Goal: Task Accomplishment & Management: Manage account settings

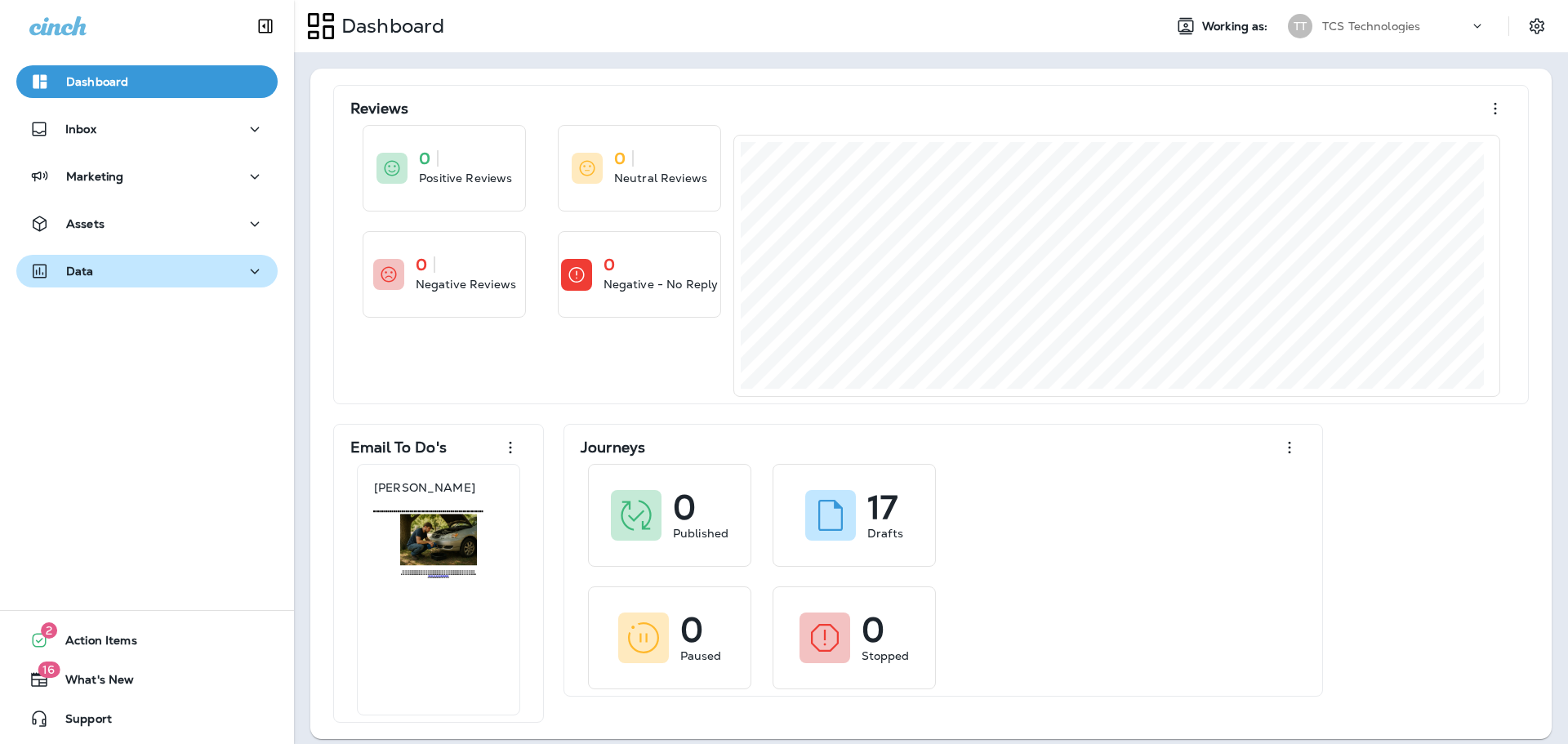
click at [148, 268] on div "Data" at bounding box center [147, 271] width 235 height 21
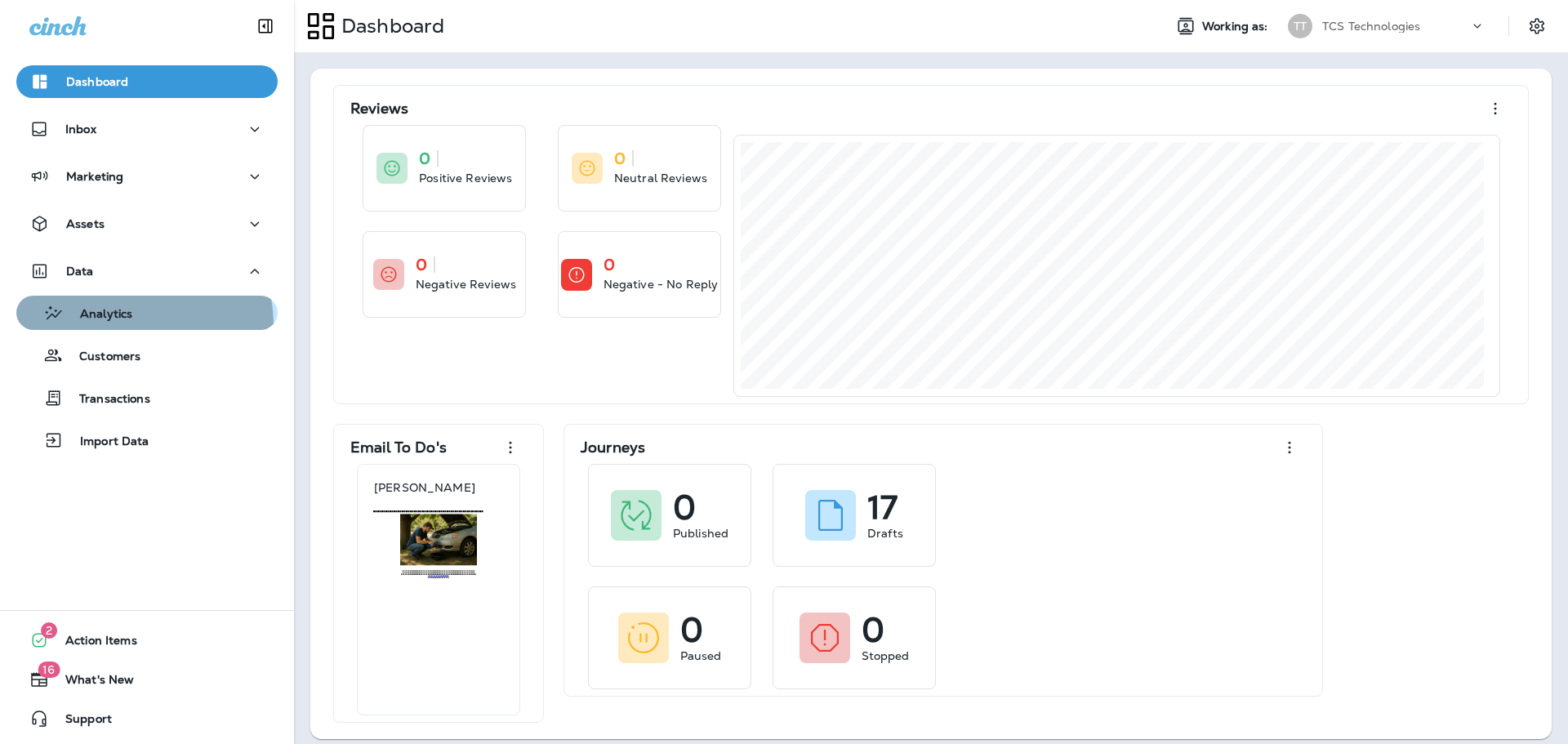
click at [121, 326] on button "Analytics" at bounding box center [147, 312] width 261 height 34
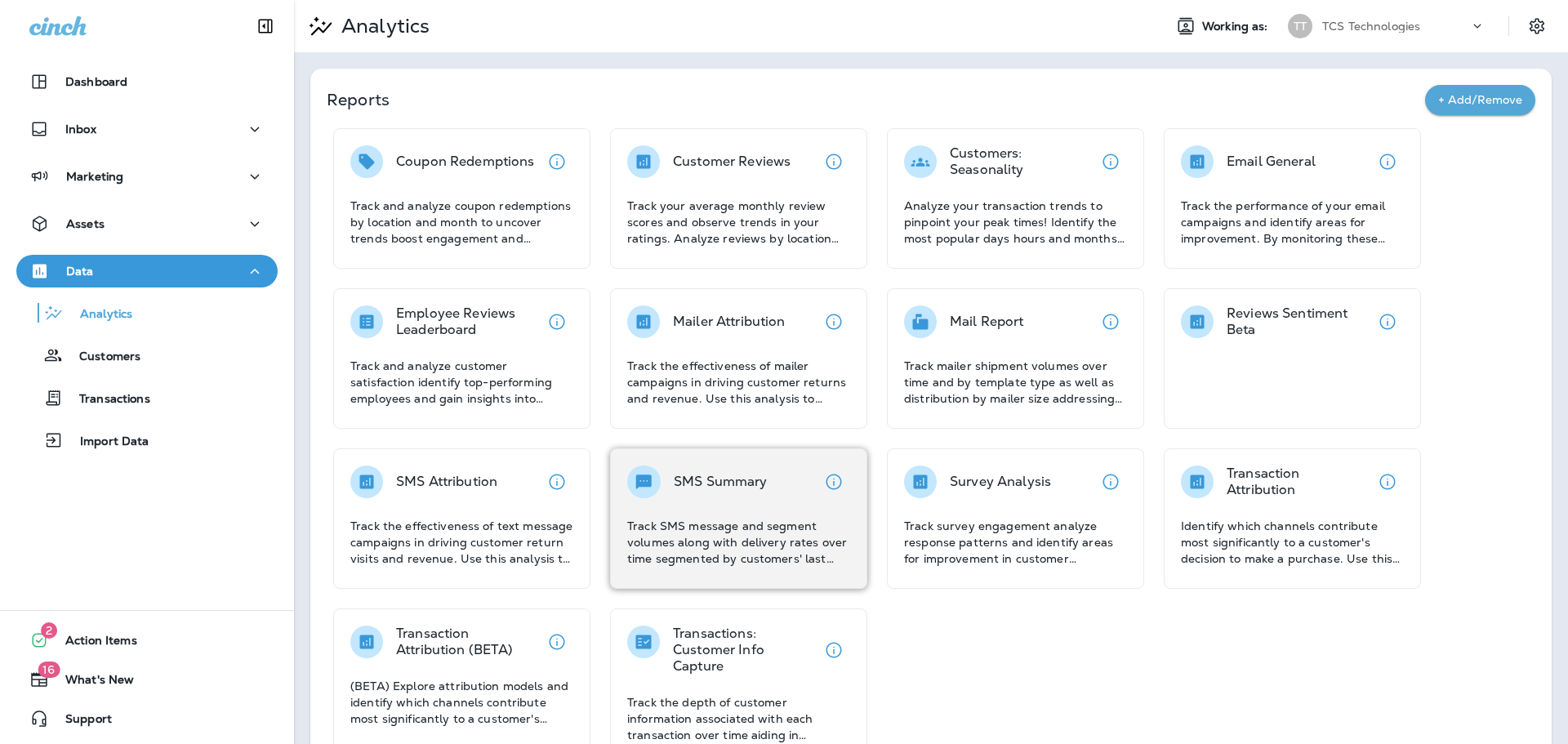
click at [713, 523] on p "Track SMS message and segment volumes along with delivery rates over time segme…" at bounding box center [738, 542] width 223 height 49
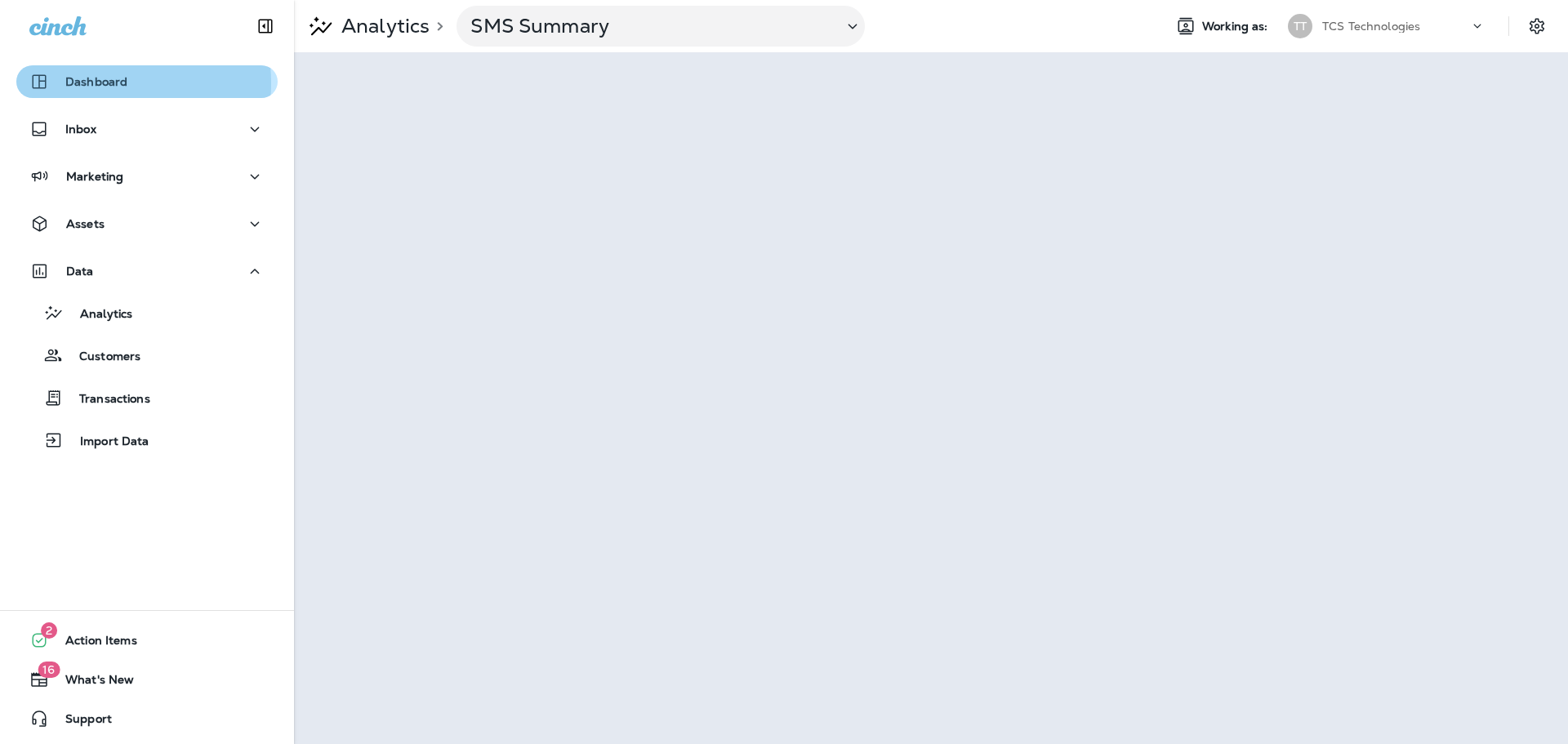
click at [83, 83] on p "Dashboard" at bounding box center [96, 82] width 62 height 13
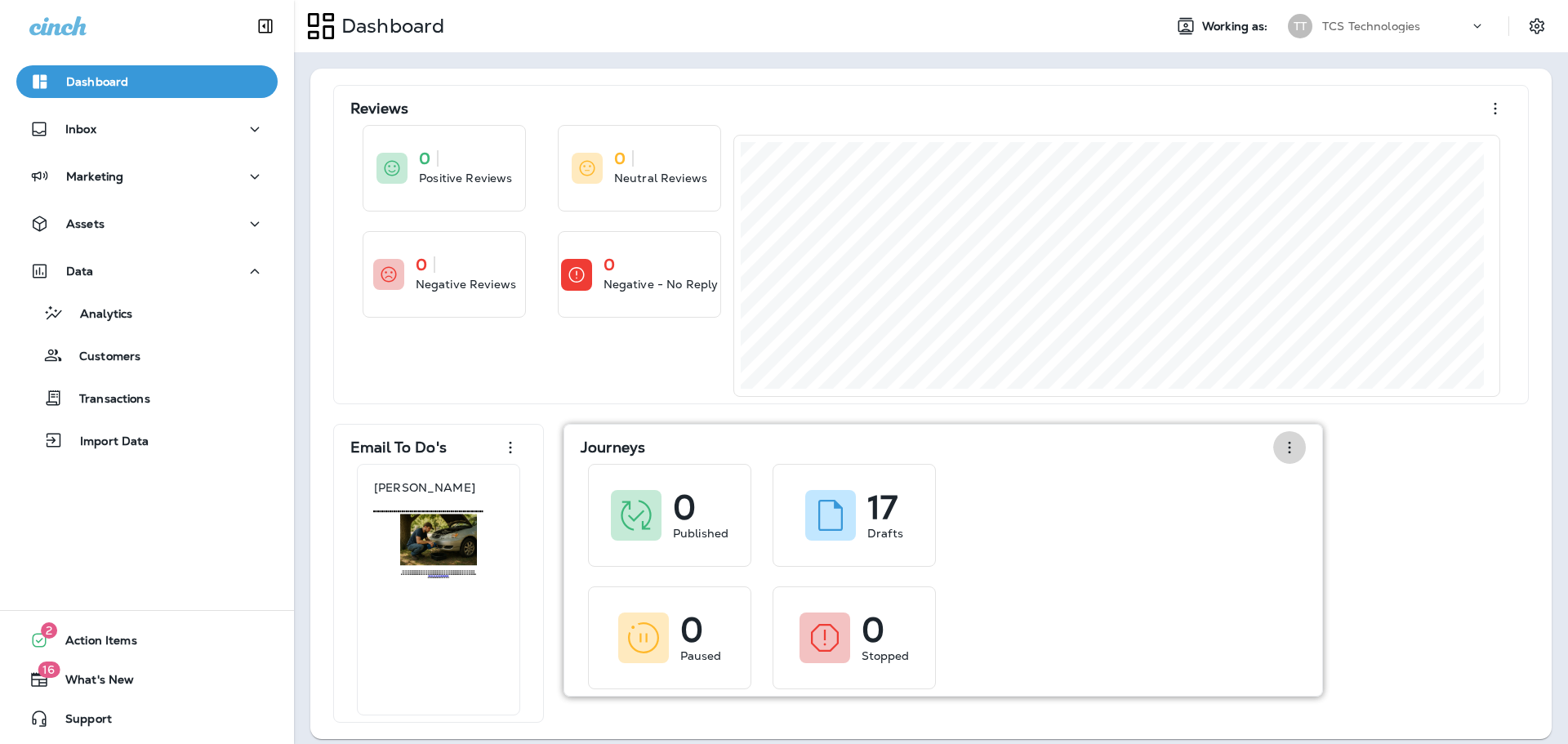
click at [1279, 448] on button "button" at bounding box center [1289, 447] width 32 height 32
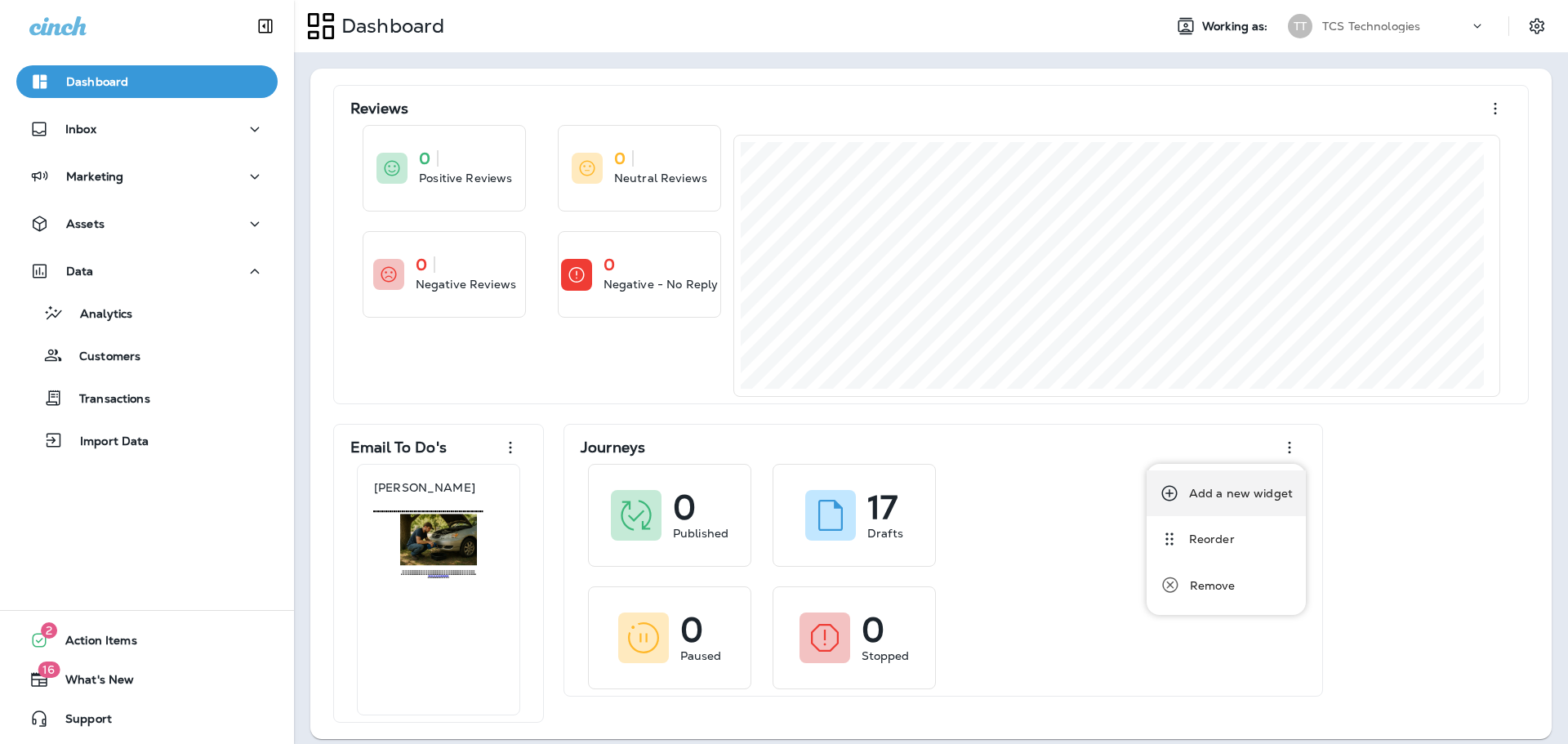
click at [1223, 494] on div "Add a new widget" at bounding box center [1240, 494] width 104 height 20
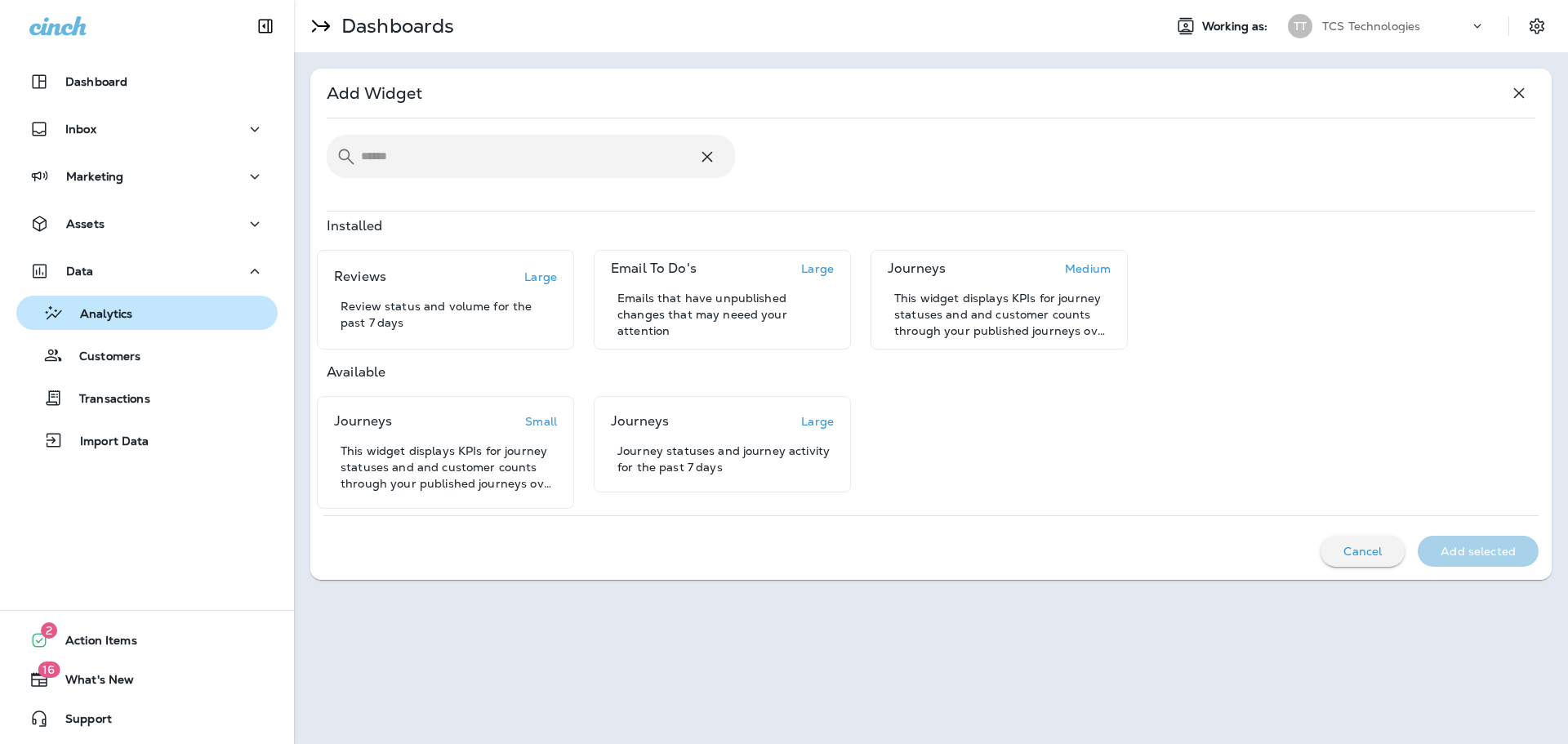
click at [109, 319] on p "Analytics" at bounding box center [98, 314] width 69 height 16
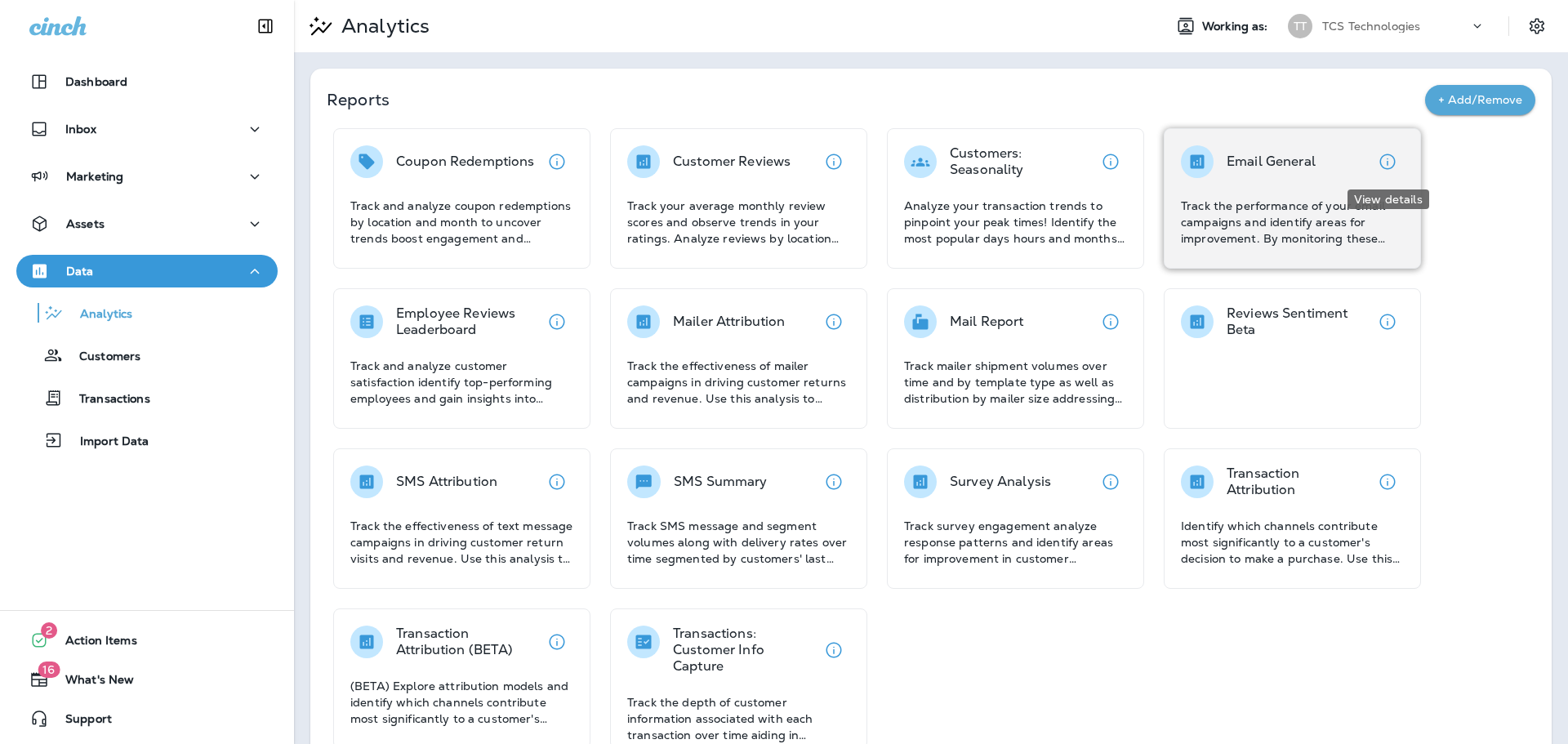
click at [1388, 161] on icon "View details" at bounding box center [1387, 162] width 20 height 20
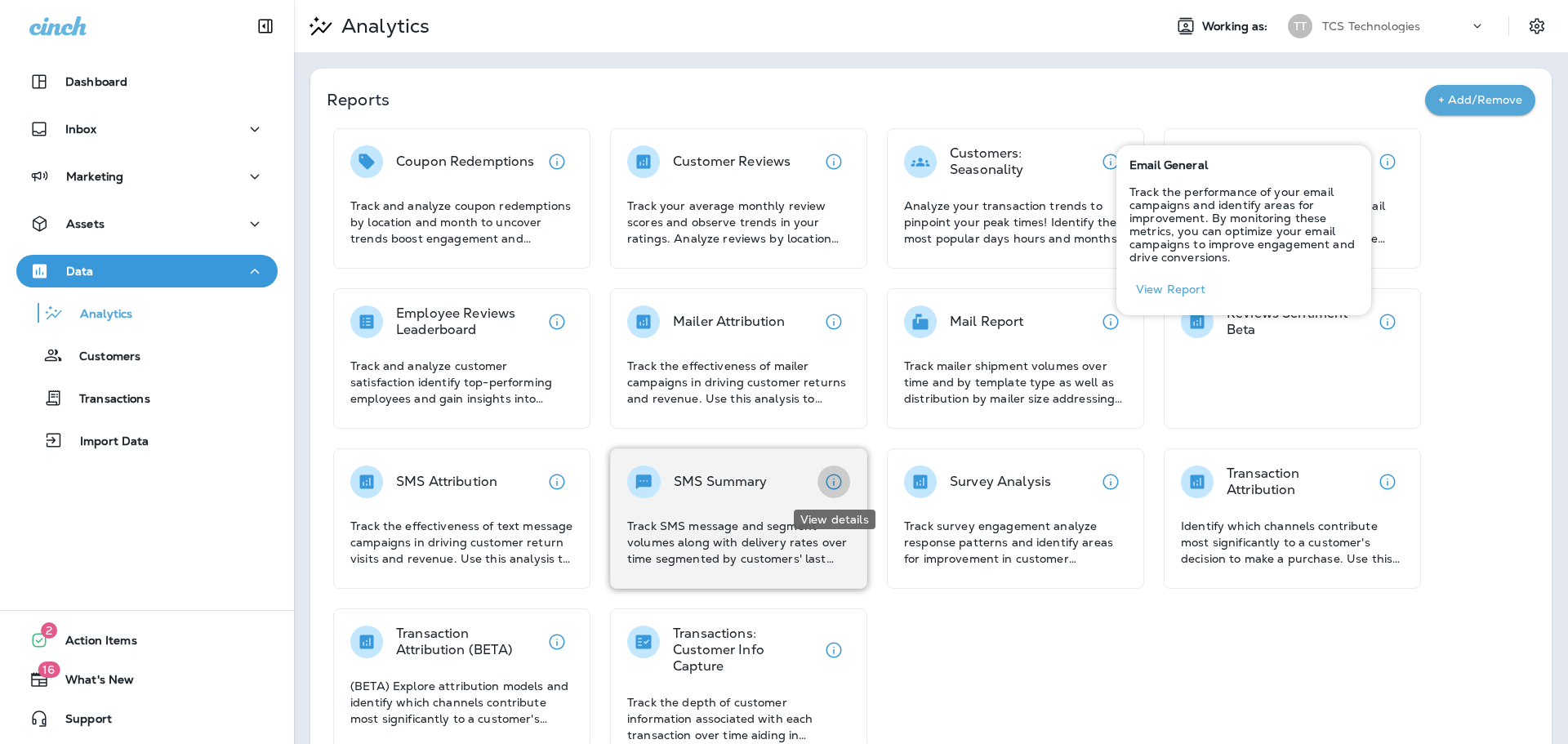
click at [835, 486] on icon "View details" at bounding box center [834, 482] width 20 height 20
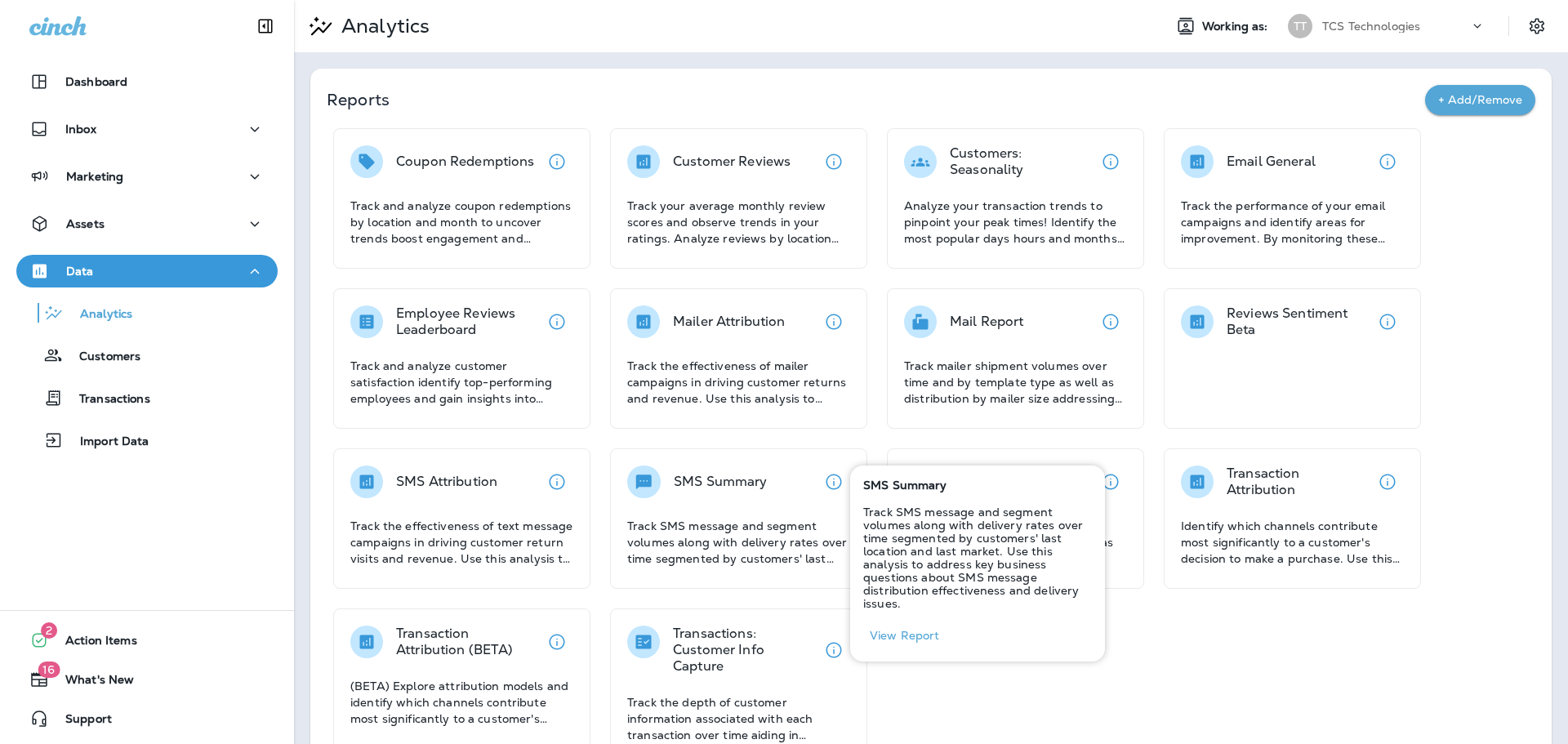
click at [911, 633] on button "View Report" at bounding box center [905, 635] width 83 height 26
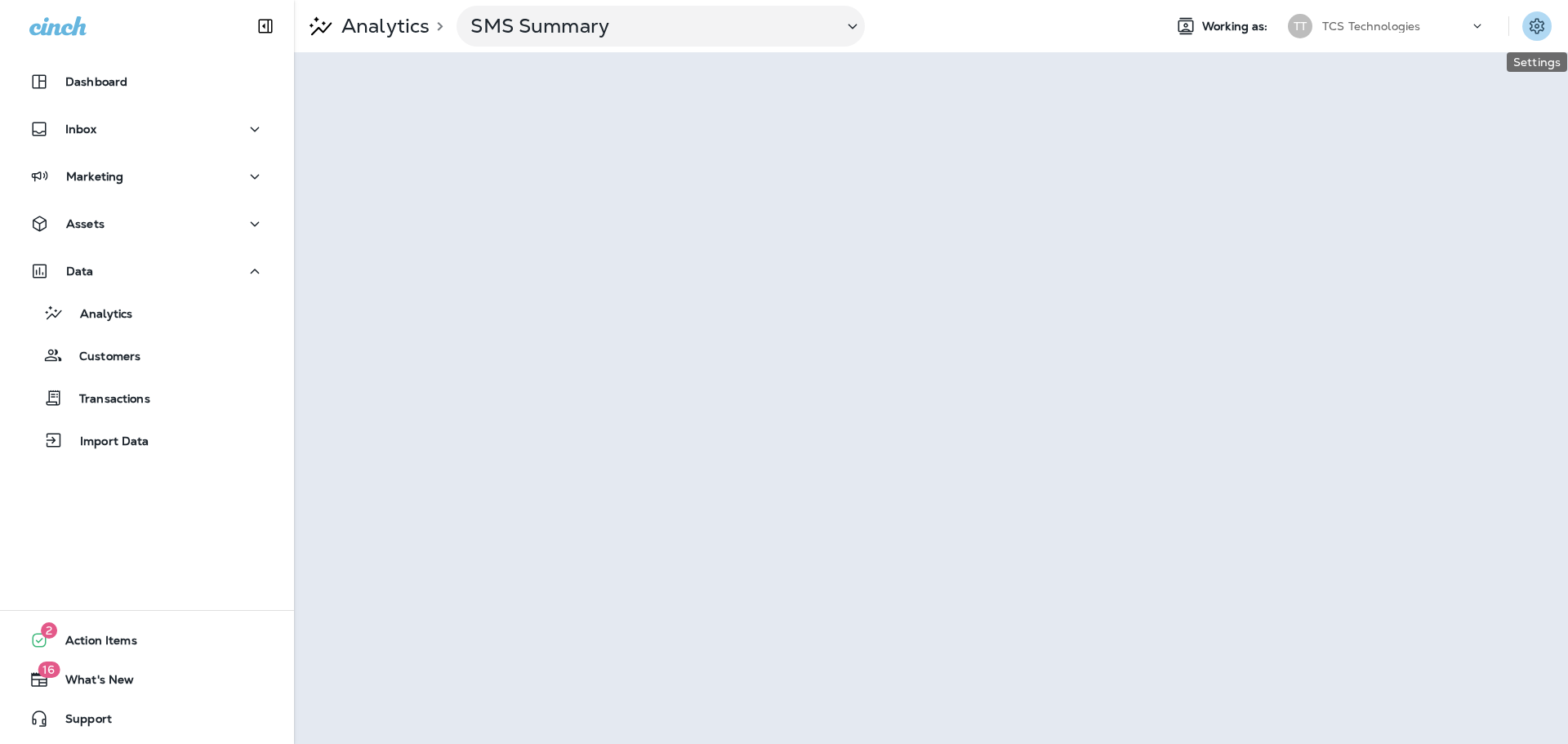
click at [1533, 27] on icon "Settings" at bounding box center [1536, 27] width 20 height 20
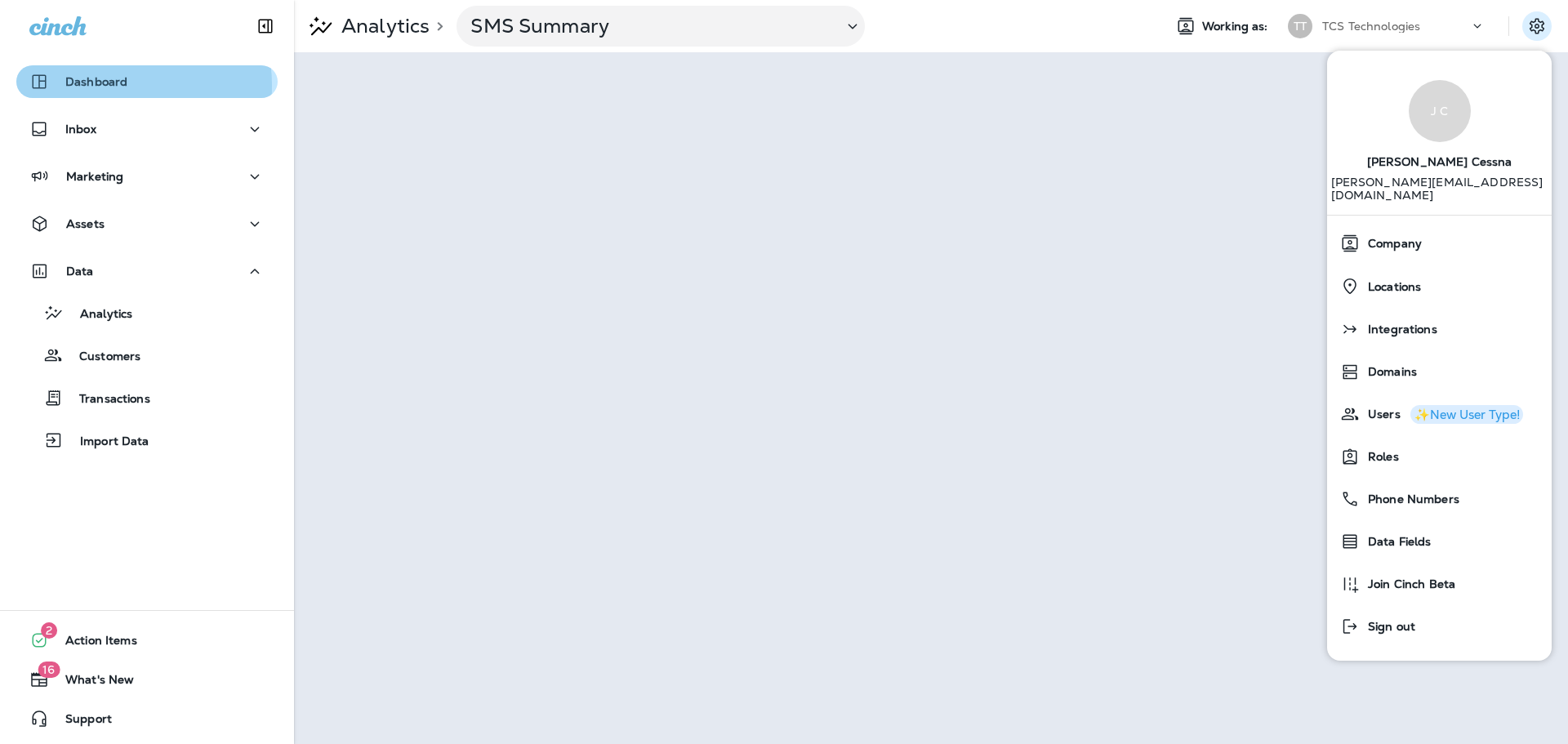
click at [104, 85] on p "Dashboard" at bounding box center [96, 82] width 62 height 13
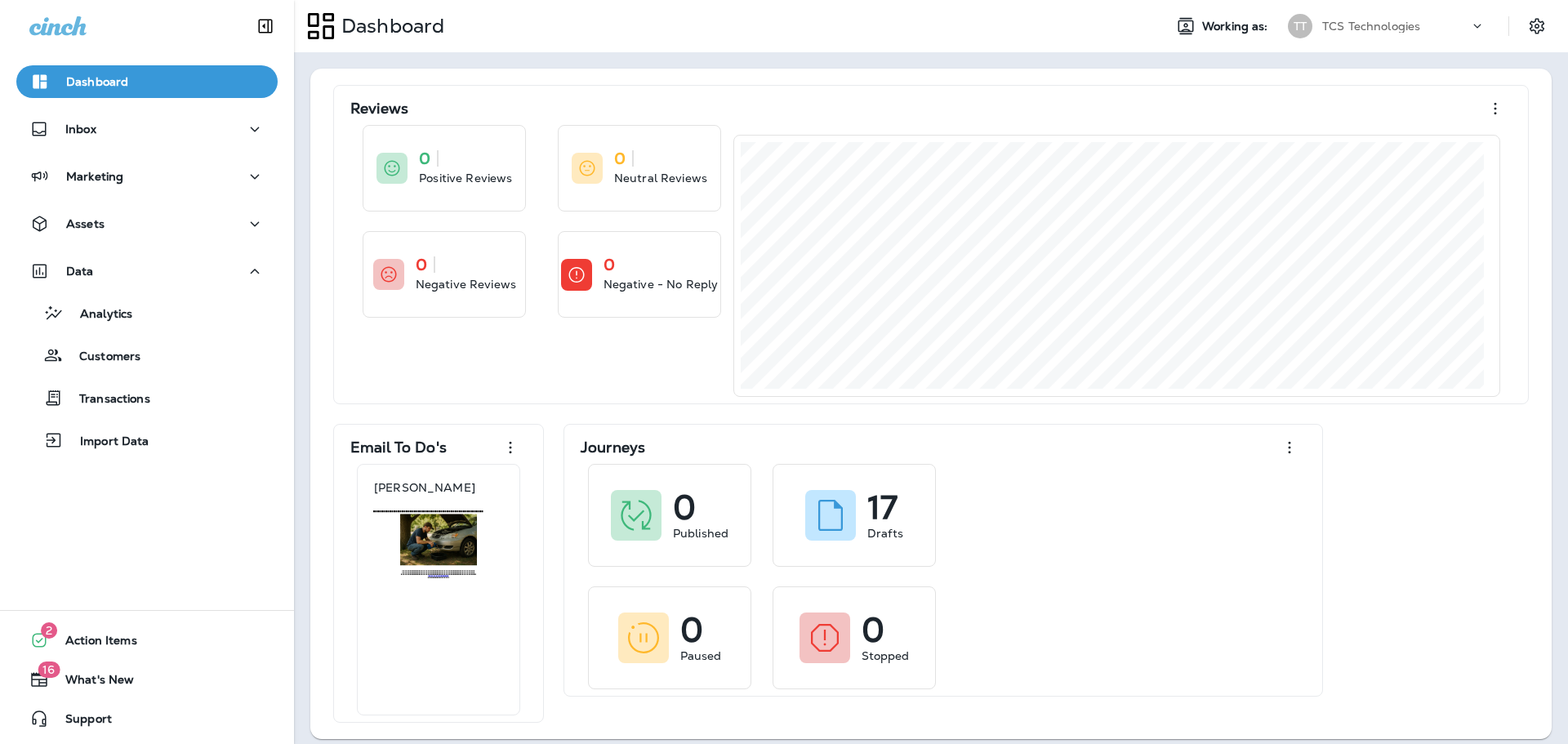
click at [1430, 493] on div "Reviews 0 Positive Reviews 0 Neutral Reviews 0 Negative Reviews 0 Negative - No…" at bounding box center [930, 403] width 1208 height 638
click at [1281, 447] on icon "button" at bounding box center [1289, 448] width 20 height 20
click at [1219, 496] on div "Add a new widget" at bounding box center [1240, 494] width 104 height 20
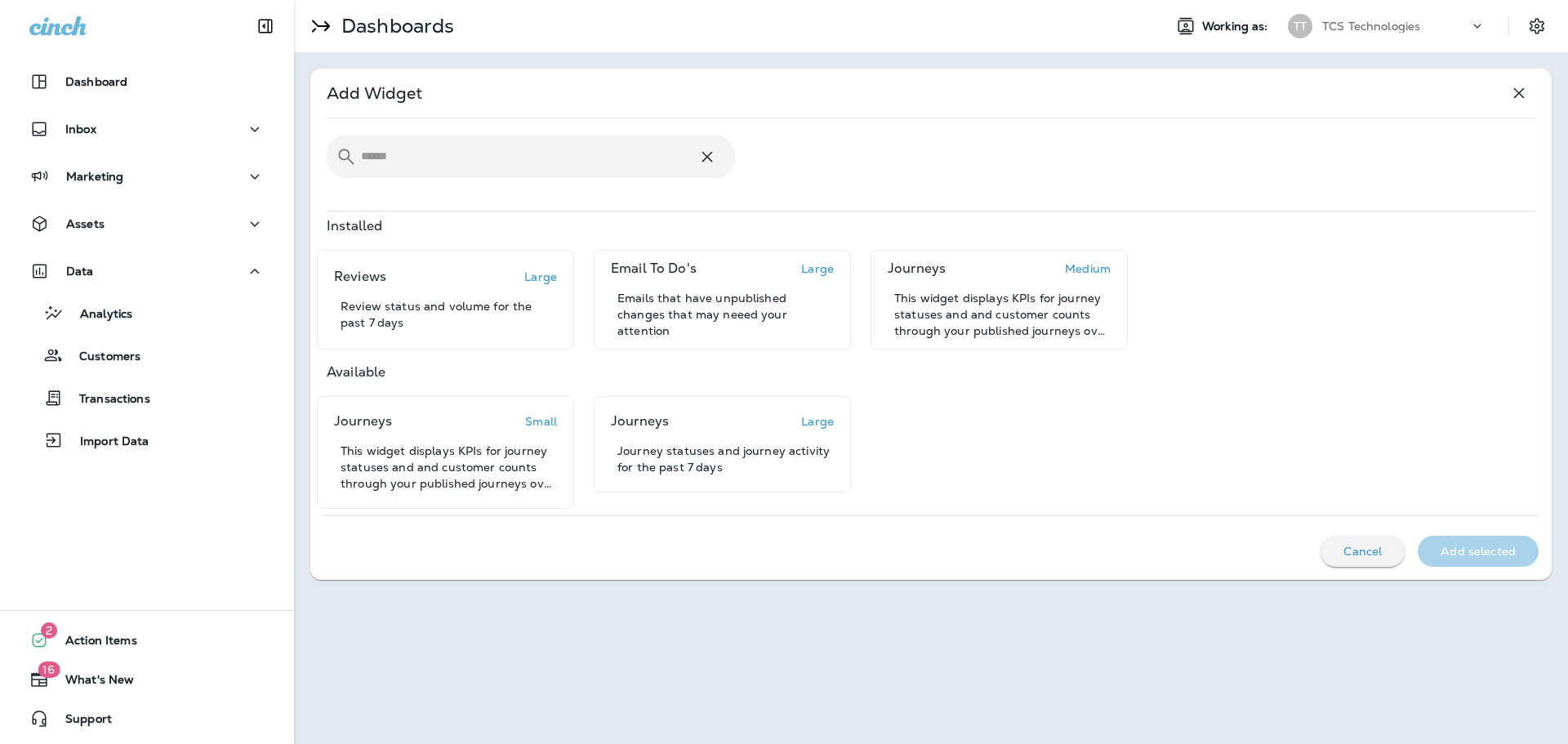
click at [379, 153] on input "text" at bounding box center [529, 156] width 337 height 43
type input "***"
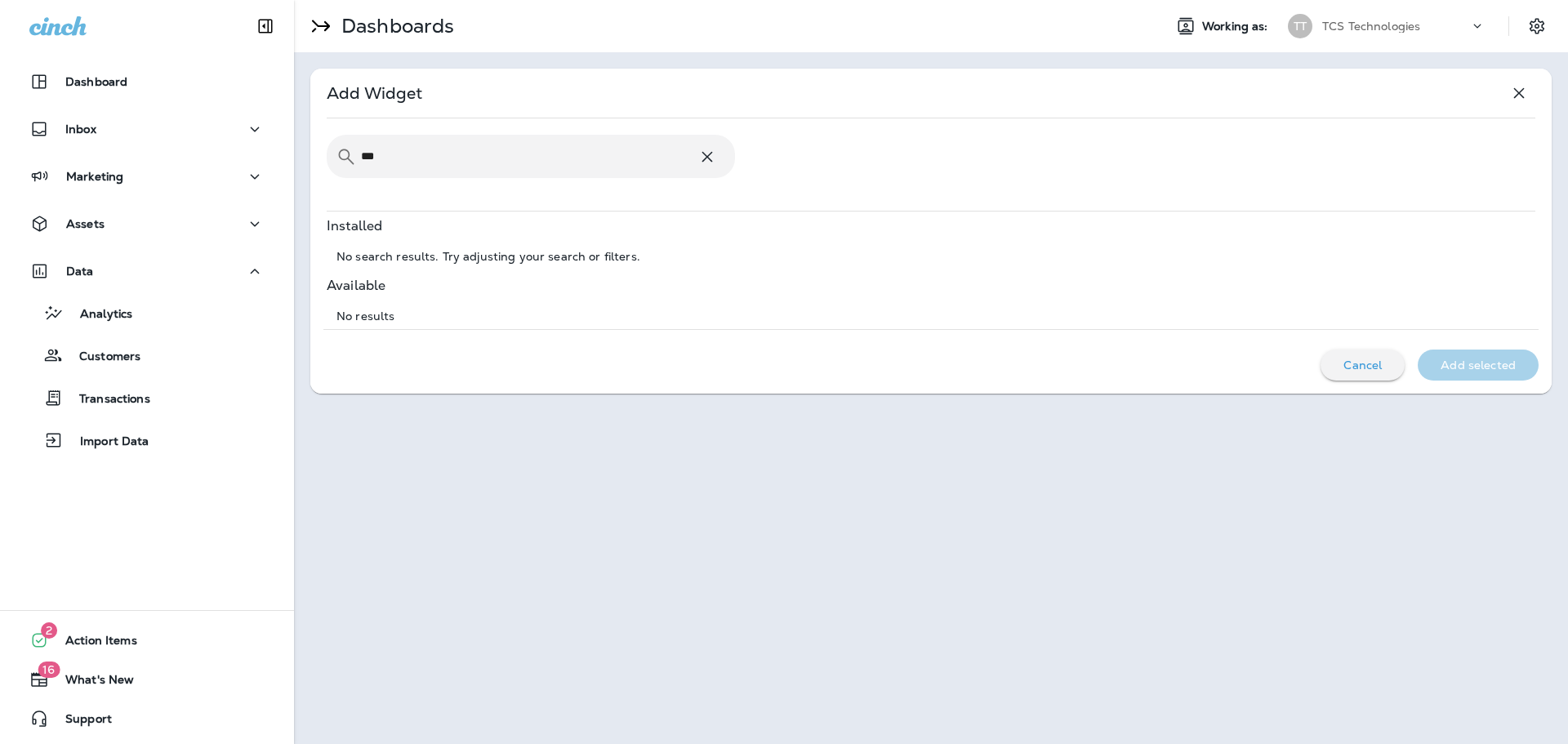
click at [705, 155] on icon at bounding box center [707, 157] width 20 height 20
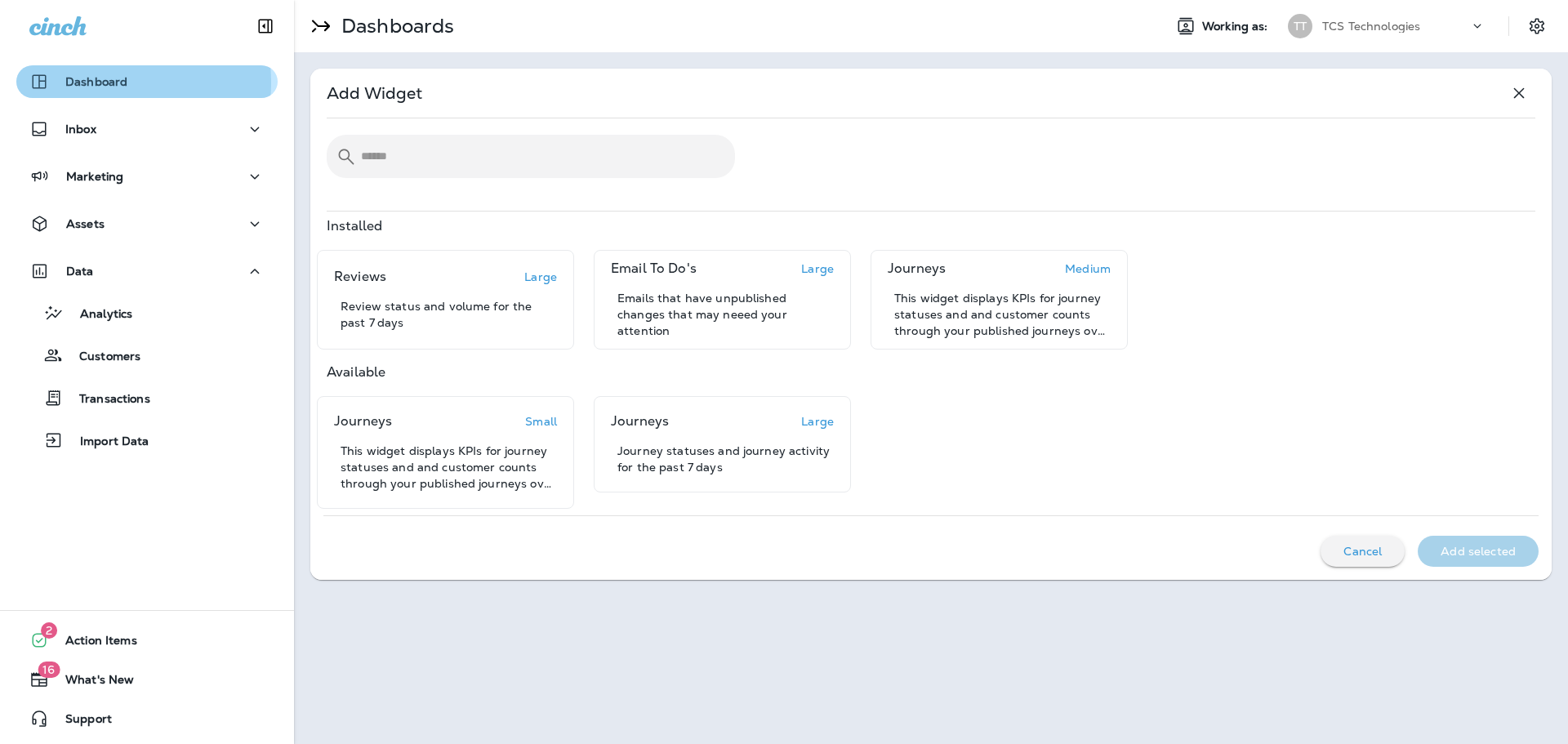
click at [95, 82] on p "Dashboard" at bounding box center [96, 82] width 62 height 13
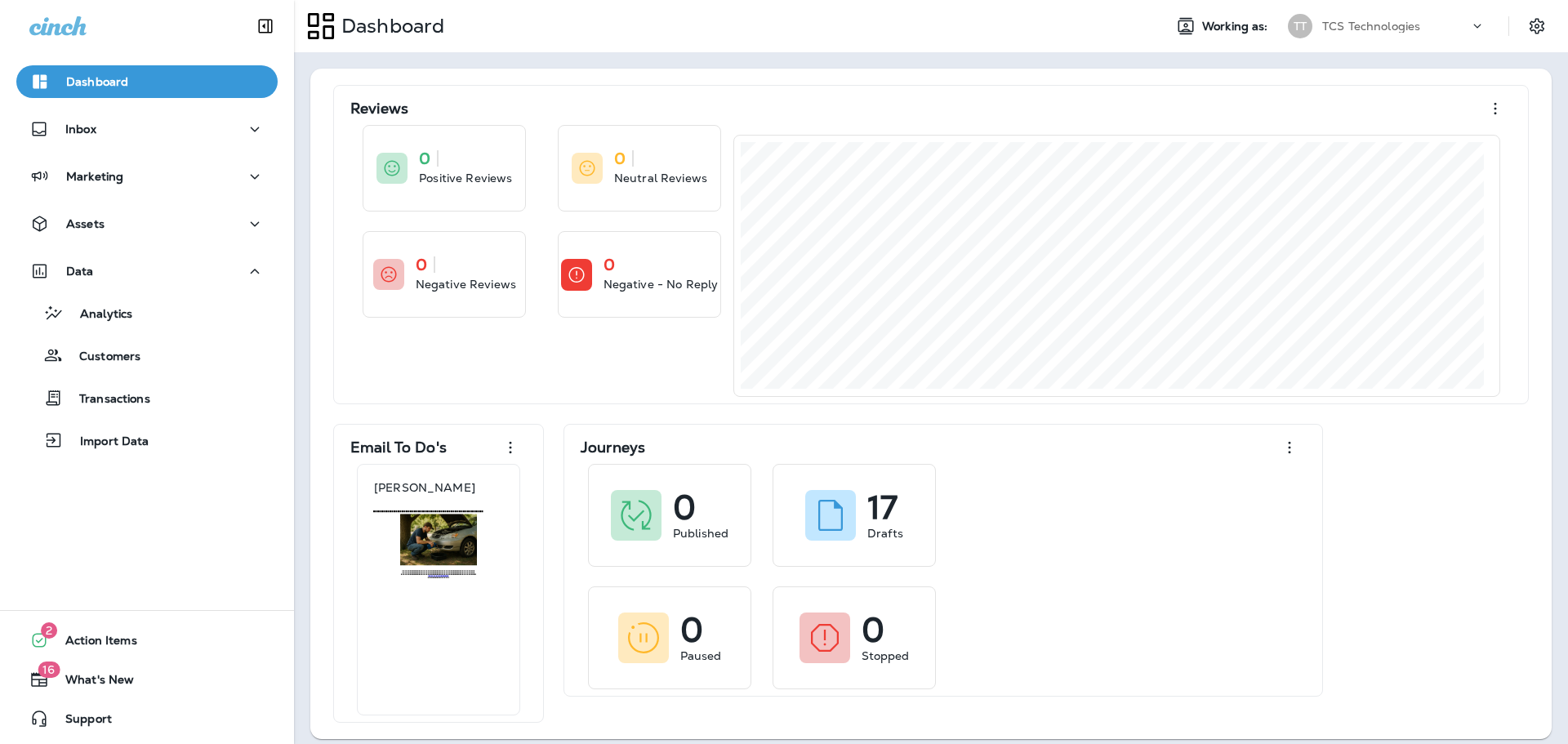
click at [1420, 560] on div "Reviews 0 Positive Reviews 0 Neutral Reviews 0 Negative Reviews 0 Negative - No…" at bounding box center [930, 403] width 1208 height 638
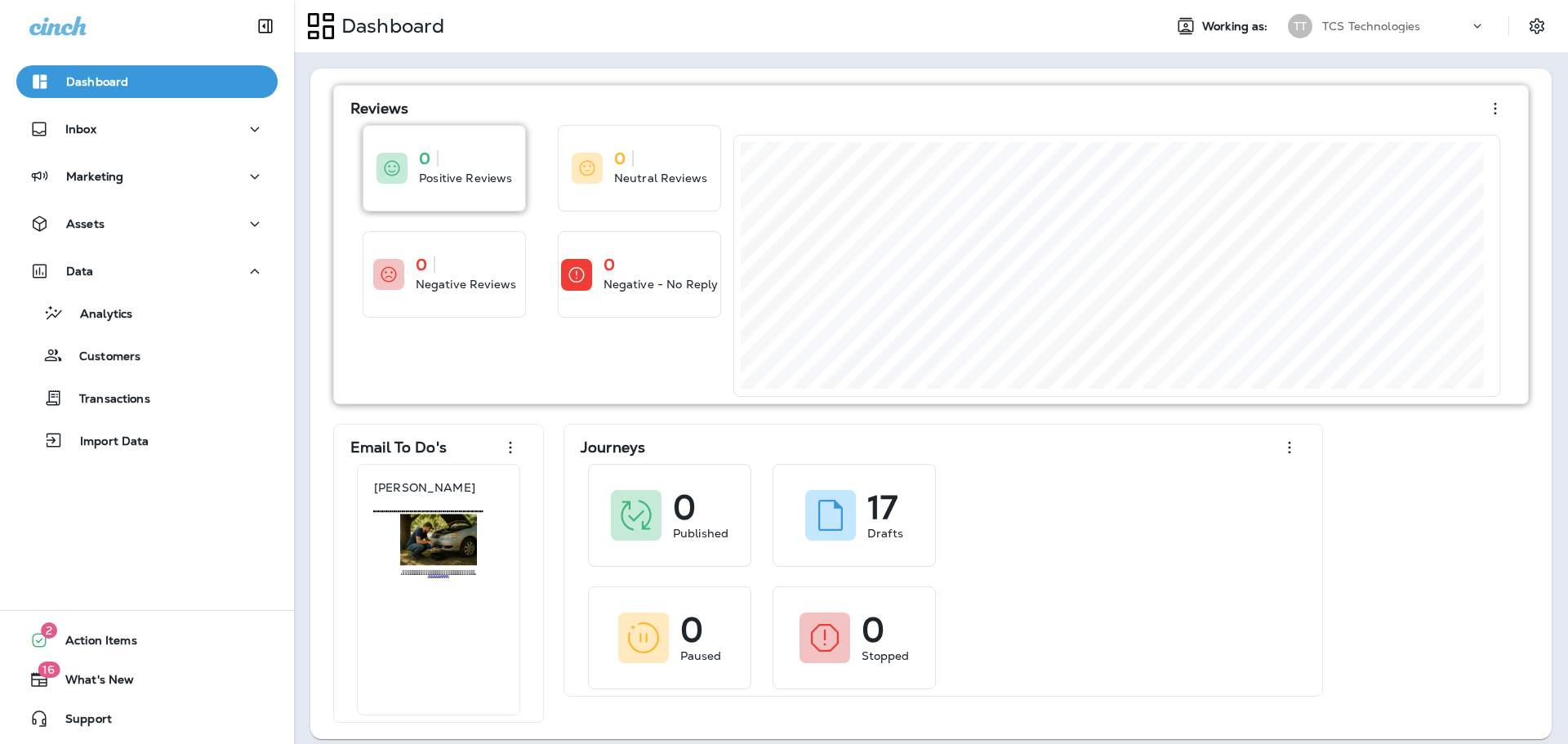
click at [473, 169] on div "0 Positive Reviews" at bounding box center [465, 168] width 93 height 36
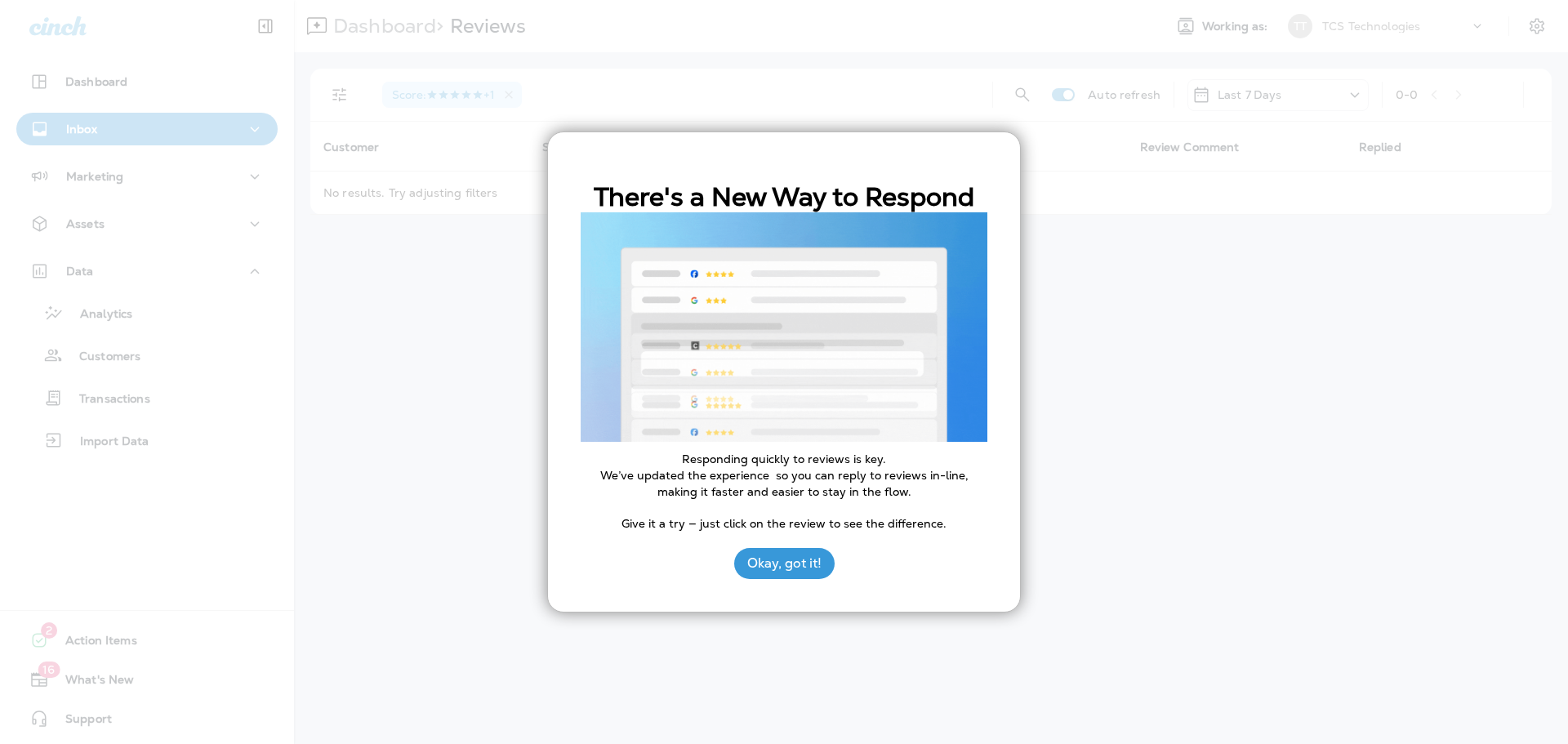
click at [774, 554] on button "Okay, got it!" at bounding box center [784, 563] width 100 height 31
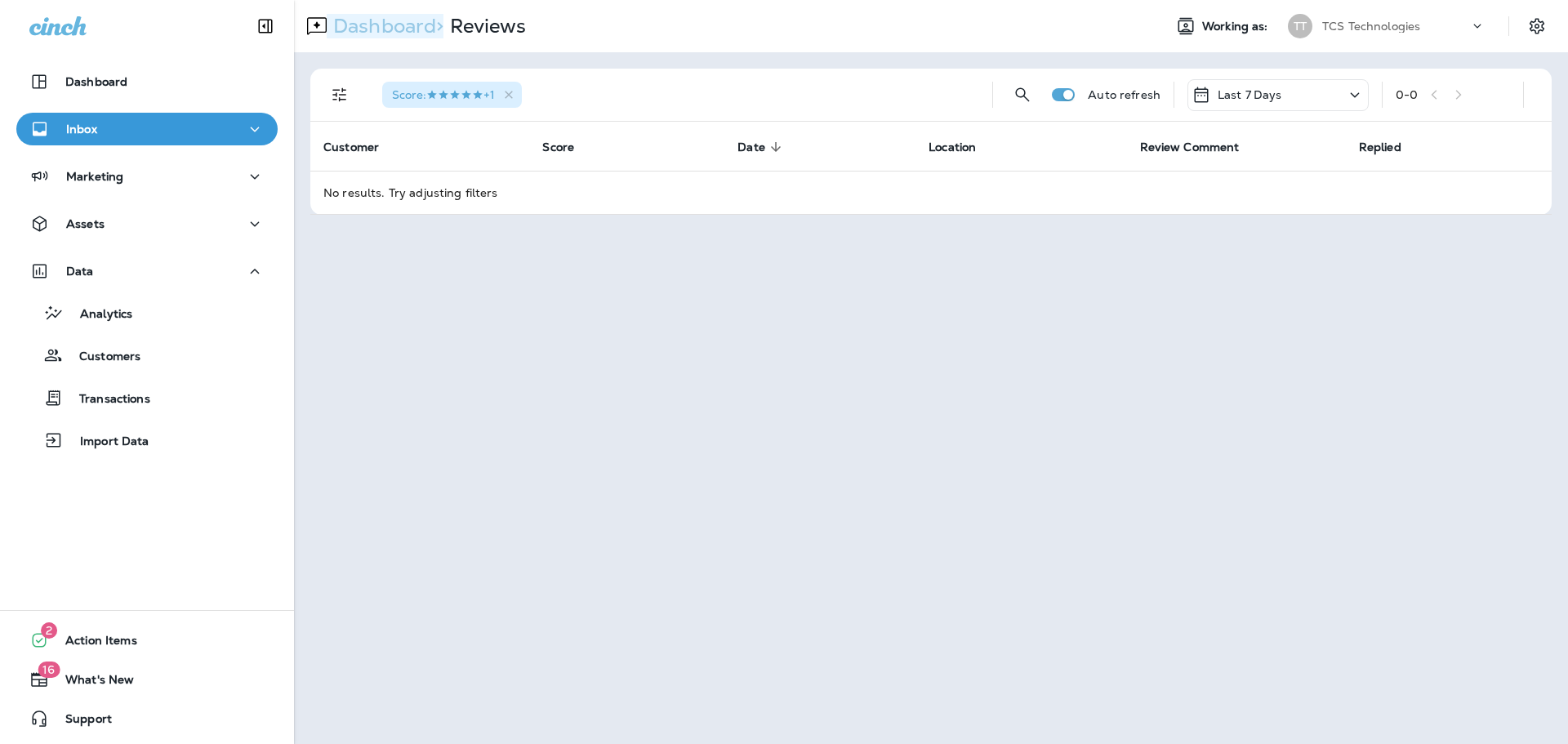
click at [371, 32] on p "Dashboard >" at bounding box center [385, 27] width 117 height 25
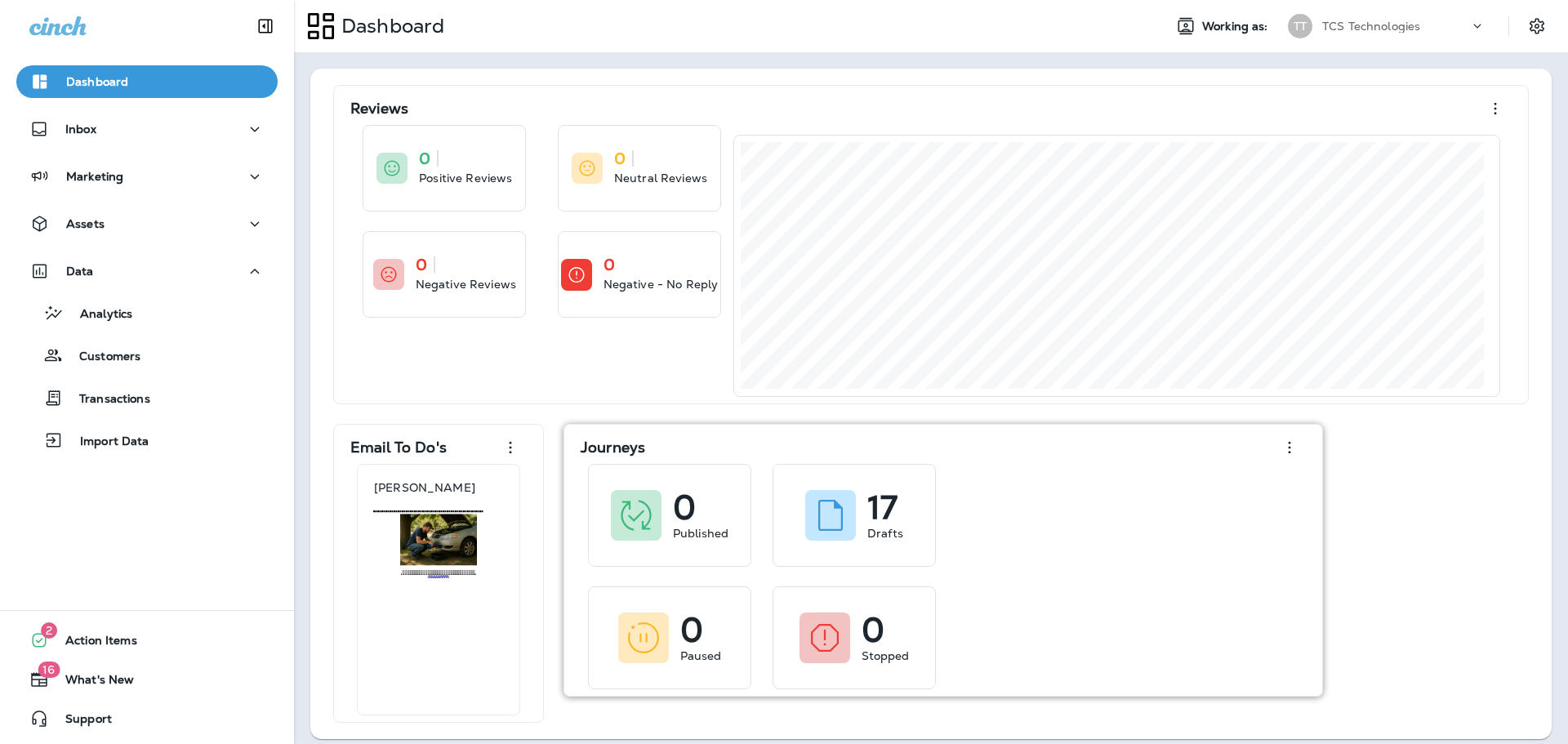
drag, startPoint x: 726, startPoint y: 435, endPoint x: 993, endPoint y: 442, distance: 267.1
click at [959, 449] on div "Journeys" at bounding box center [943, 447] width 725 height 32
click at [1494, 490] on div "Reviews 0 Positive Reviews 0 Neutral Reviews 0 Negative Reviews 0 Negative - No…" at bounding box center [930, 403] width 1208 height 638
click at [1168, 440] on div "Journeys" at bounding box center [943, 447] width 725 height 32
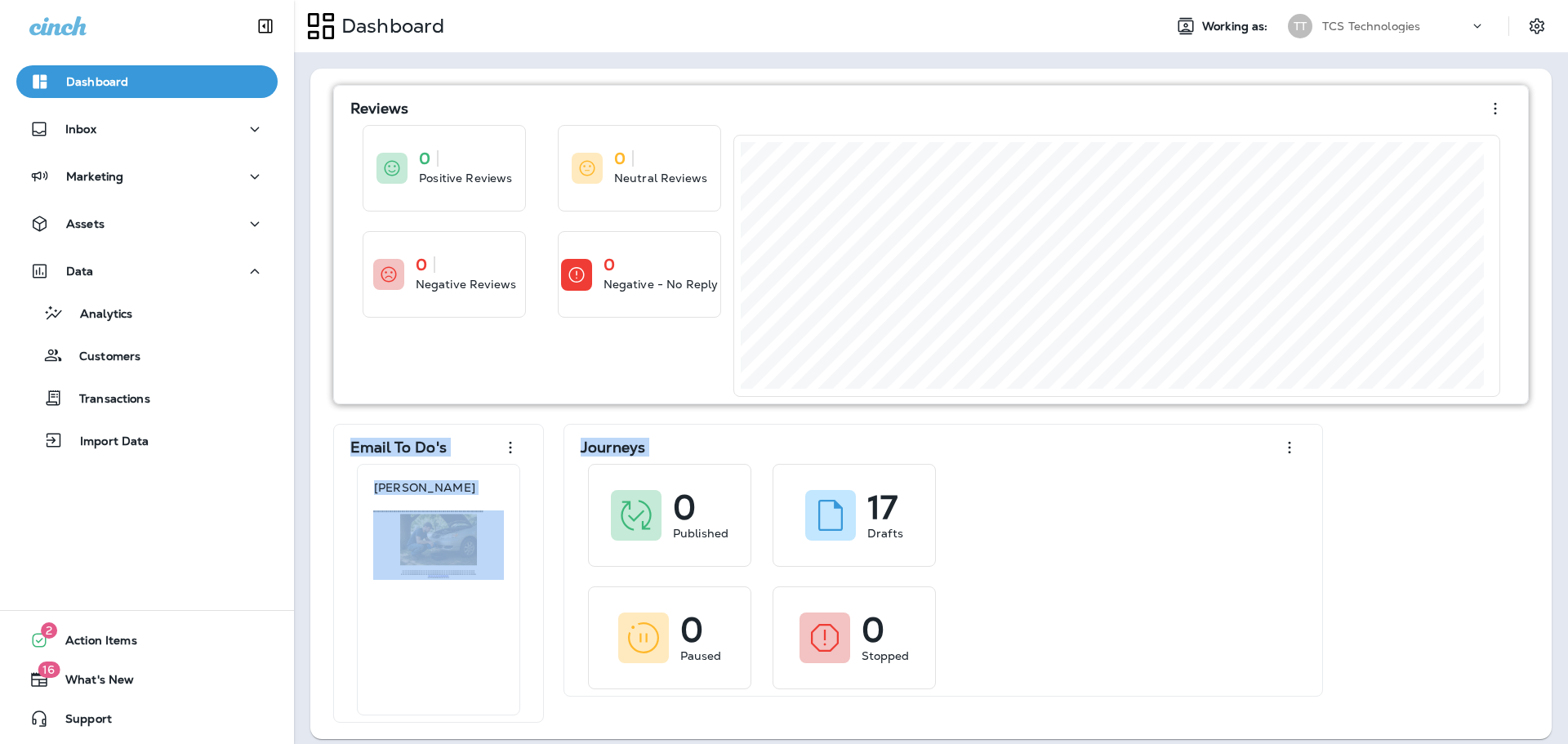
click at [1182, 374] on div "Reviews 0 Positive Reviews 0 Neutral Reviews 0 Negative Reviews 0 Negative - No…" at bounding box center [930, 403] width 1208 height 638
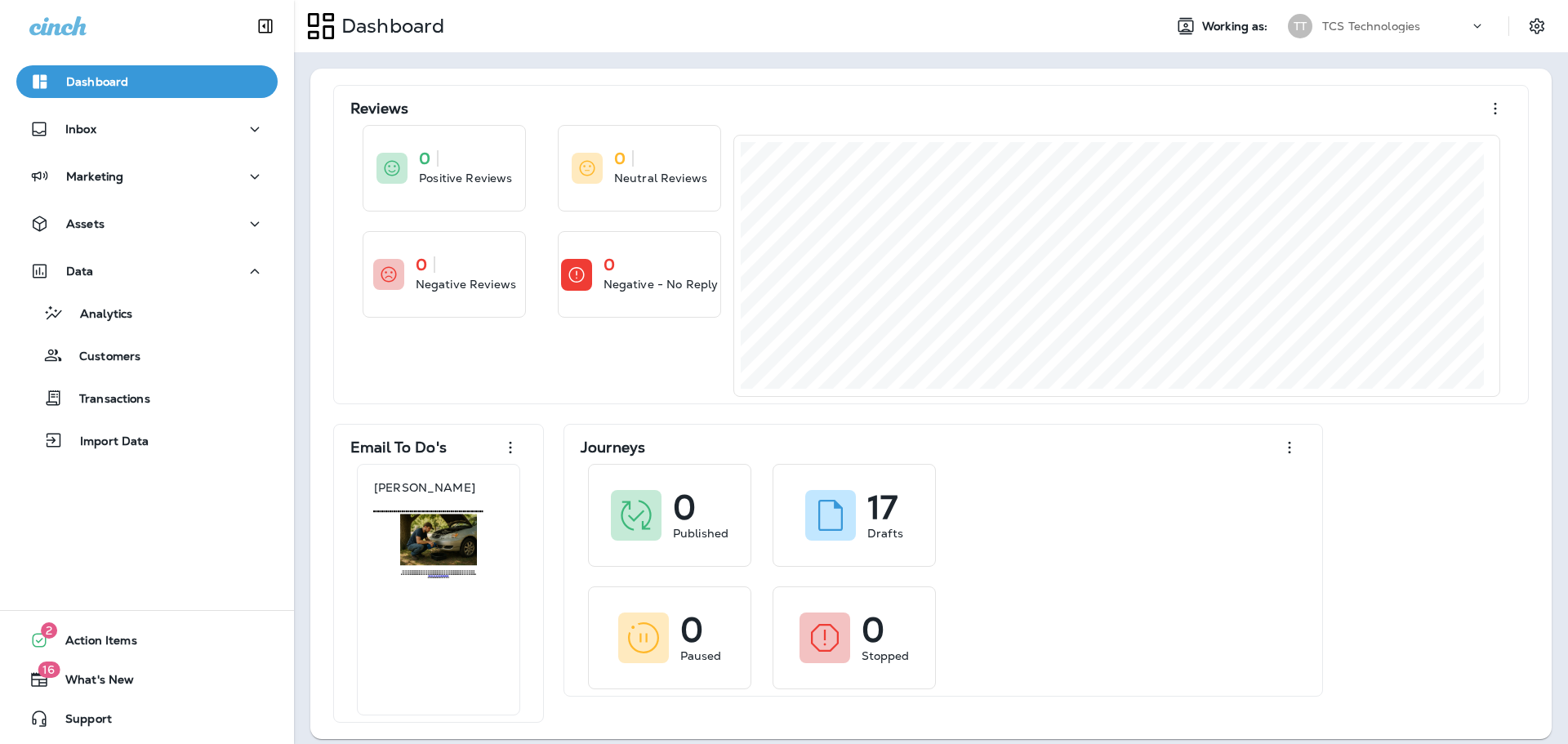
click at [1437, 516] on div "Reviews 0 Positive Reviews 0 Neutral Reviews 0 Negative Reviews 0 Negative - No…" at bounding box center [930, 403] width 1208 height 638
click at [1529, 25] on icon "Settings" at bounding box center [1536, 26] width 15 height 16
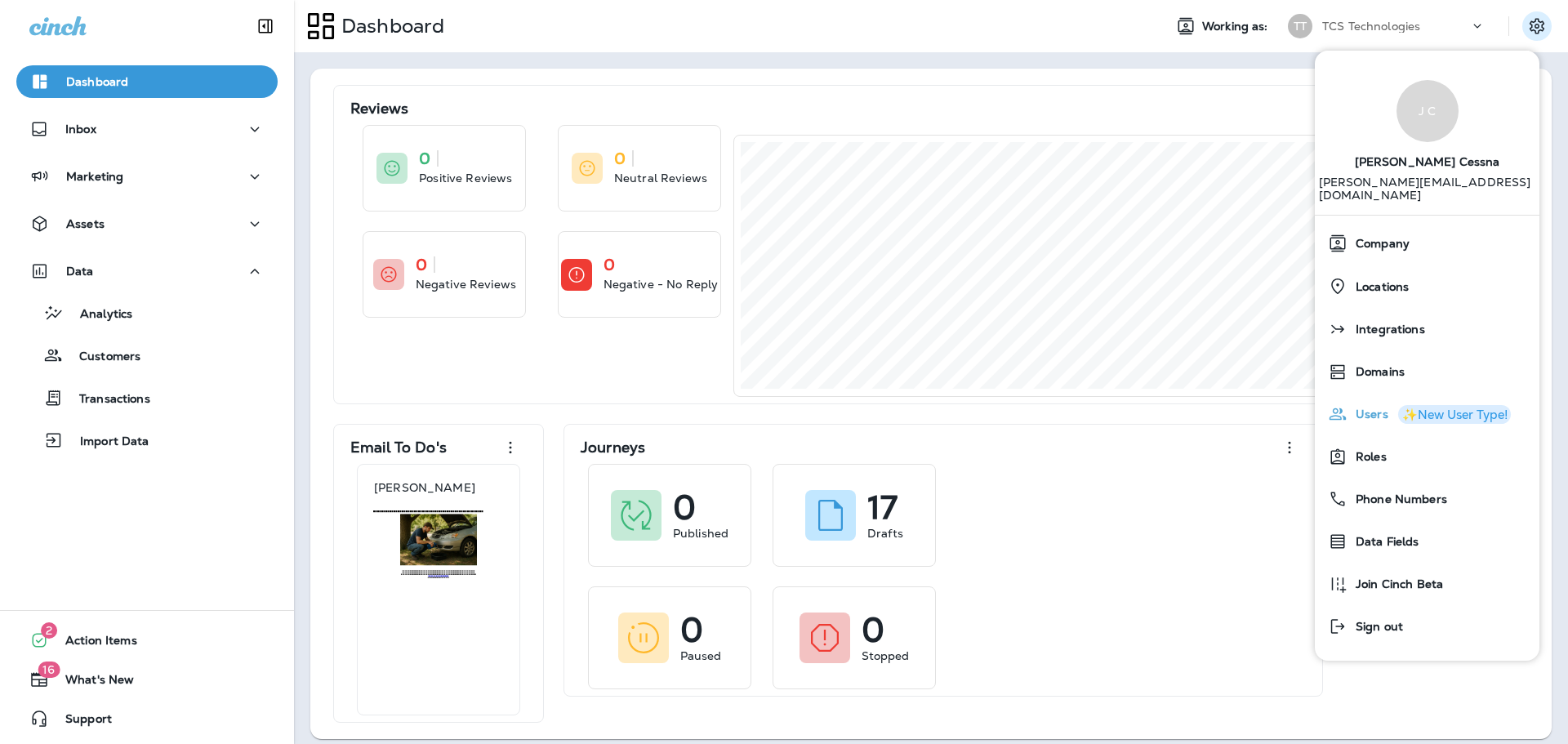
click at [1367, 407] on span "Users" at bounding box center [1367, 414] width 41 height 14
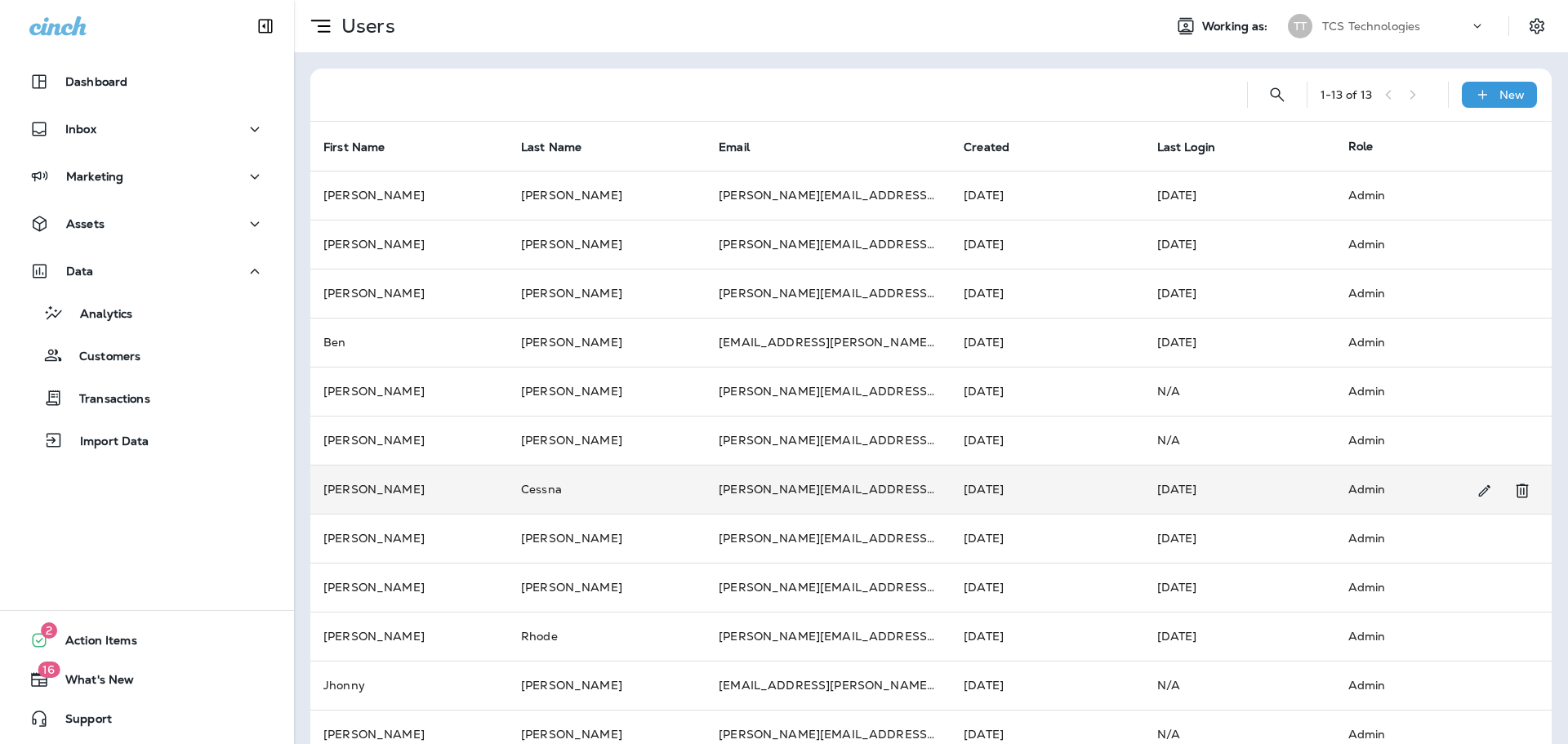
click at [1343, 489] on td "Admin" at bounding box center [1430, 489] width 190 height 49
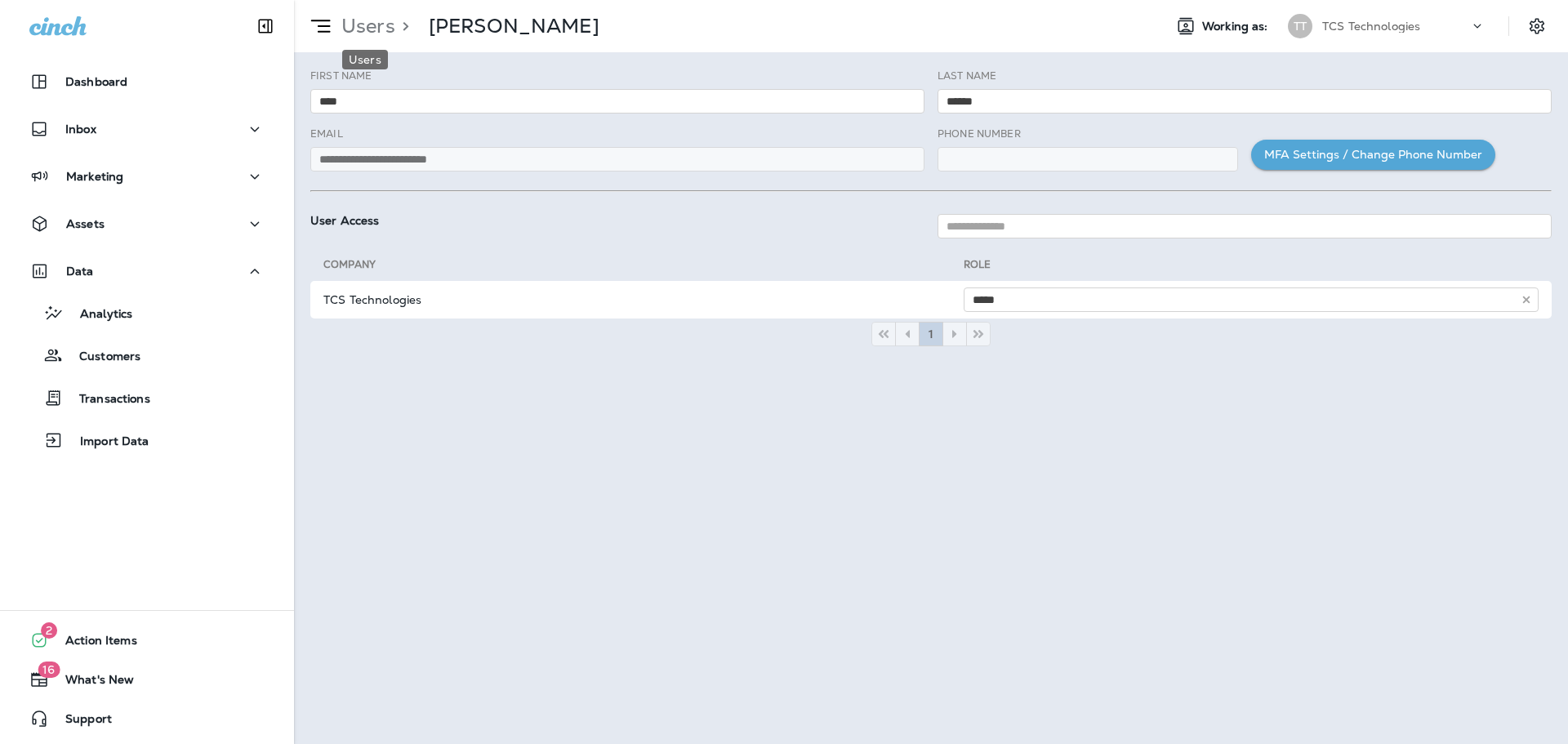
click at [368, 26] on p "Users" at bounding box center [365, 27] width 61 height 25
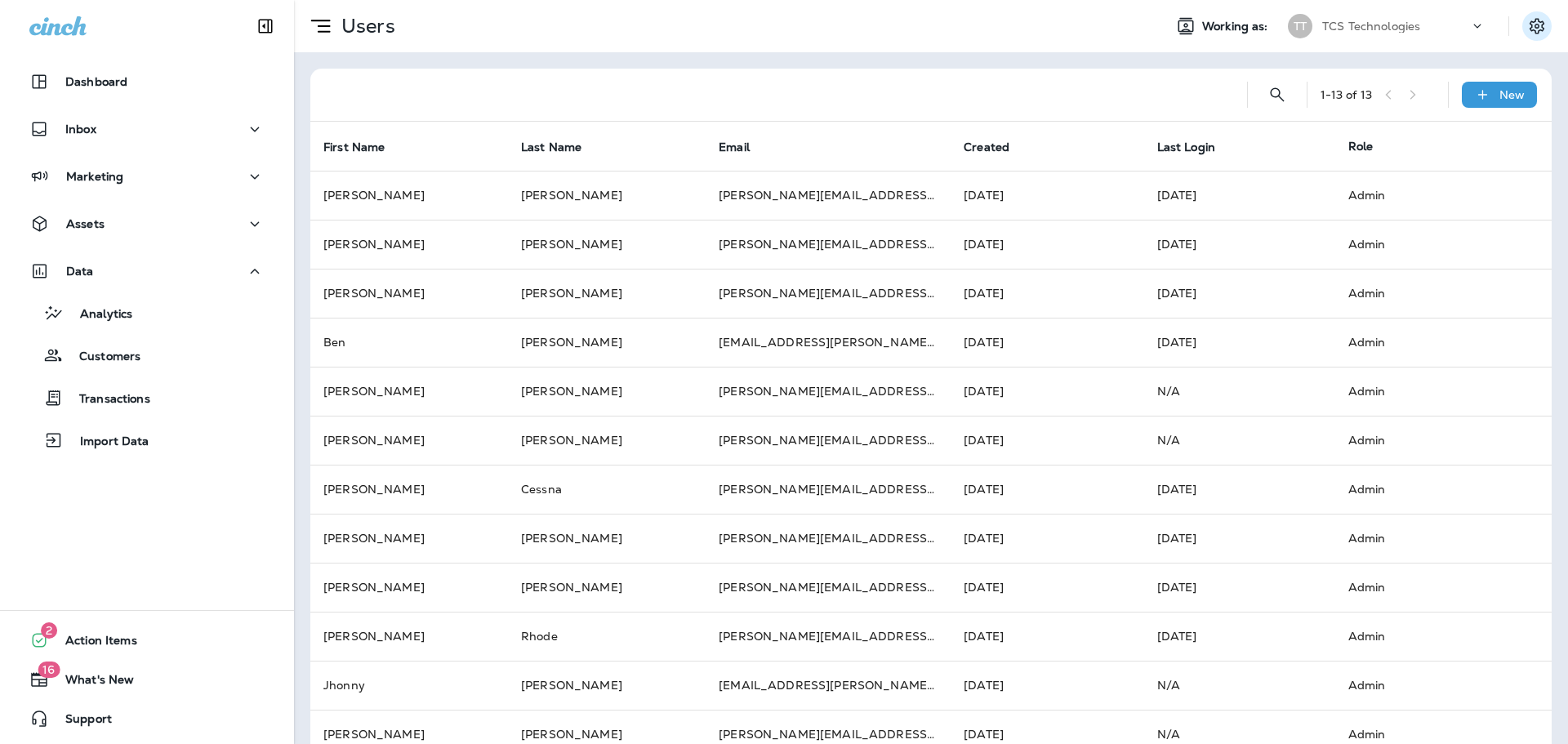
click at [1529, 29] on icon "Settings" at bounding box center [1536, 26] width 15 height 16
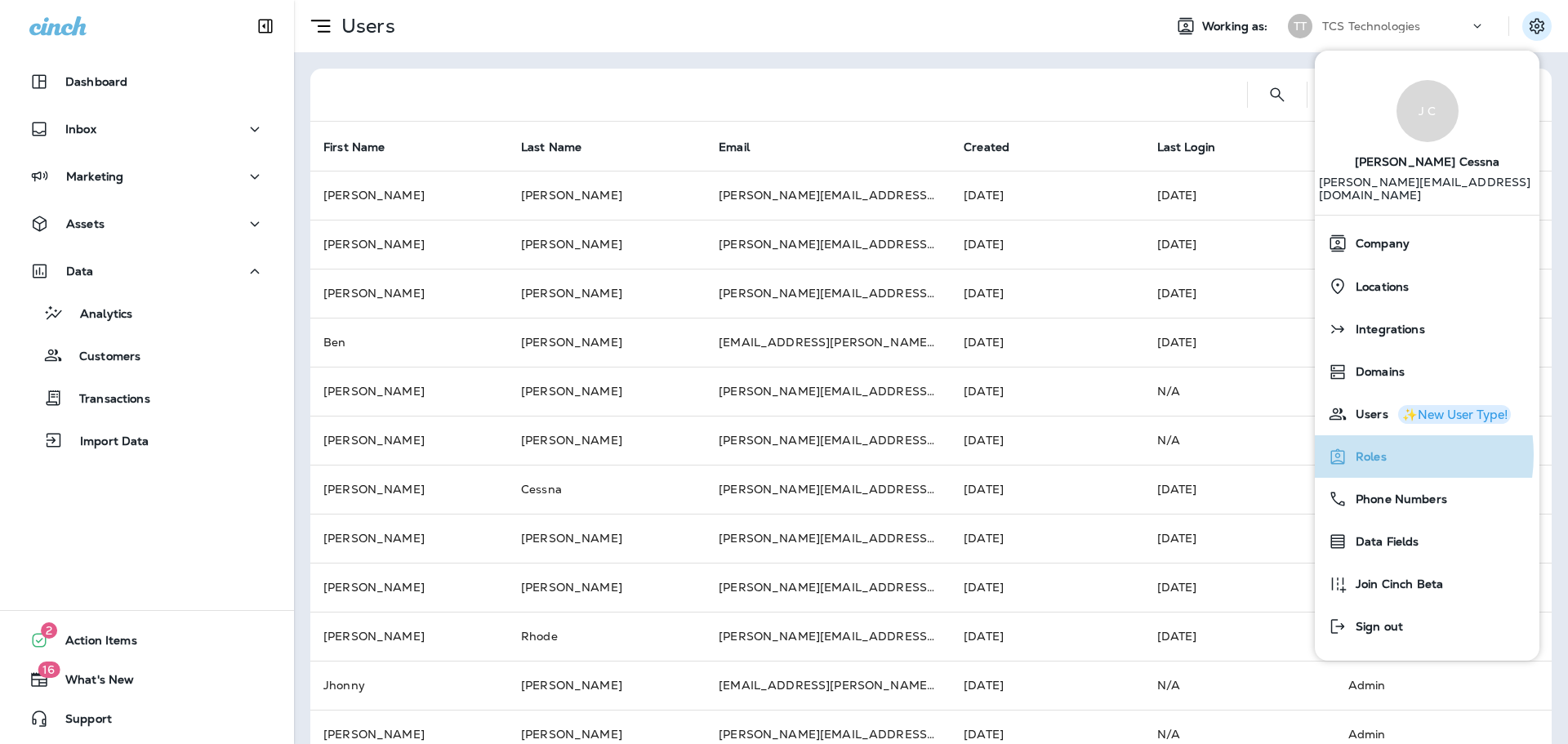
click at [1363, 450] on span "Roles" at bounding box center [1367, 457] width 39 height 14
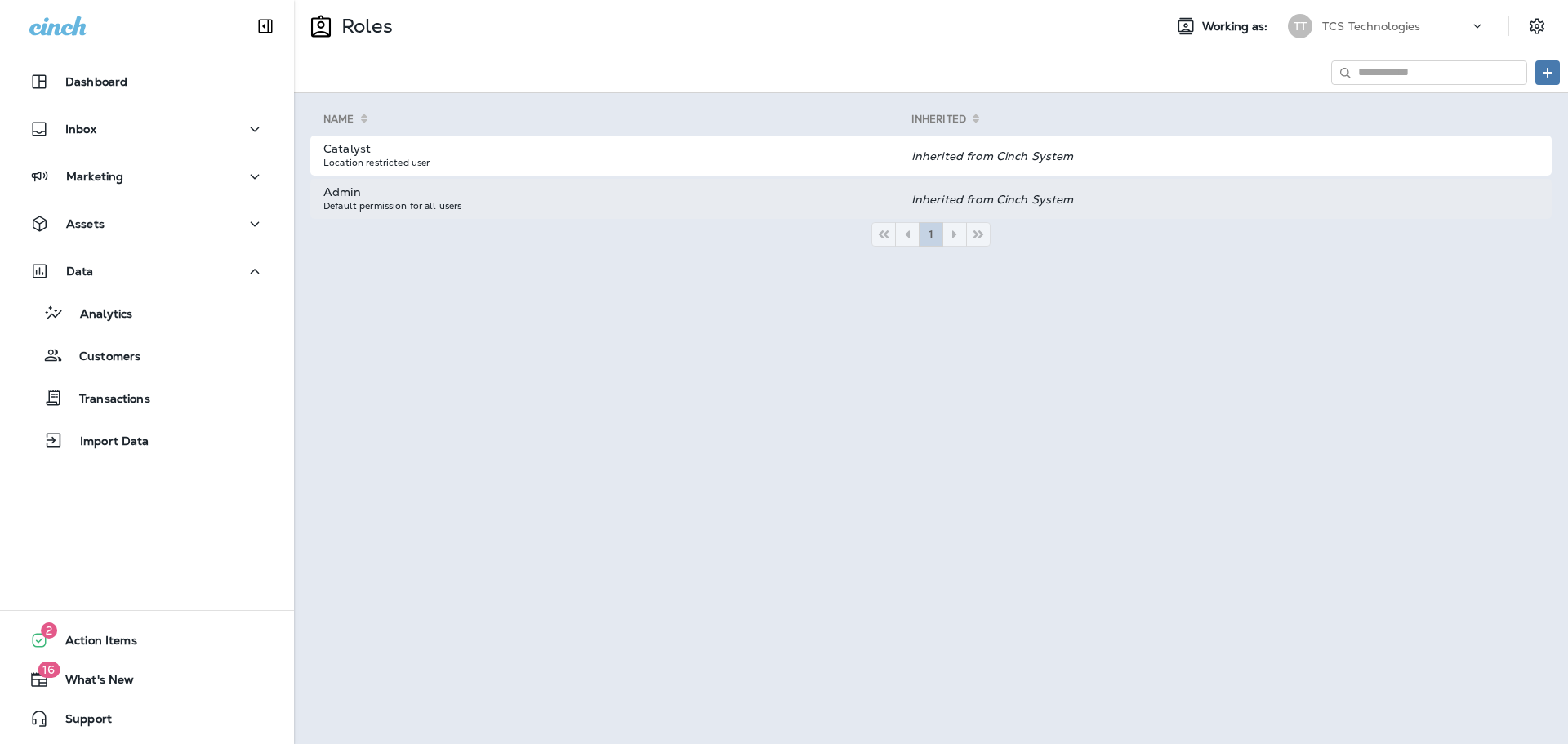
click at [333, 196] on td "Admin Default permission for all users" at bounding box center [610, 199] width 601 height 40
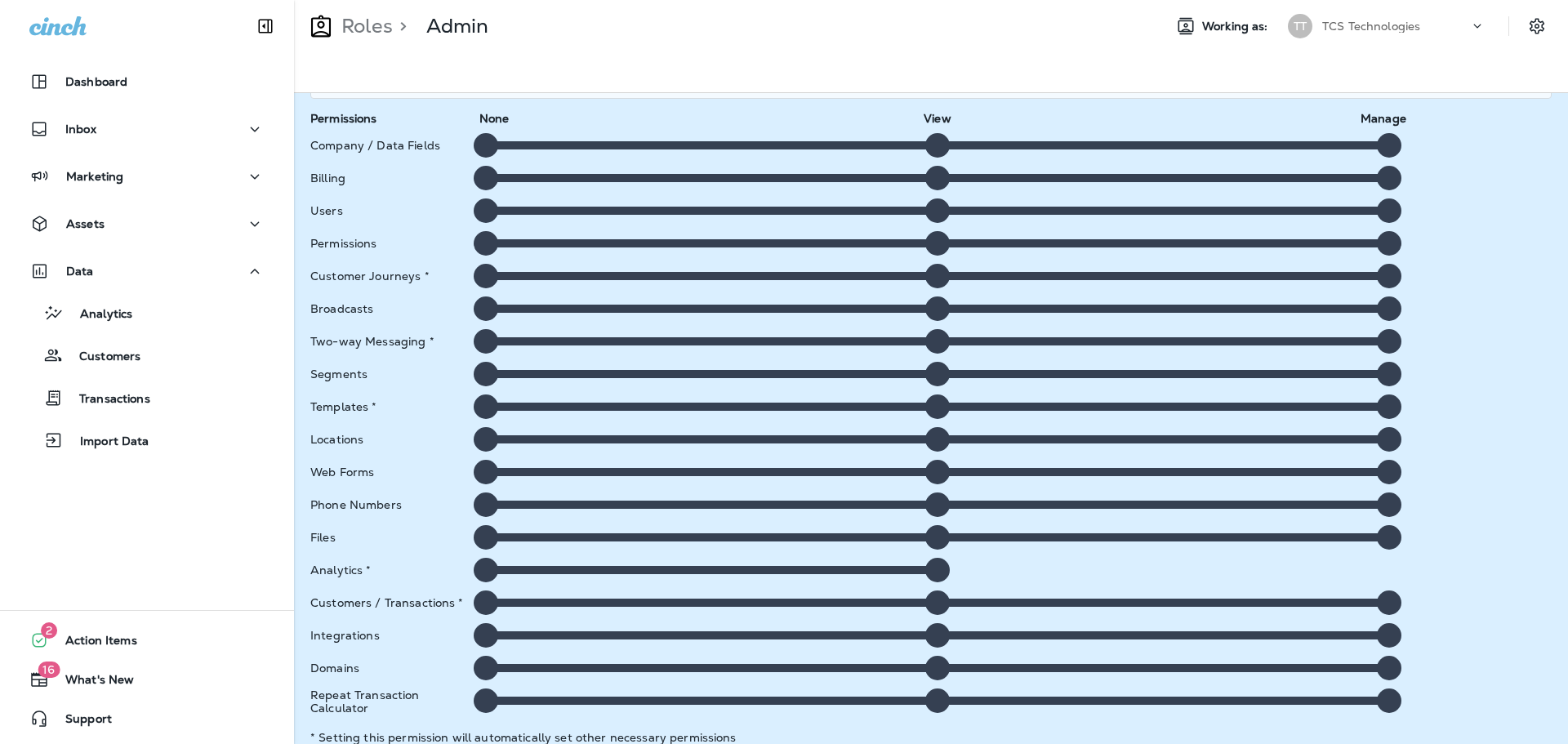
scroll to position [80, 0]
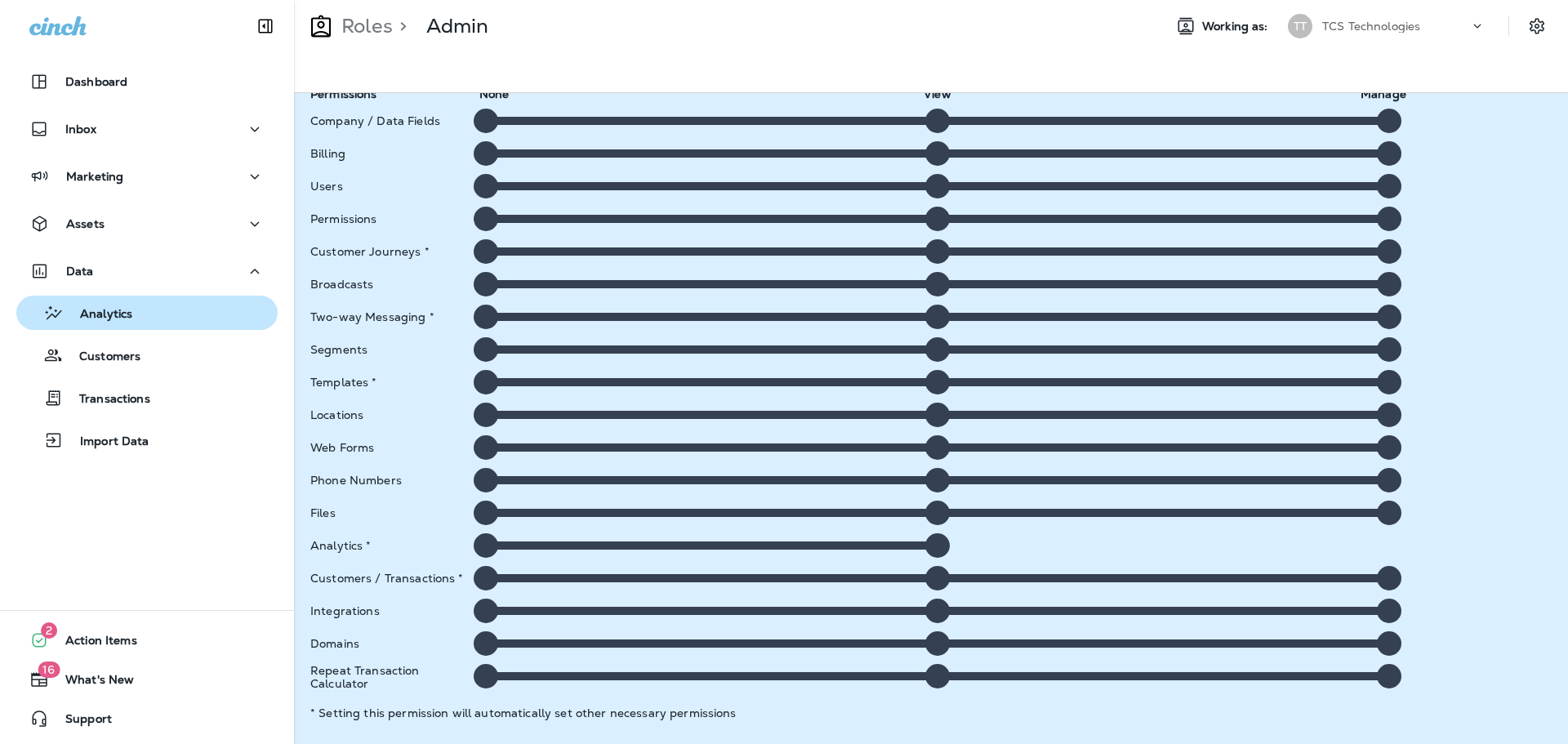
click at [104, 309] on p "Analytics" at bounding box center [98, 314] width 69 height 16
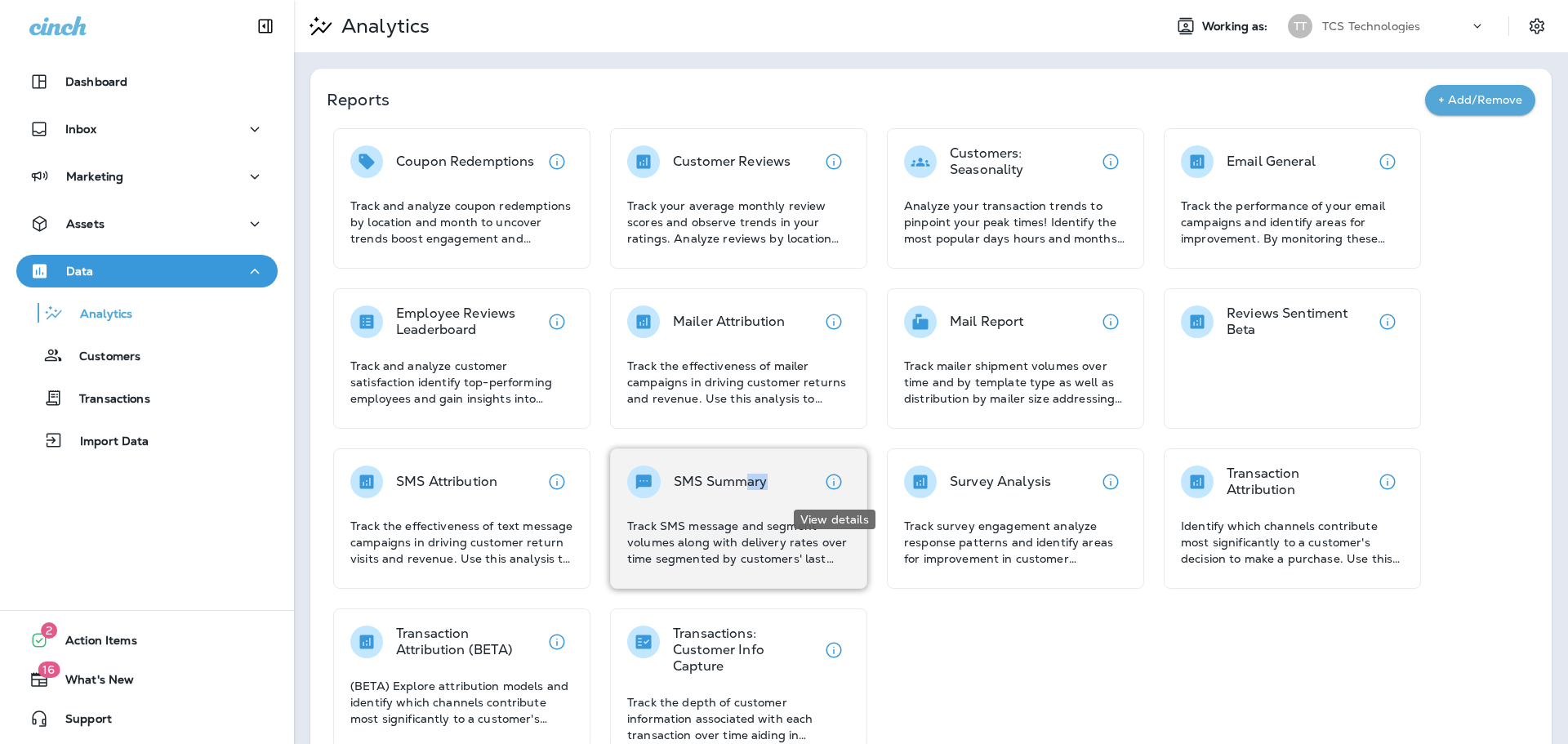
drag, startPoint x: 745, startPoint y: 475, endPoint x: 824, endPoint y: 494, distance: 81.3
click at [824, 494] on div "SMS Summary" at bounding box center [738, 481] width 223 height 32
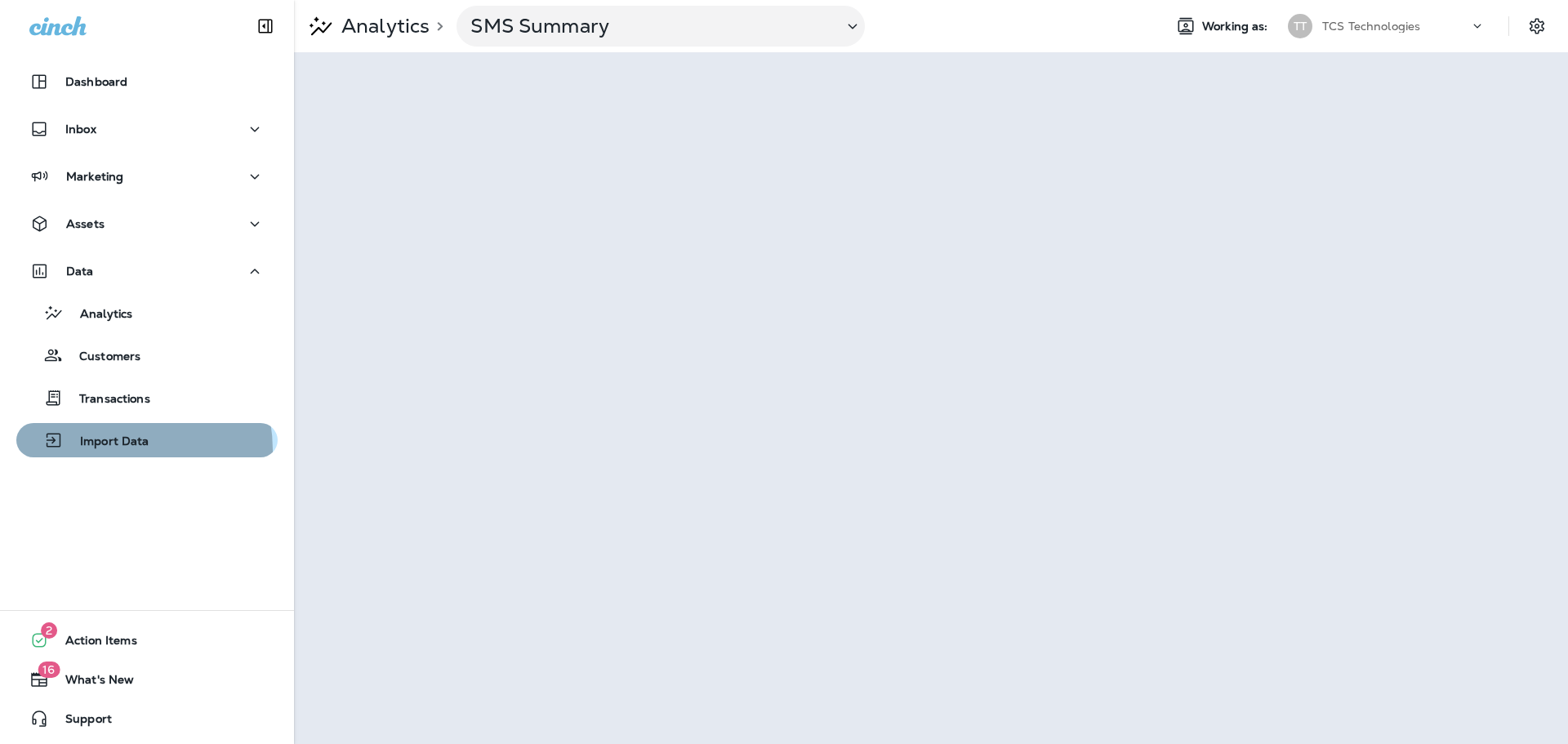
click at [112, 450] on div "Import Data" at bounding box center [86, 440] width 127 height 25
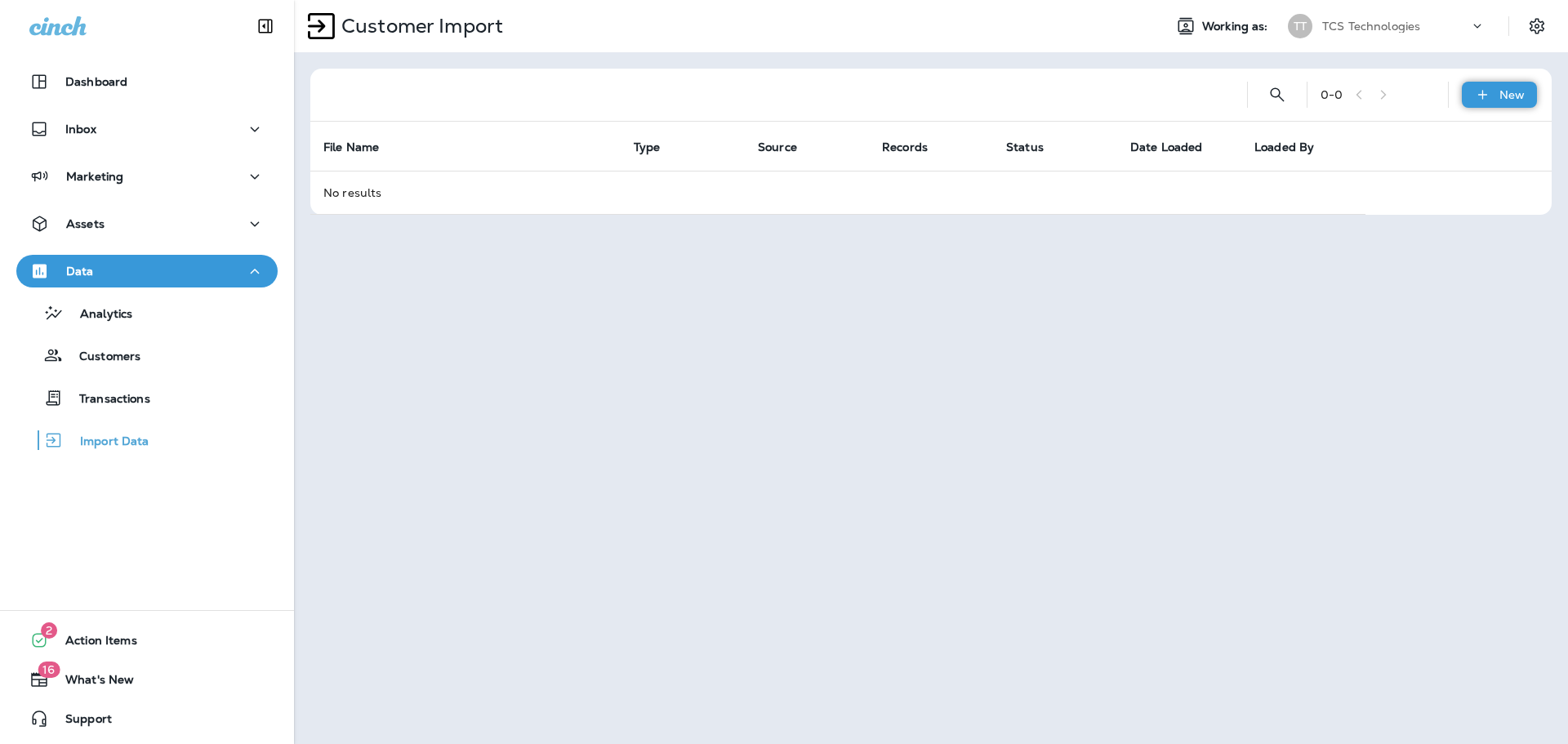
click at [1494, 95] on div "New" at bounding box center [1499, 95] width 75 height 27
click at [1449, 133] on p "Customer list" at bounding box center [1450, 139] width 76 height 13
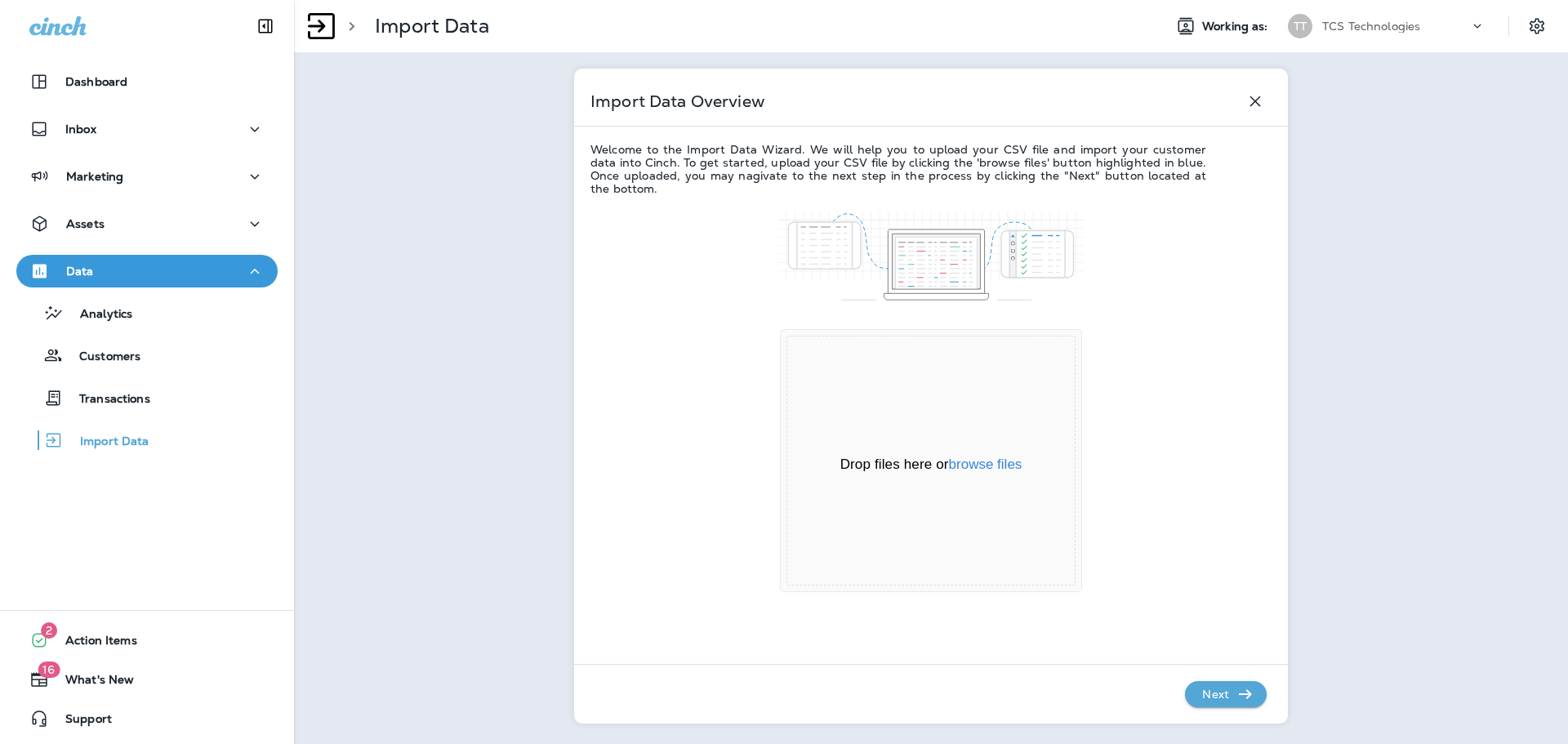
click at [61, 266] on div "Data" at bounding box center [61, 271] width 65 height 21
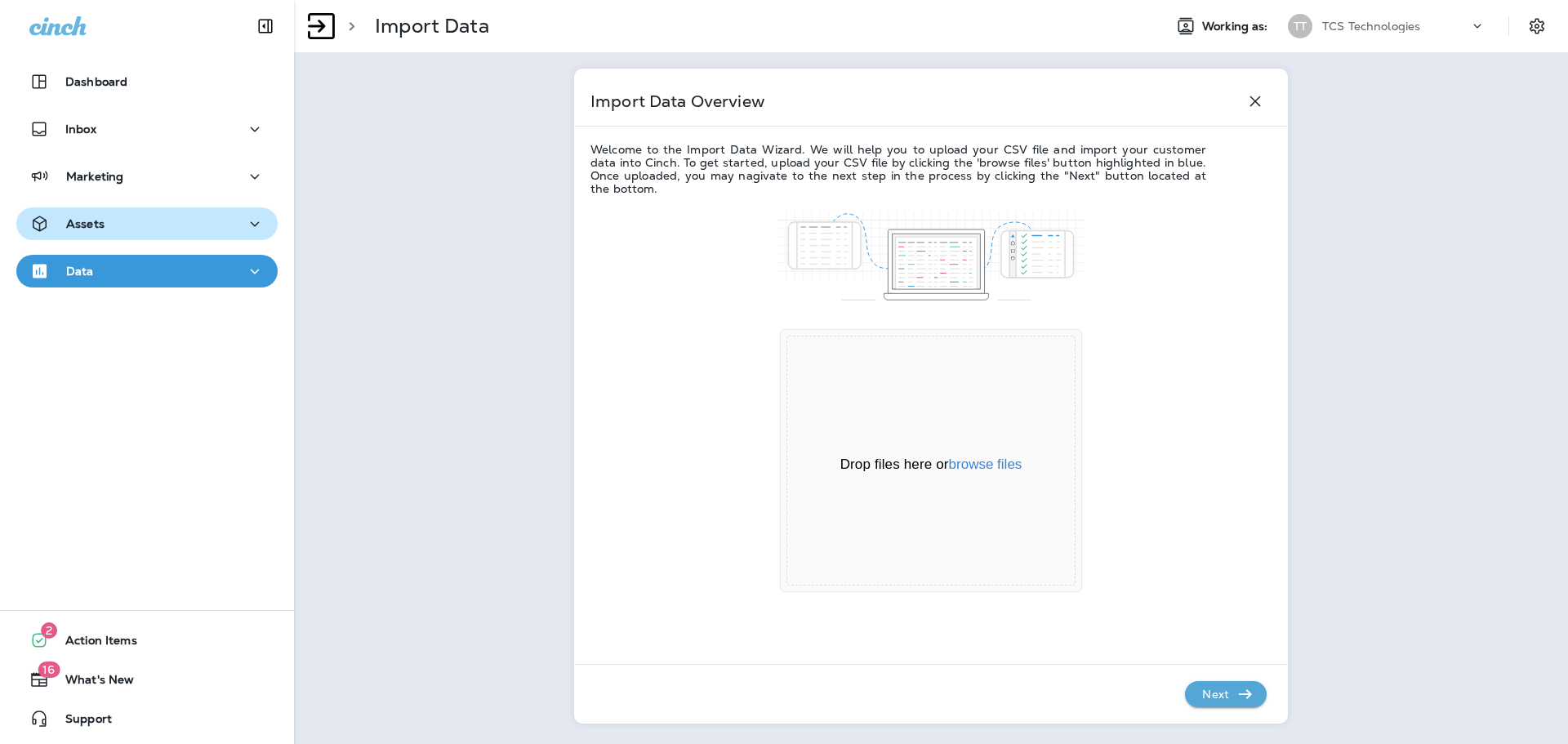
click at [80, 229] on p "Assets" at bounding box center [85, 224] width 38 height 13
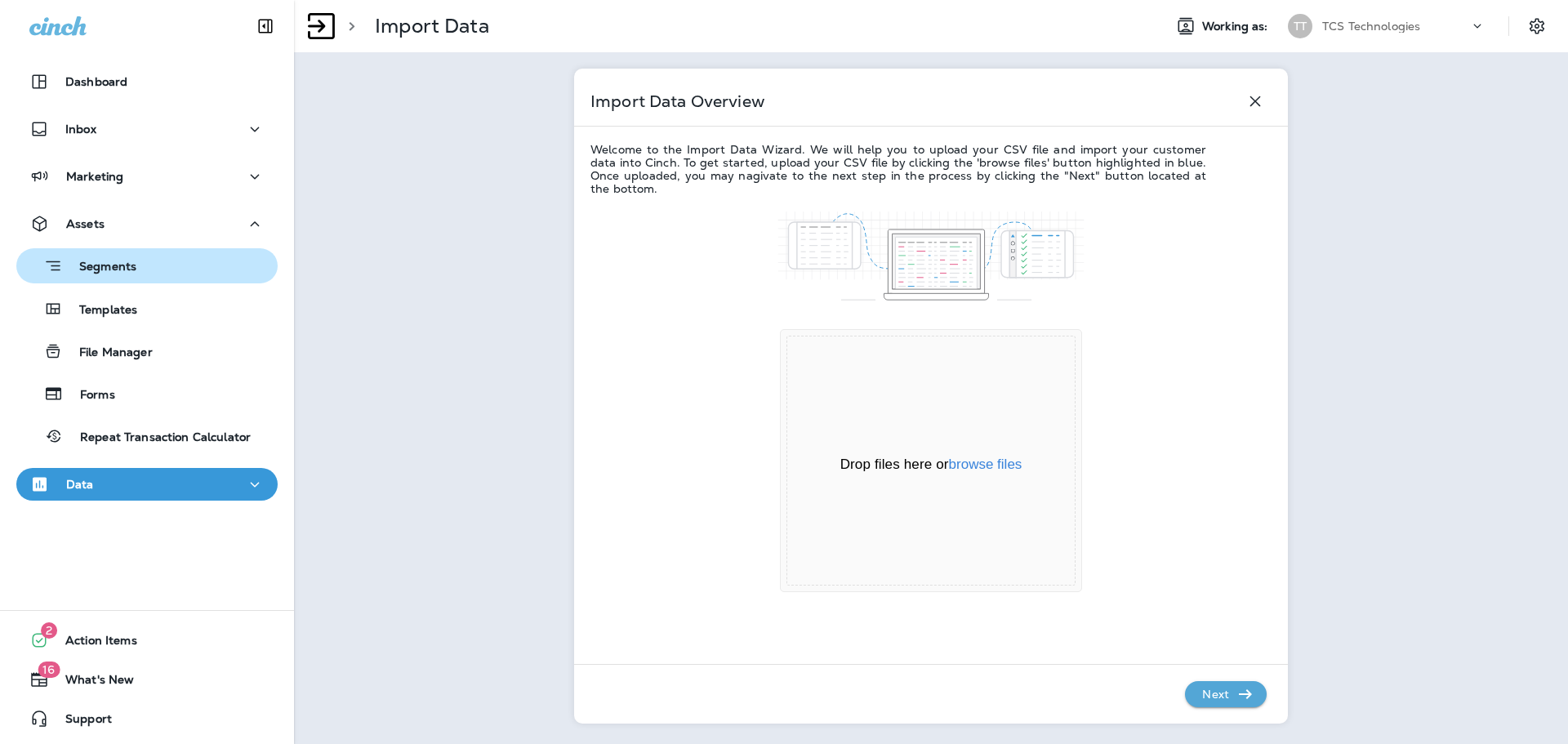
click at [93, 266] on p "Segments" at bounding box center [100, 268] width 74 height 17
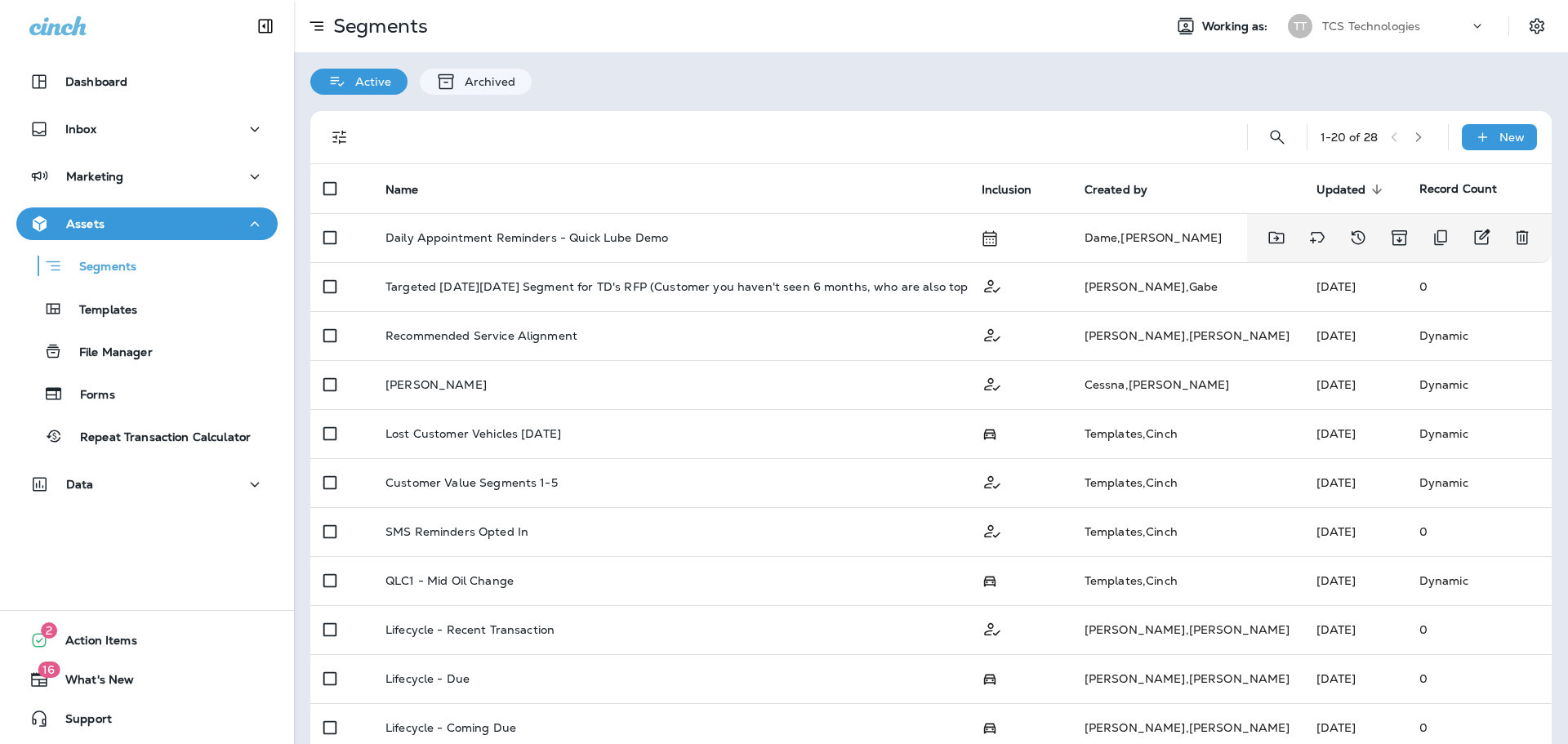
drag, startPoint x: 493, startPoint y: 234, endPoint x: 752, endPoint y: 132, distance: 278.4
click at [752, 132] on div at bounding box center [794, 137] width 852 height 52
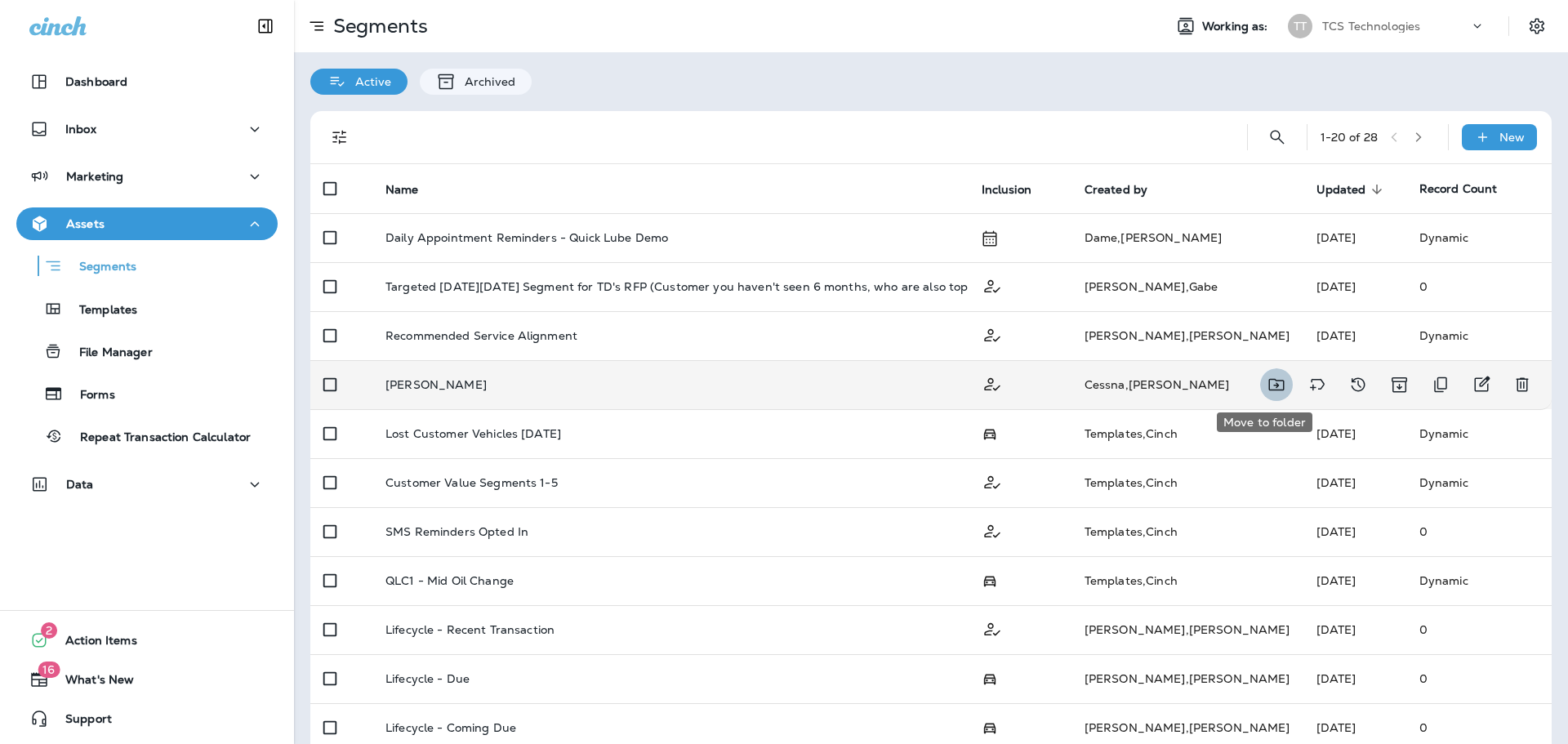
click at [1266, 384] on icon "Move to folder" at bounding box center [1276, 385] width 20 height 20
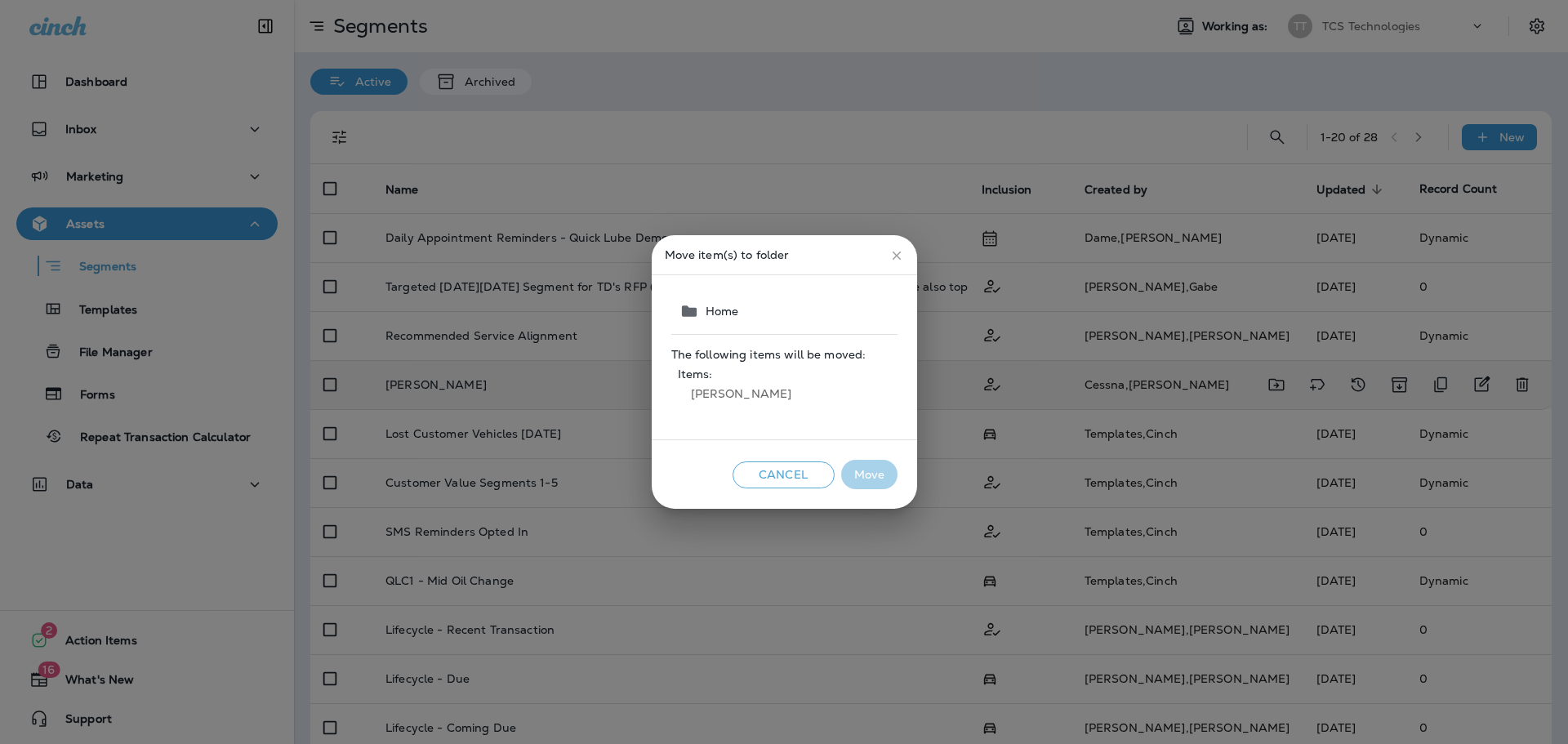
click at [775, 458] on div "Cancel Move" at bounding box center [784, 475] width 265 height 70
click at [789, 479] on button "Cancel" at bounding box center [783, 474] width 102 height 27
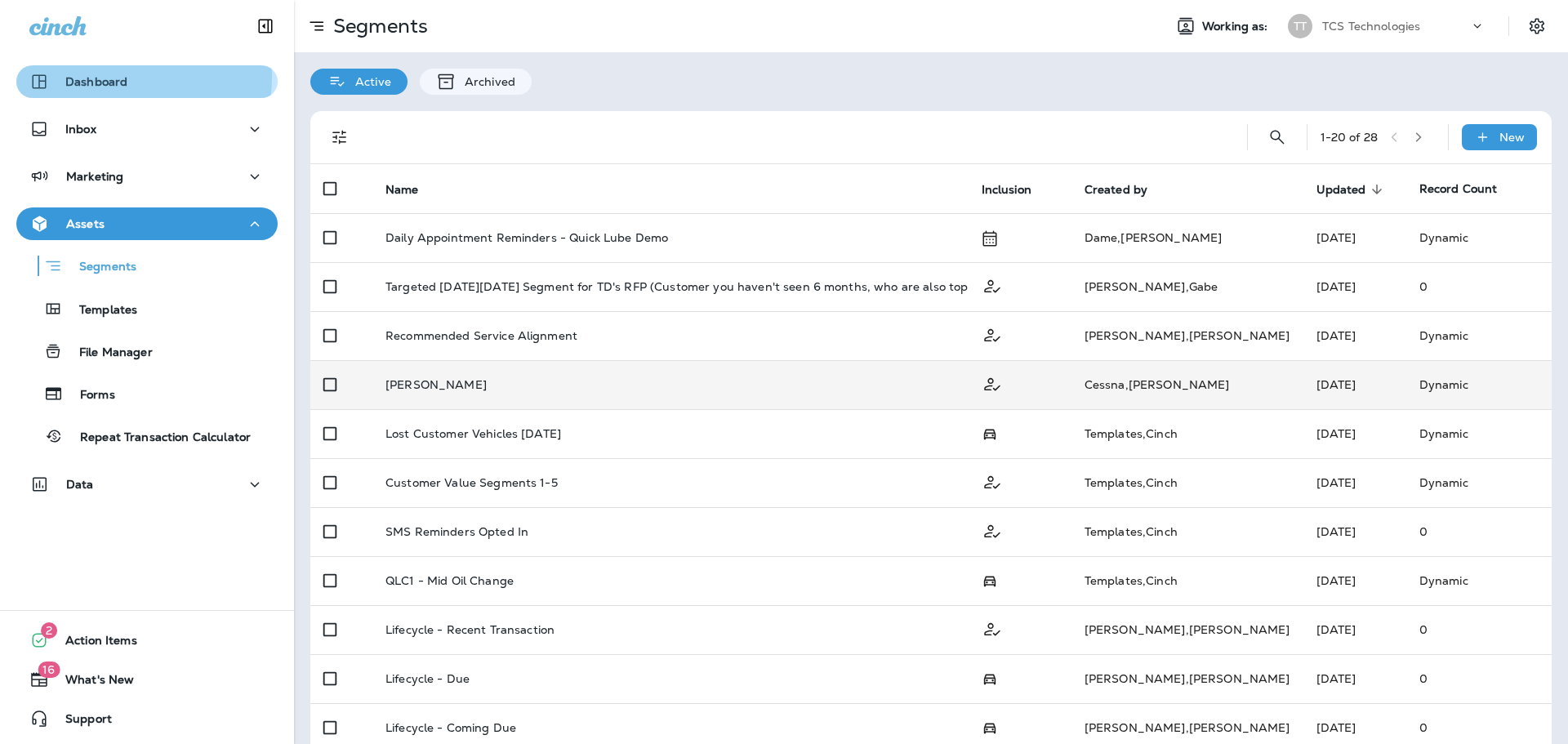
click at [110, 77] on p "Dashboard" at bounding box center [96, 82] width 62 height 13
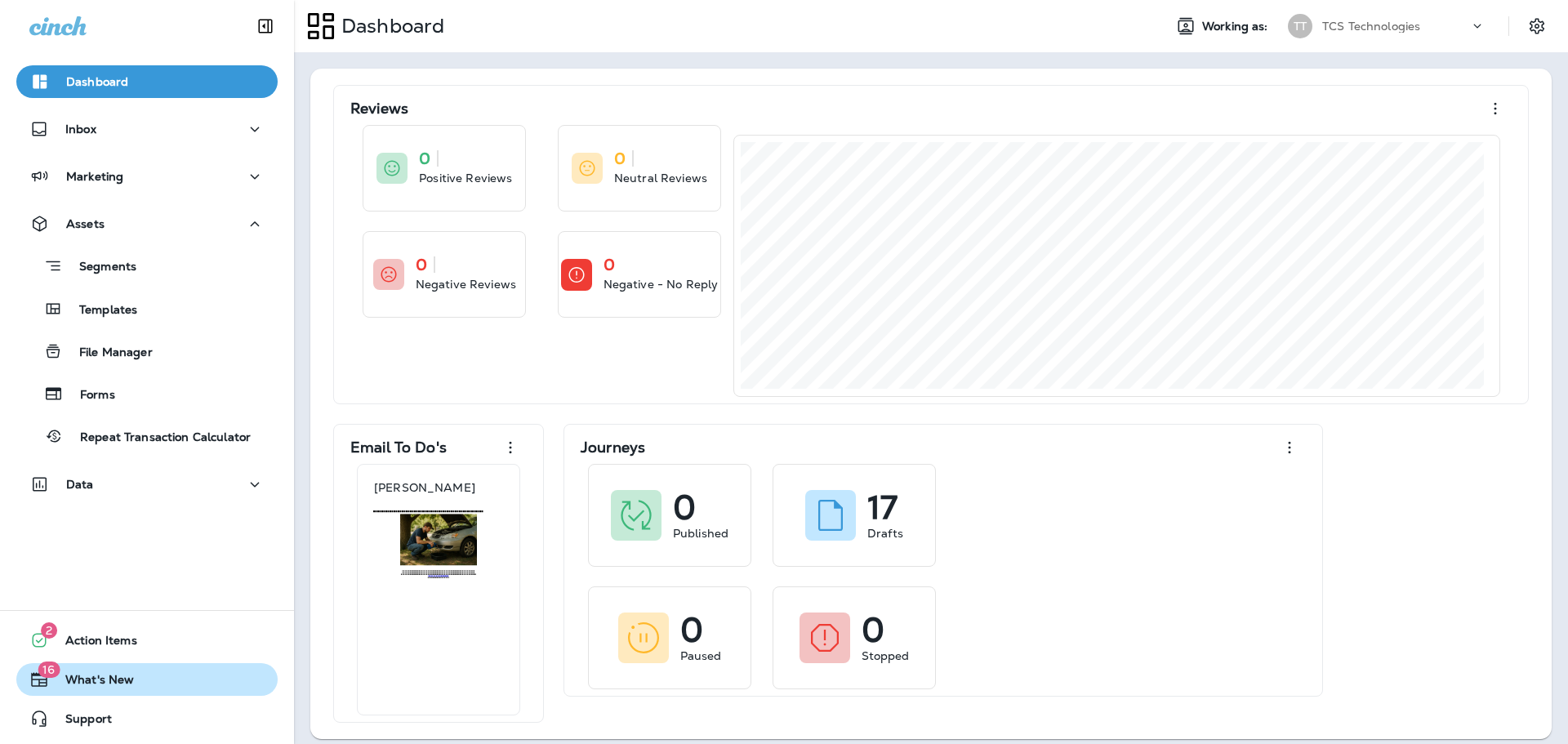
click at [95, 676] on span "What's New" at bounding box center [91, 683] width 85 height 20
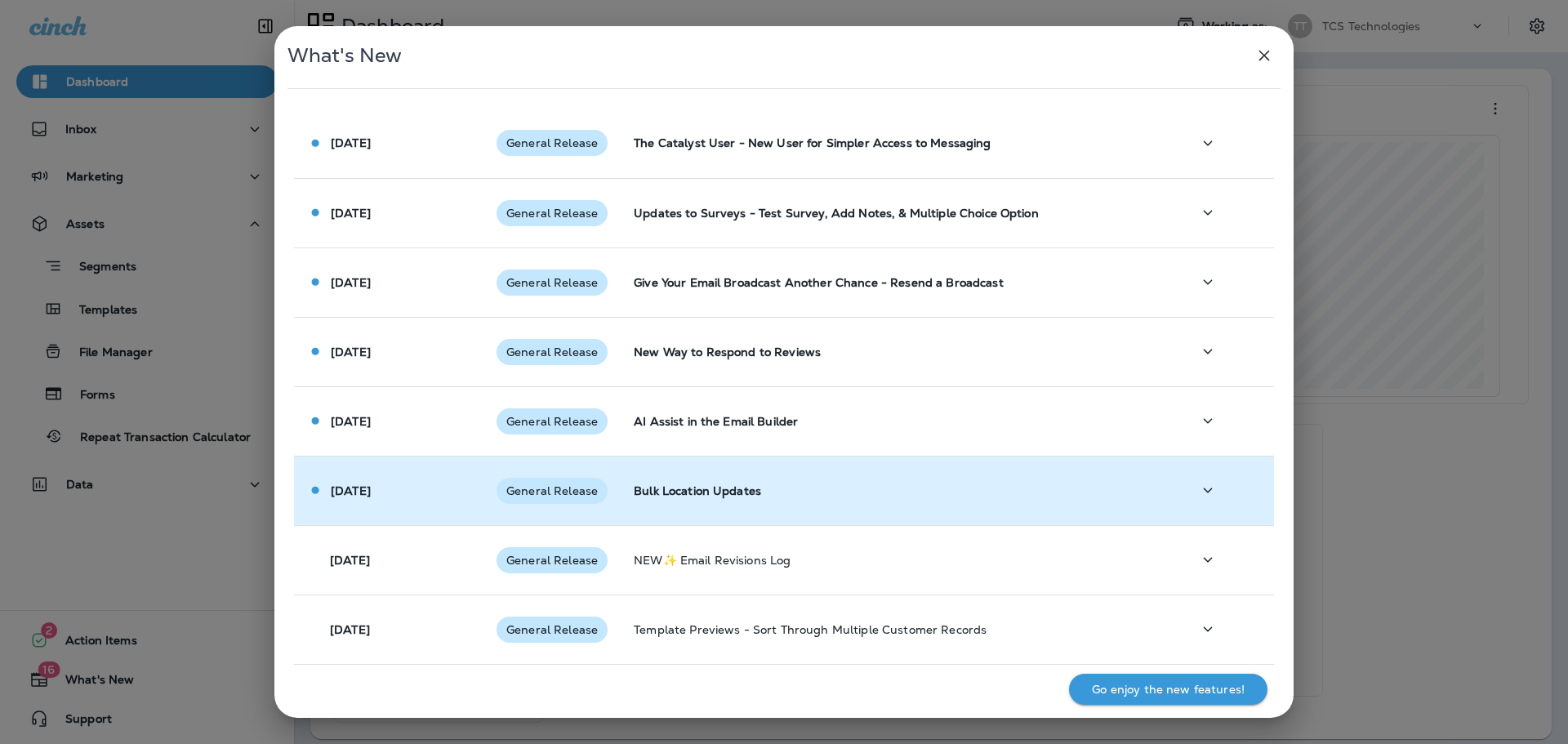
click at [716, 498] on p "Bulk Location Updates" at bounding box center [899, 491] width 532 height 13
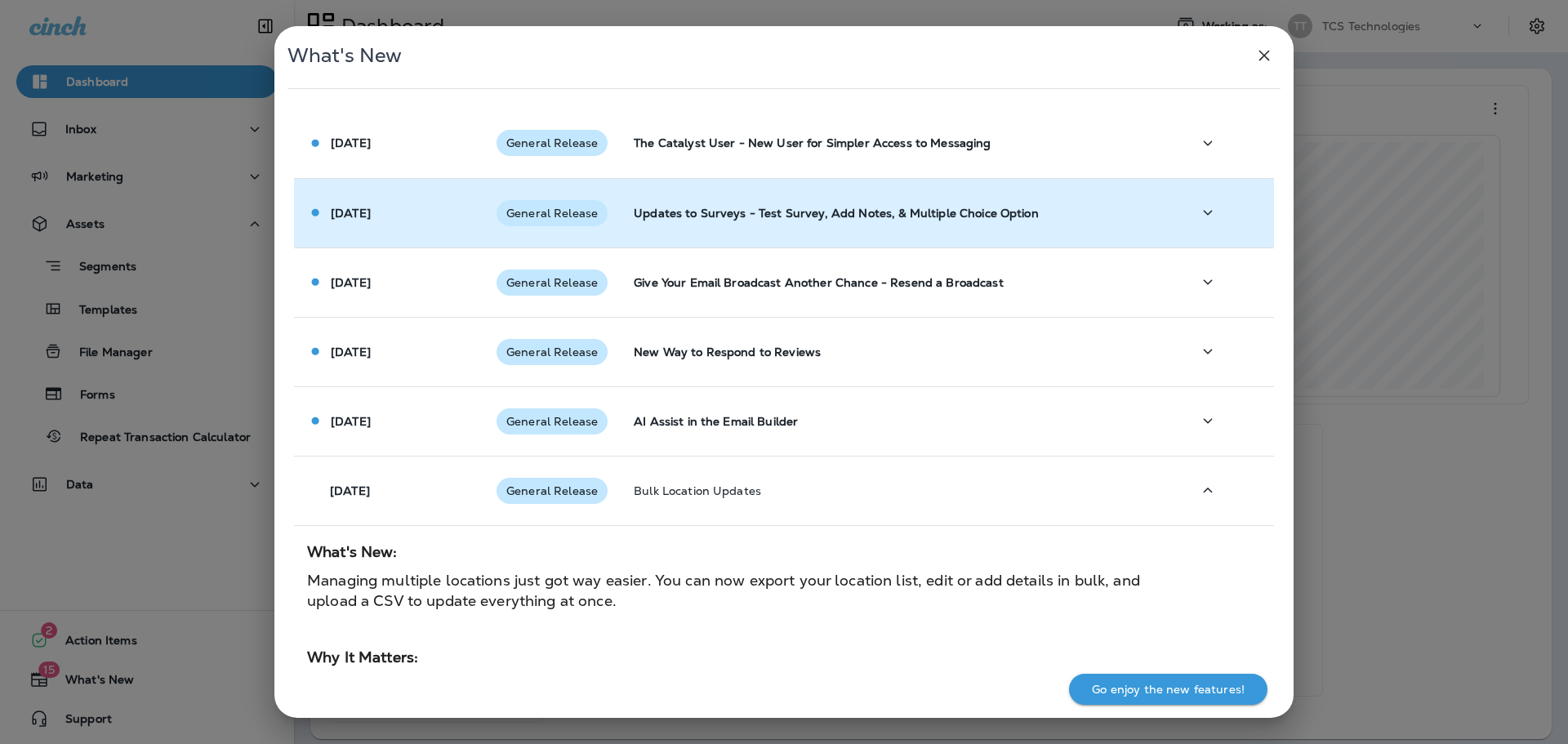
click at [835, 212] on p "Updates to Surveys - Test Survey, Add Notes, & Multiple Choice Option" at bounding box center [899, 213] width 532 height 13
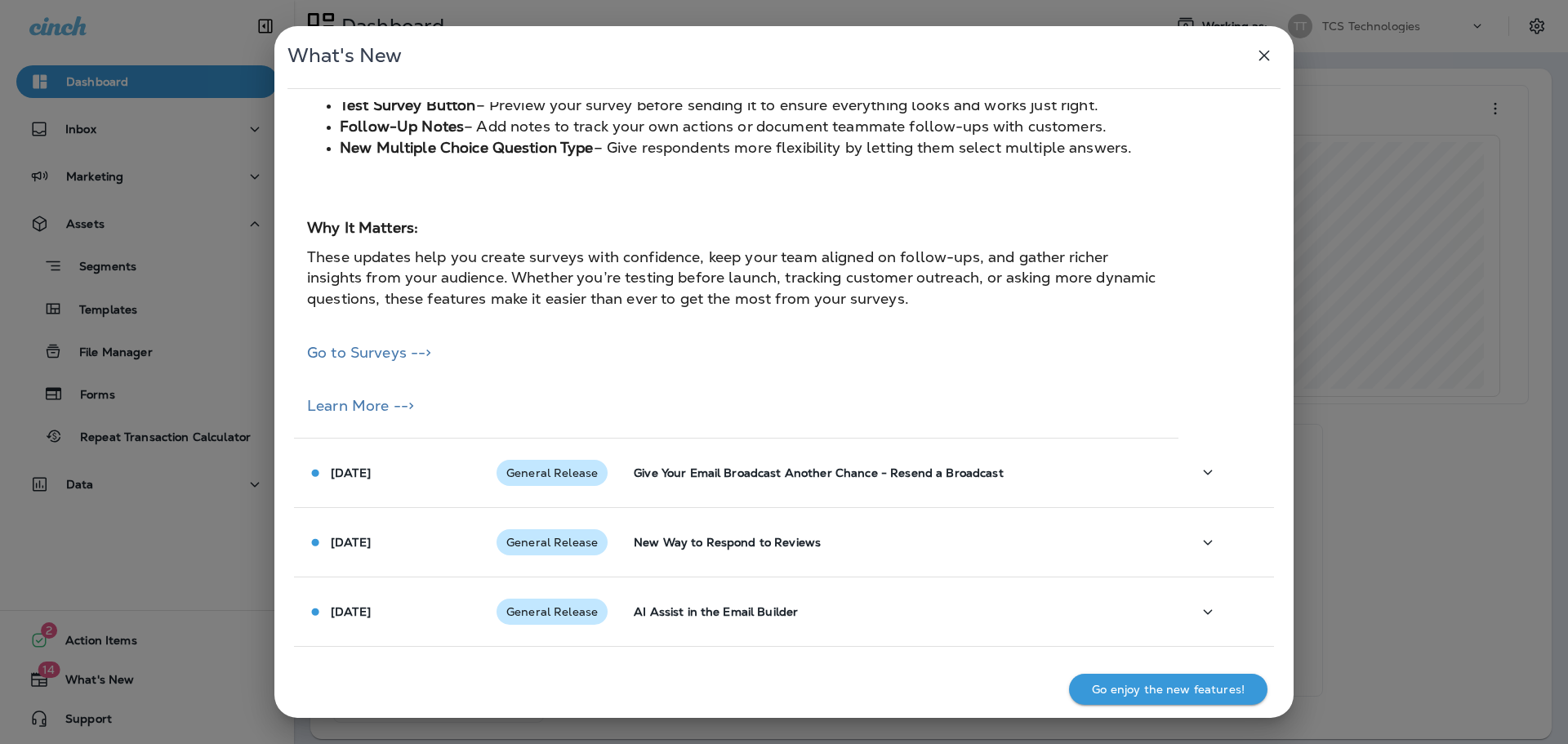
scroll to position [245, 0]
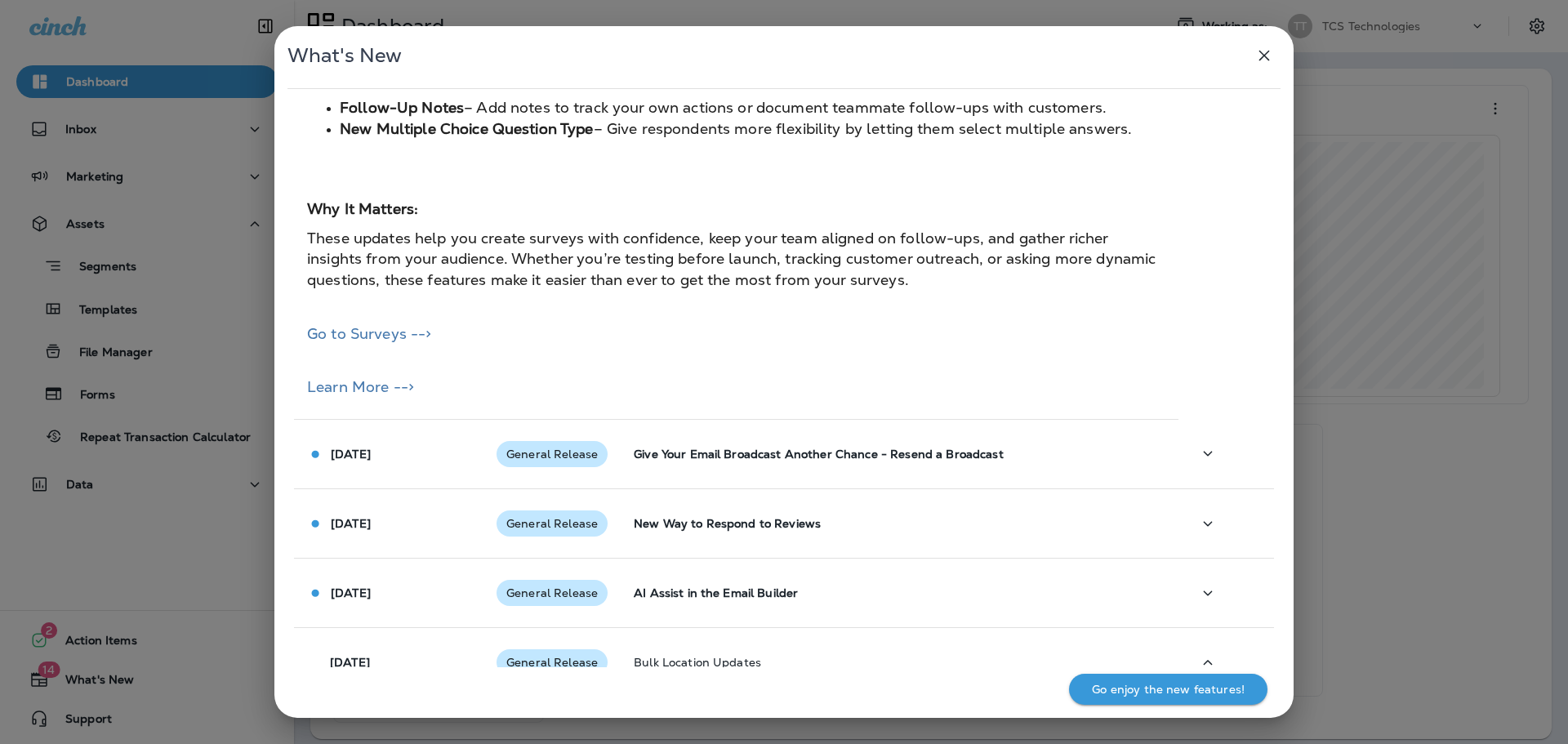
click at [1261, 57] on icon "button" at bounding box center [1264, 56] width 11 height 11
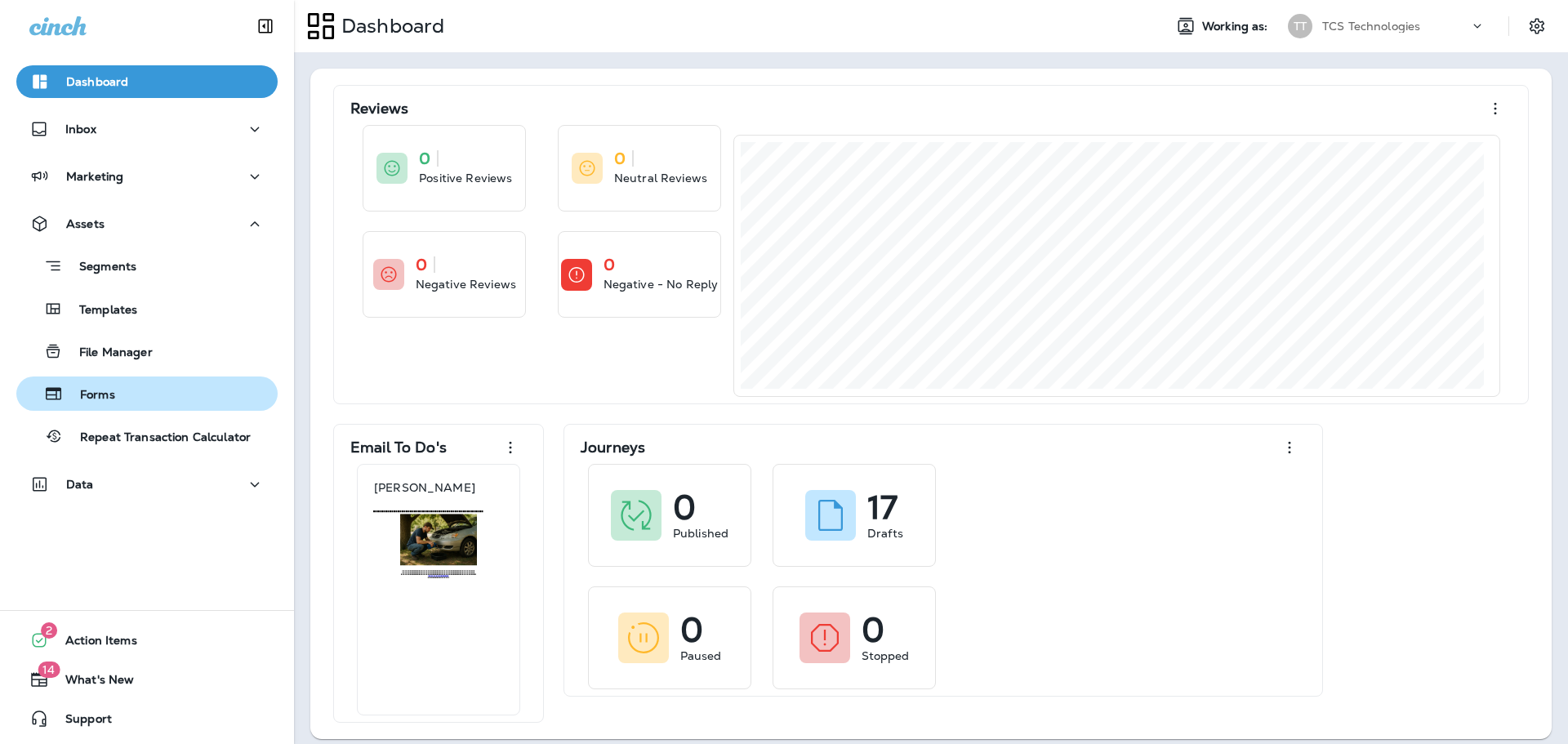
click at [109, 389] on p "Forms" at bounding box center [90, 396] width 51 height 16
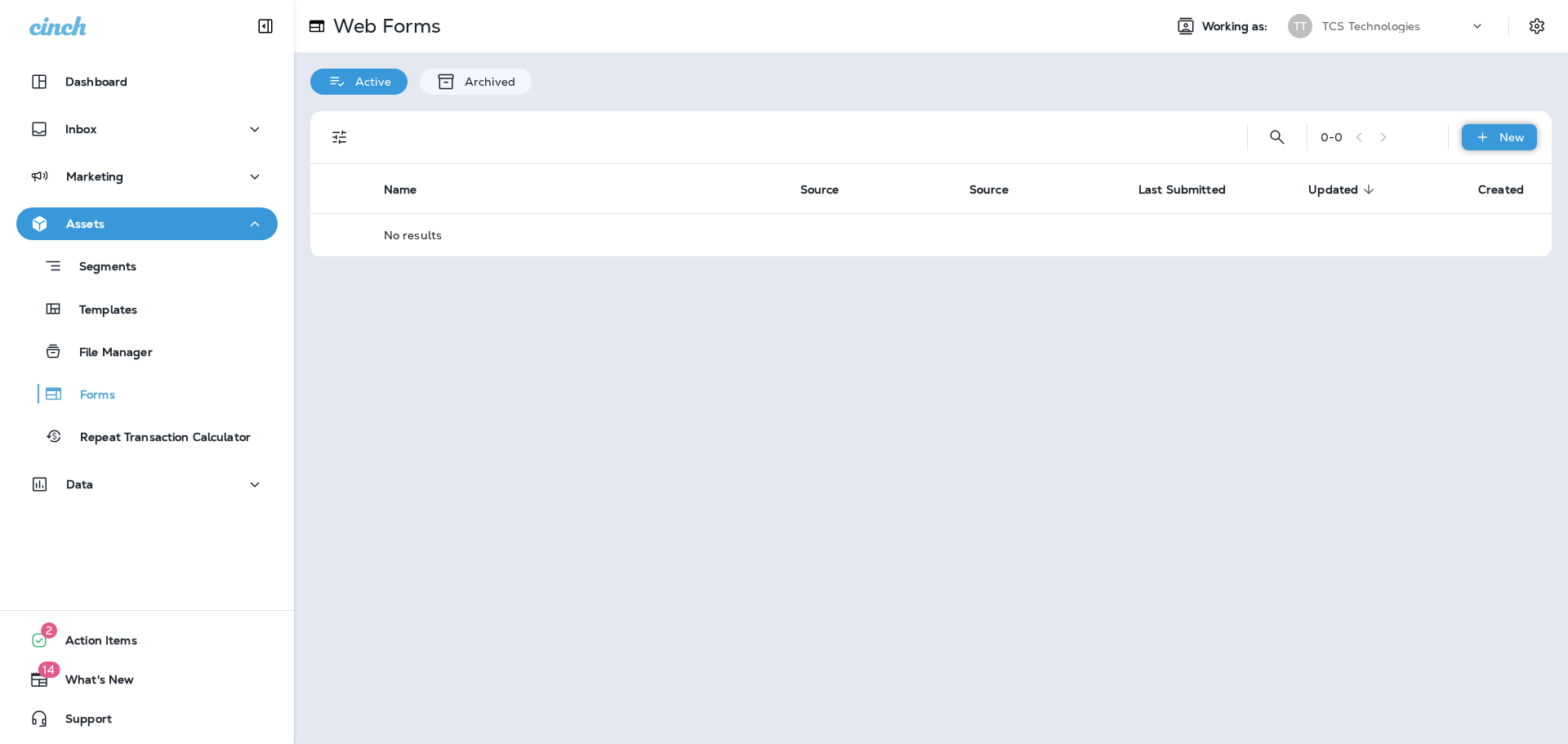
click at [1511, 133] on p "New" at bounding box center [1512, 138] width 26 height 13
click at [1454, 175] on p "New Form" at bounding box center [1464, 177] width 65 height 13
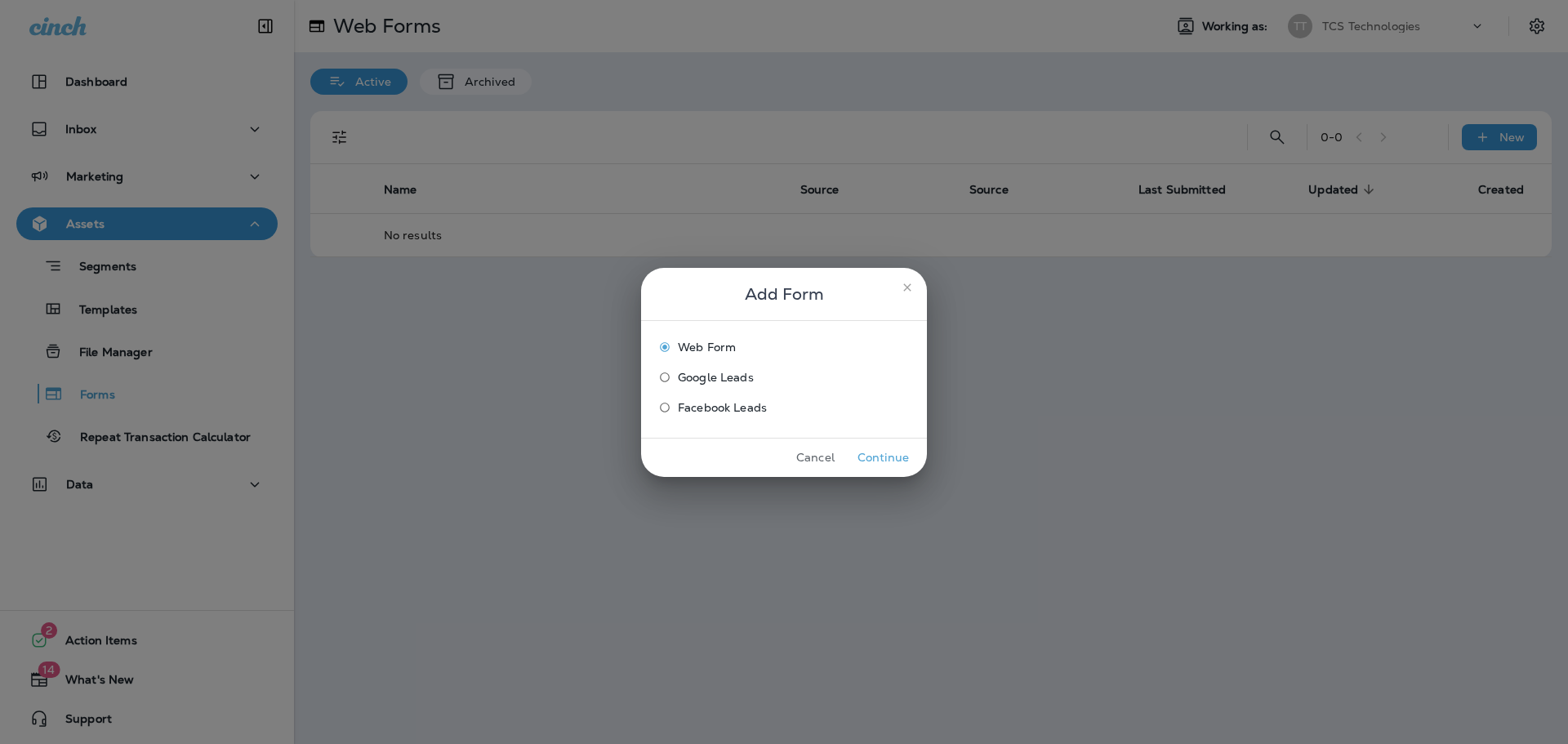
click at [892, 462] on button "Continue" at bounding box center [883, 458] width 61 height 26
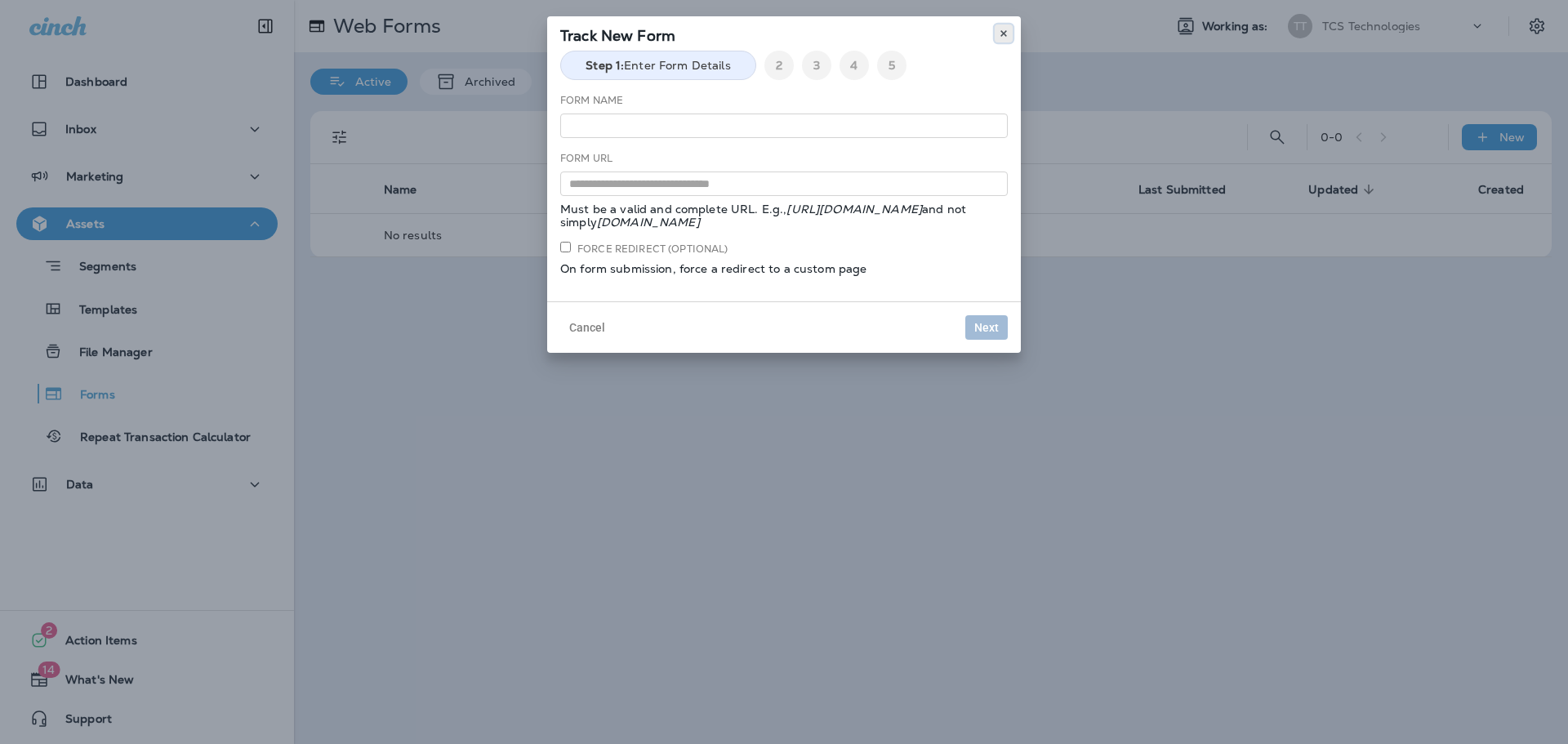
click at [1005, 35] on use at bounding box center [1002, 33] width 6 height 7
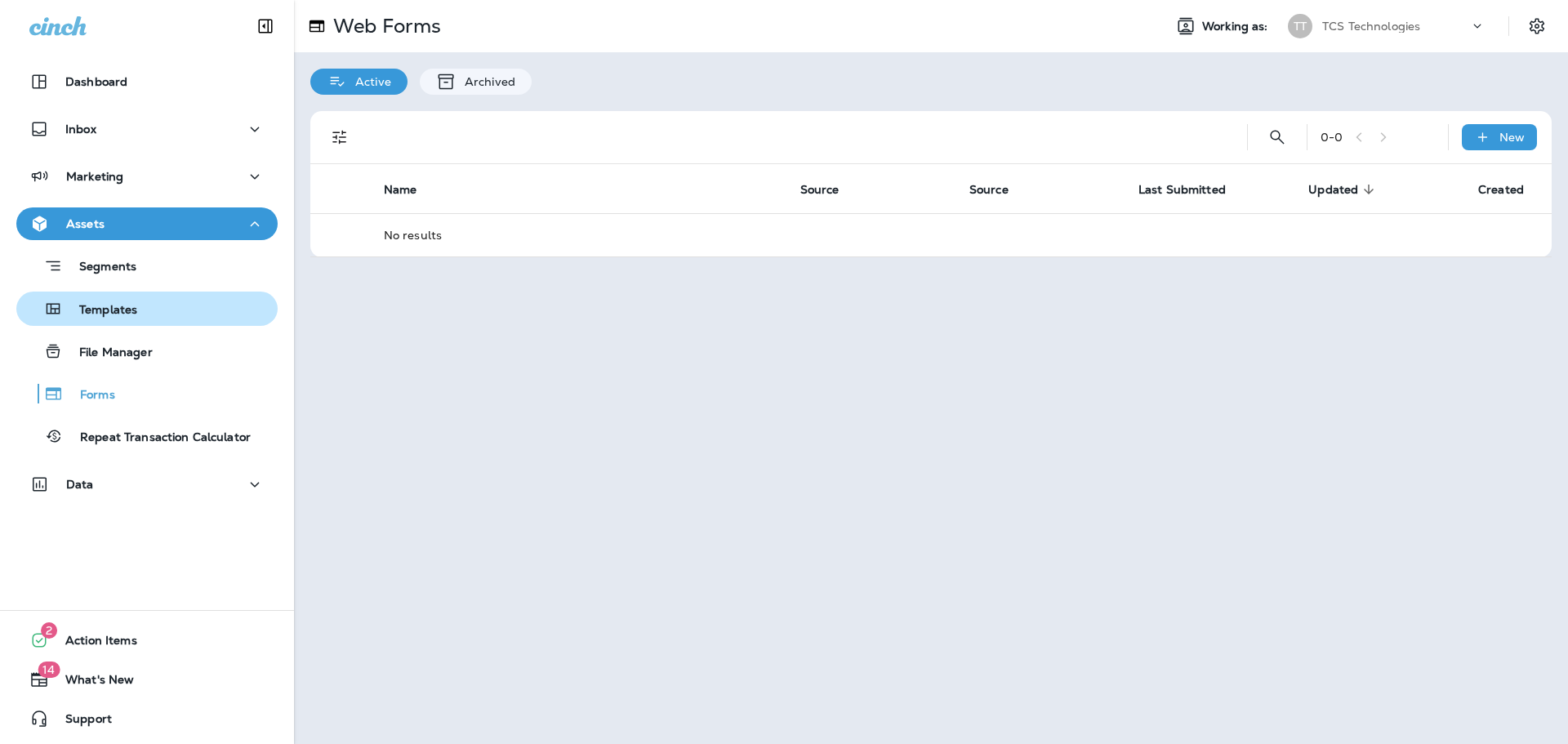
click at [111, 297] on div "Templates" at bounding box center [80, 309] width 114 height 25
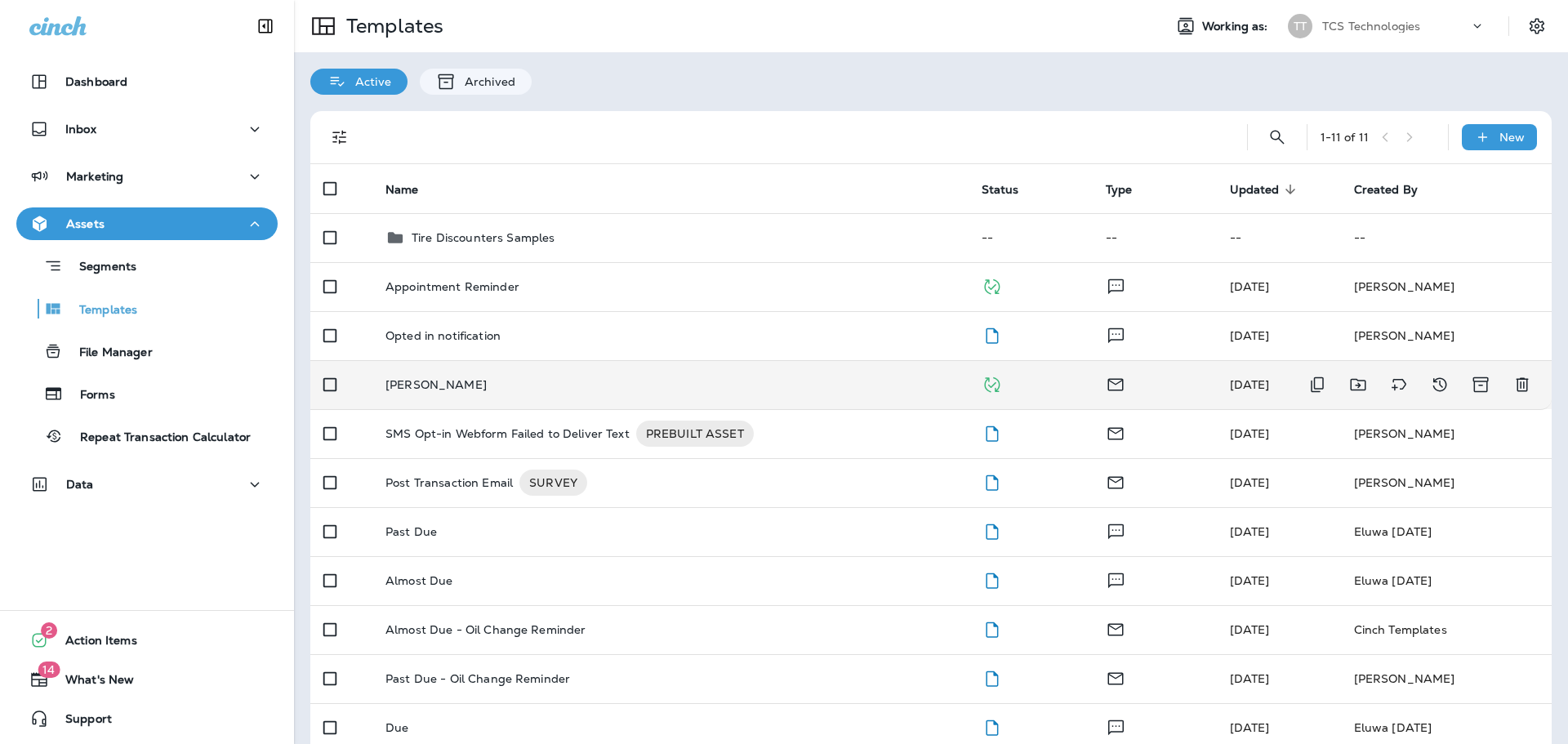
click at [415, 381] on p "[PERSON_NAME]" at bounding box center [436, 385] width 101 height 13
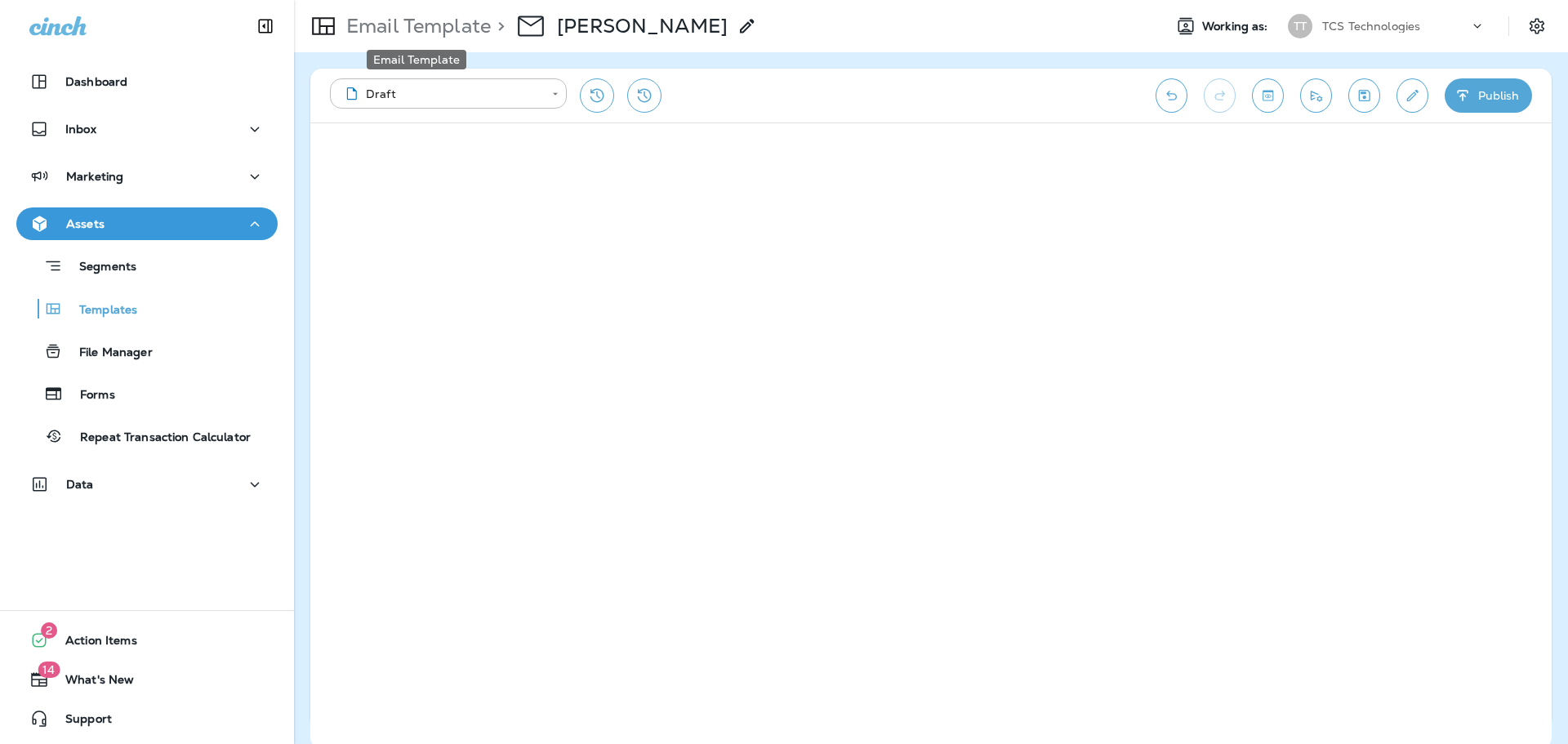
click at [420, 24] on p "Email Template" at bounding box center [415, 27] width 151 height 25
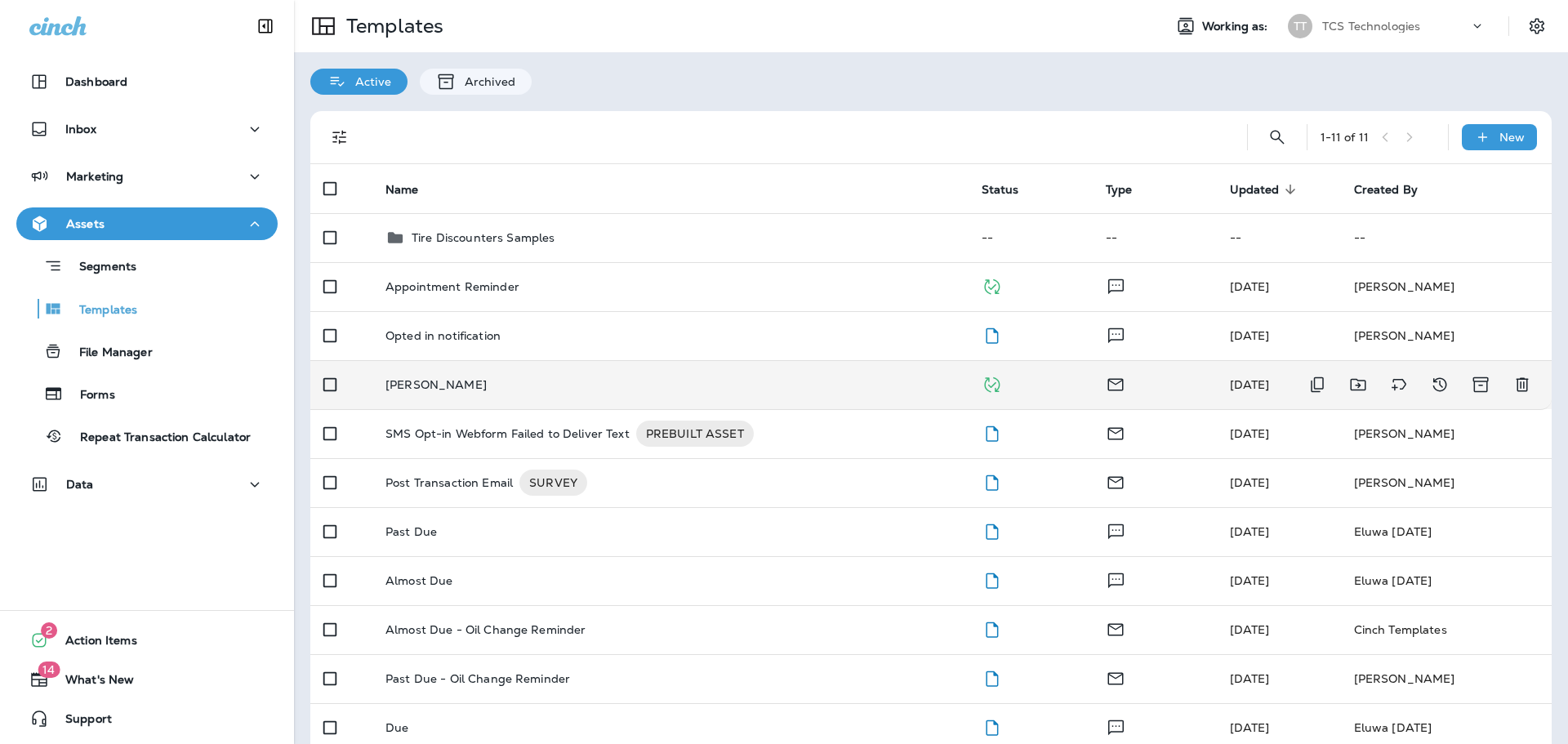
click at [430, 388] on p "[PERSON_NAME]" at bounding box center [436, 385] width 101 height 13
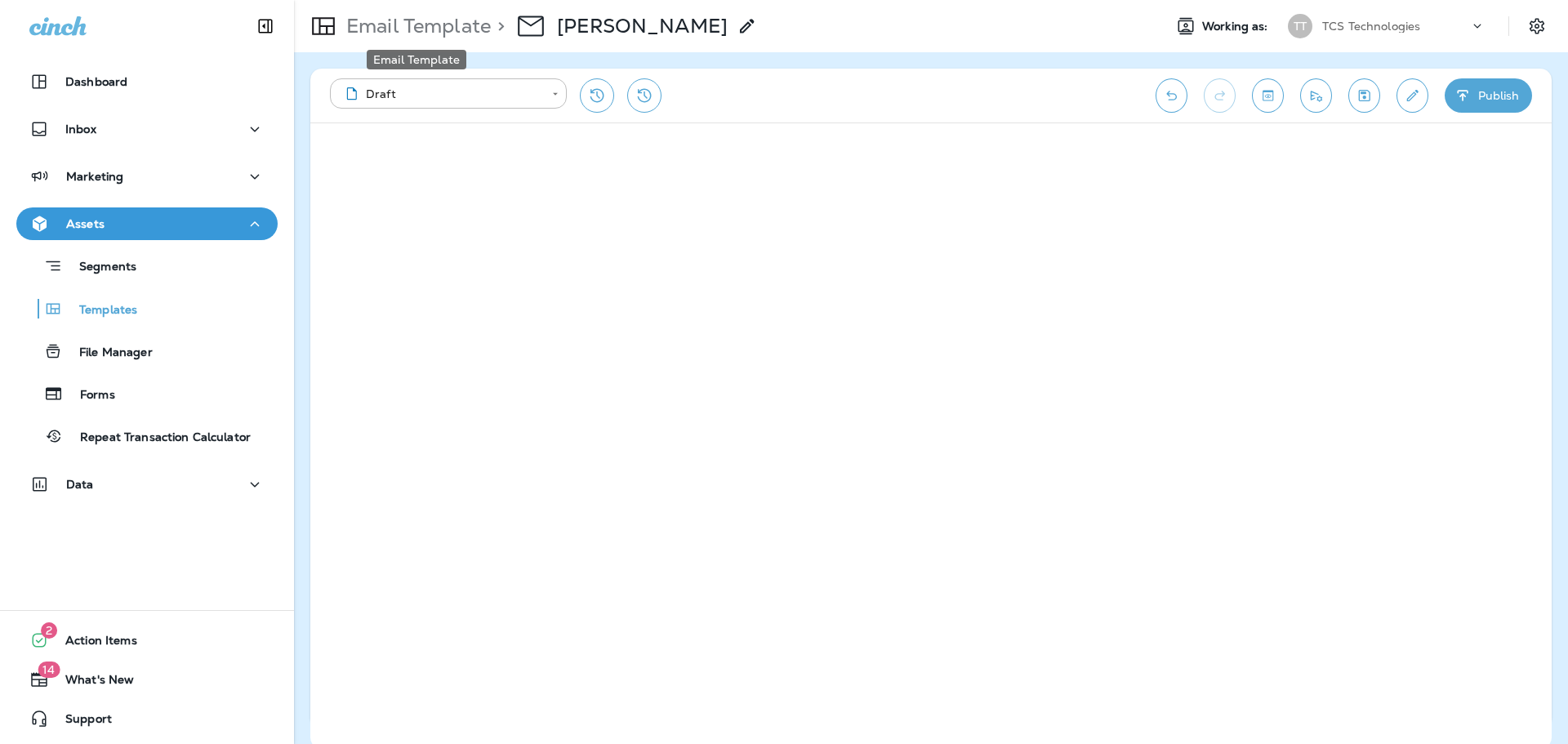
click at [415, 34] on p "Email Template" at bounding box center [415, 27] width 151 height 25
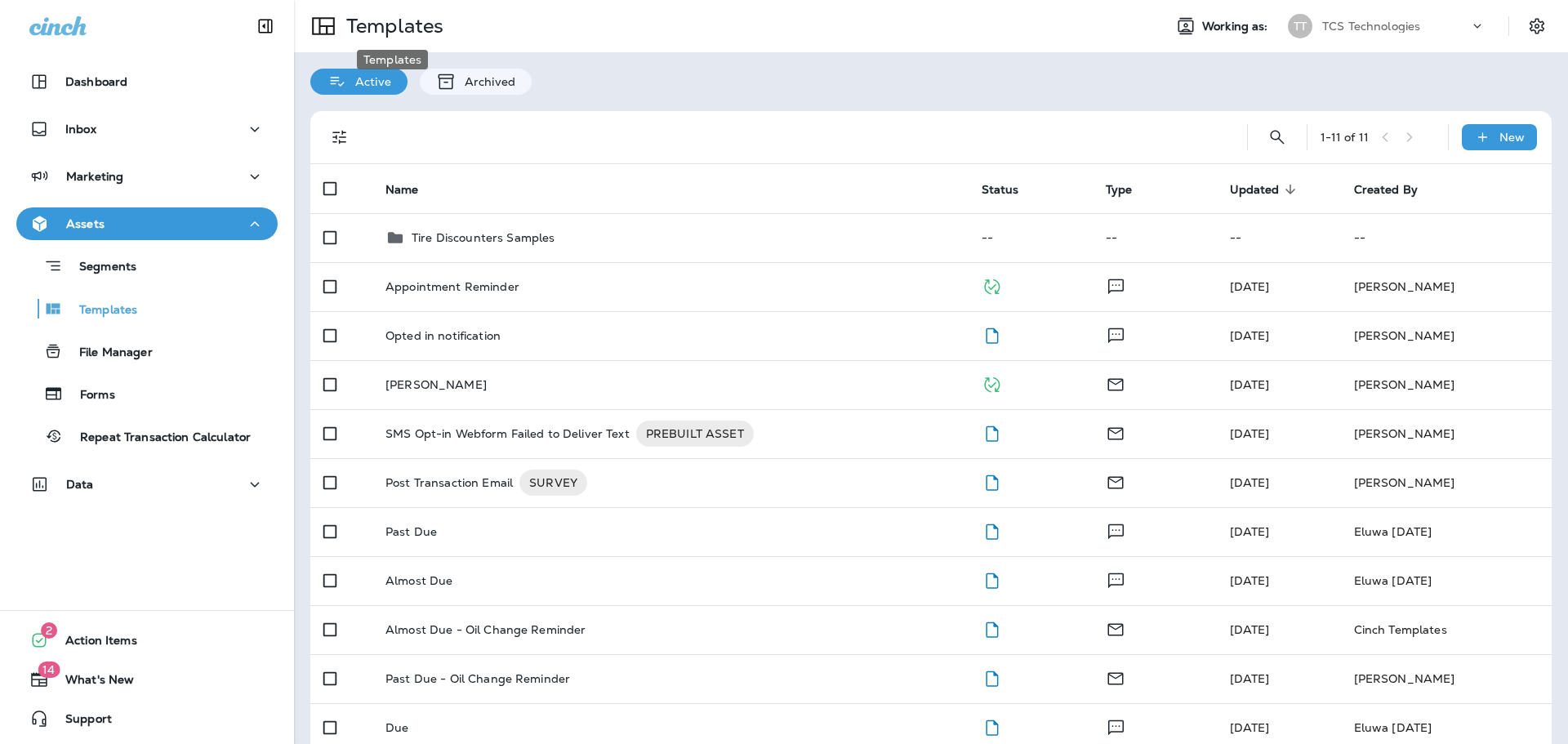
click at [385, 24] on p "Templates" at bounding box center [391, 27] width 104 height 25
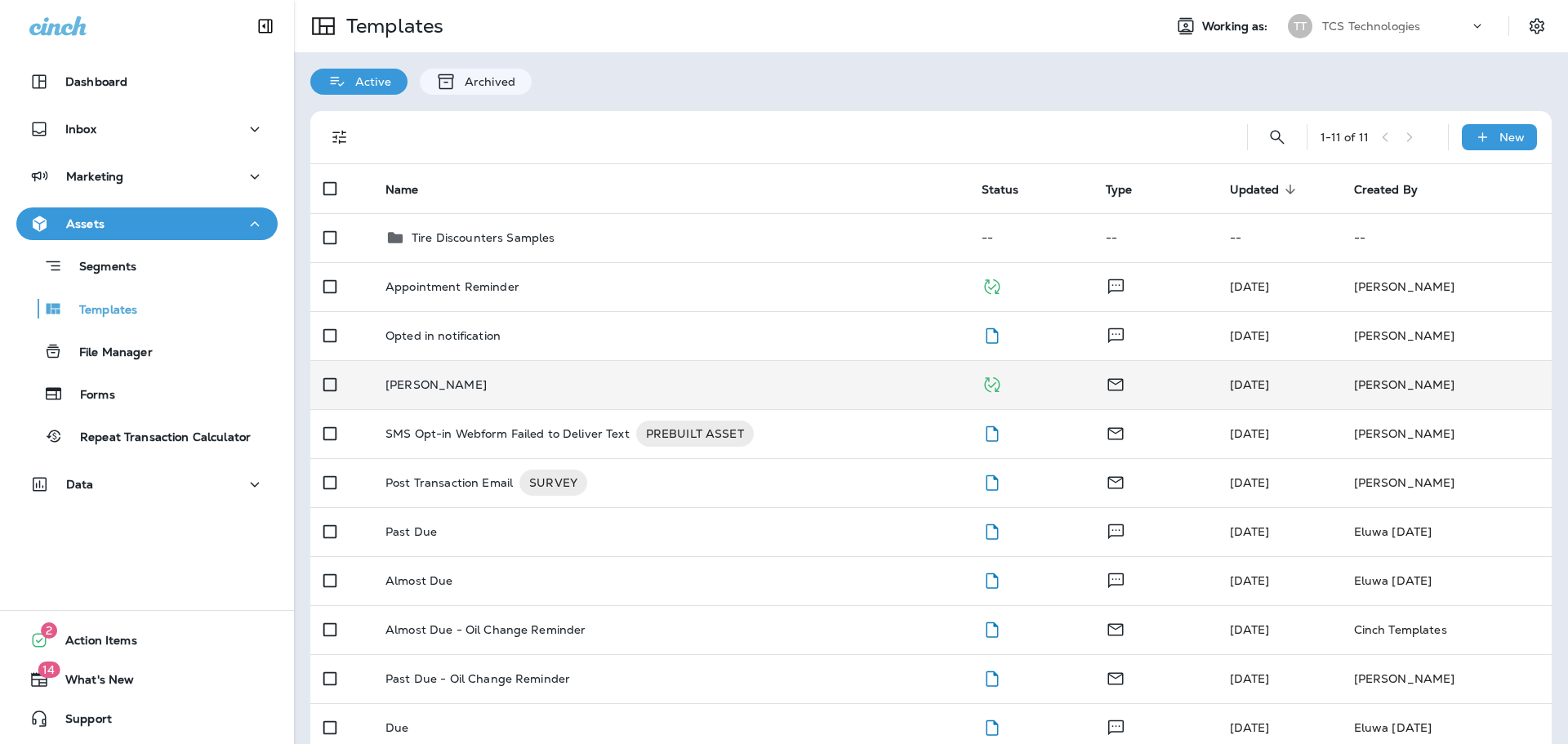
click at [448, 385] on p "[PERSON_NAME]" at bounding box center [436, 385] width 101 height 13
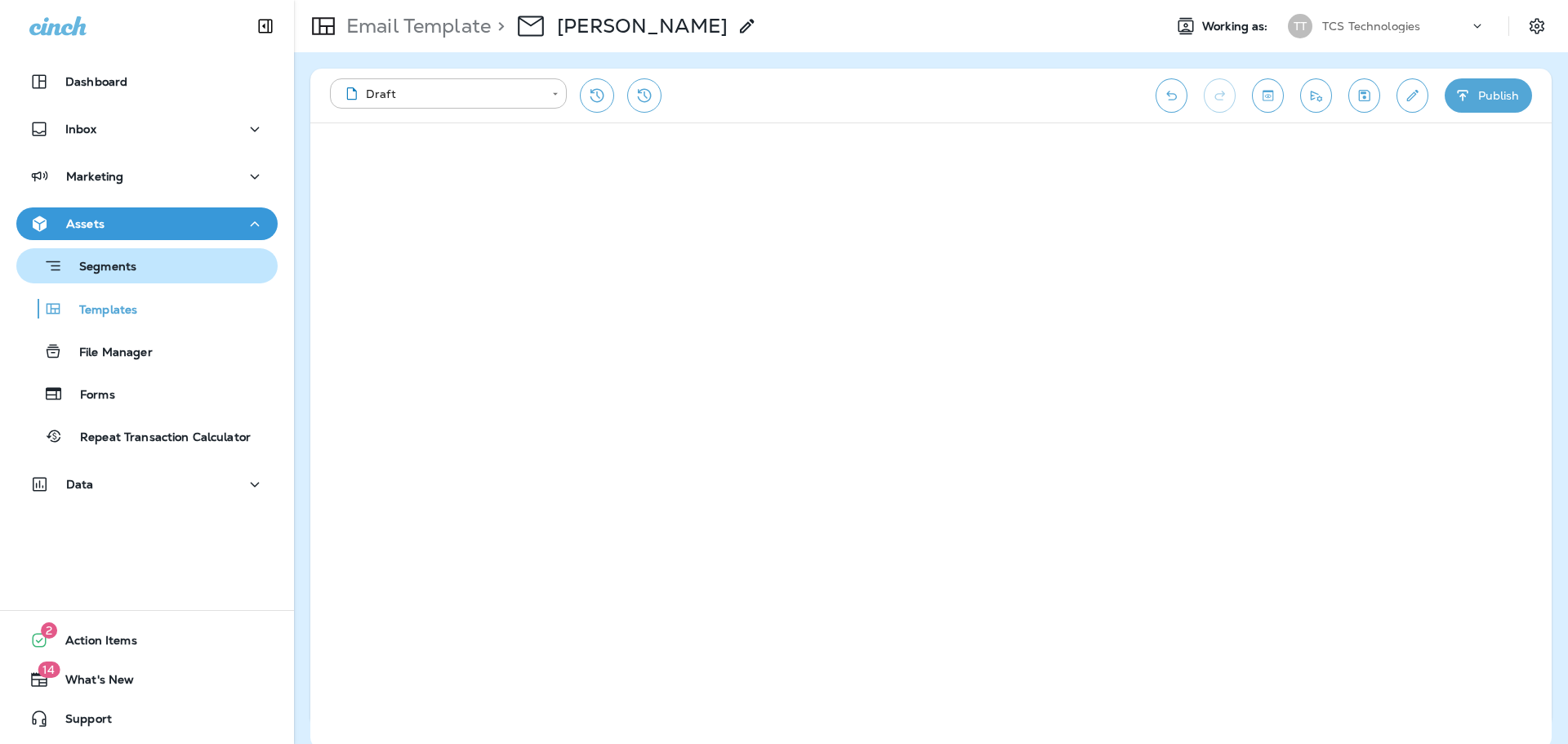
click at [89, 269] on p "Segments" at bounding box center [100, 268] width 74 height 17
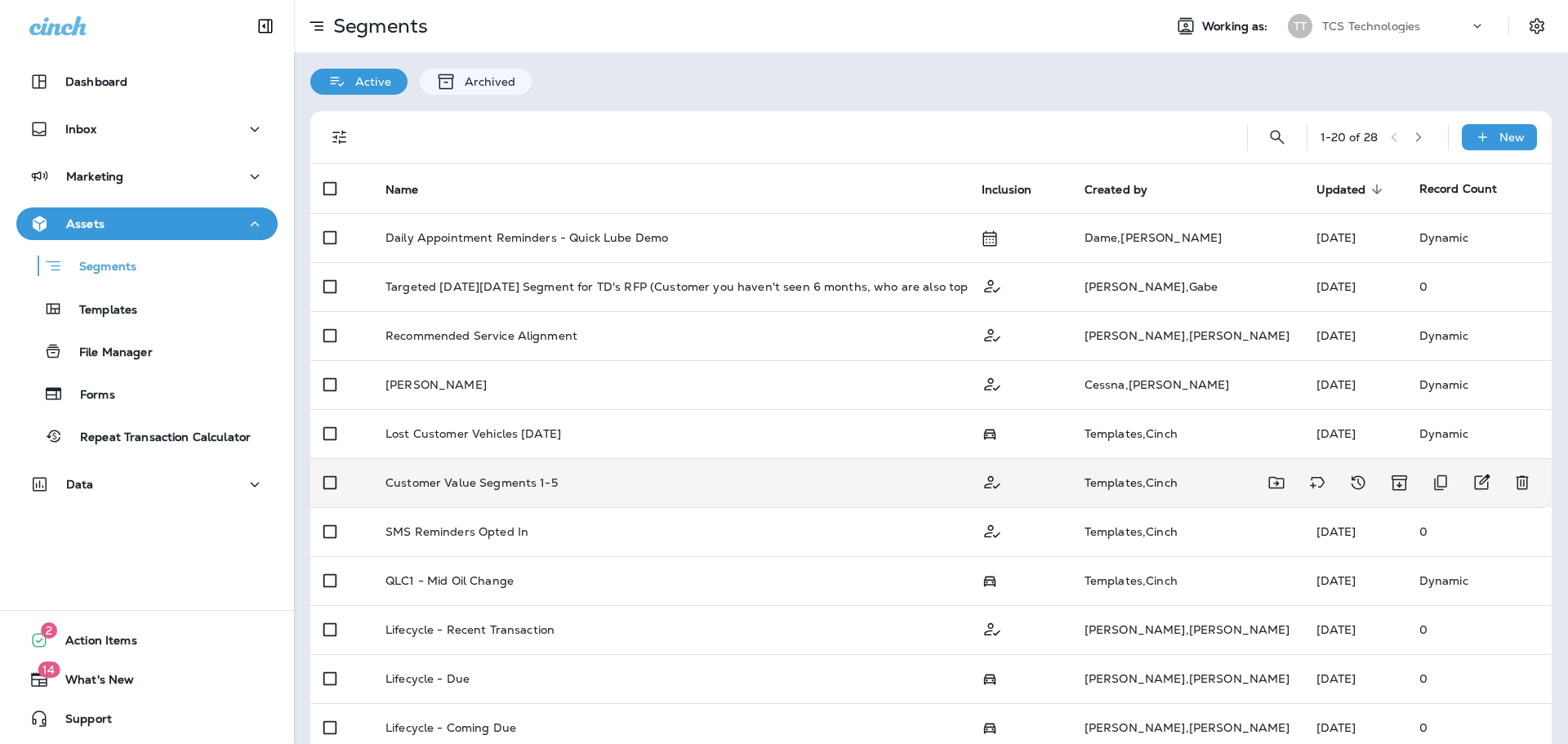
click at [460, 486] on p "Customer Value Segments 1-5" at bounding box center [472, 483] width 172 height 13
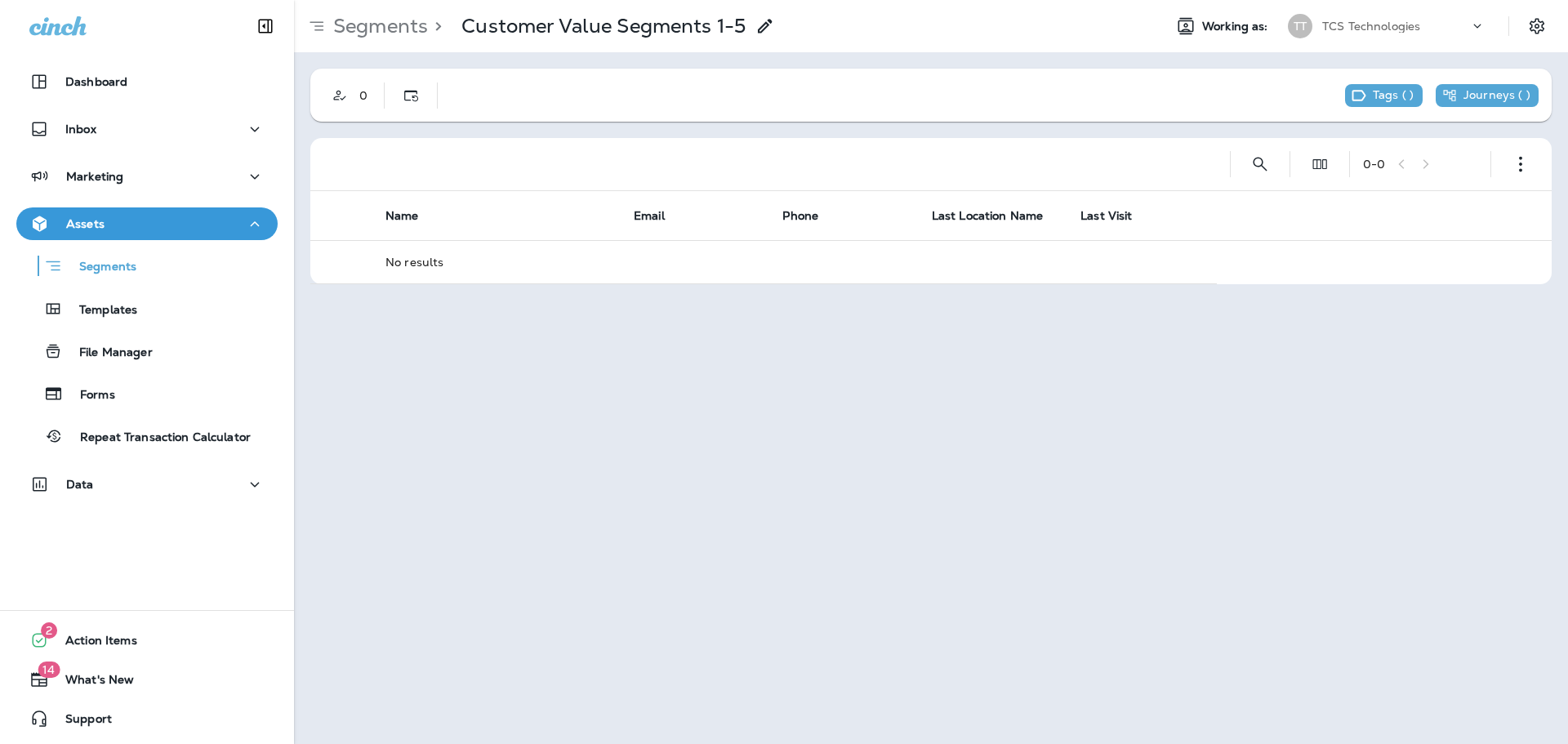
click at [354, 27] on p "Segments" at bounding box center [377, 27] width 101 height 25
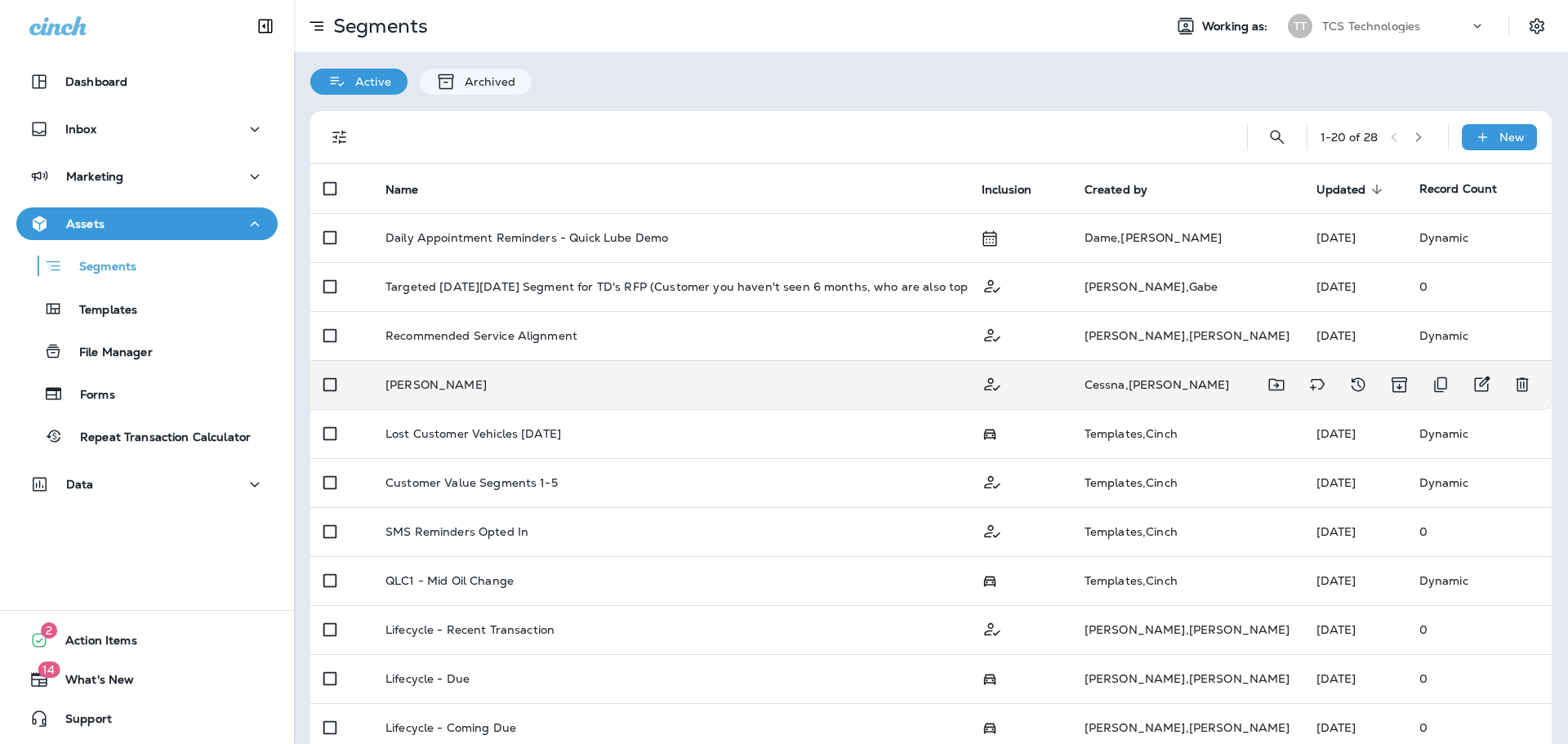
click at [448, 386] on p "[PERSON_NAME]" at bounding box center [436, 385] width 101 height 13
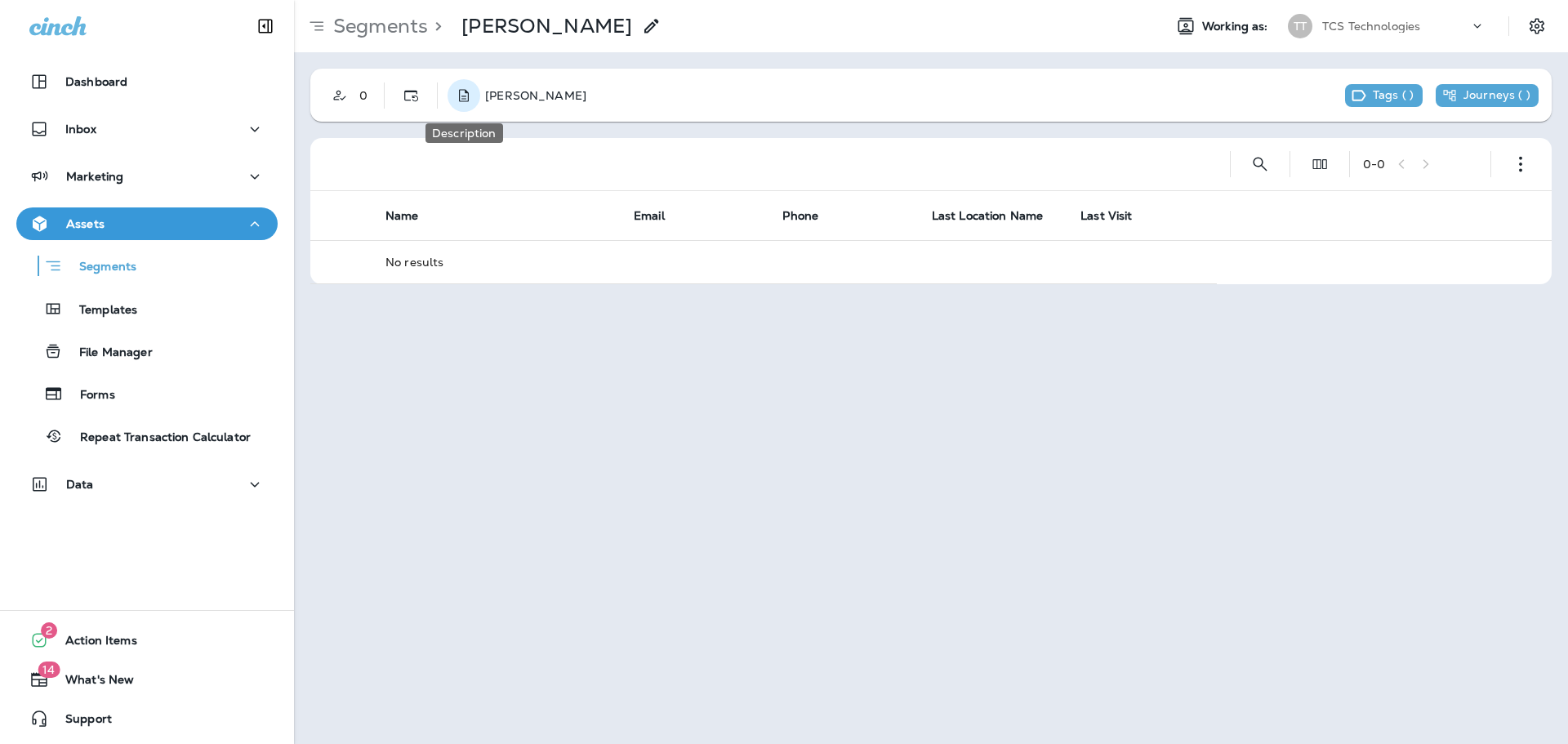
click at [471, 95] on icon "Description" at bounding box center [464, 95] width 17 height 17
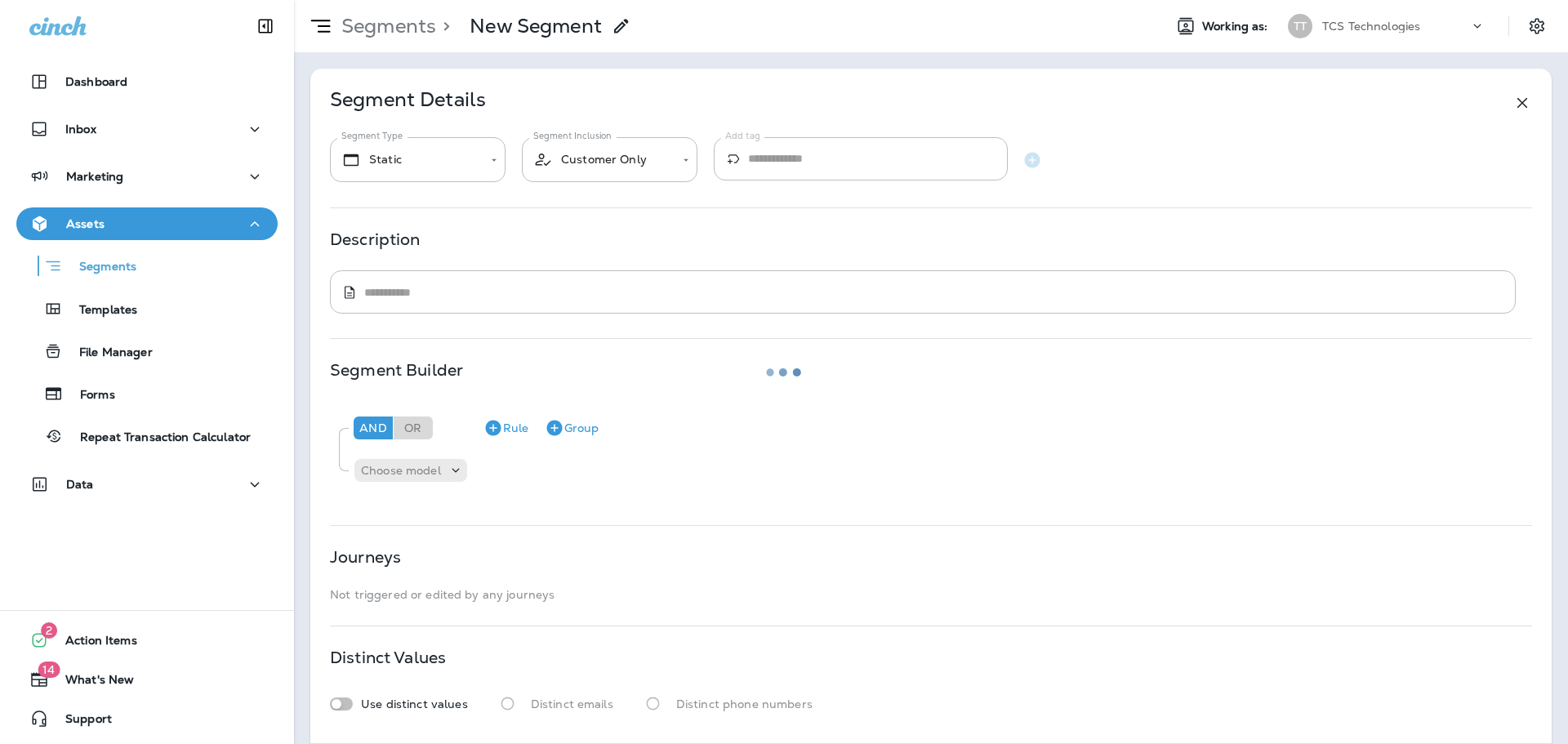
type input "*******"
type textarea "**********"
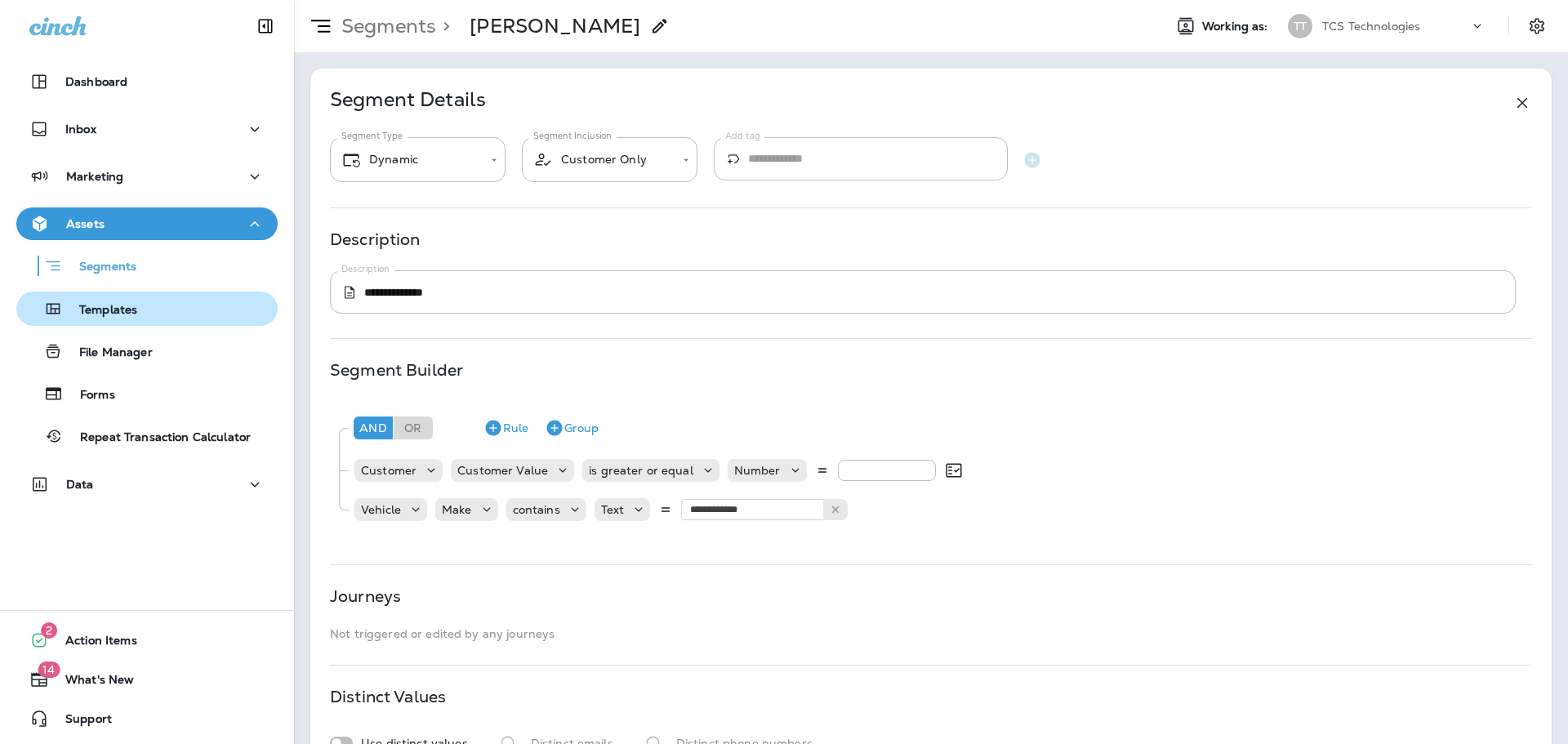
click at [99, 309] on p "Templates" at bounding box center [100, 310] width 75 height 16
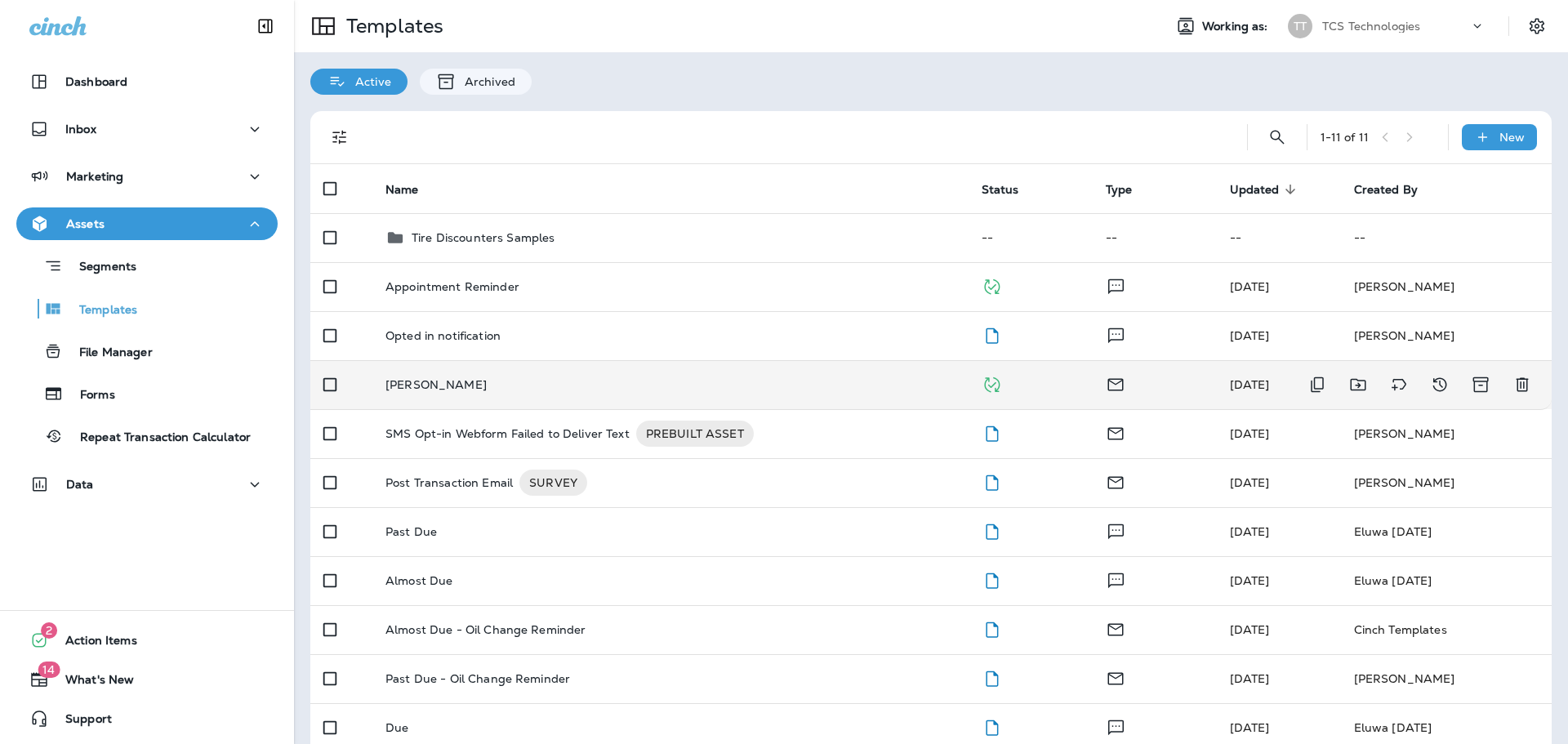
click at [411, 383] on p "[PERSON_NAME]" at bounding box center [436, 385] width 101 height 13
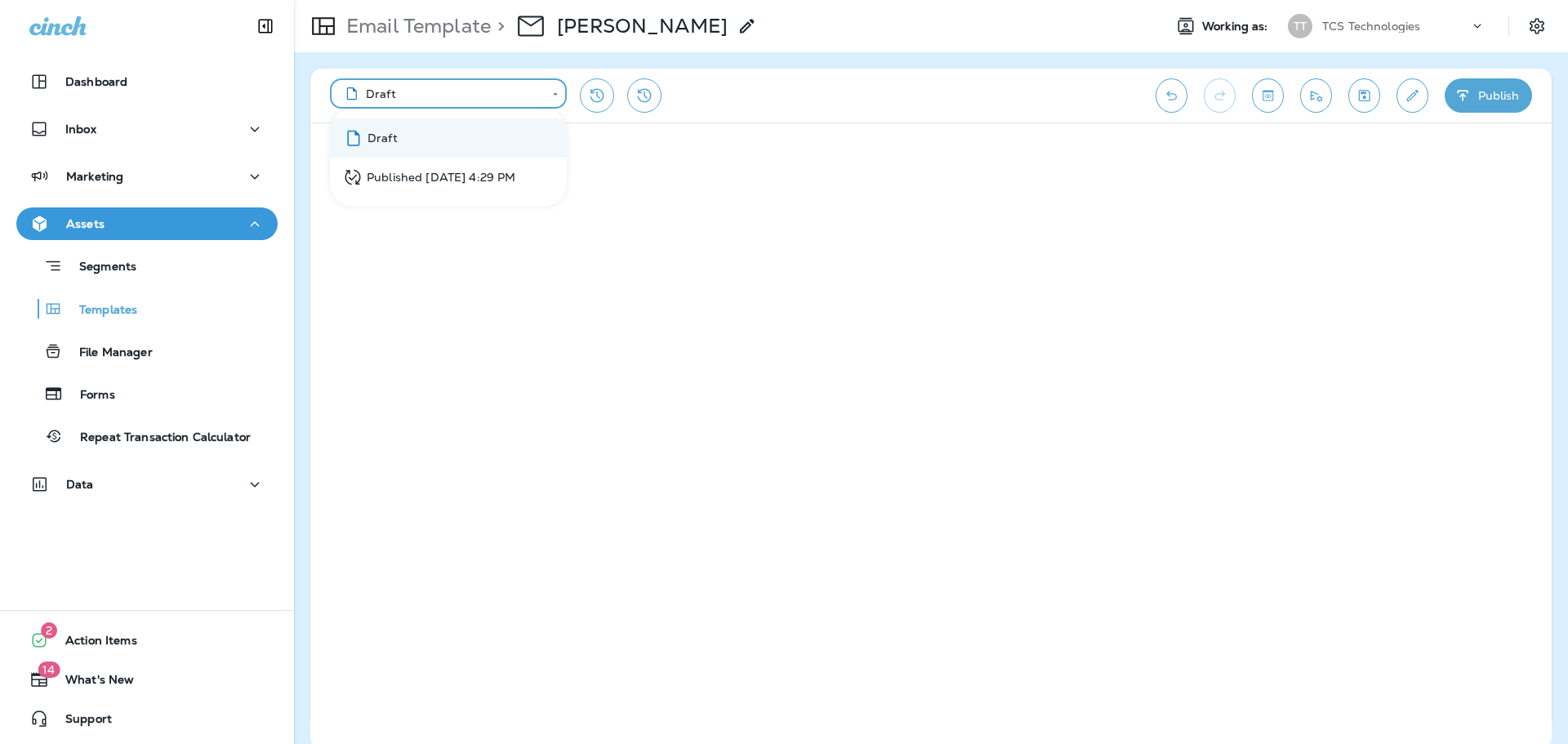
click at [556, 0] on body "**********" at bounding box center [784, 0] width 1568 height 0
click at [480, 172] on div "Published [DATE] 4:29 PM" at bounding box center [430, 177] width 172 height 21
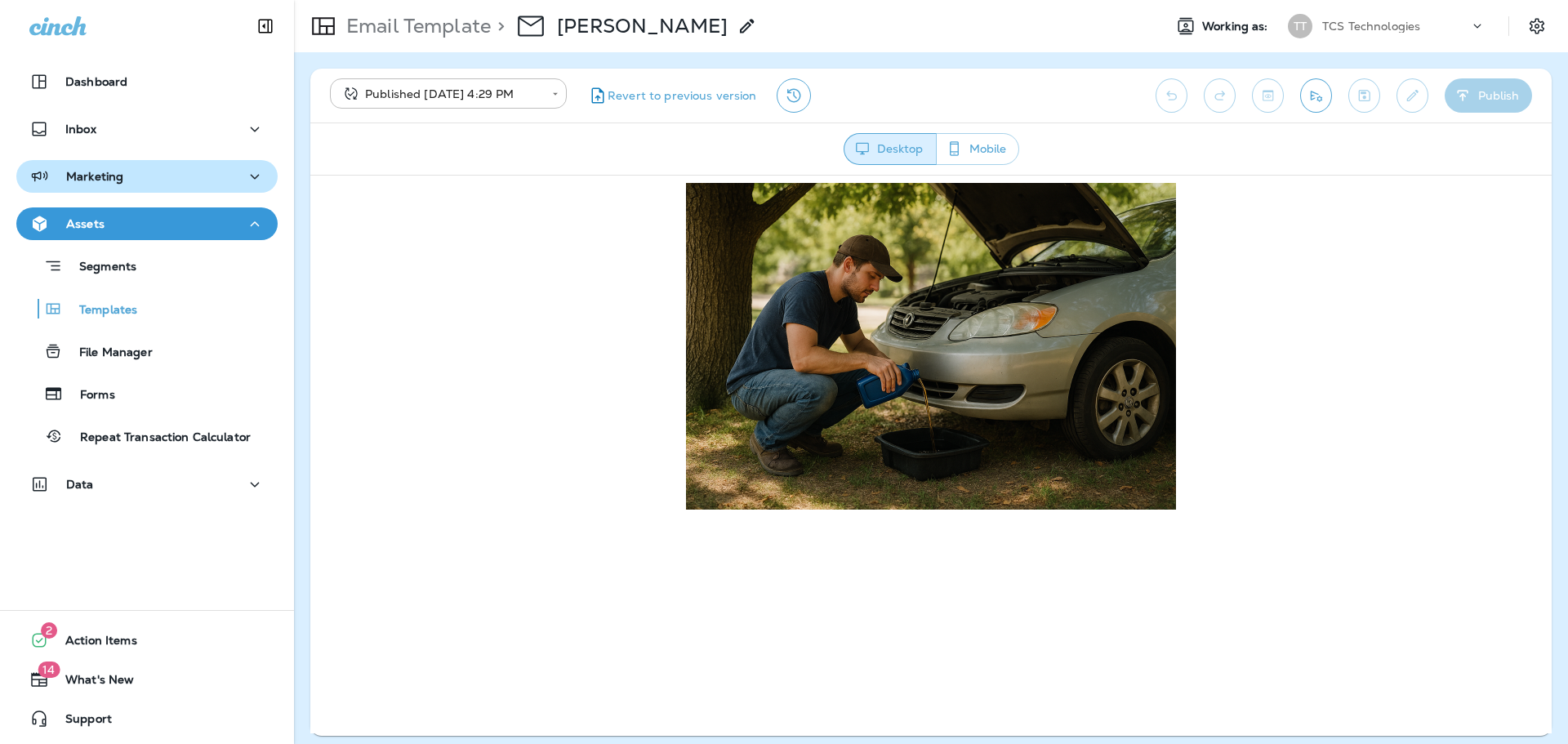
click at [83, 174] on p "Marketing" at bounding box center [95, 177] width 57 height 13
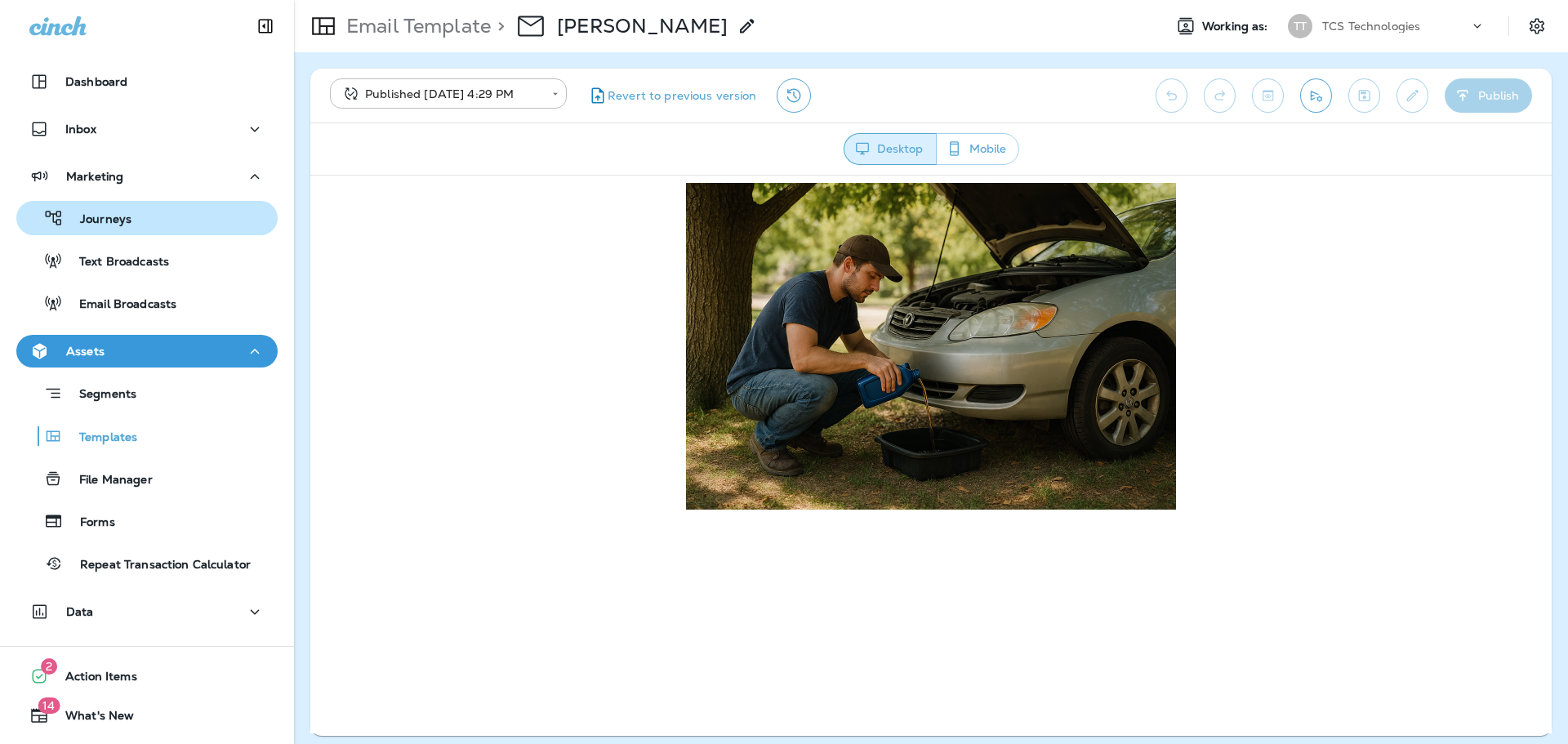
click at [104, 226] on p "Journeys" at bounding box center [98, 220] width 68 height 16
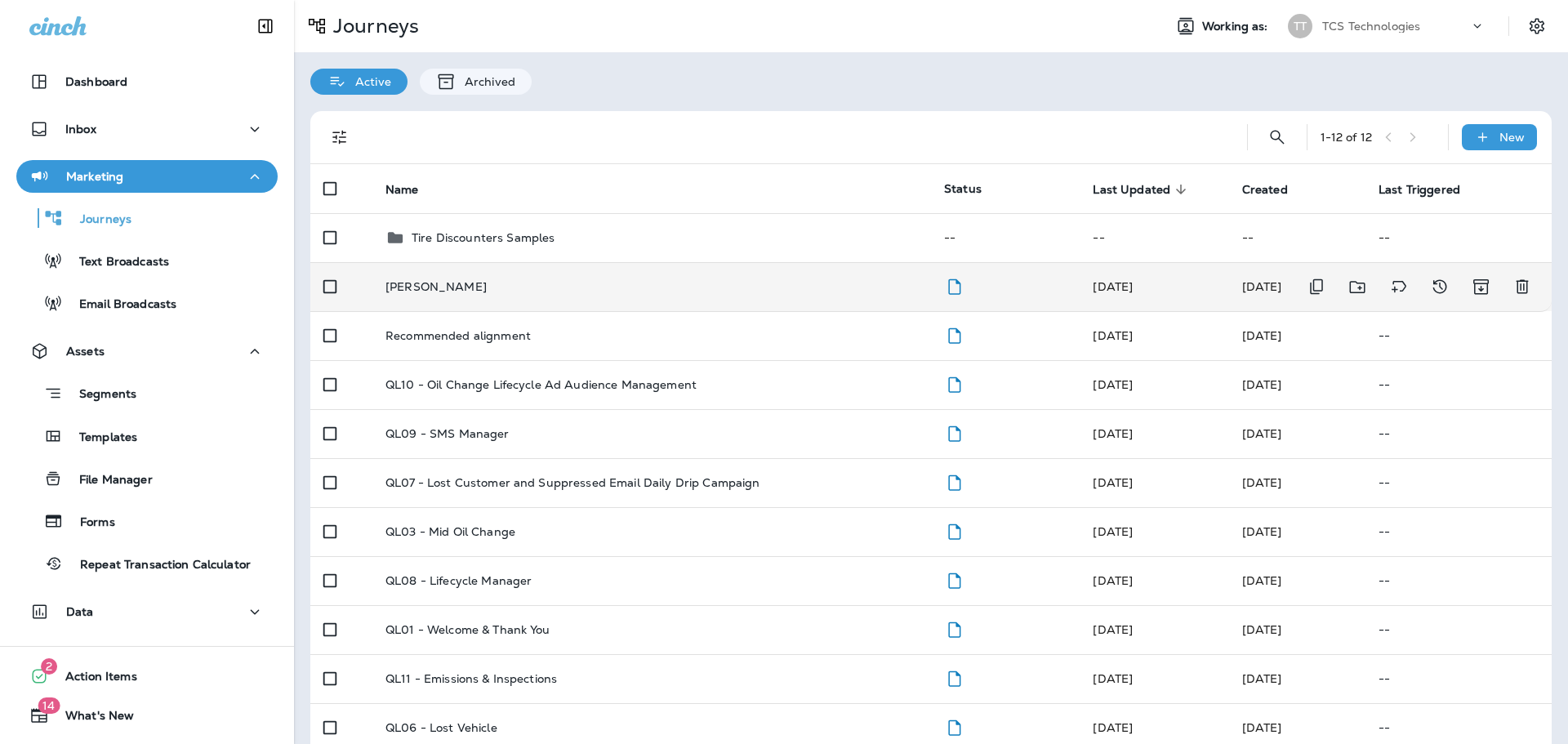
click at [451, 289] on p "[PERSON_NAME]" at bounding box center [436, 287] width 101 height 13
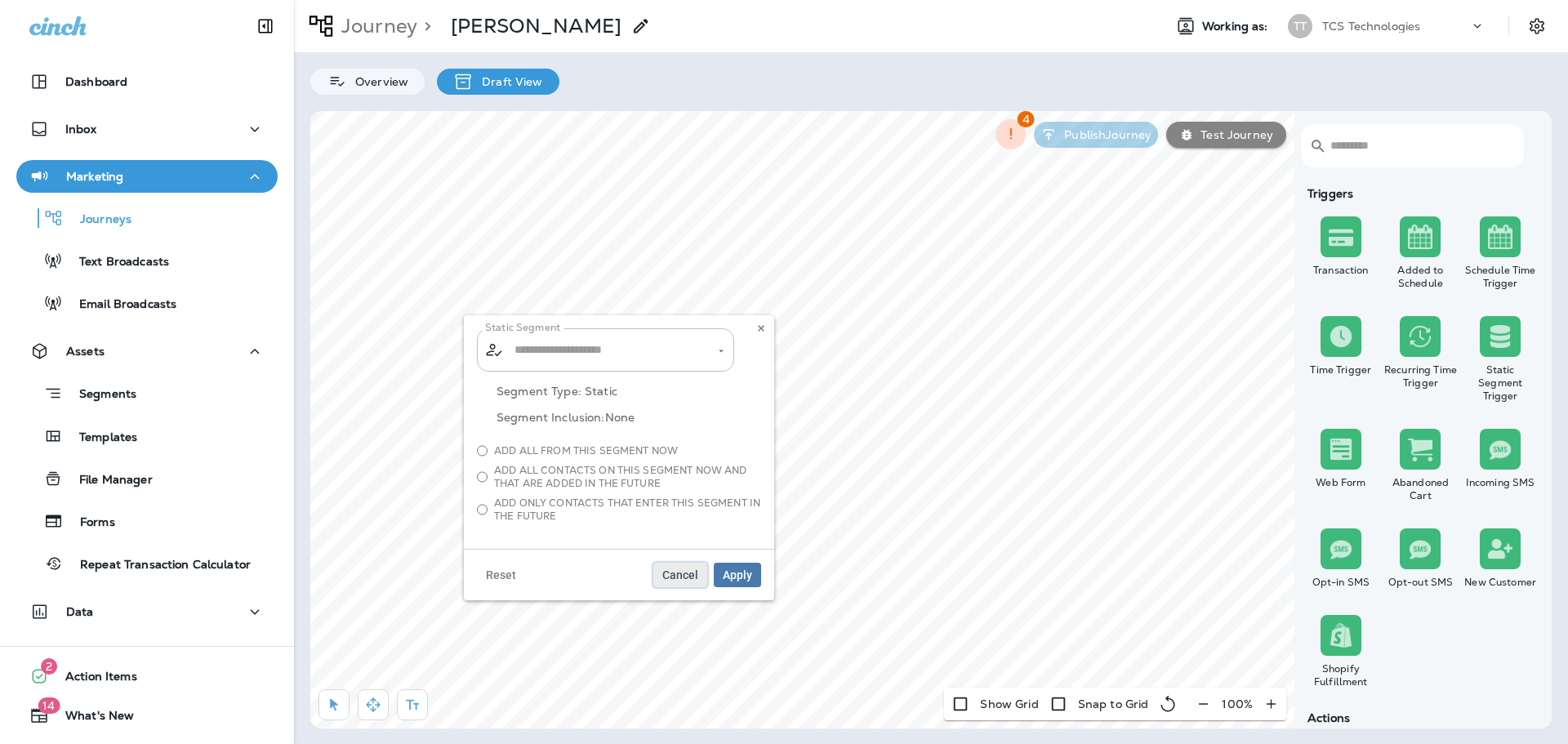
click at [689, 582] on button "Cancel" at bounding box center [680, 575] width 54 height 25
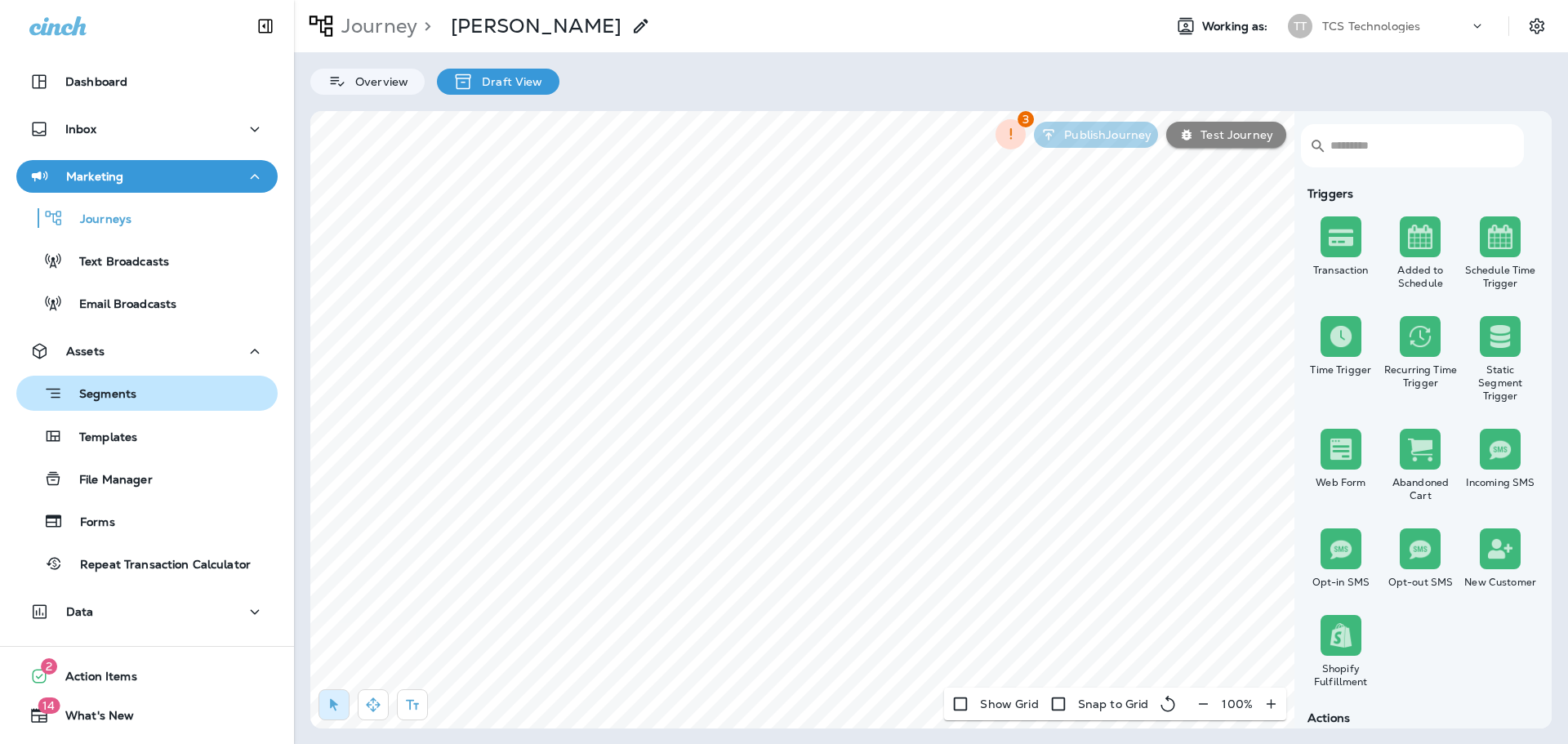
click at [127, 394] on p "Segments" at bounding box center [100, 396] width 74 height 17
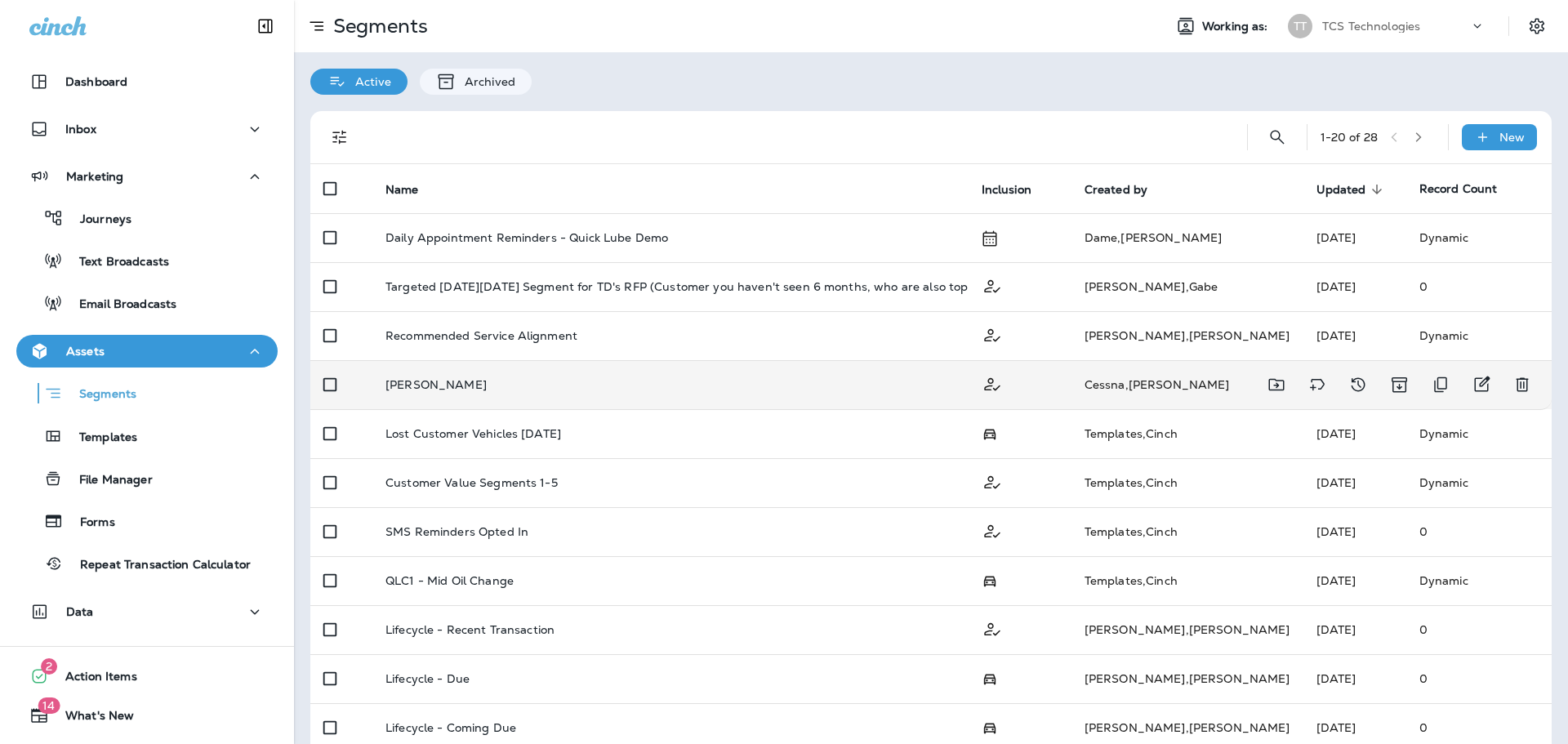
click at [451, 390] on p "[PERSON_NAME]" at bounding box center [436, 385] width 101 height 13
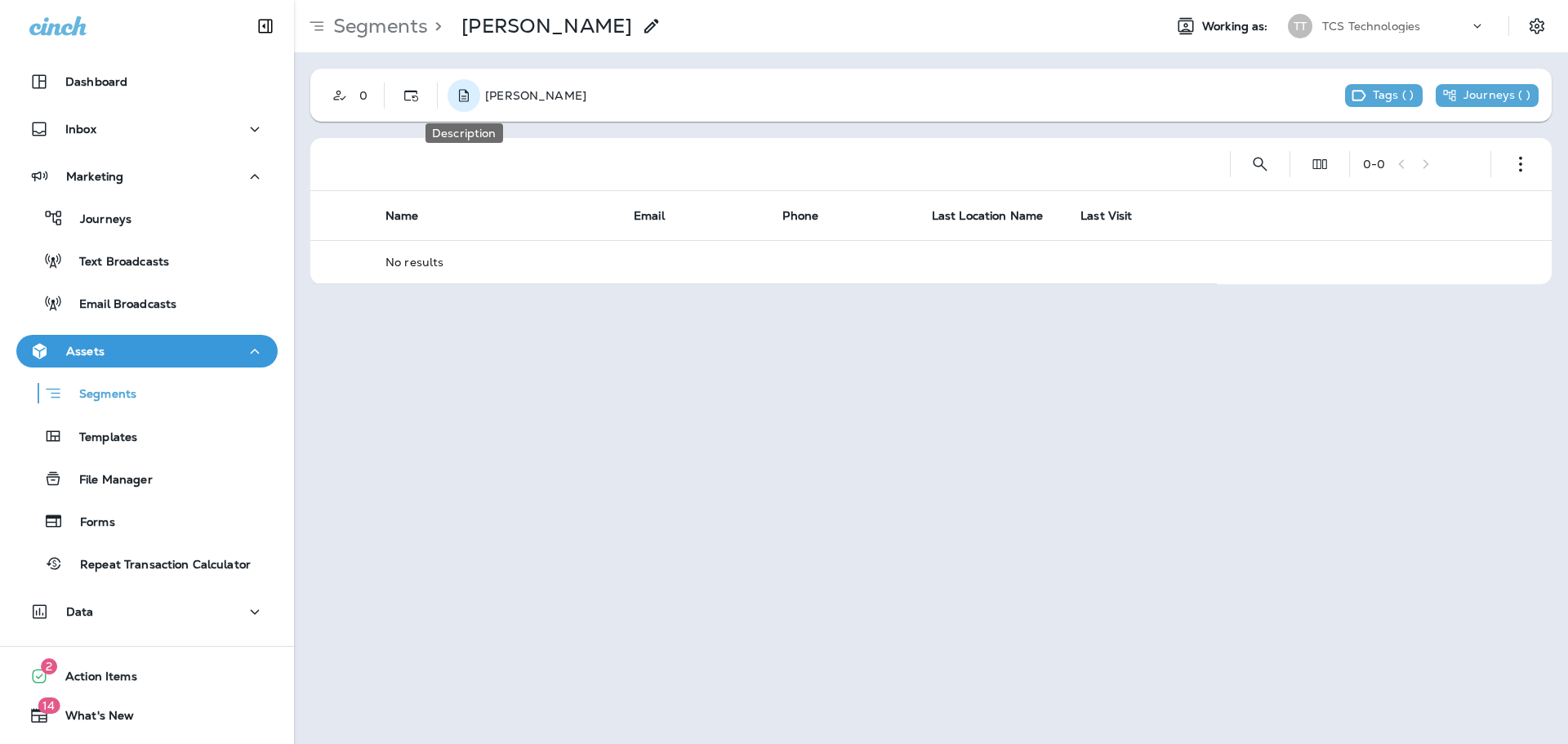
click at [463, 101] on use "Description" at bounding box center [464, 95] width 10 height 12
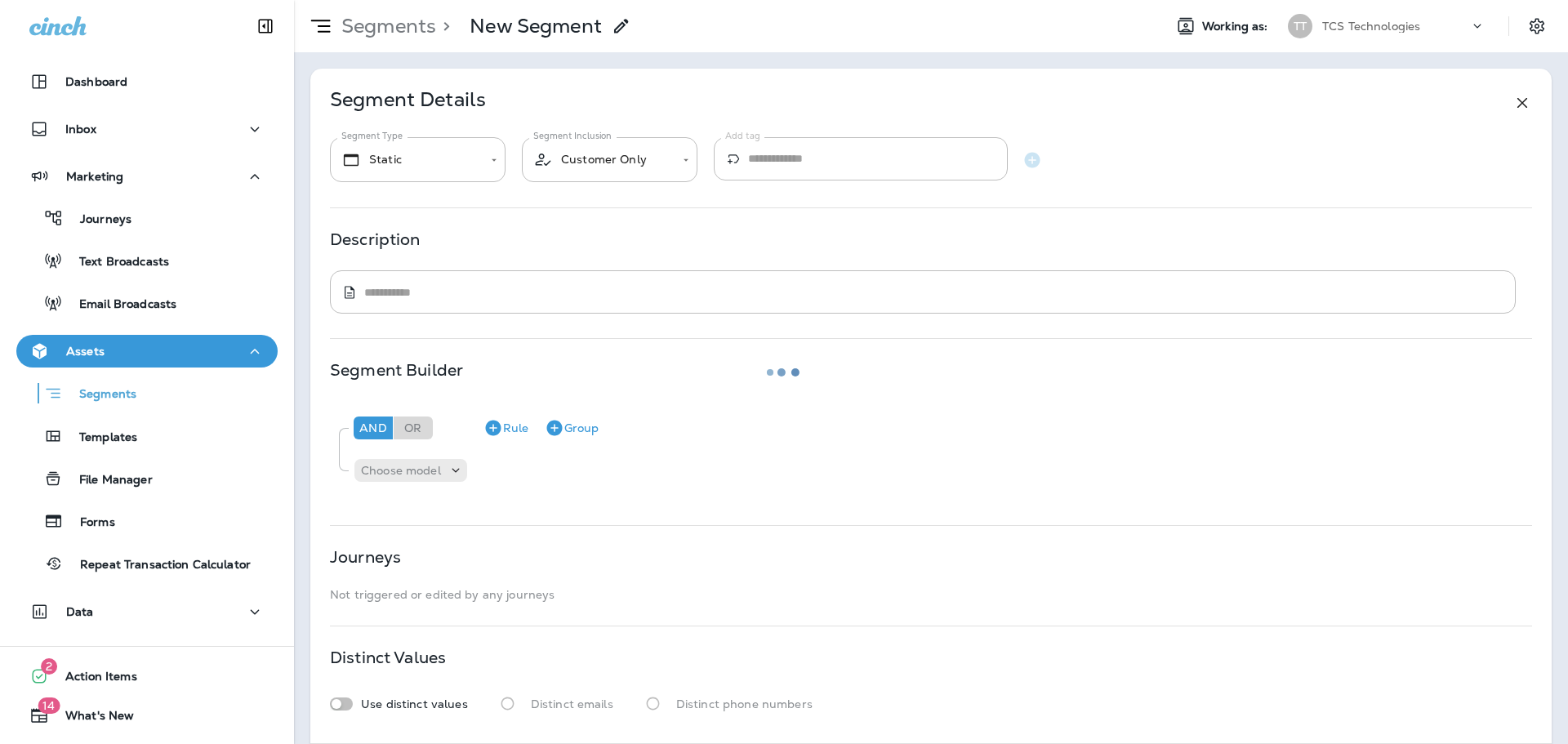
type input "*******"
type textarea "**********"
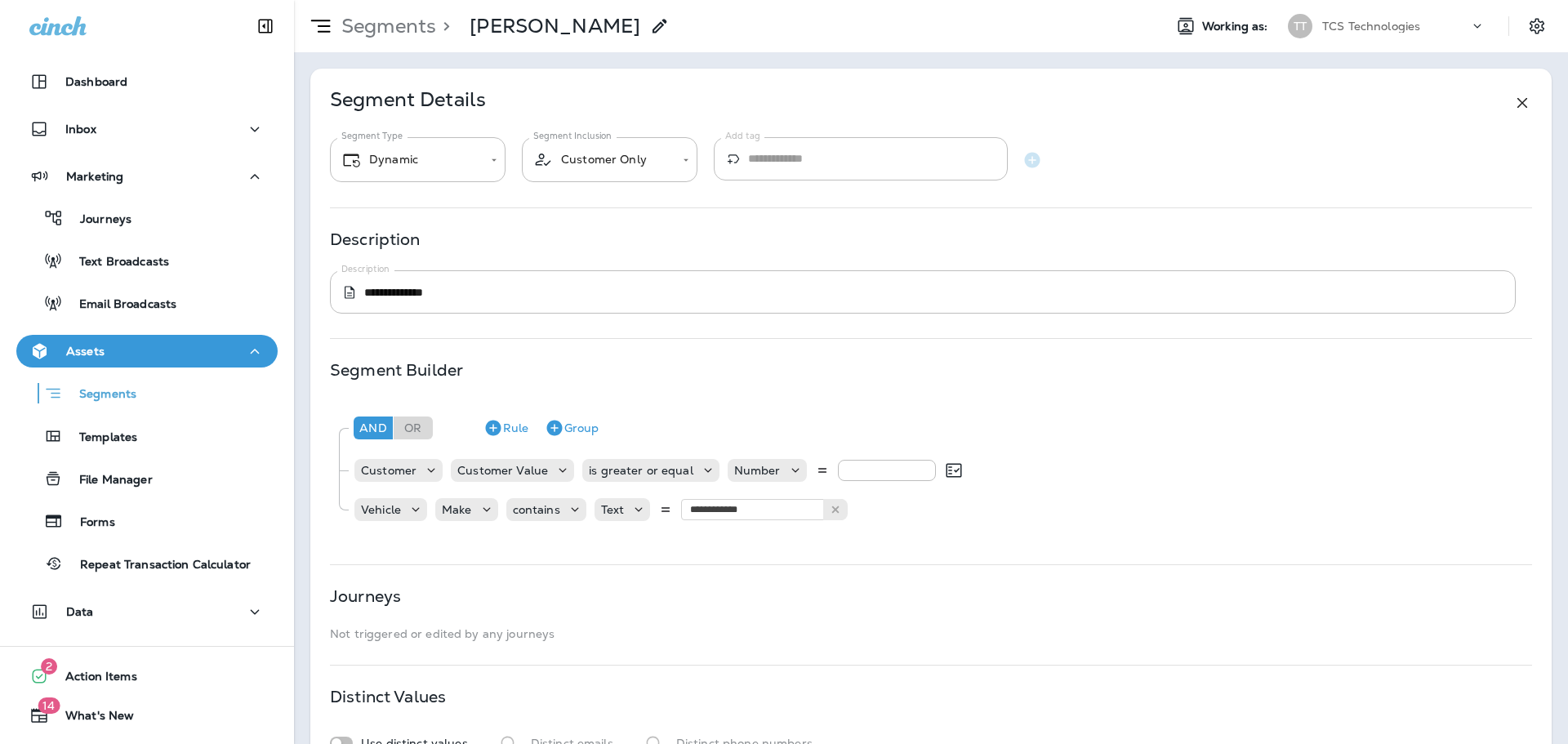
click at [377, 637] on p "Not triggered or edited by any journeys" at bounding box center [930, 634] width 1201 height 13
click at [106, 205] on button "Journeys" at bounding box center [147, 217] width 261 height 34
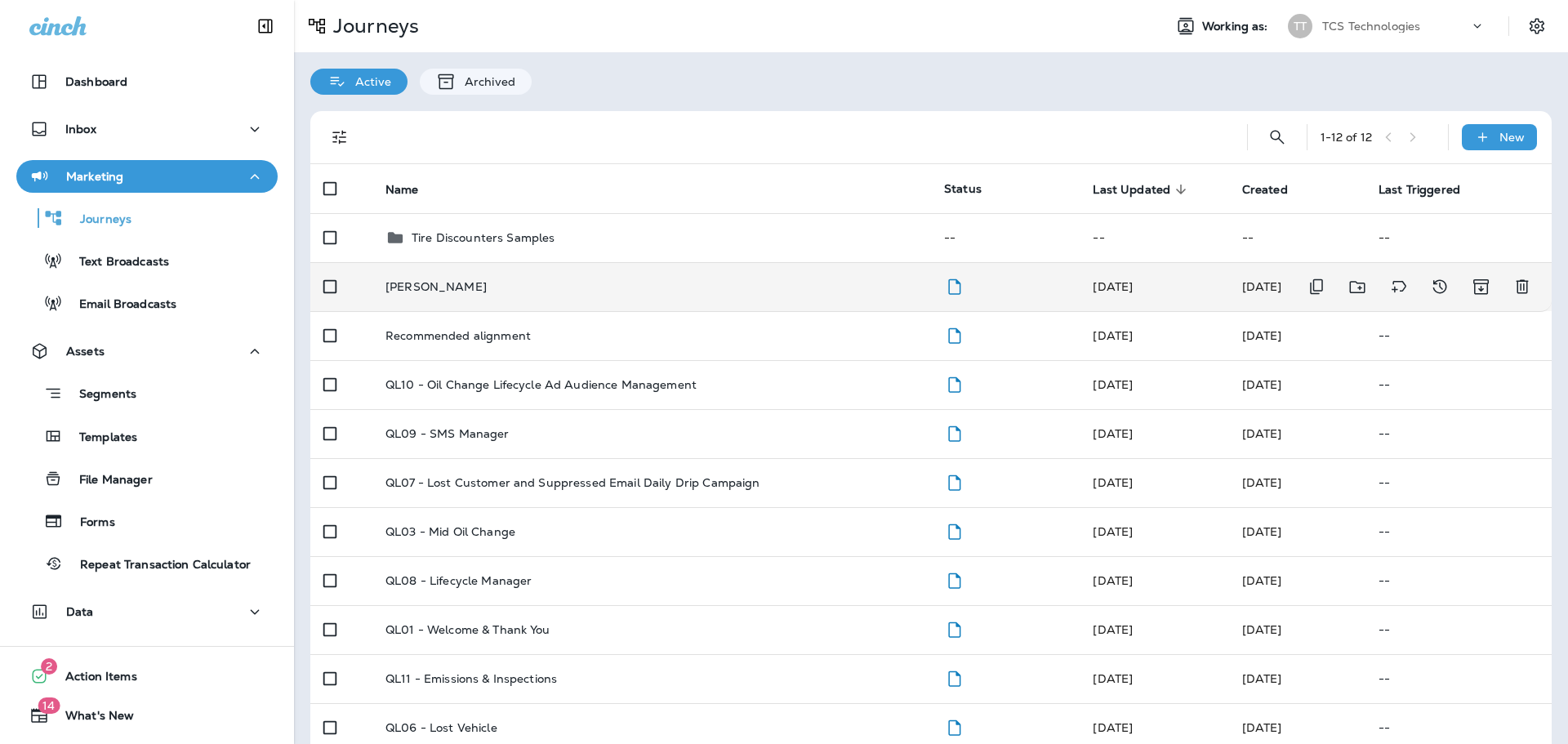
click at [395, 289] on p "[PERSON_NAME]" at bounding box center [436, 287] width 101 height 13
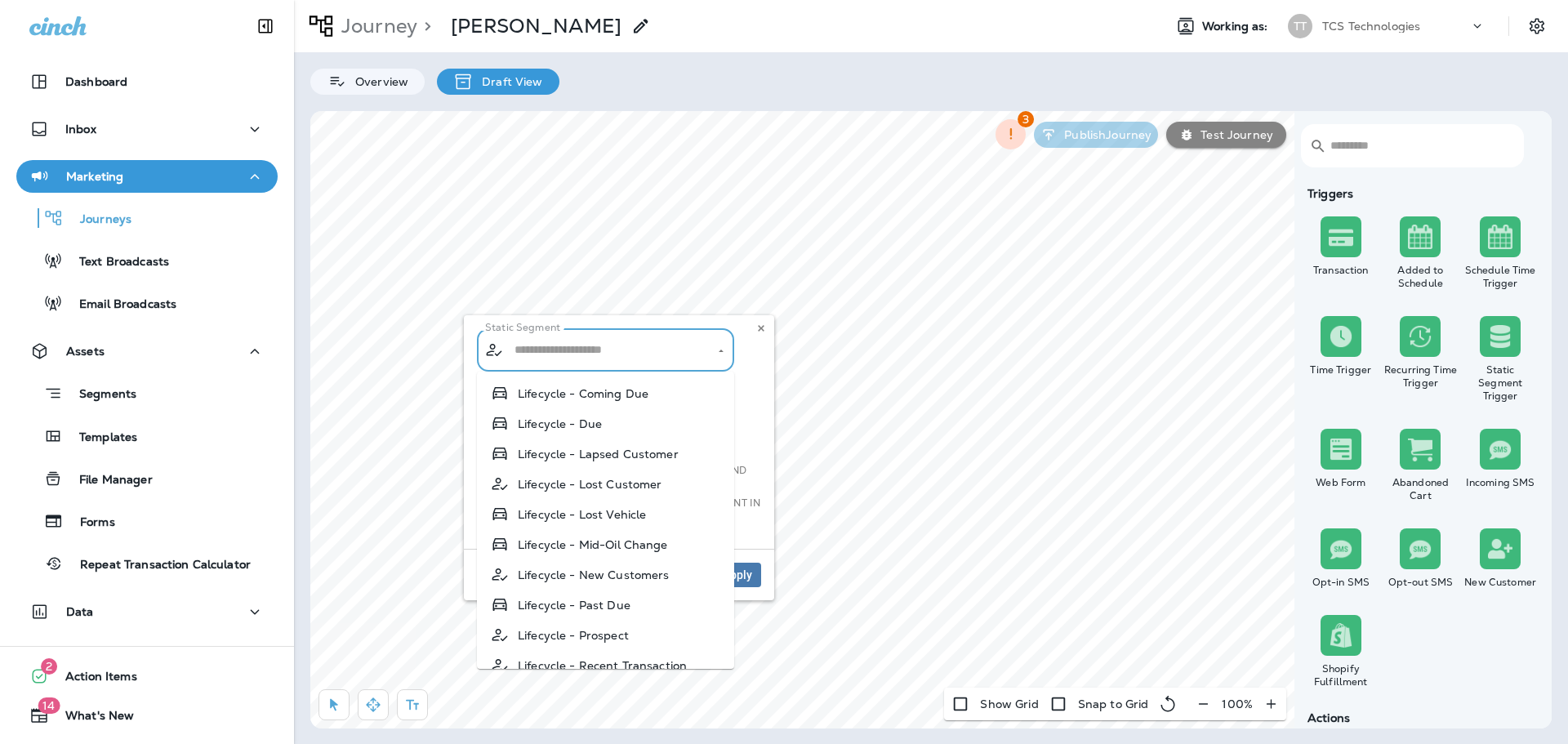
click at [626, 352] on input "text" at bounding box center [605, 350] width 192 height 28
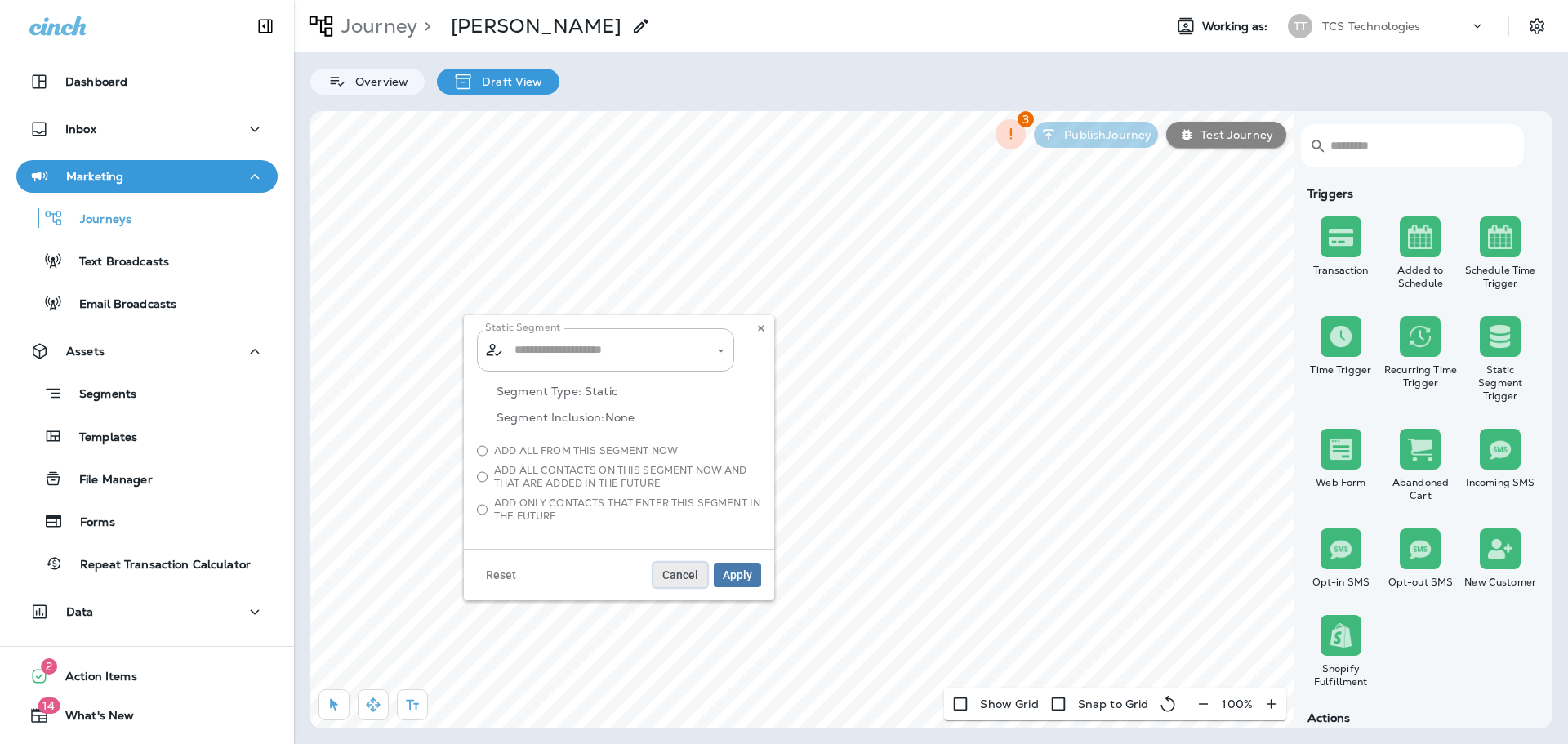
click at [675, 577] on span "Cancel" at bounding box center [680, 575] width 36 height 12
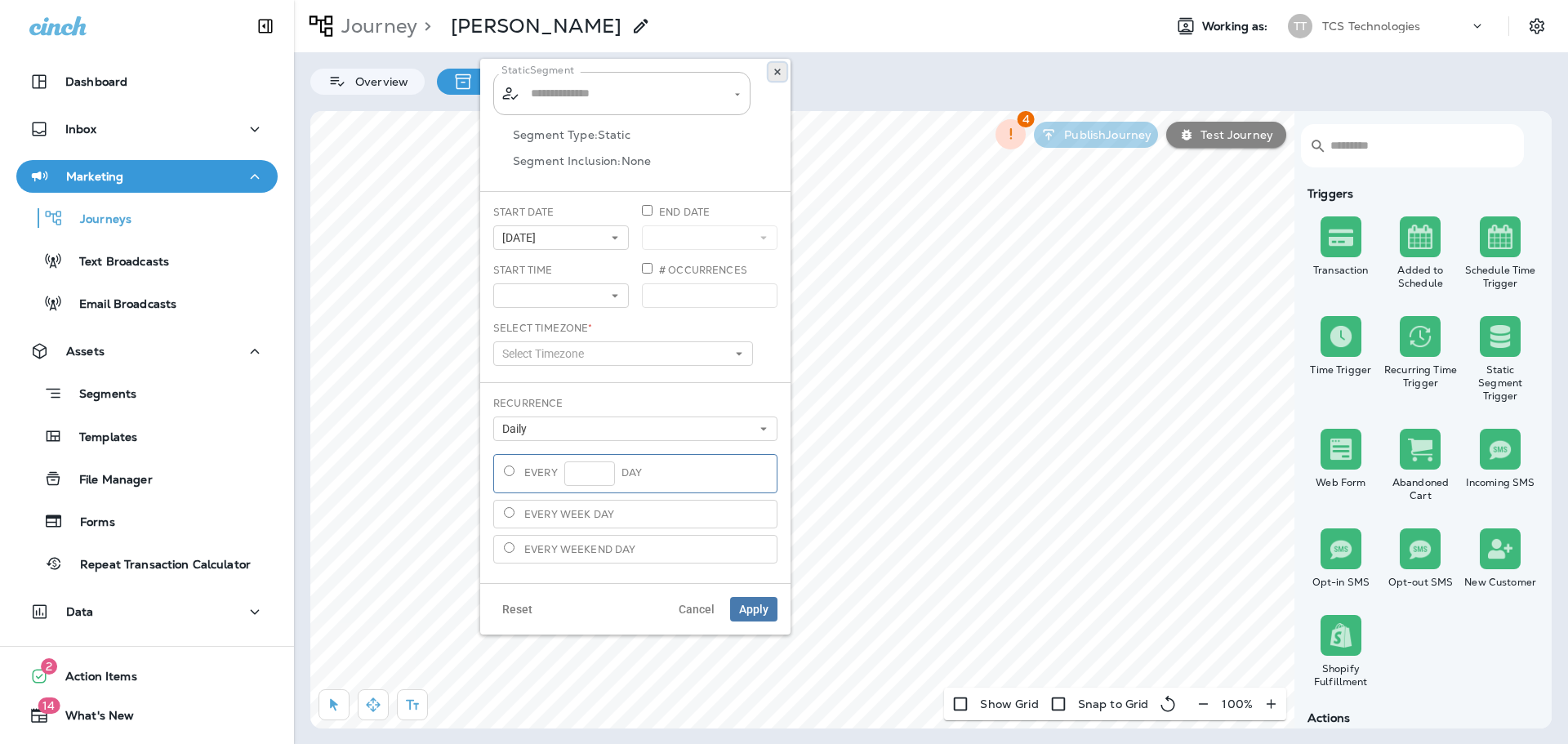
click at [771, 73] on button at bounding box center [778, 72] width 18 height 18
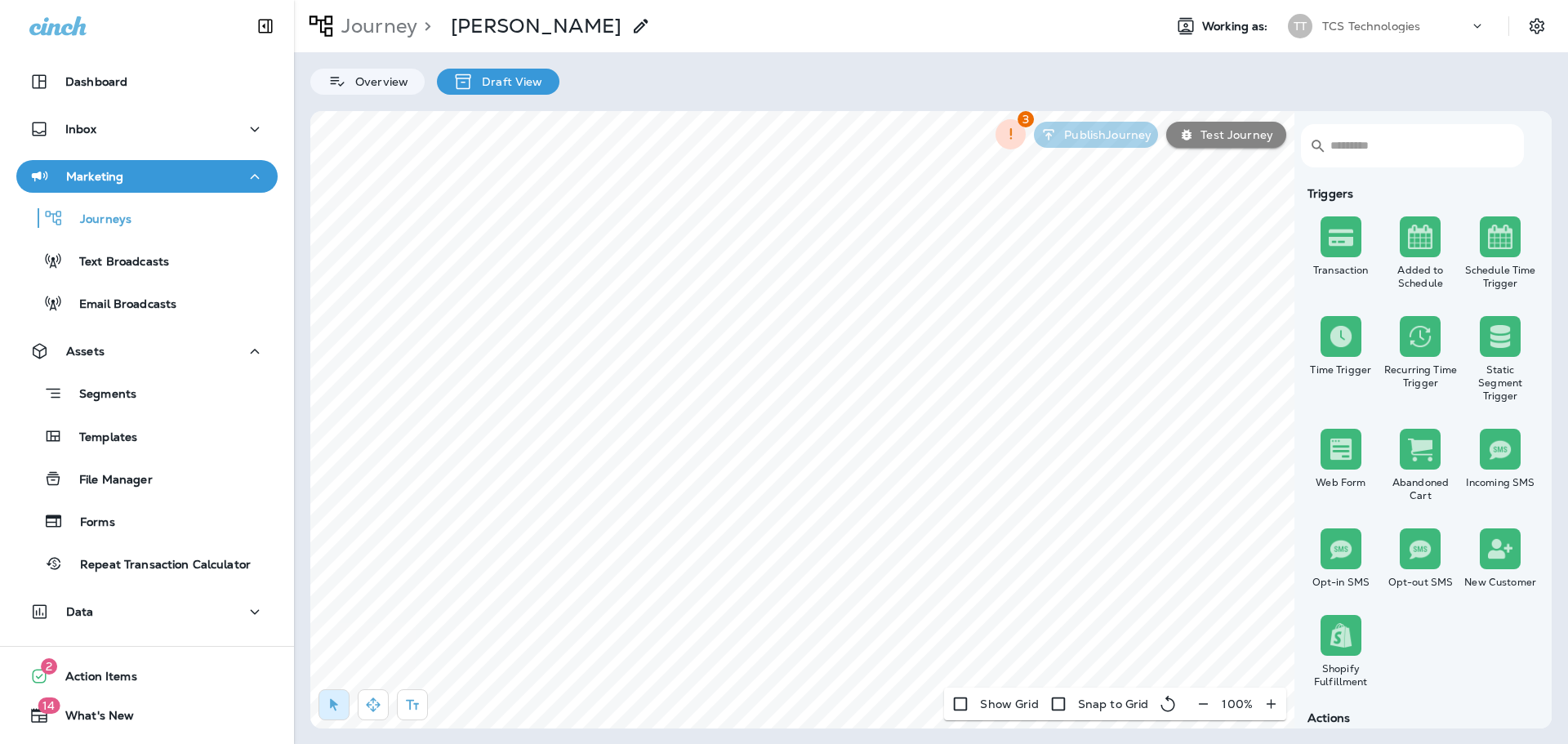
click at [1450, 152] on input "text" at bounding box center [1418, 146] width 176 height 43
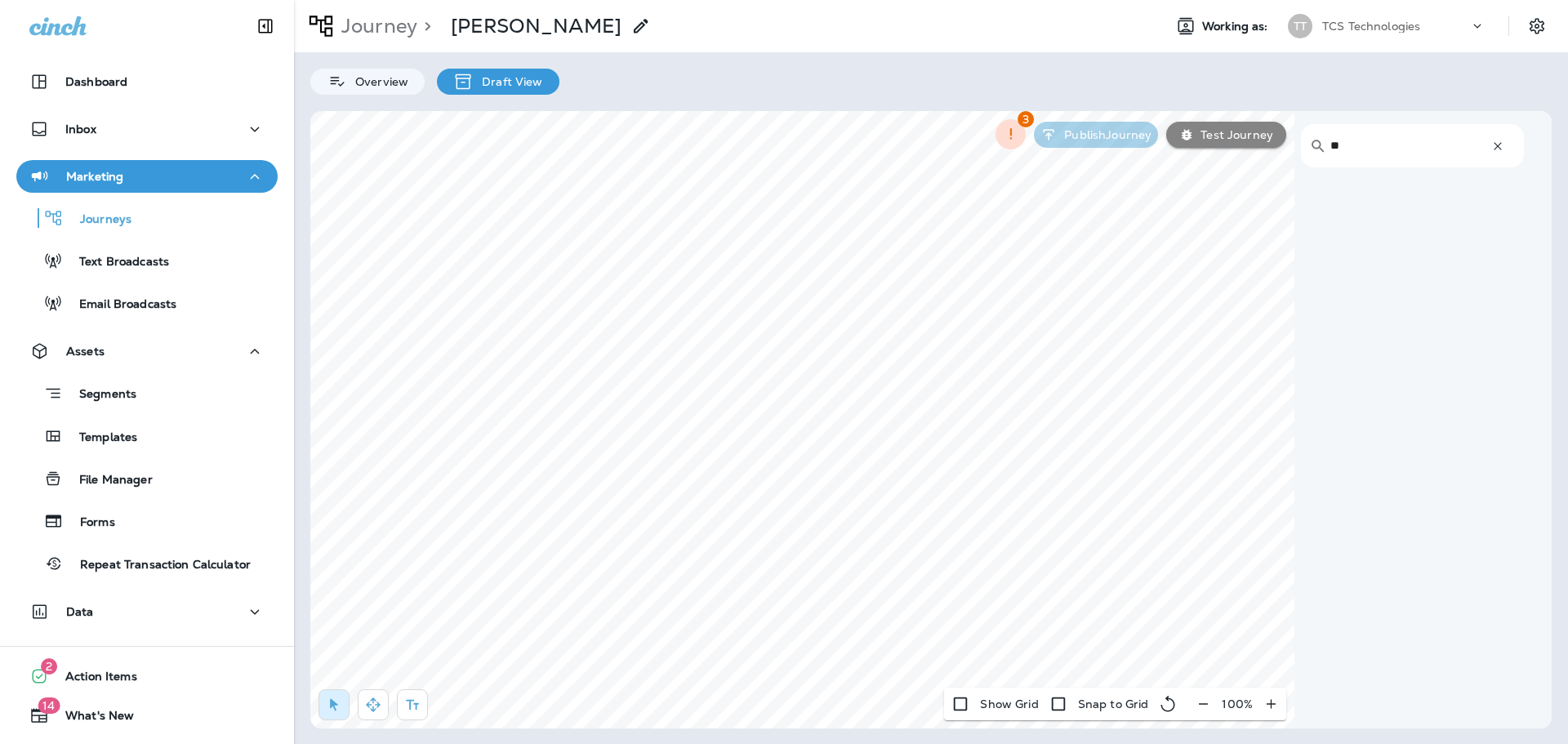
type input "*"
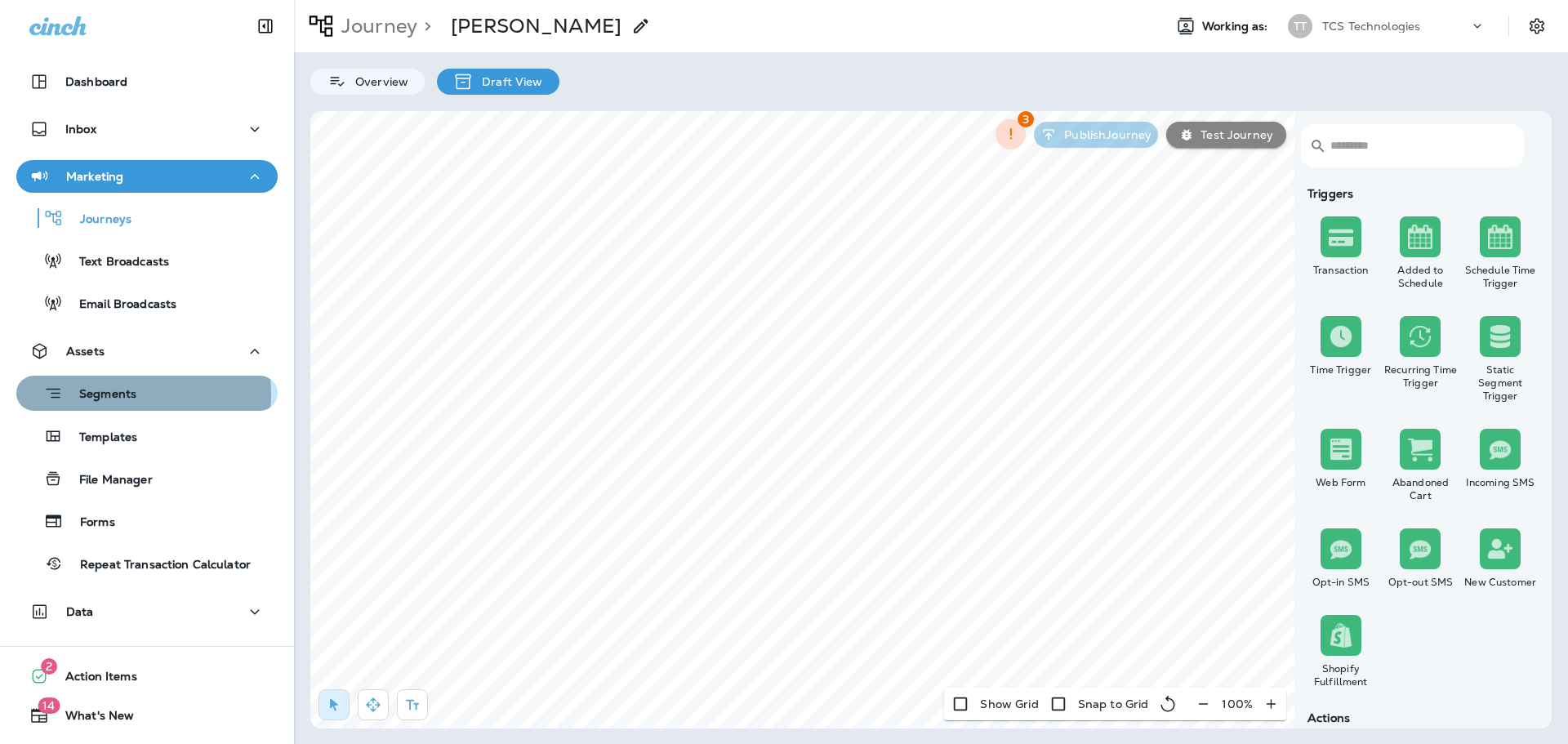
click at [114, 394] on p "Segments" at bounding box center [100, 396] width 74 height 17
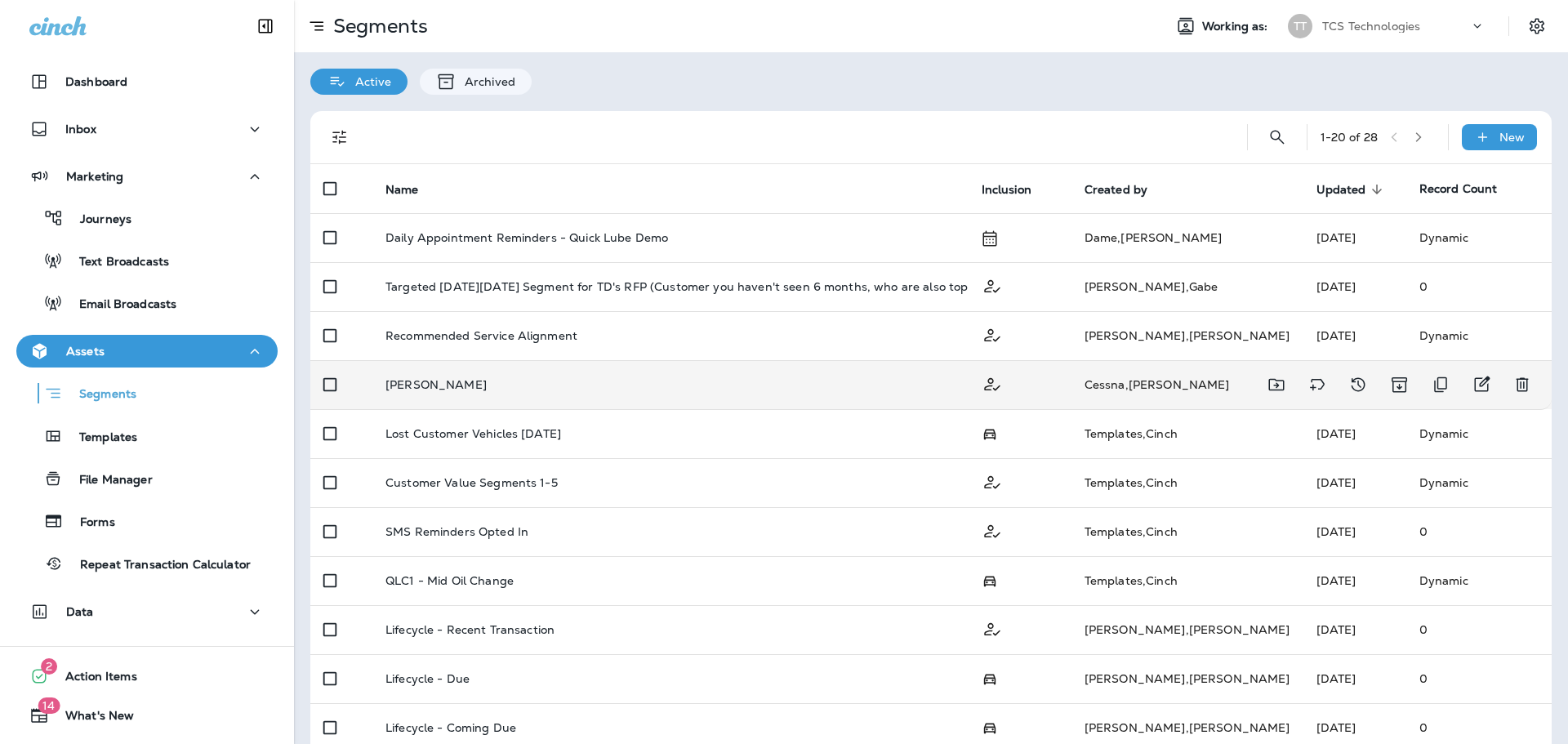
click at [426, 382] on p "[PERSON_NAME]" at bounding box center [436, 385] width 101 height 13
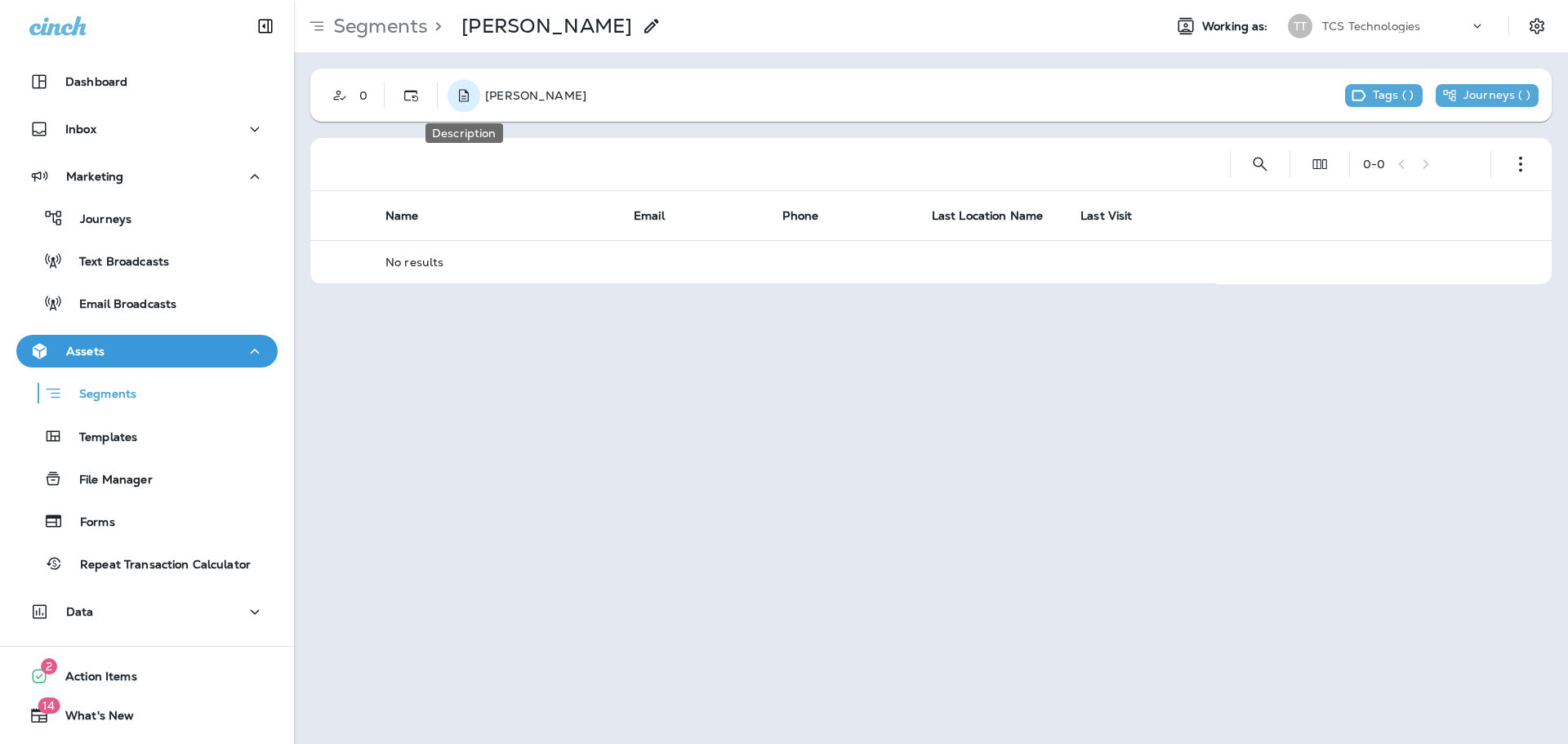
click at [457, 92] on icon "Description" at bounding box center [464, 95] width 17 height 17
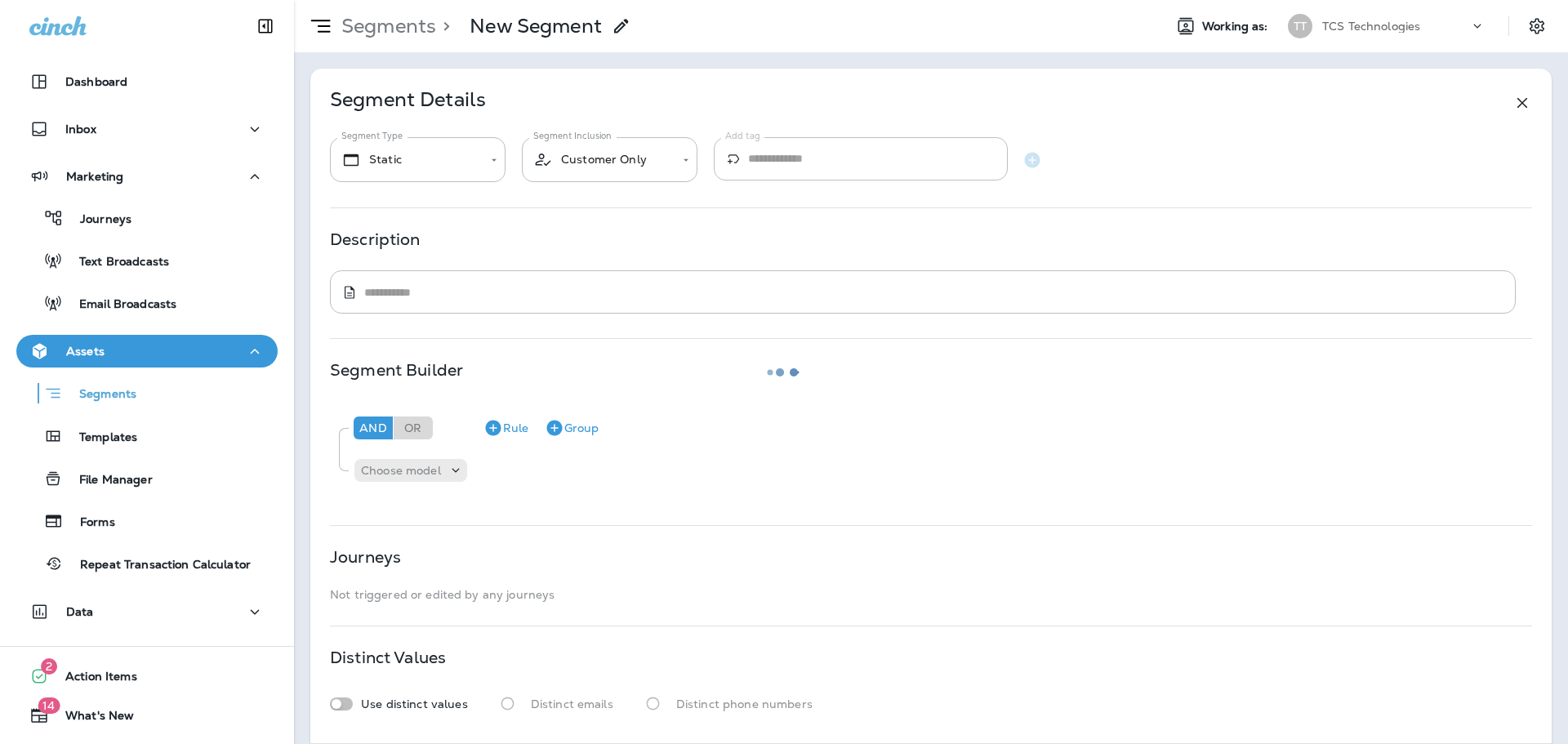
type input "*******"
type textarea "**********"
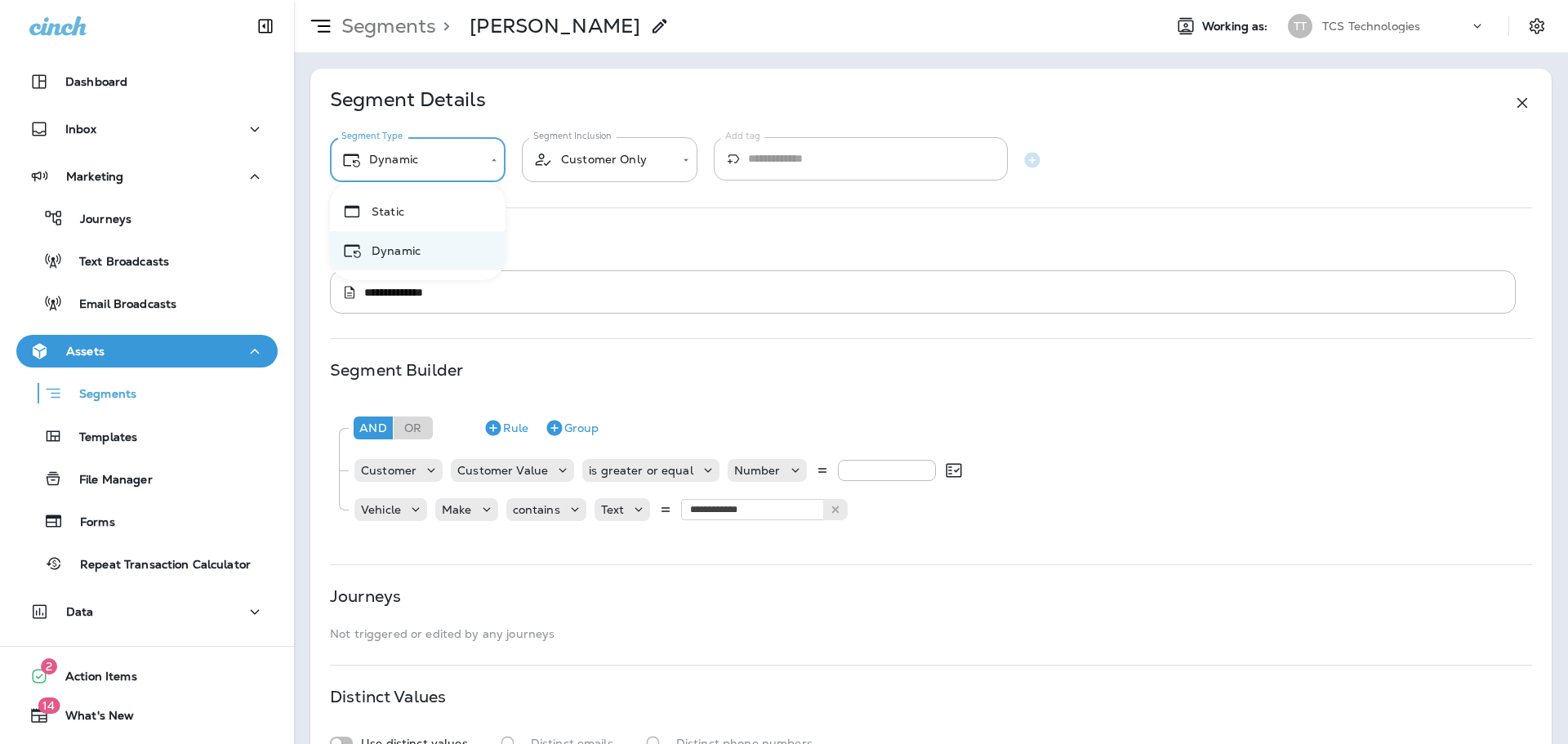
click at [492, 0] on body "**********" at bounding box center [784, 0] width 1568 height 0
click at [386, 212] on li "Static" at bounding box center [418, 211] width 176 height 39
type input "******"
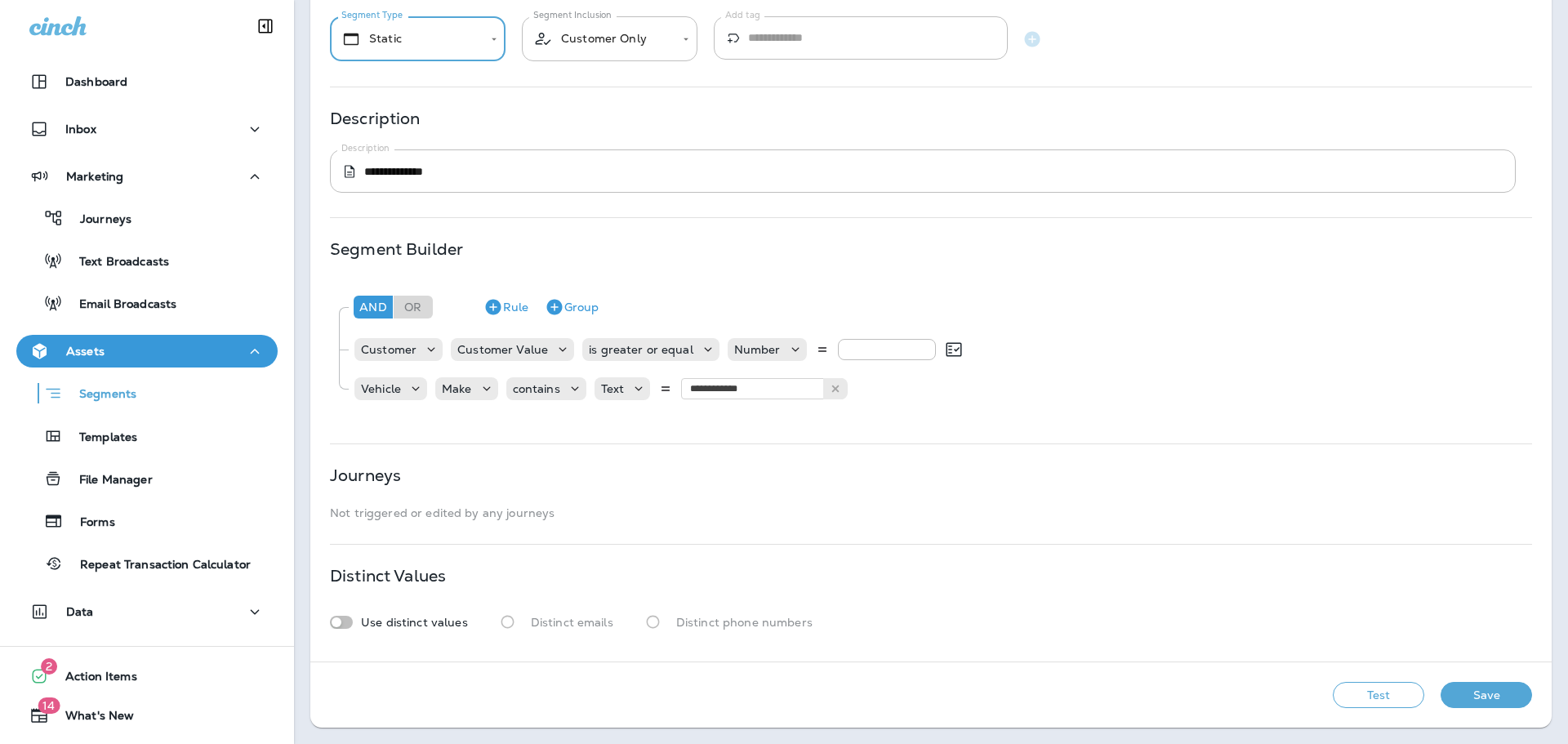
click at [1473, 699] on button "Save" at bounding box center [1486, 695] width 91 height 27
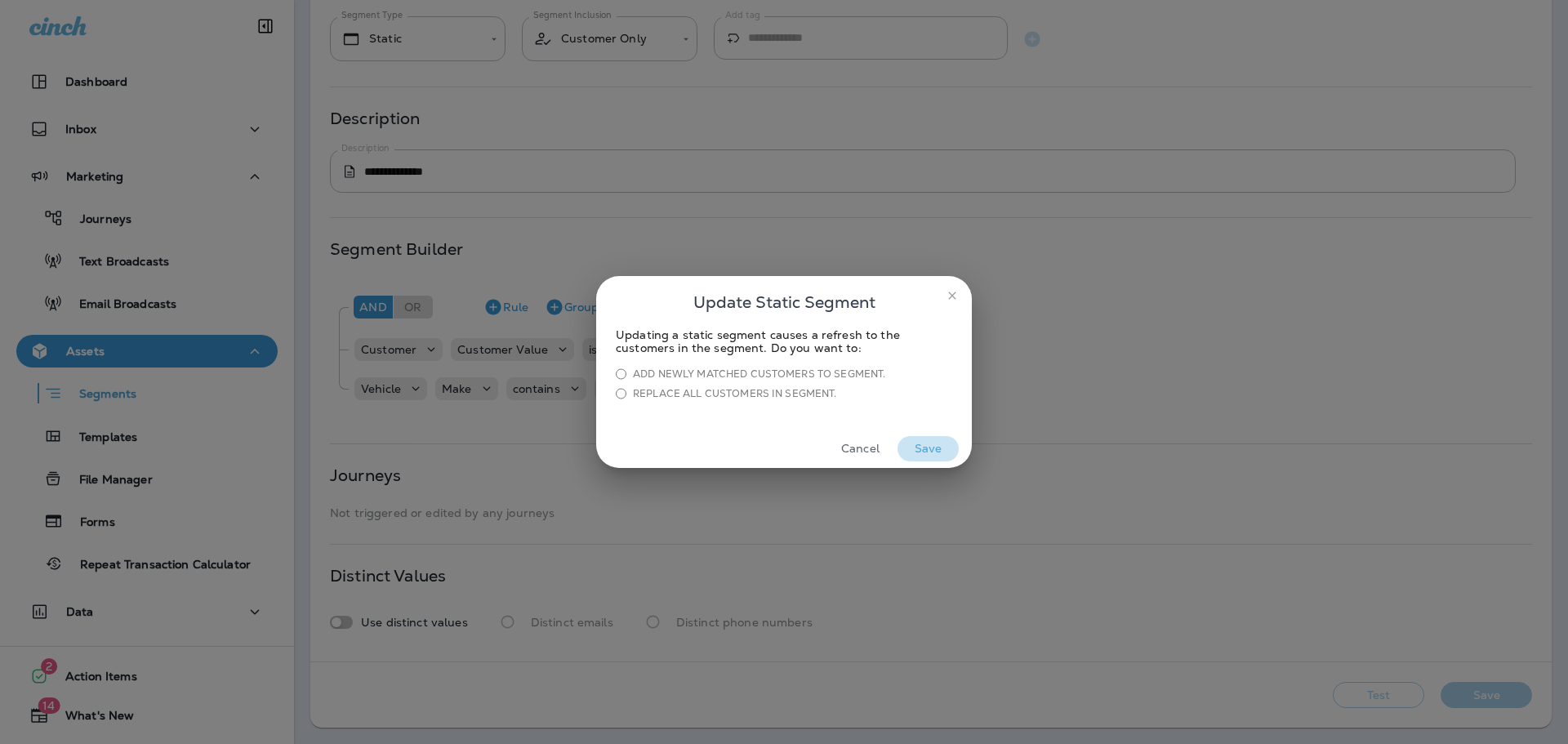
click at [930, 452] on button "Save" at bounding box center [928, 449] width 61 height 26
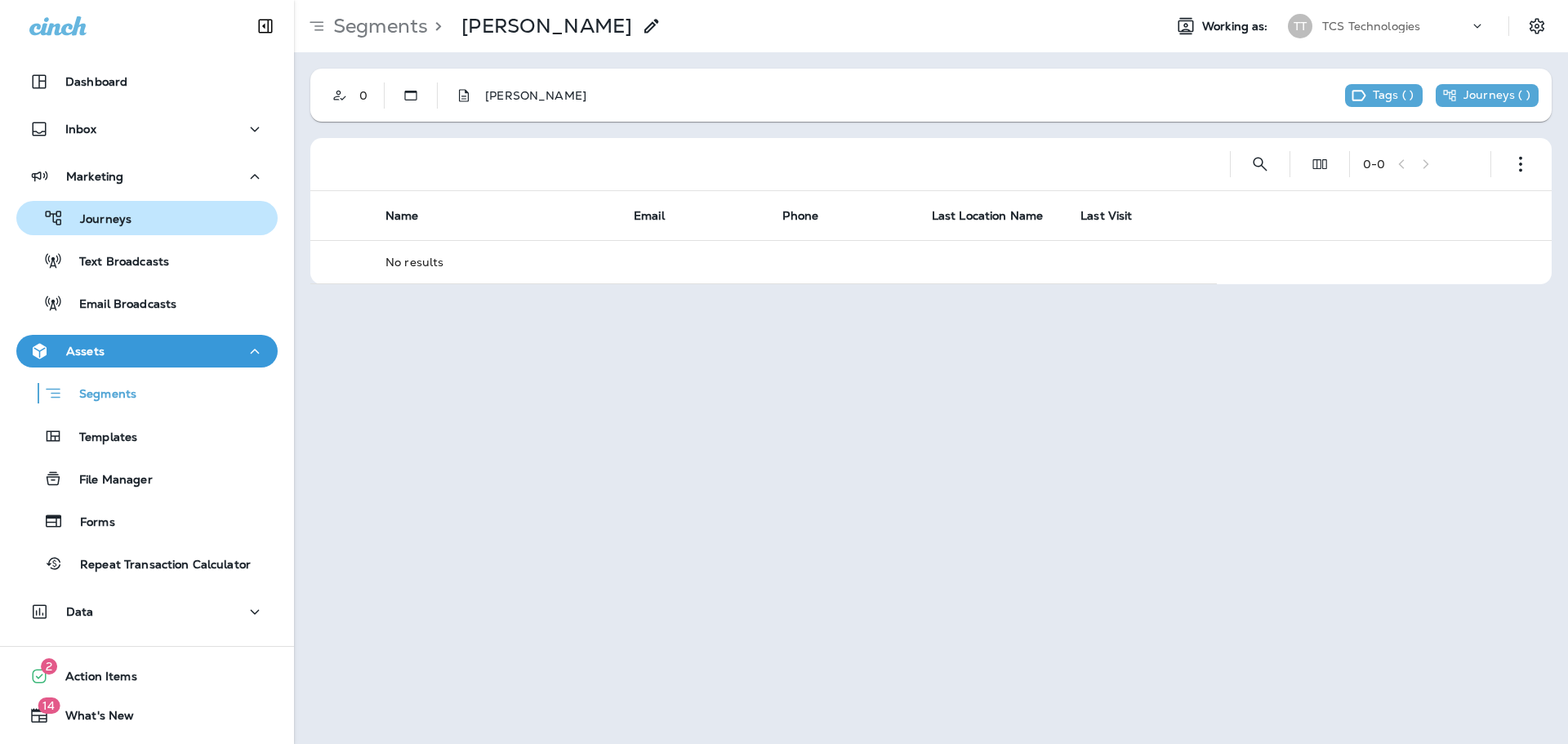
click at [95, 216] on p "Journeys" at bounding box center [98, 220] width 68 height 16
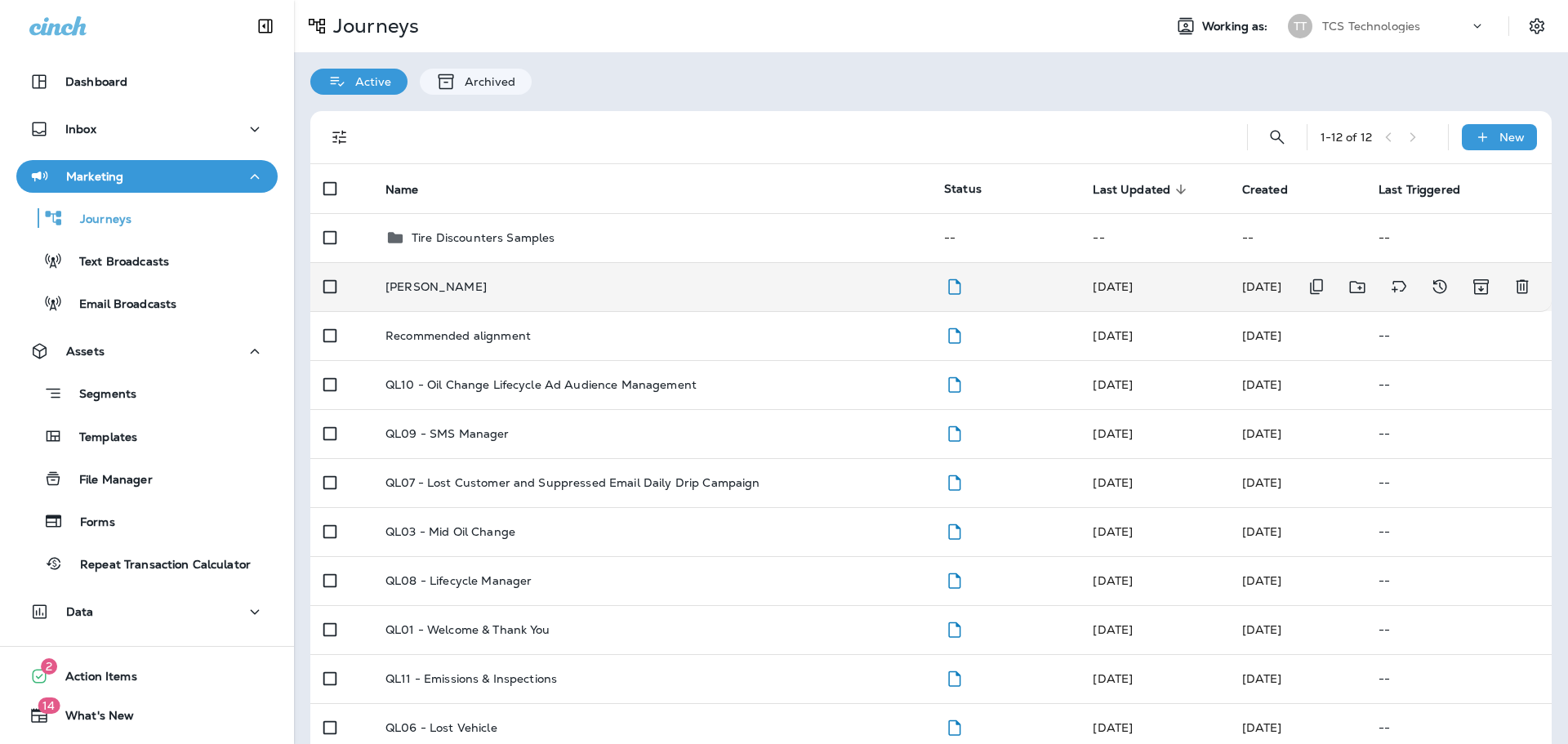
click at [431, 281] on p "[PERSON_NAME]" at bounding box center [436, 287] width 101 height 13
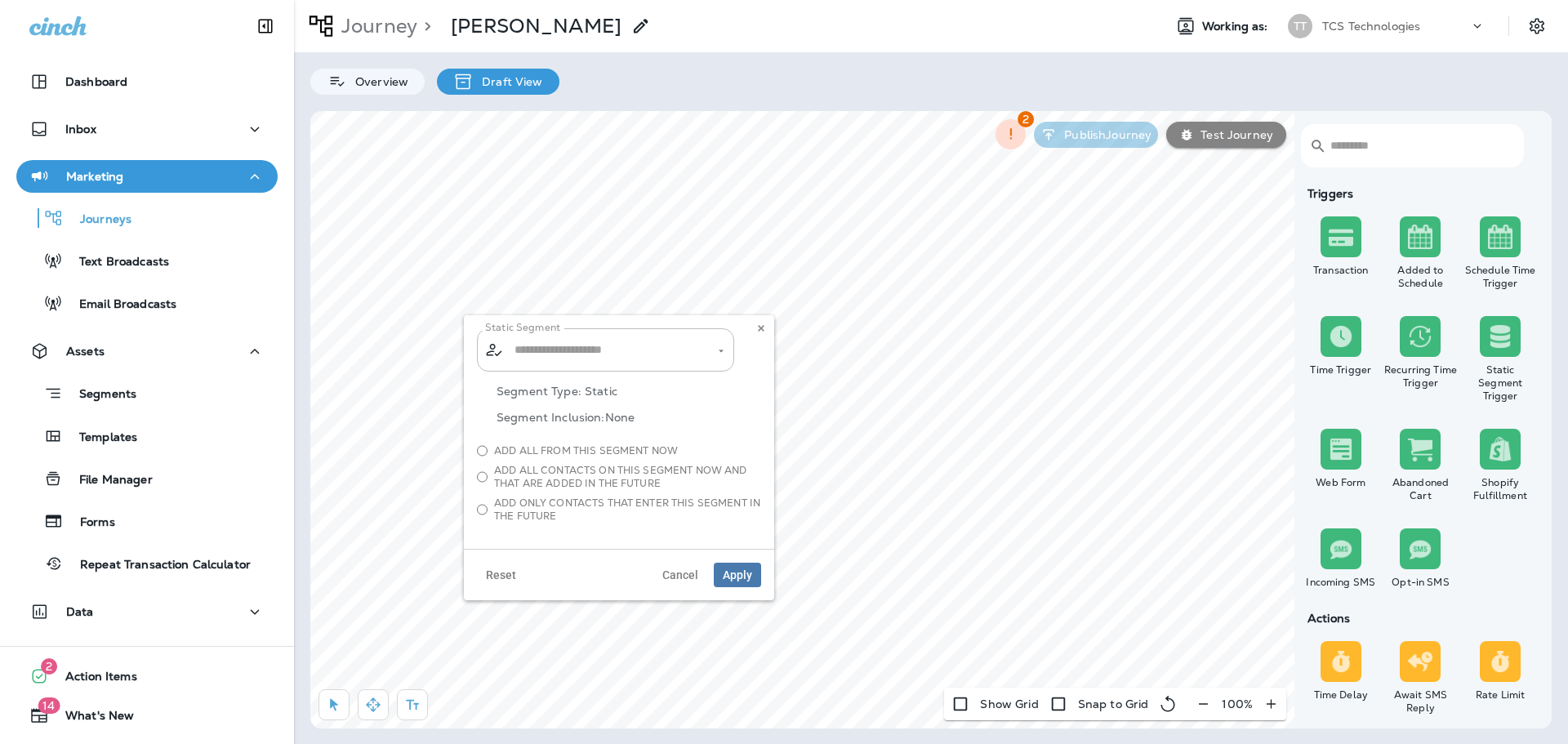
type input "**********"
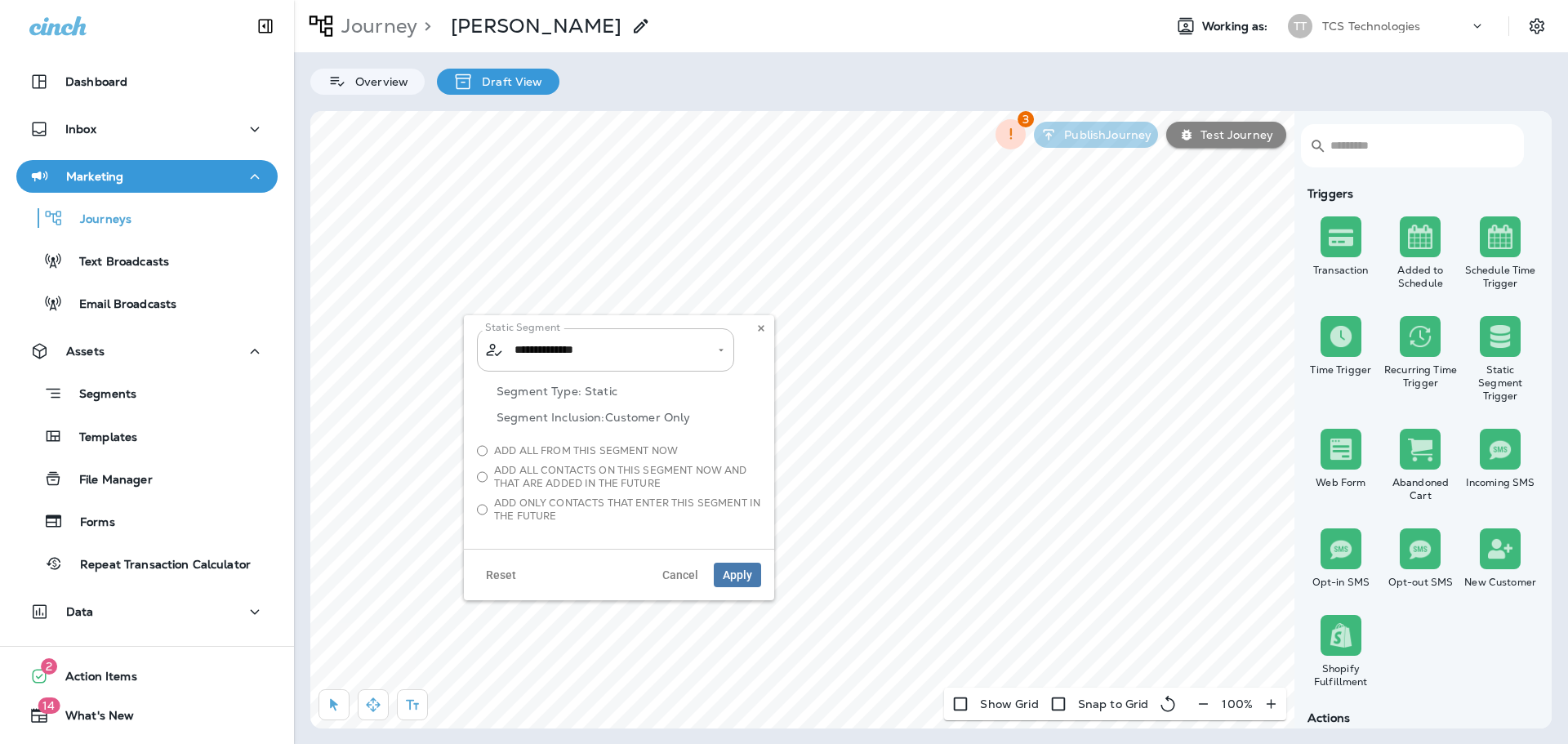
click at [1337, 337] on img at bounding box center [1341, 337] width 25 height 25
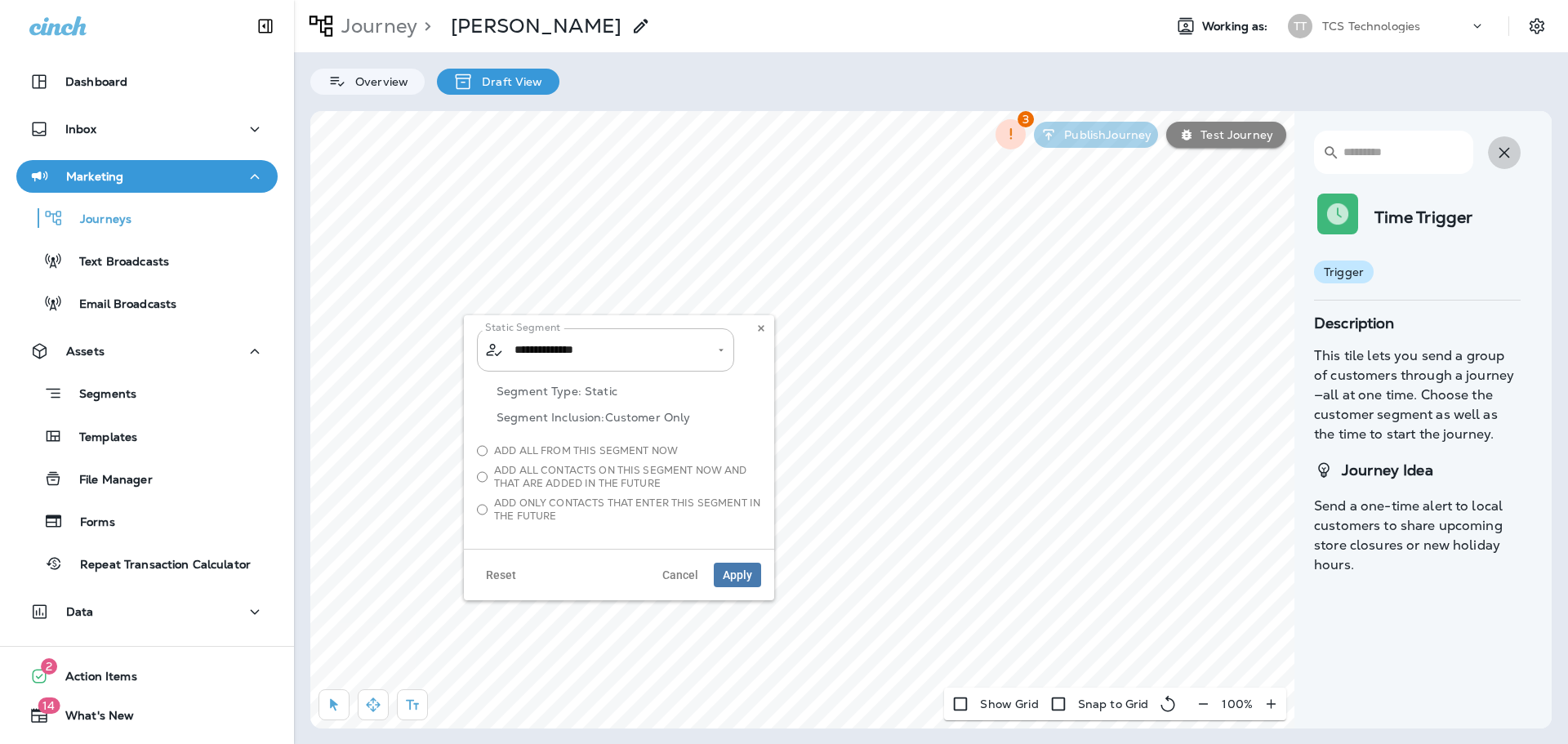
click at [1498, 160] on icon "button" at bounding box center [1504, 153] width 20 height 20
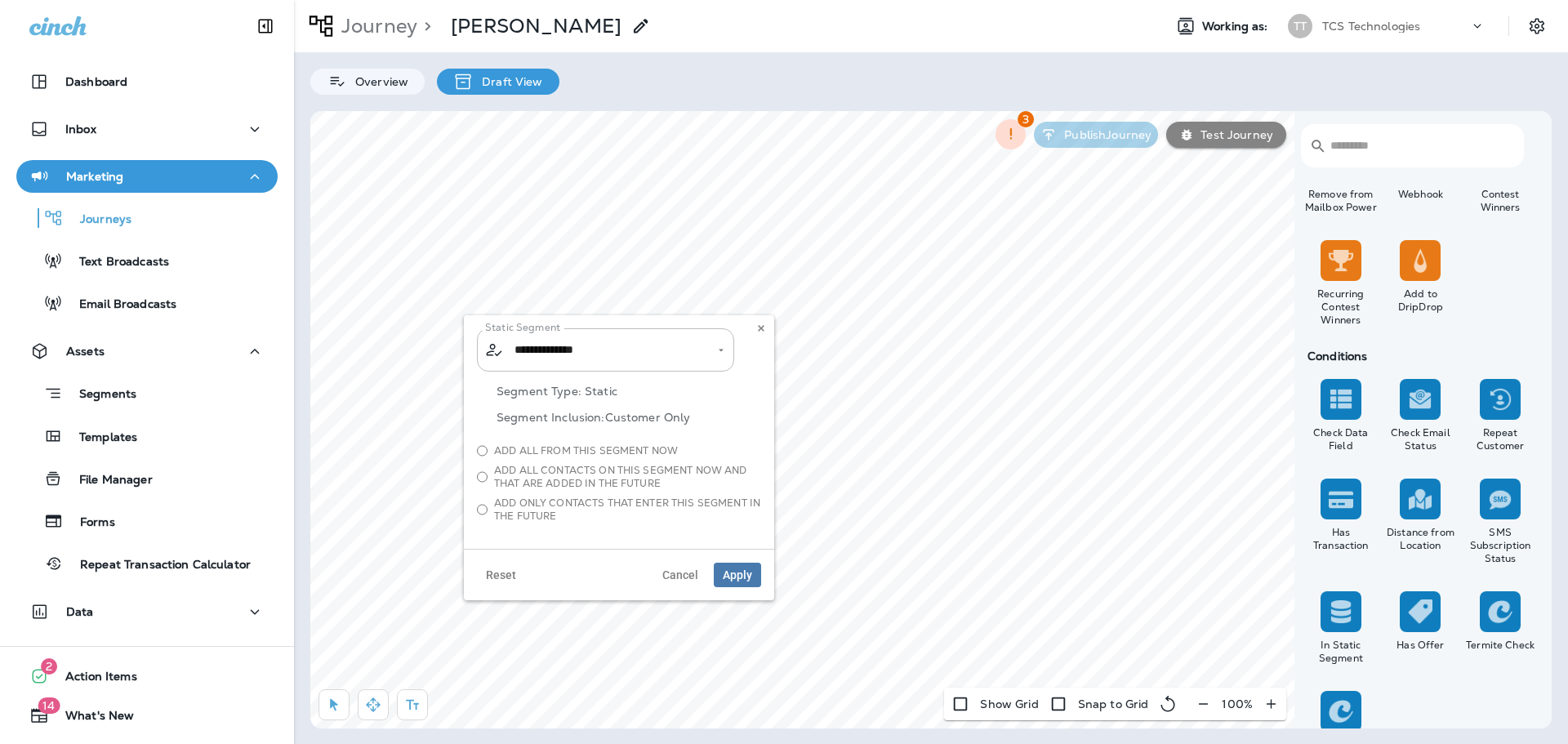
scroll to position [1304, 0]
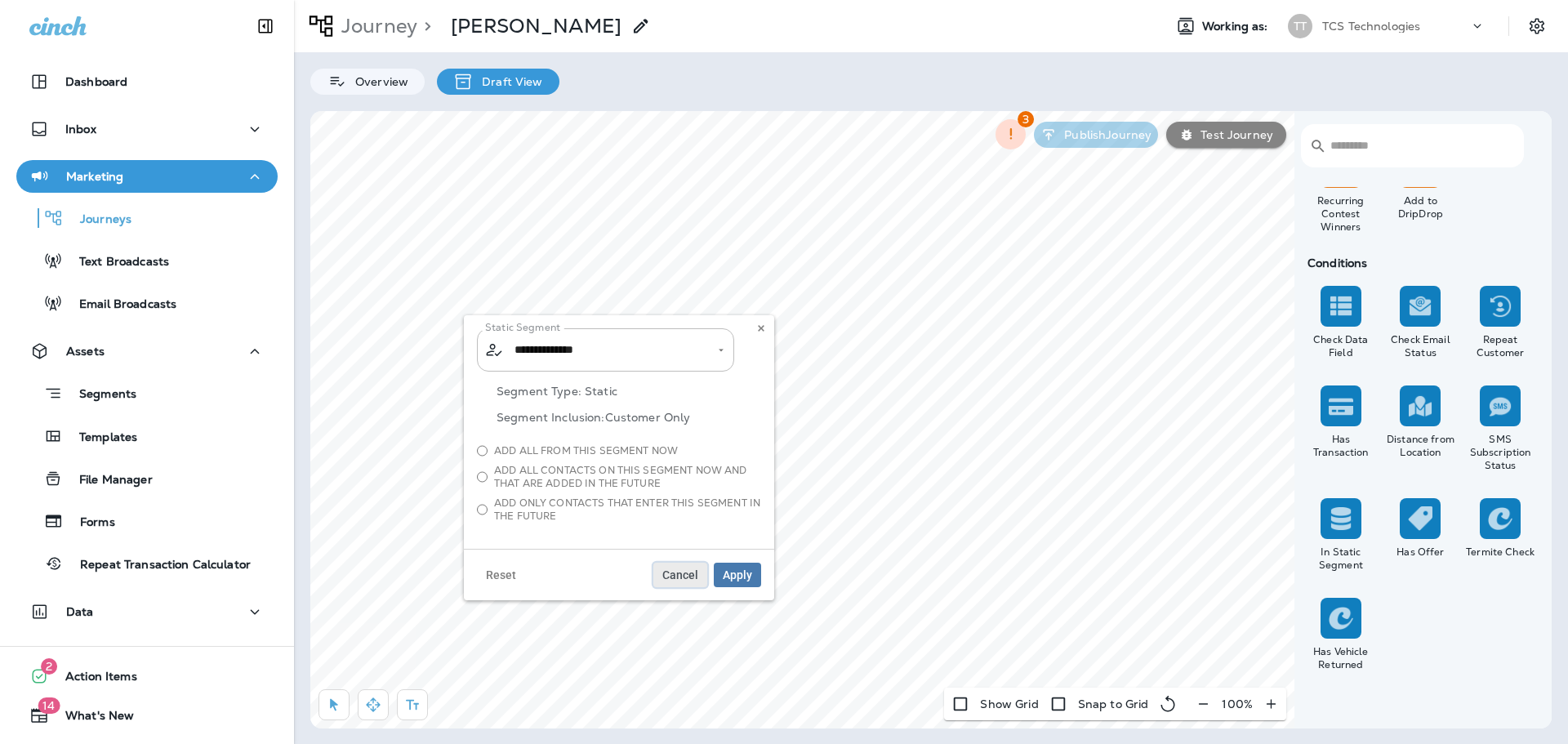
click at [684, 578] on span "Cancel" at bounding box center [680, 575] width 36 height 12
type input "**********"
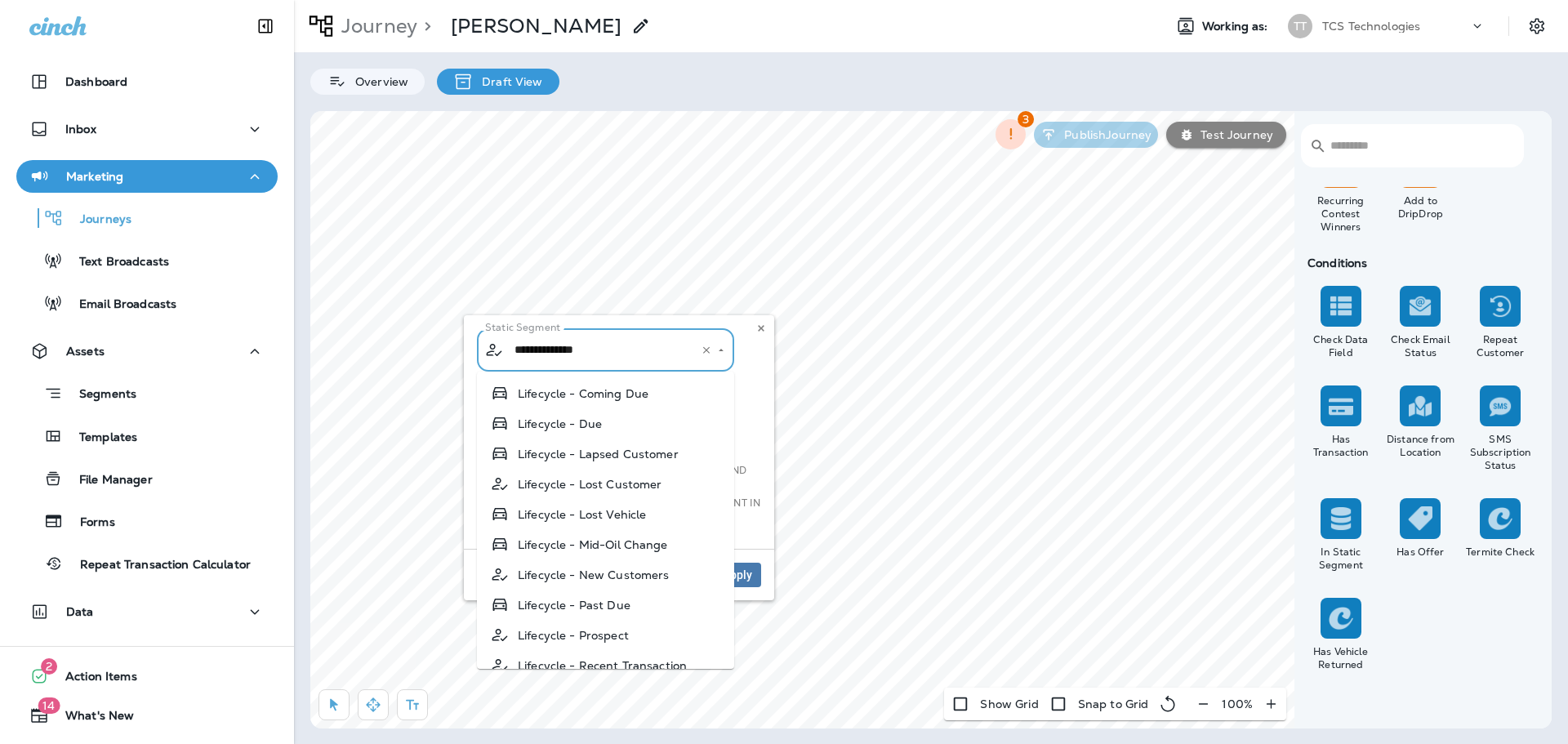
click at [561, 354] on input "**********" at bounding box center [595, 350] width 171 height 28
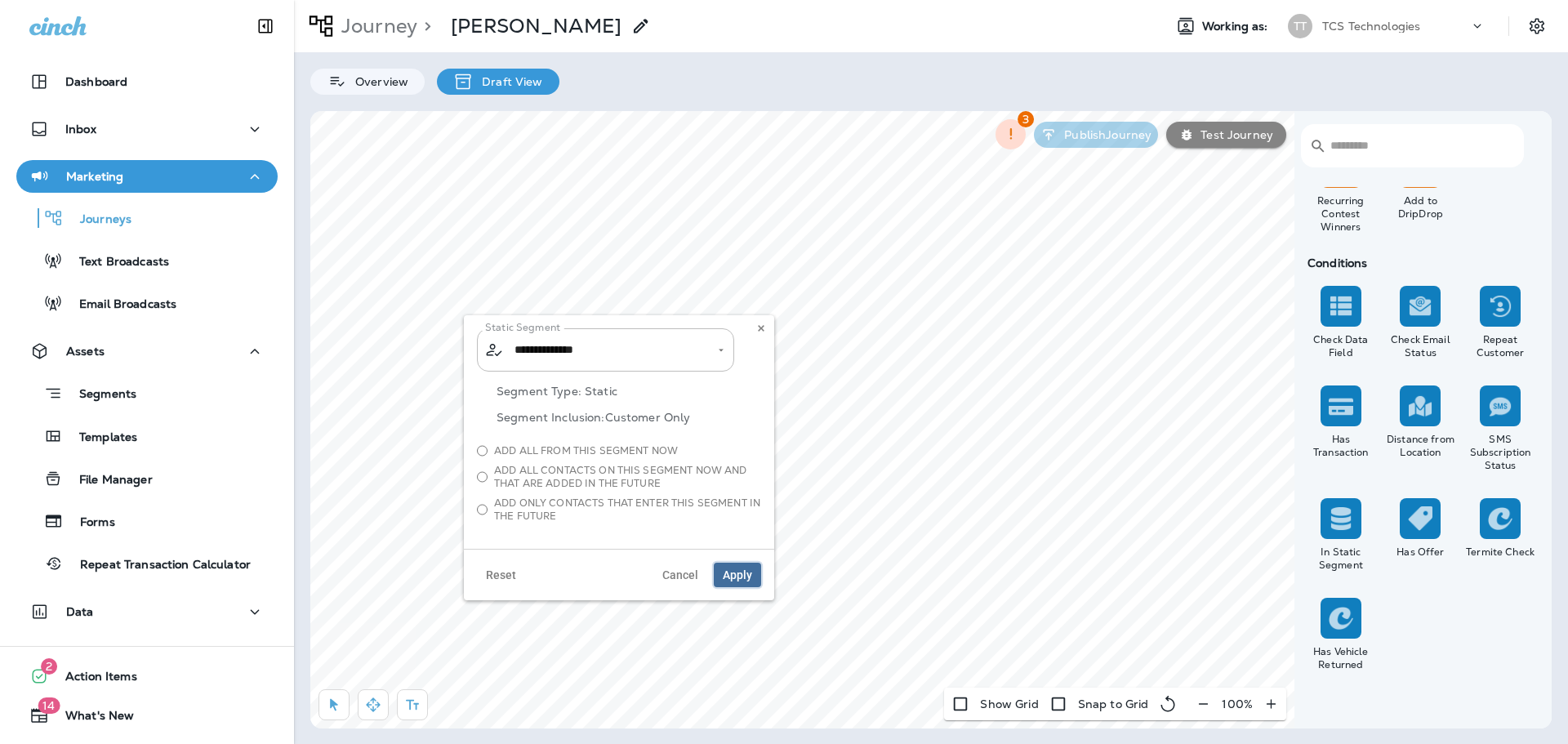
click at [747, 576] on span "Apply" at bounding box center [736, 575] width 29 height 12
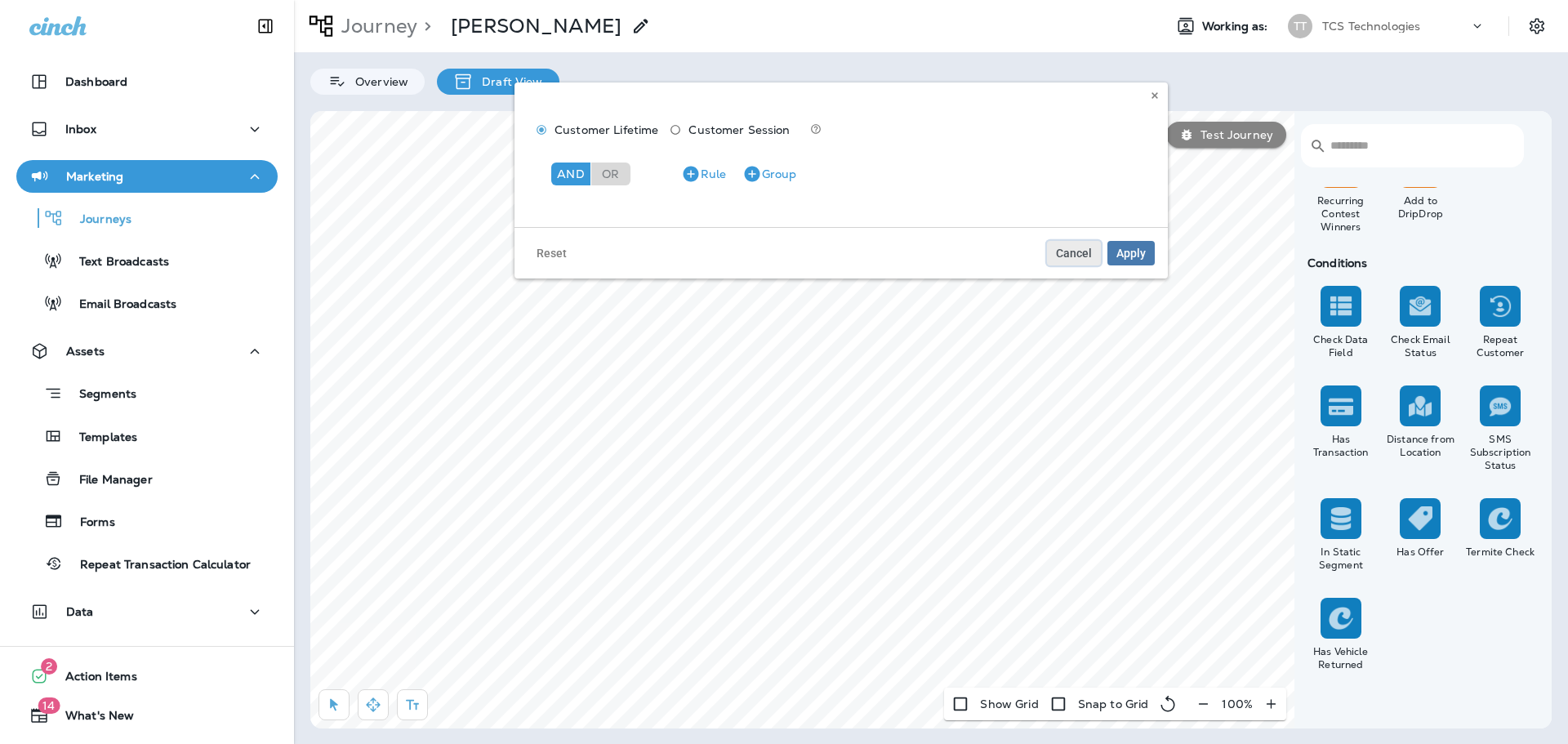
click at [1066, 250] on span "Cancel" at bounding box center [1073, 253] width 36 height 12
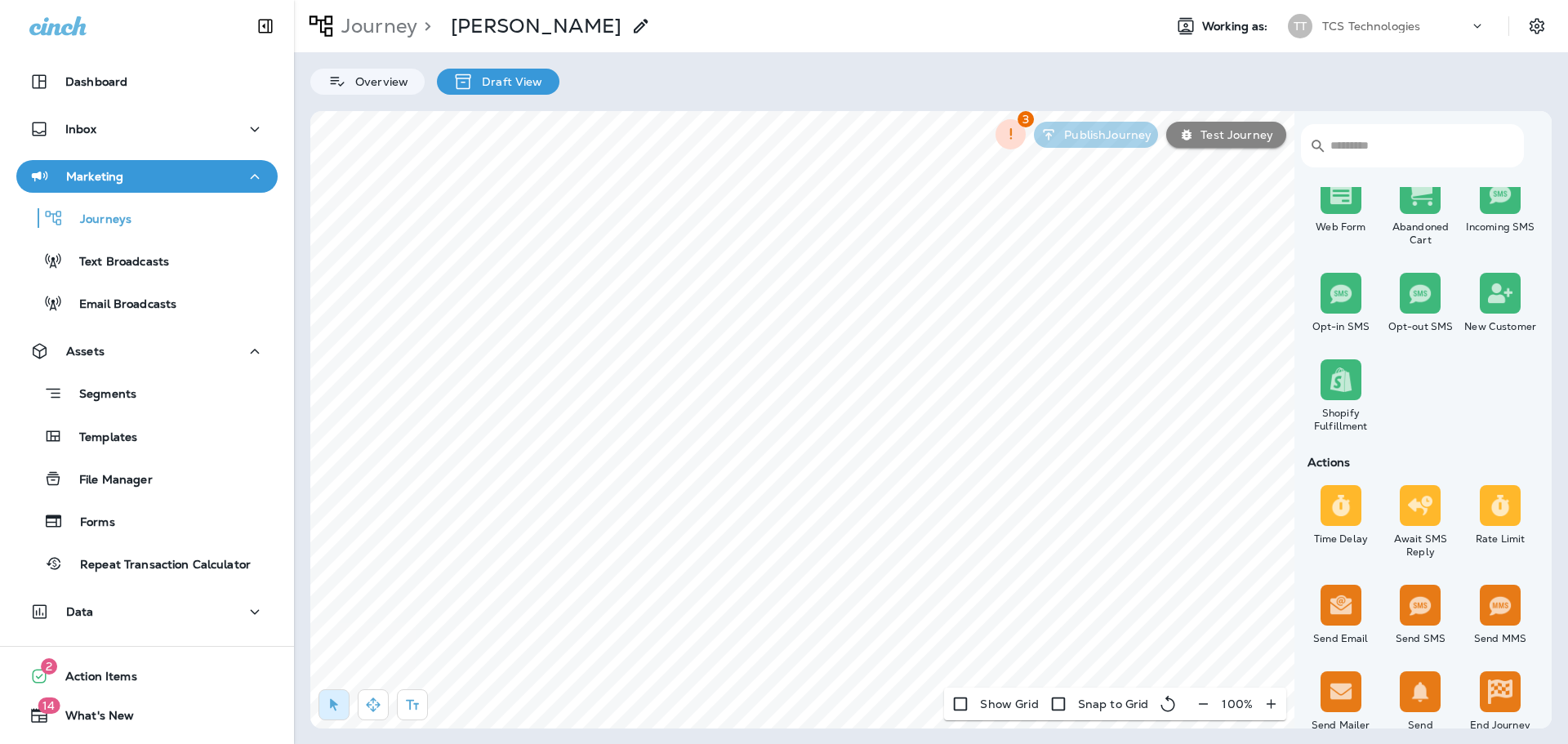
scroll to position [0, 0]
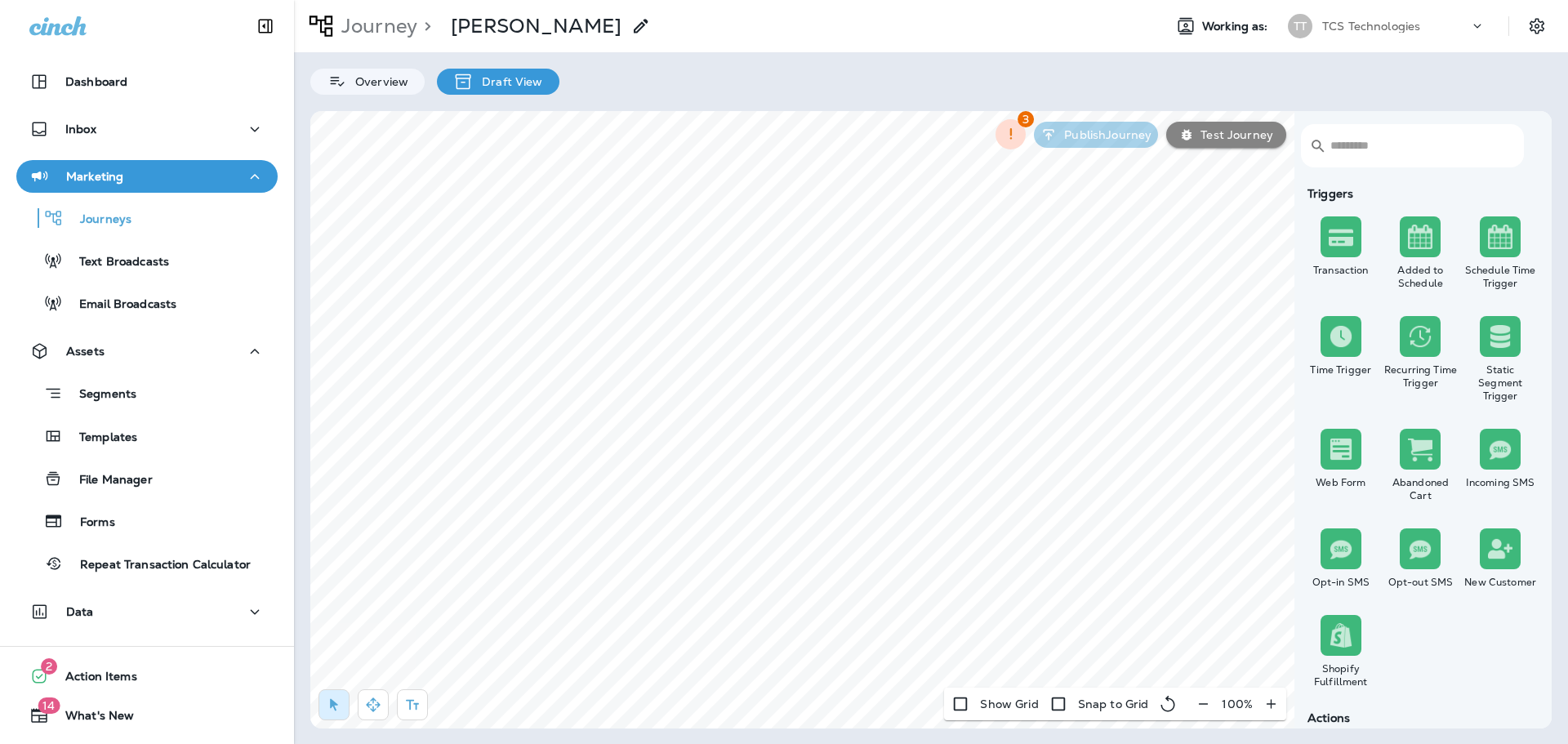
click at [1328, 335] on img at bounding box center [1341, 337] width 25 height 25
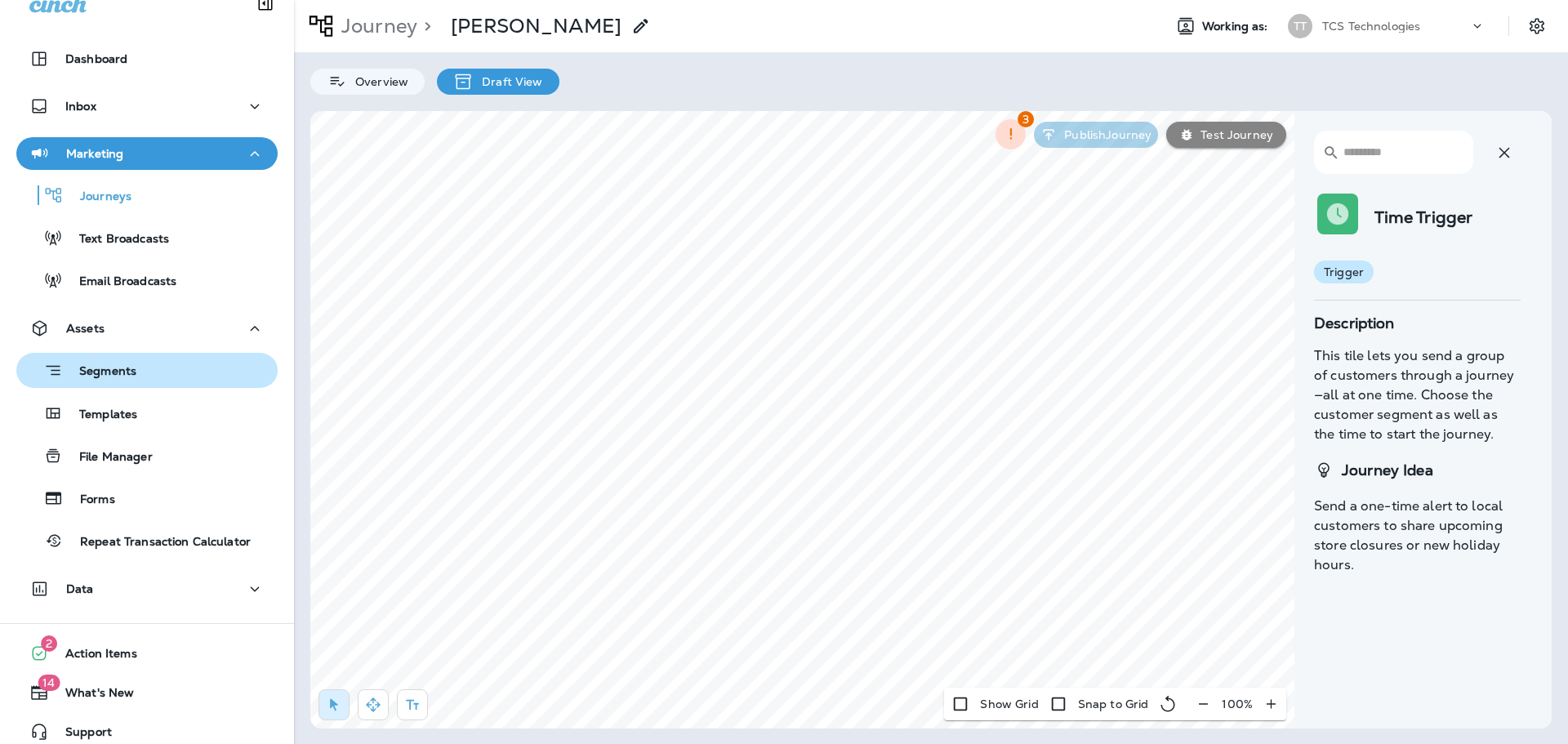
scroll to position [36, 0]
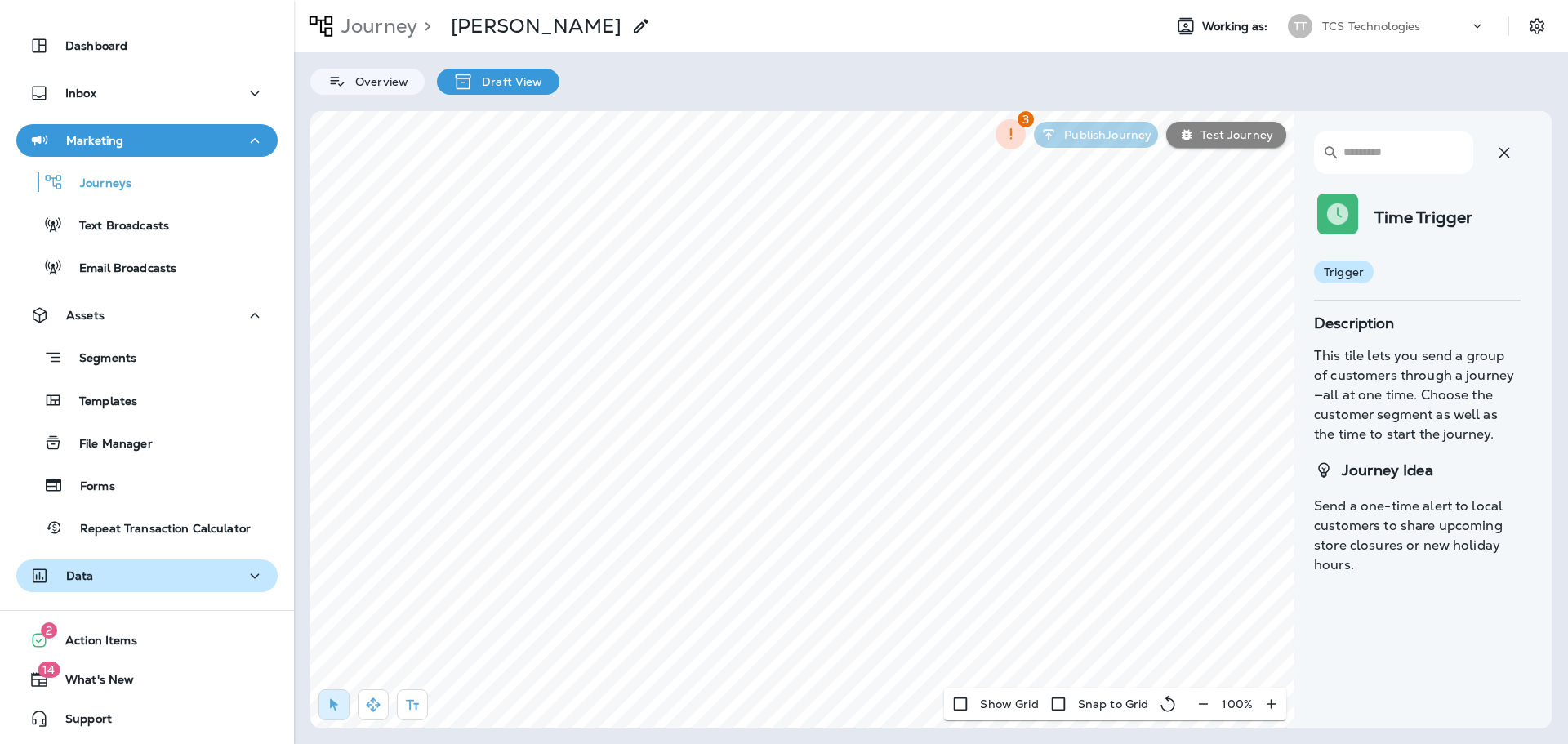
click at [80, 579] on p "Data" at bounding box center [80, 576] width 27 height 13
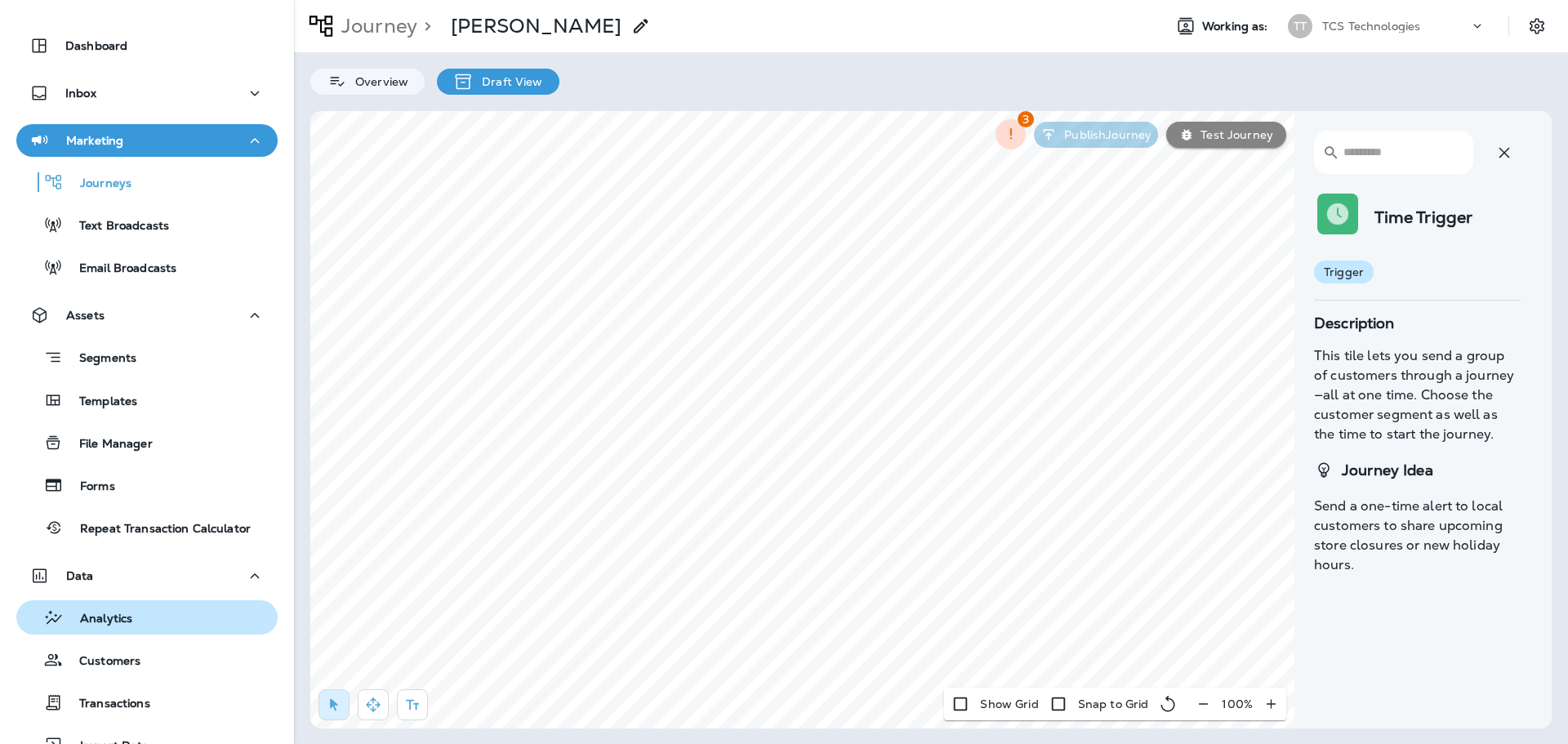
click at [80, 605] on div "Analytics" at bounding box center [78, 618] width 109 height 25
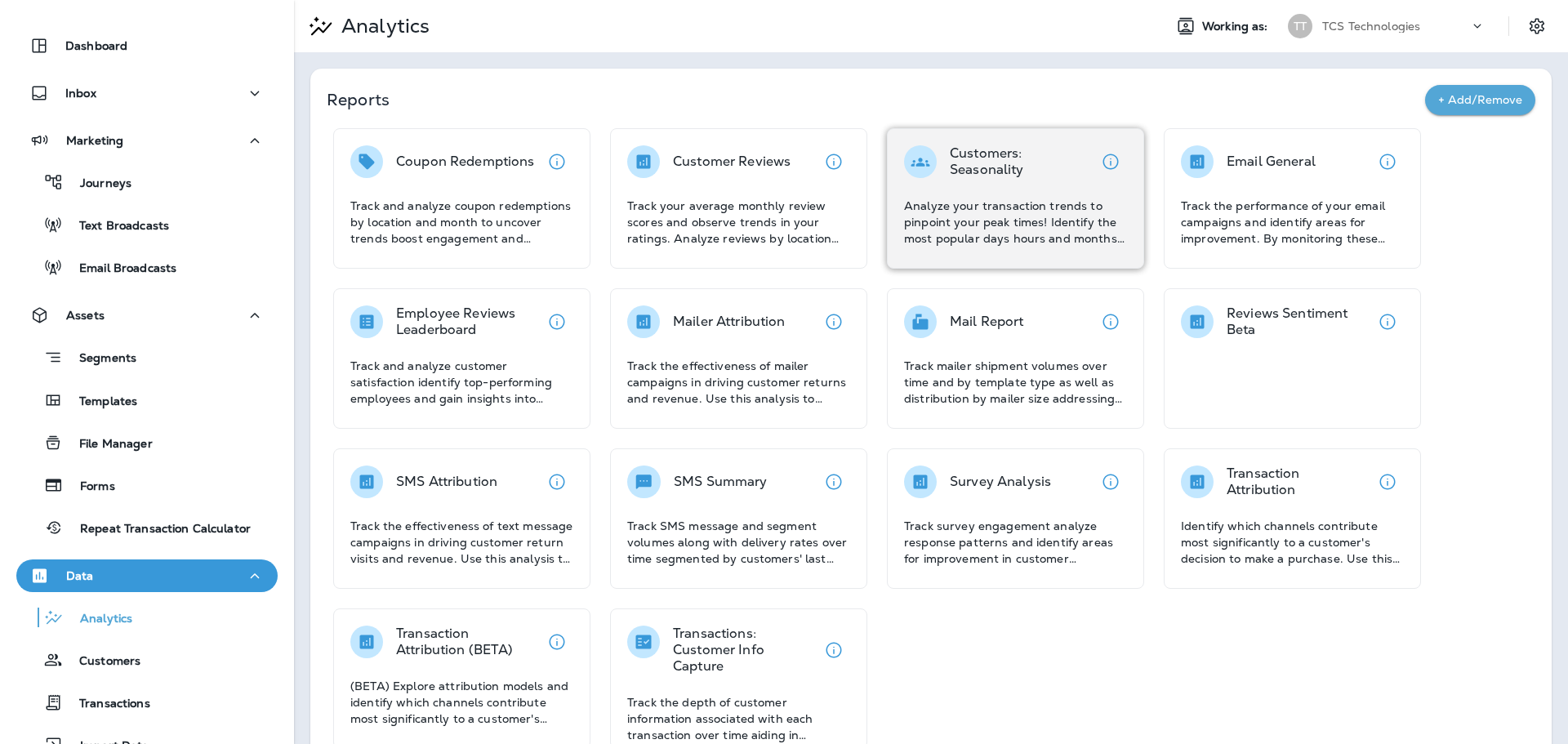
click at [1014, 202] on p "Analyze your transaction trends to pinpoint your peak times! Identify the most …" at bounding box center [1015, 221] width 223 height 49
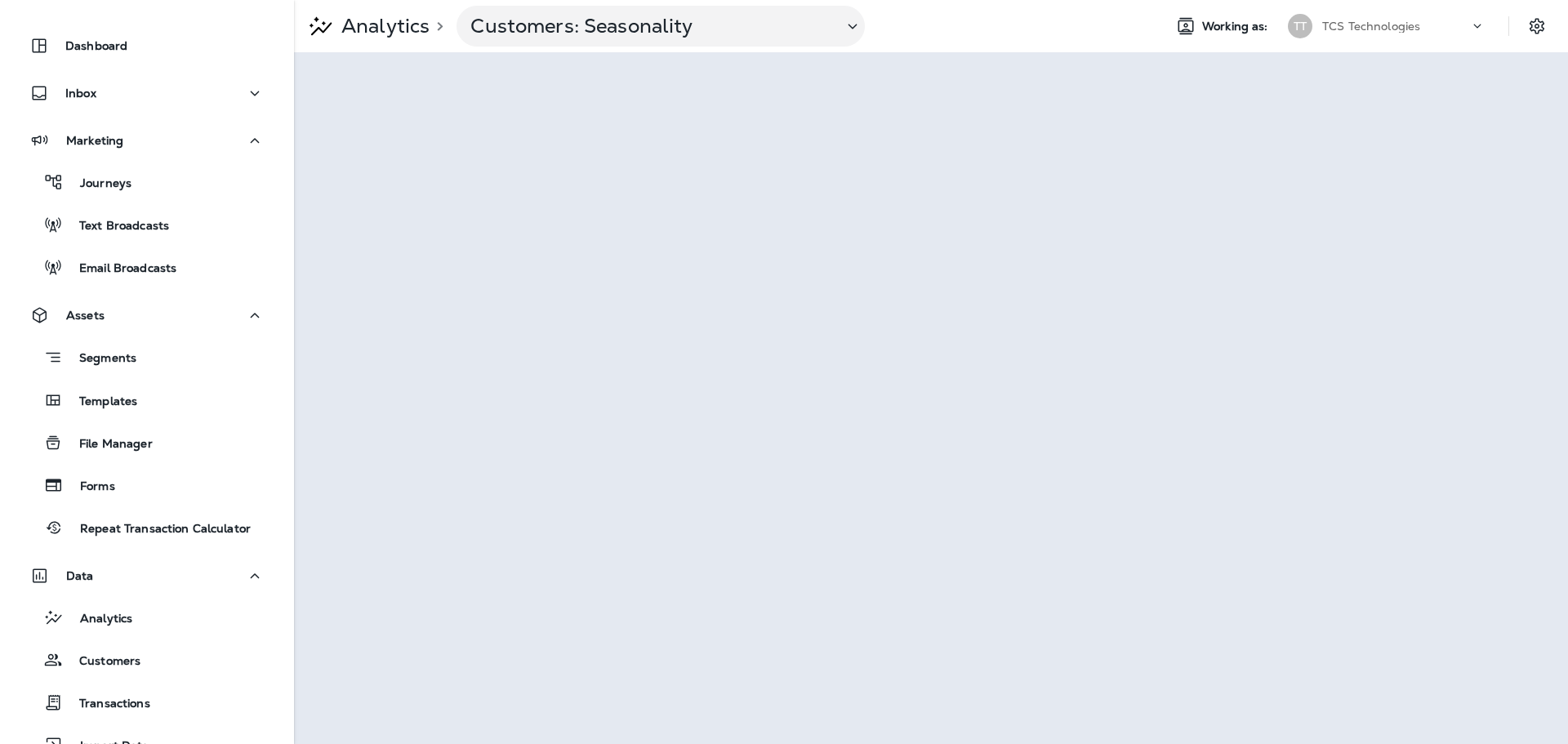
click at [369, 28] on p "Analytics" at bounding box center [382, 27] width 95 height 25
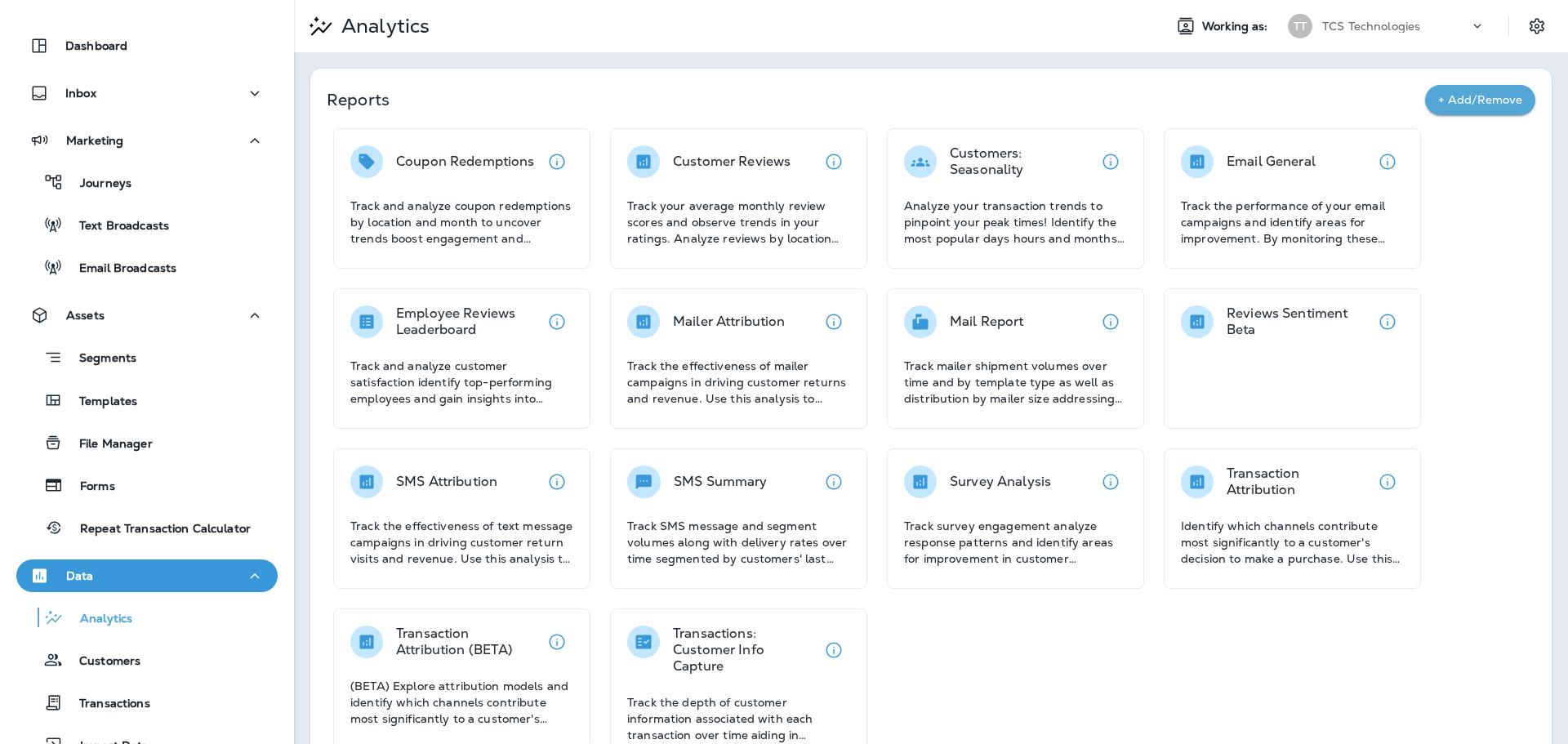
scroll to position [37, 0]
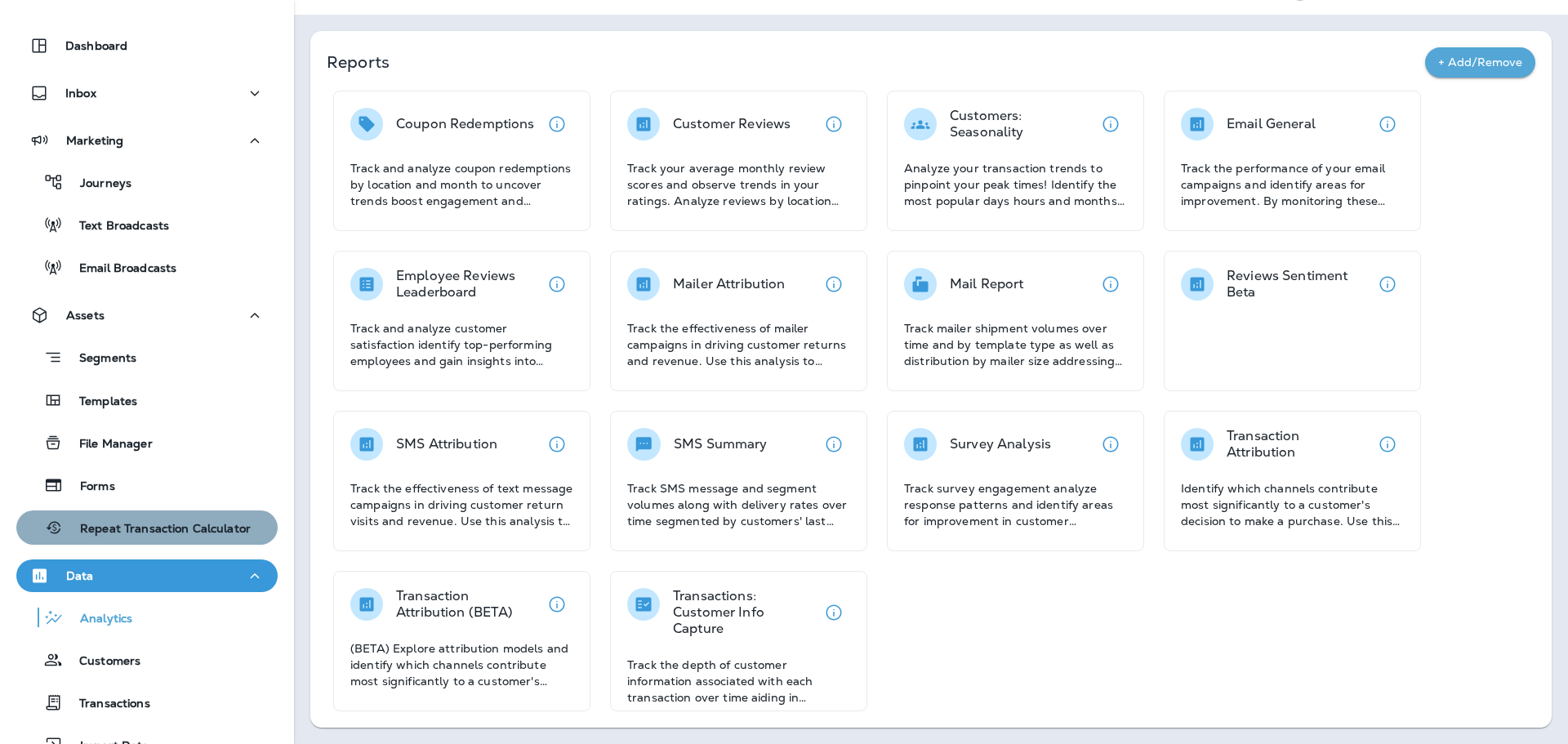
click at [159, 522] on p "Repeat Transaction Calculator" at bounding box center [157, 529] width 187 height 16
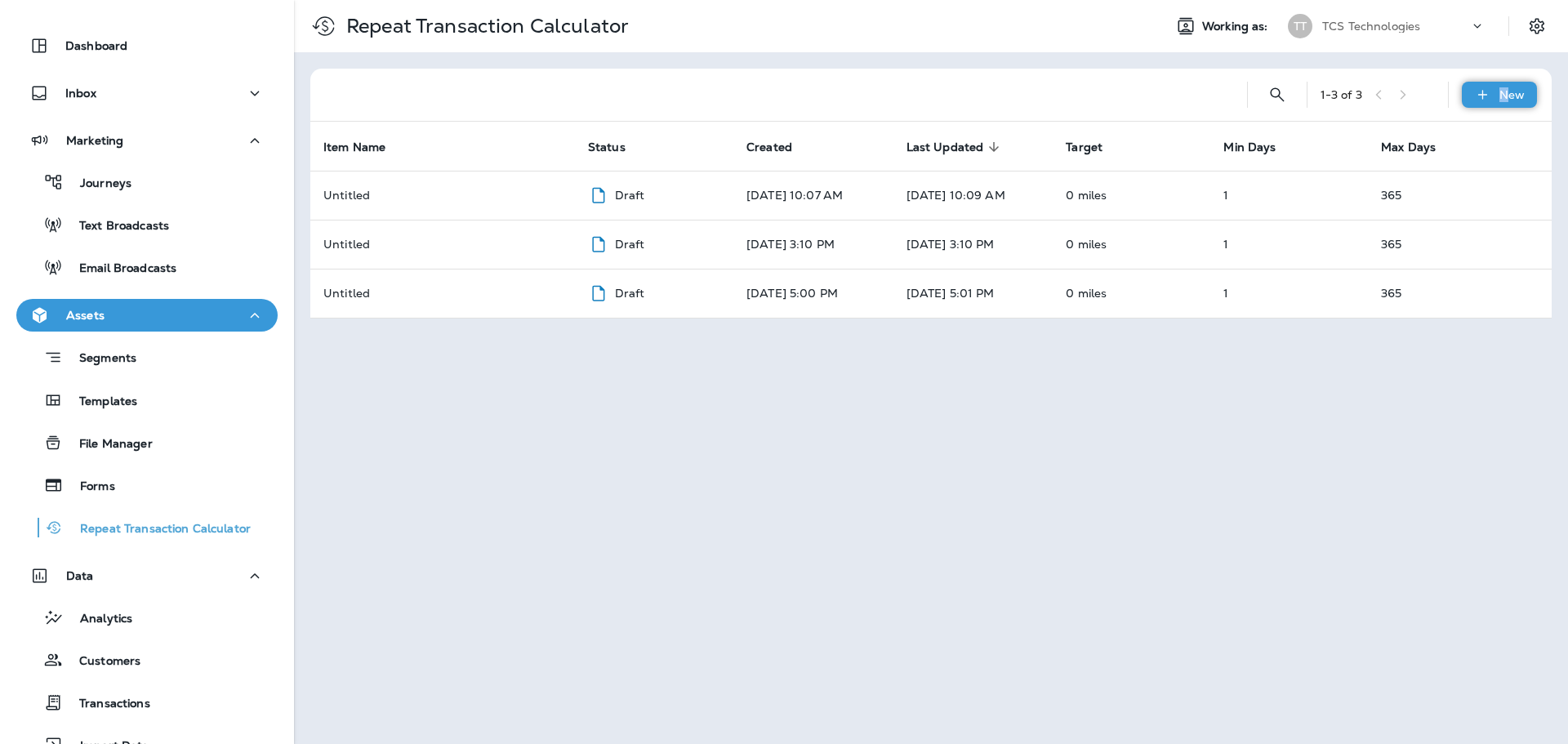
click at [1505, 92] on p "New" at bounding box center [1512, 95] width 26 height 13
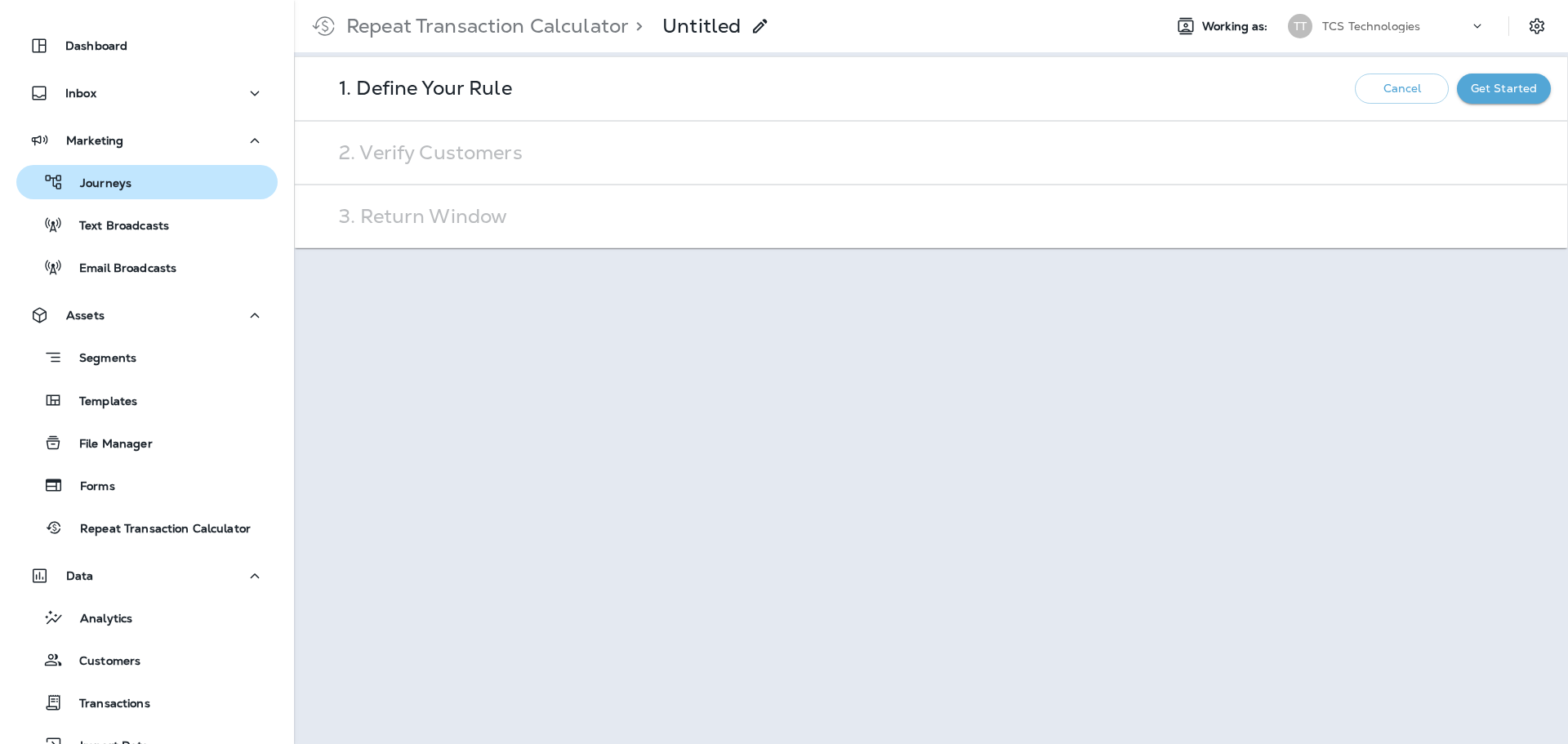
click at [112, 180] on p "Journeys" at bounding box center [98, 184] width 68 height 16
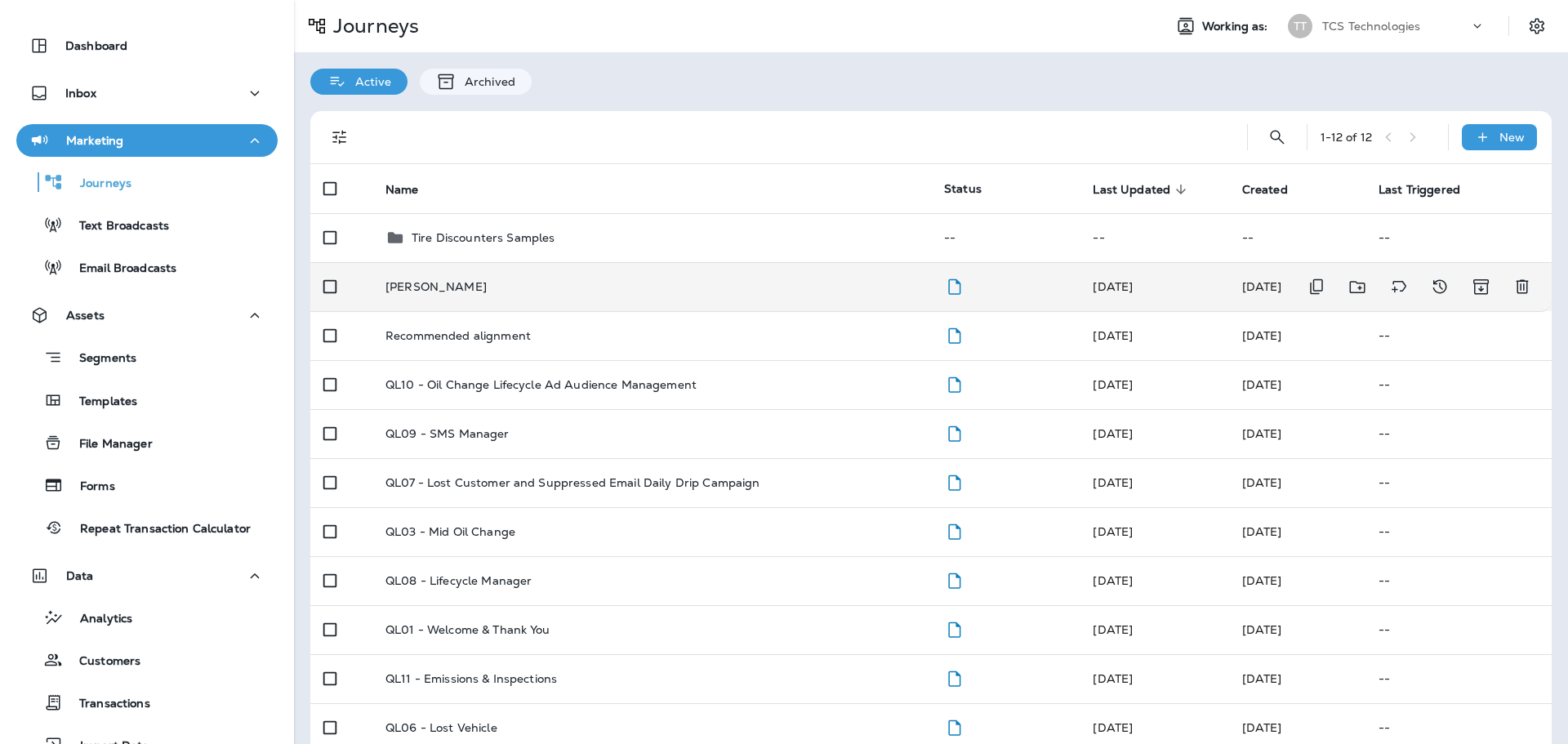
click at [428, 289] on p "[PERSON_NAME]" at bounding box center [436, 287] width 101 height 13
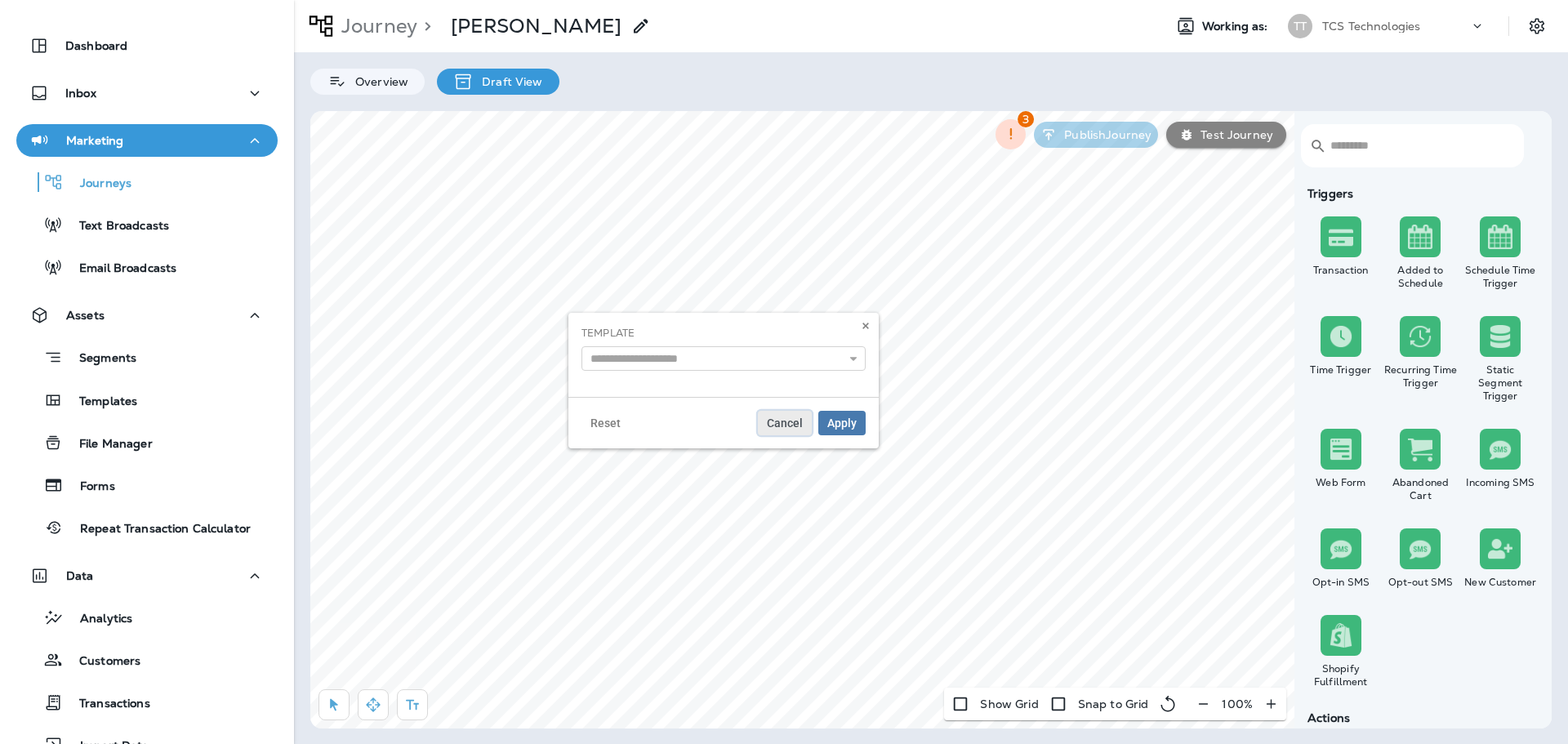
click at [783, 427] on span "Cancel" at bounding box center [784, 423] width 36 height 12
click at [783, 421] on span "Cancel" at bounding box center [784, 423] width 36 height 12
select select "***"
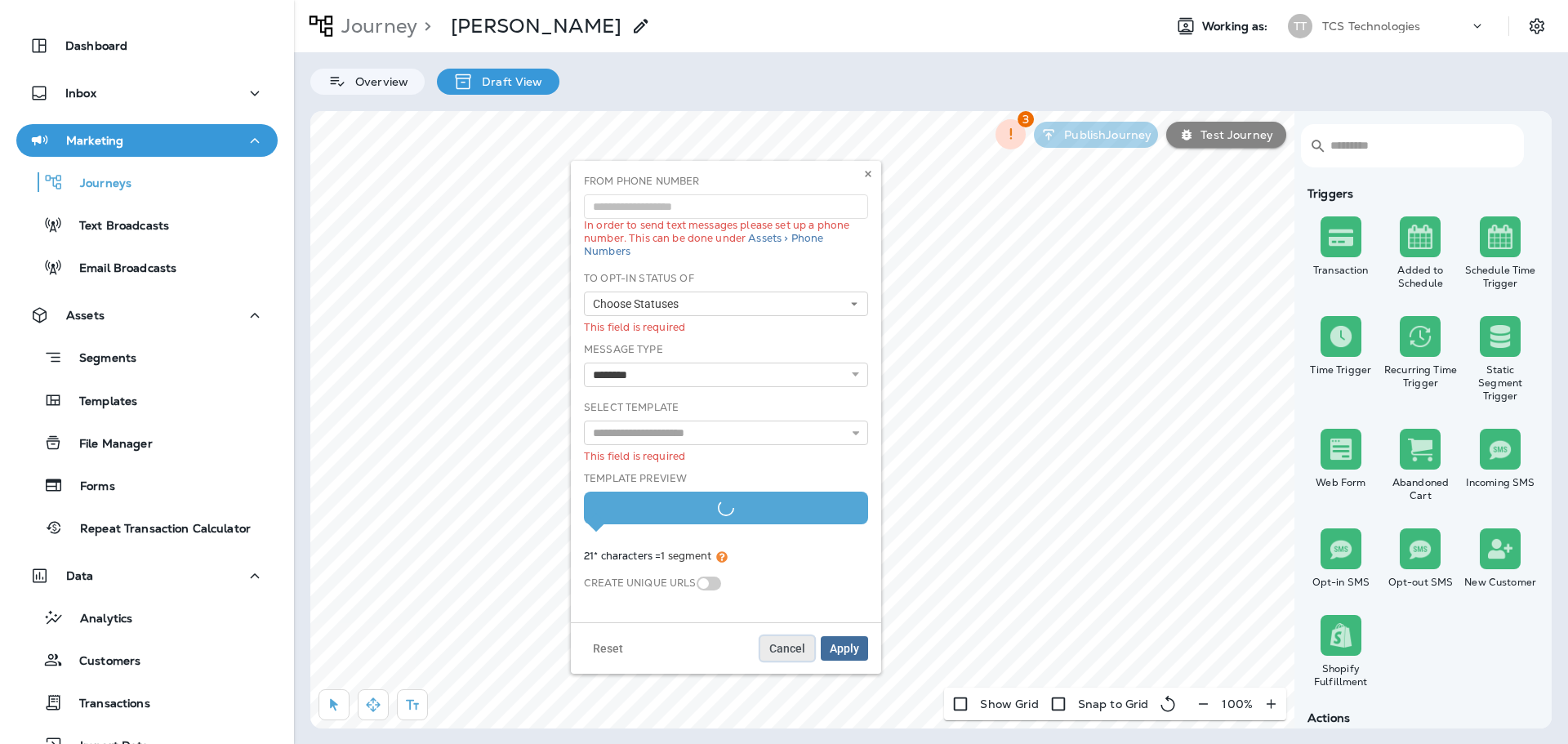
click at [784, 655] on button "Cancel" at bounding box center [787, 649] width 54 height 25
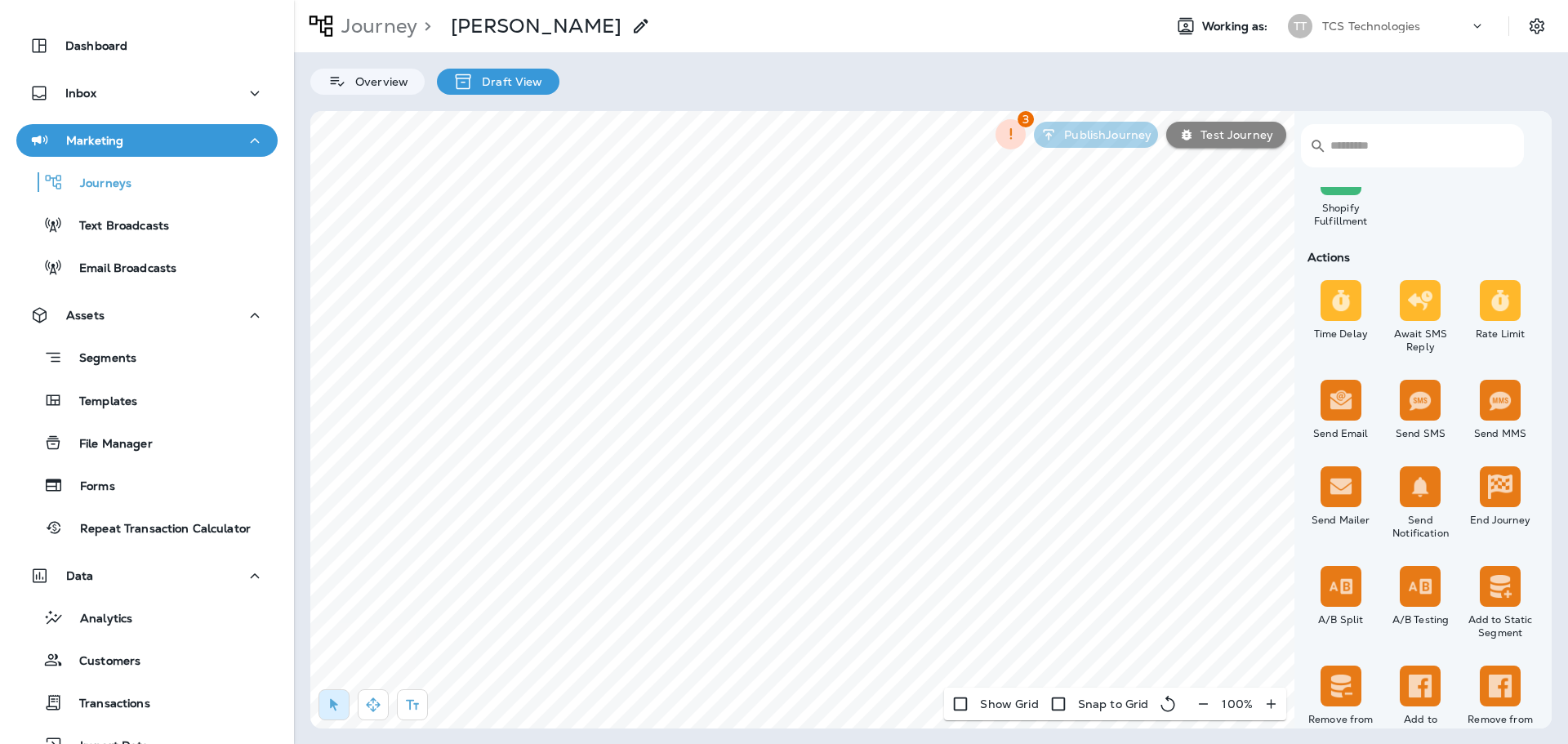
scroll to position [490, 0]
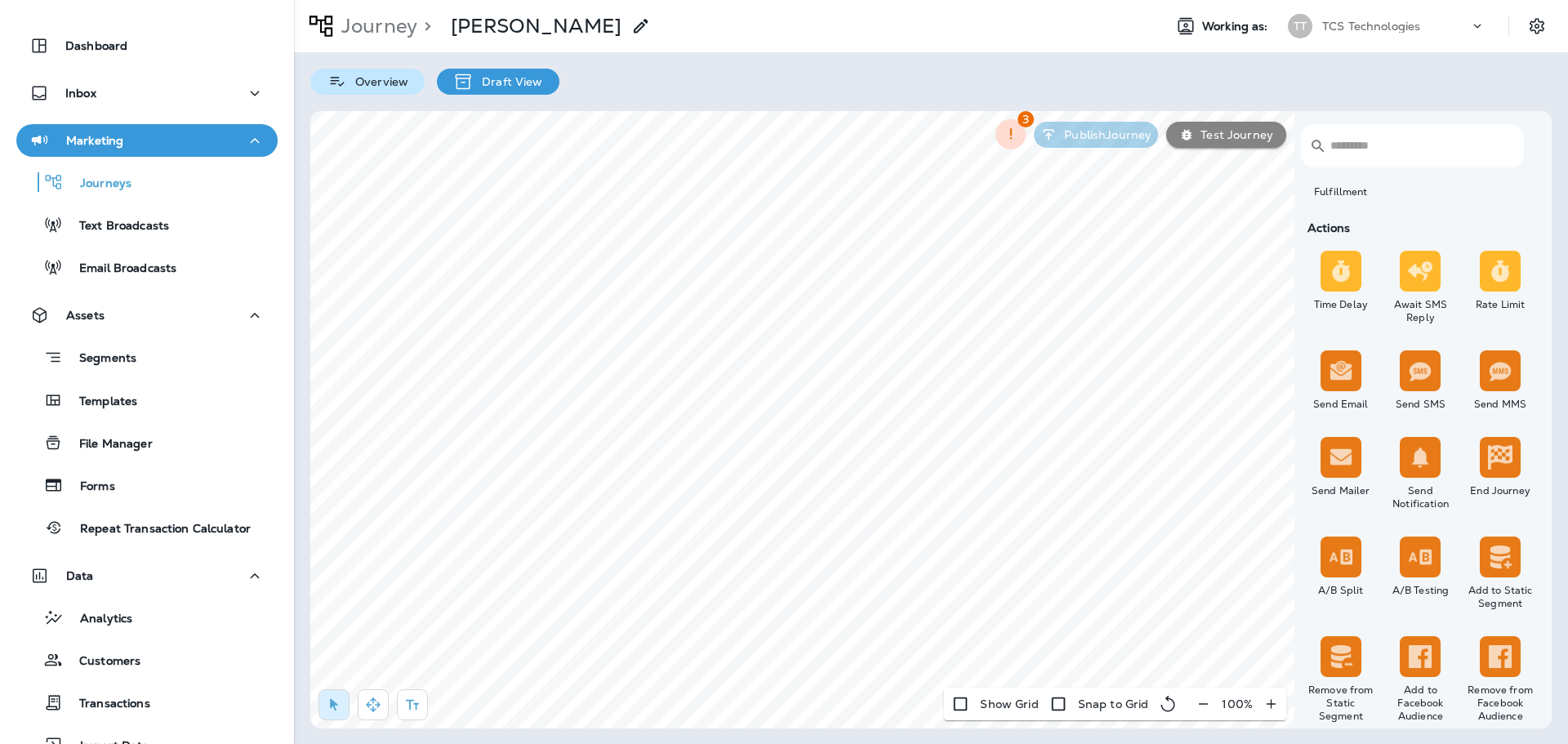
click at [376, 83] on p "Overview" at bounding box center [377, 82] width 61 height 13
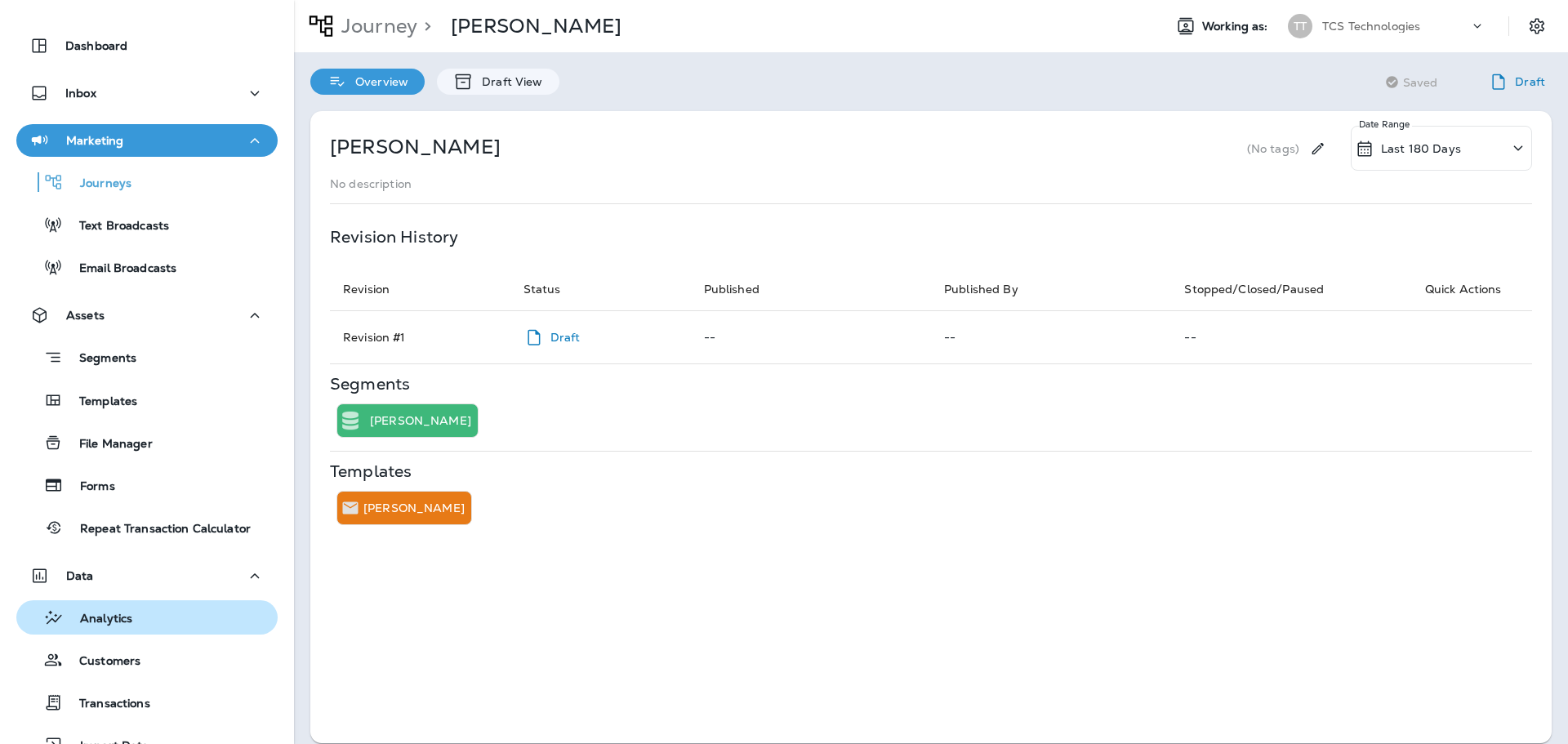
click at [81, 619] on p "Analytics" at bounding box center [98, 619] width 69 height 16
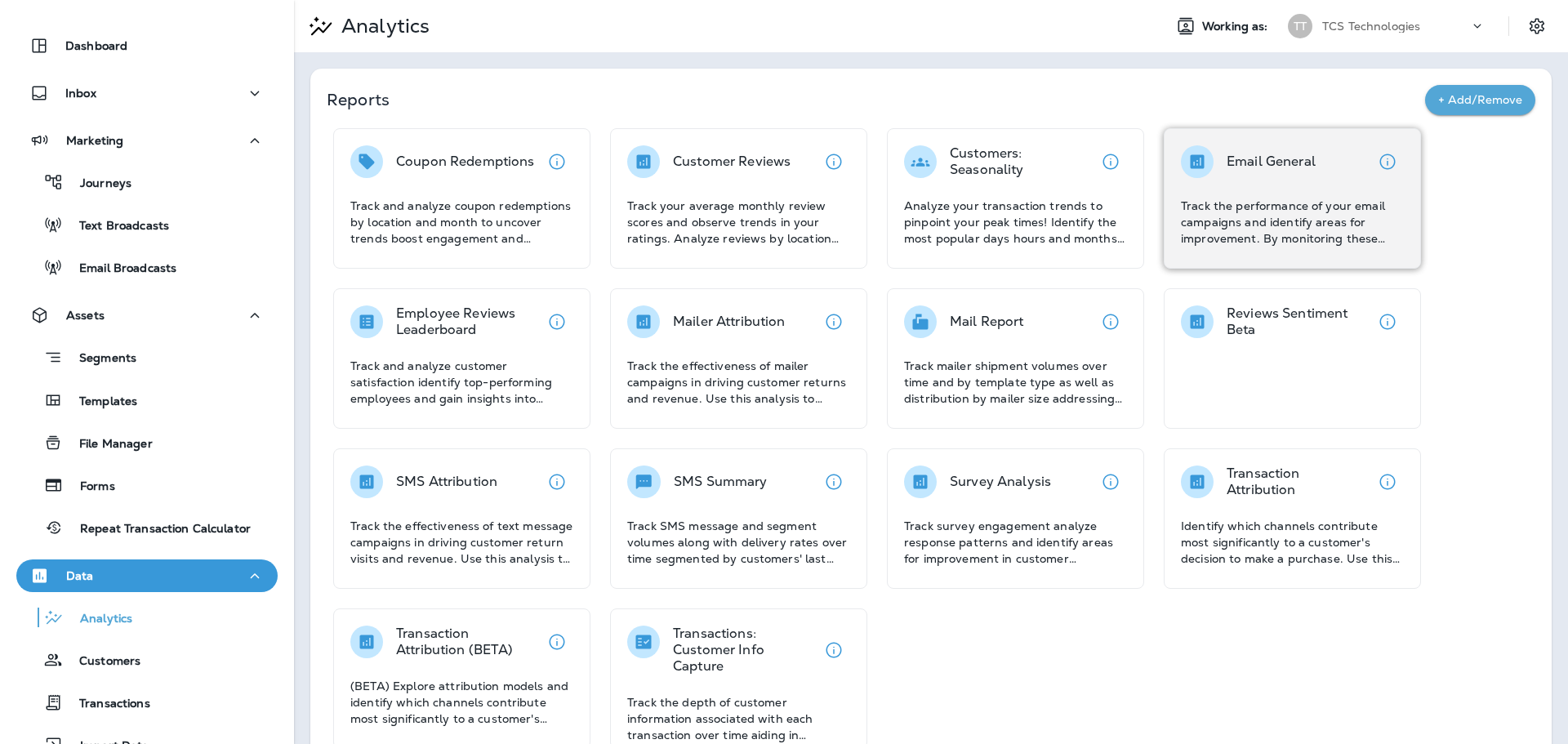
click at [1253, 202] on p "Track the performance of your email campaigns and identify areas for improvemen…" at bounding box center [1292, 221] width 223 height 49
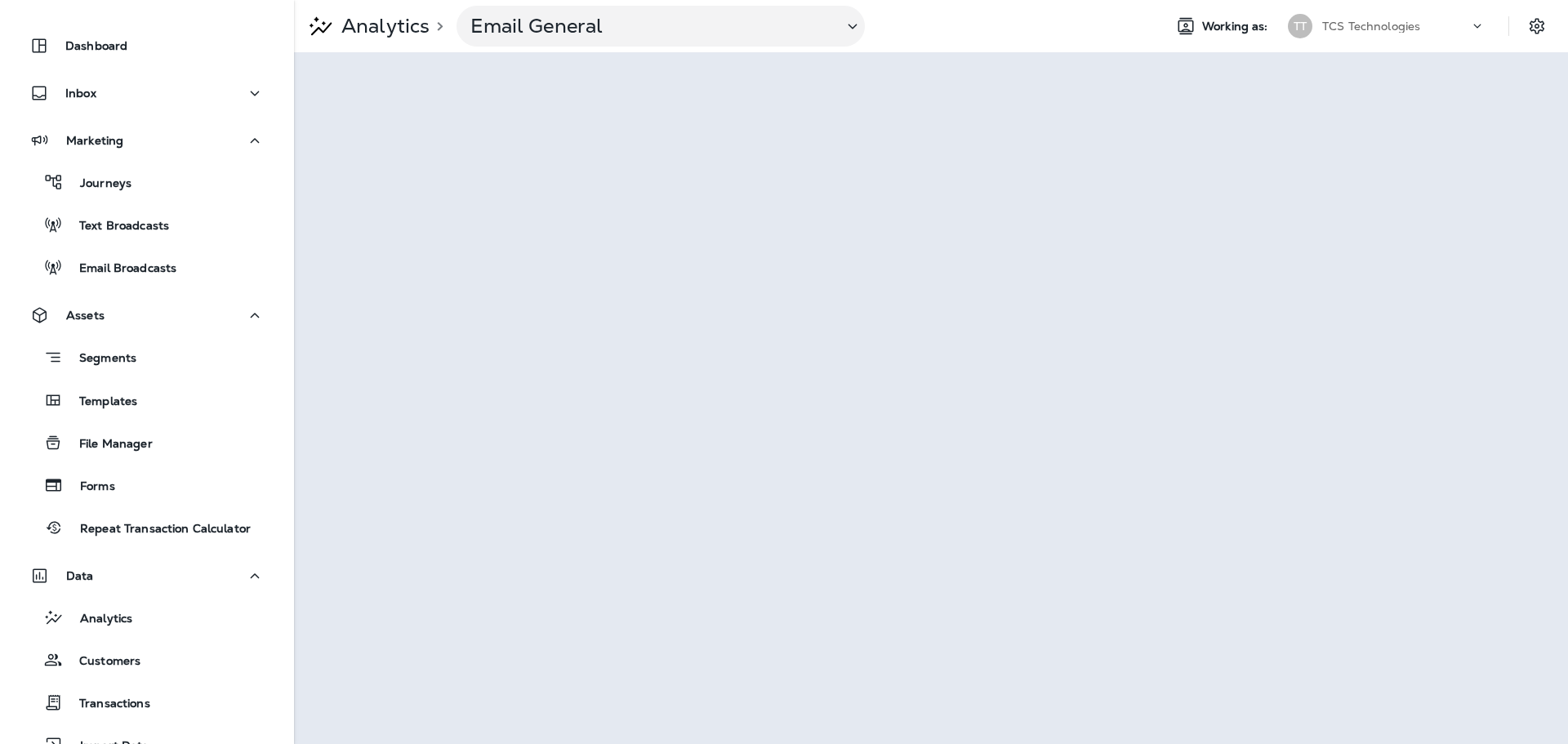
click at [381, 25] on p "Analytics" at bounding box center [382, 27] width 95 height 25
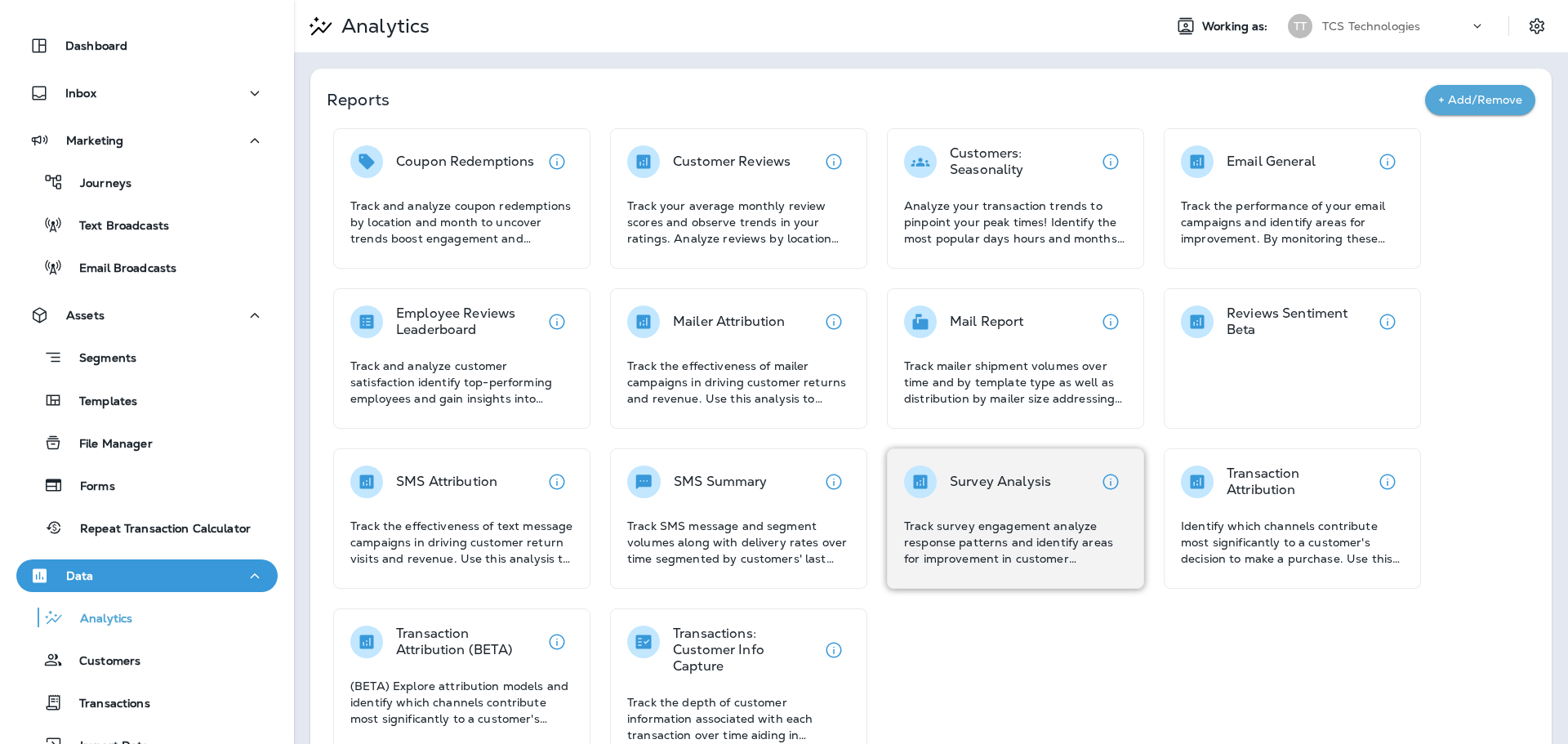
click at [968, 488] on p "Survey Analysis" at bounding box center [1000, 482] width 101 height 17
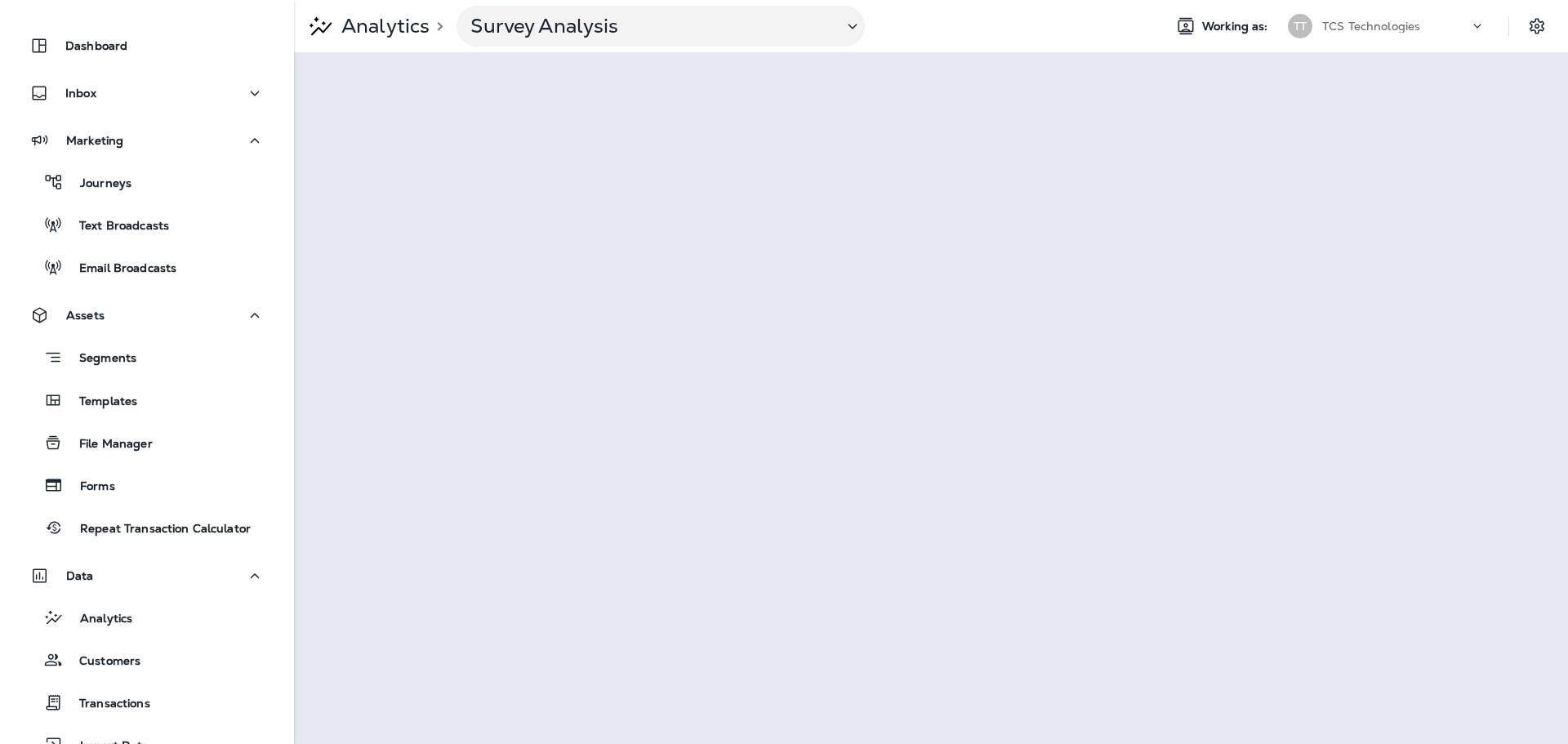
click at [404, 32] on p "Analytics" at bounding box center [382, 27] width 95 height 25
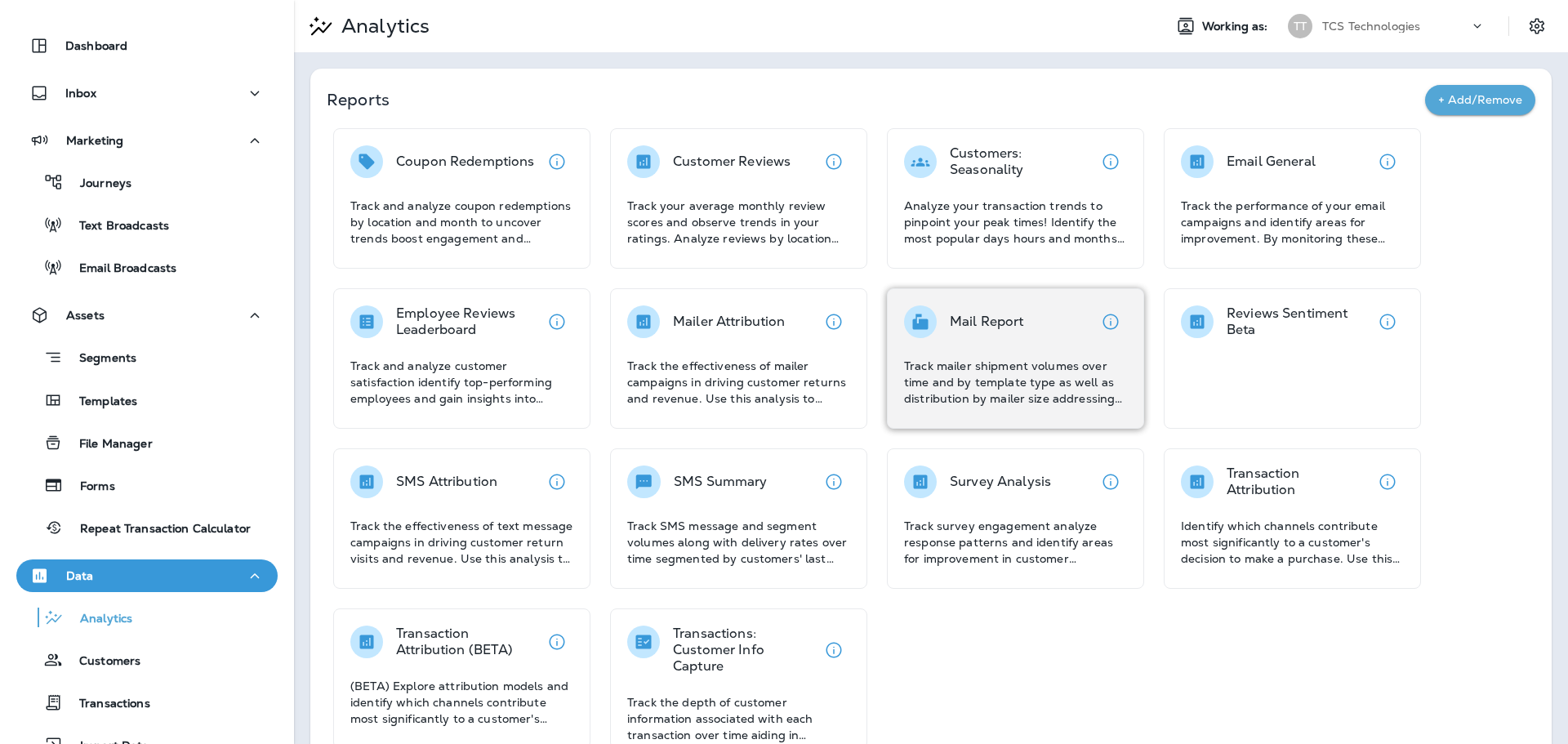
click at [1058, 398] on p "Track mailer shipment volumes over time and by template type as well as distrib…" at bounding box center [1015, 382] width 223 height 49
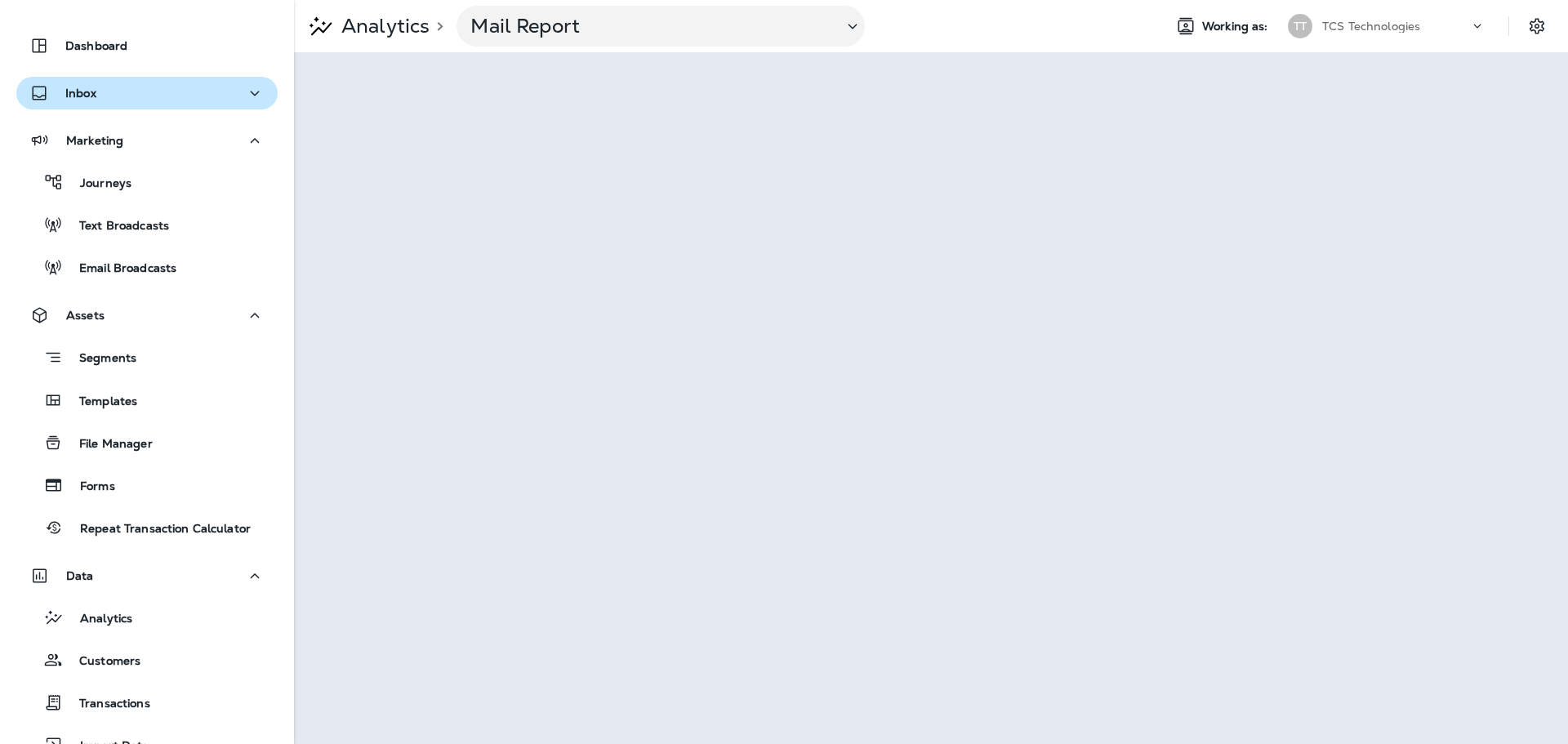
click at [80, 90] on p "Inbox" at bounding box center [80, 93] width 31 height 13
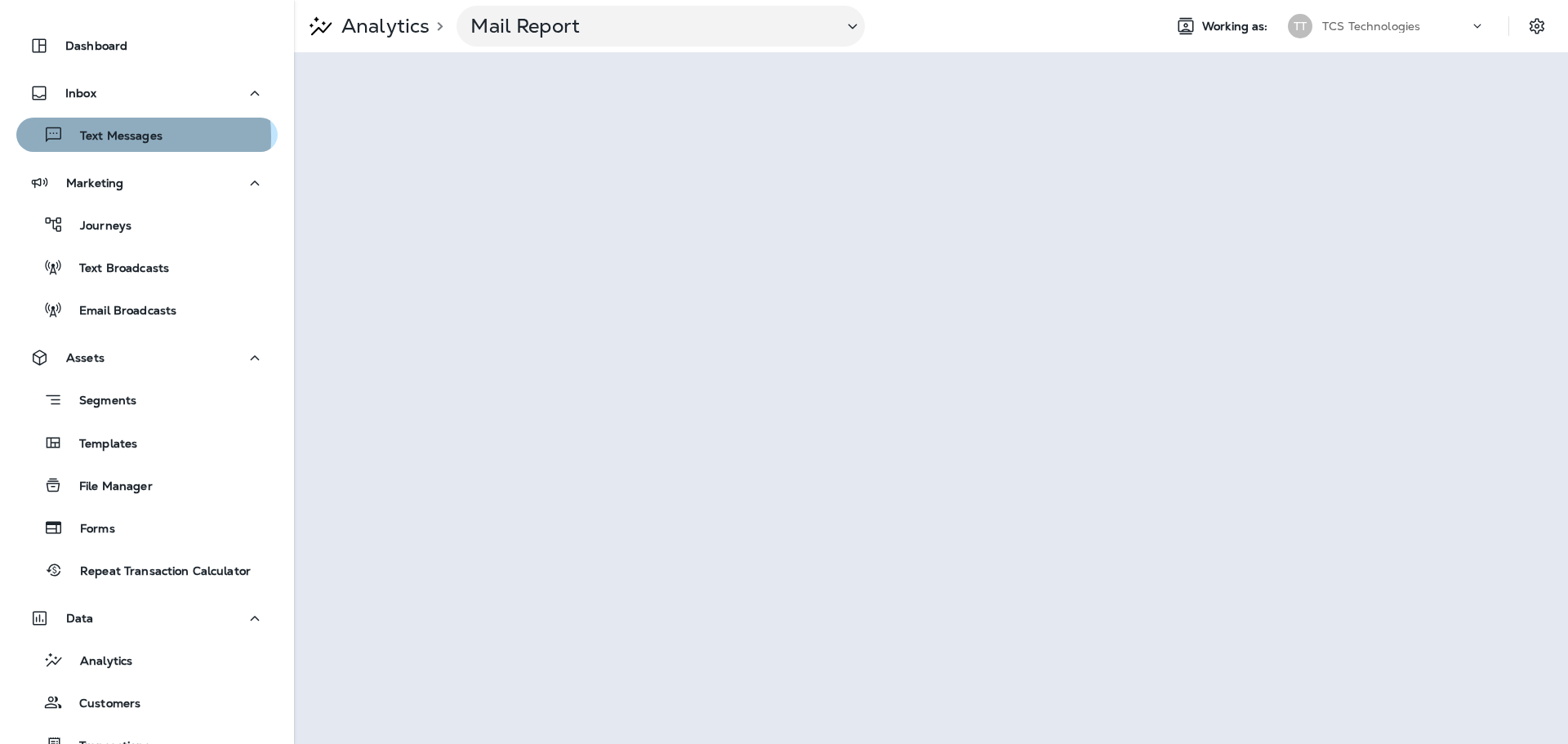
click at [90, 137] on p "Text Messages" at bounding box center [113, 137] width 99 height 16
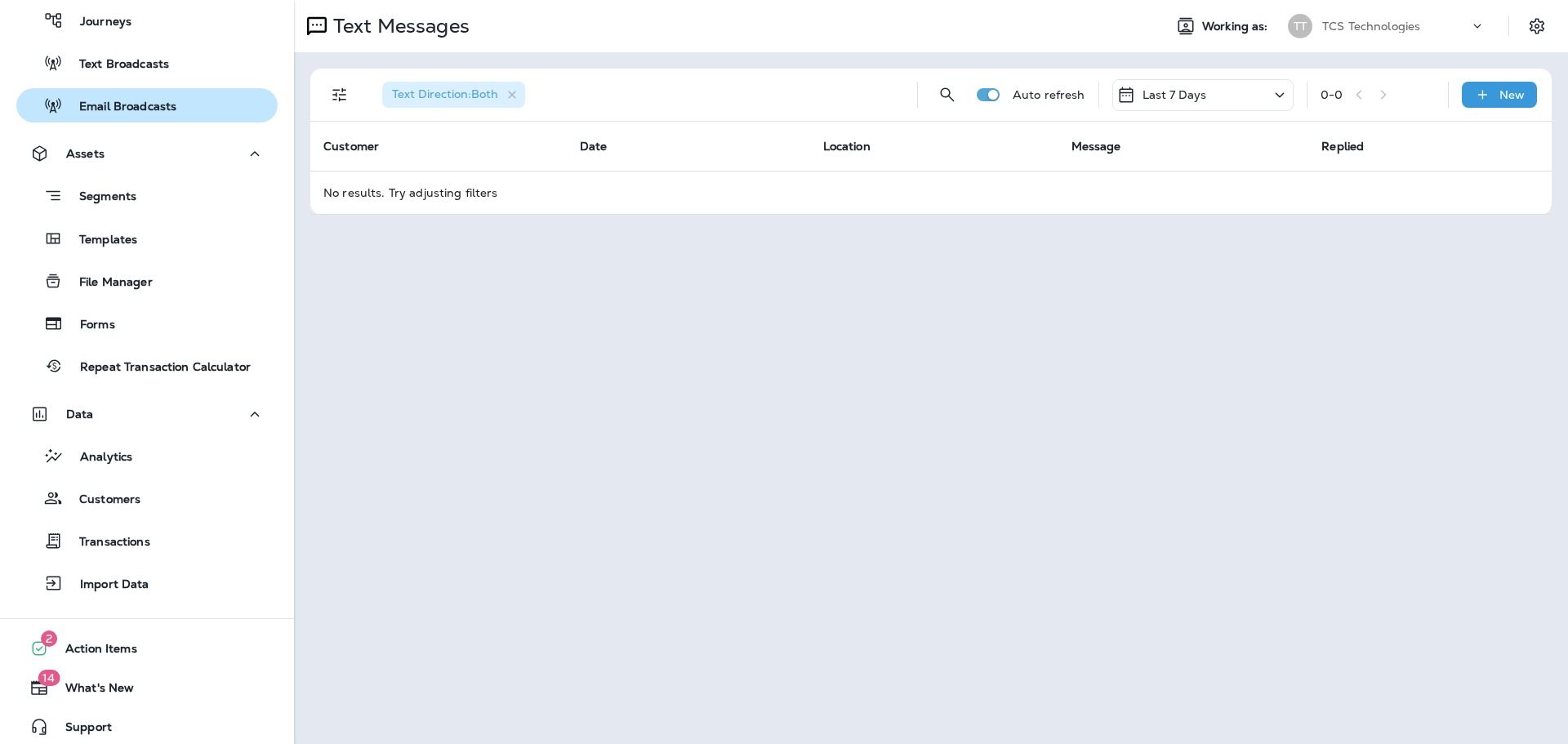
scroll to position [248, 0]
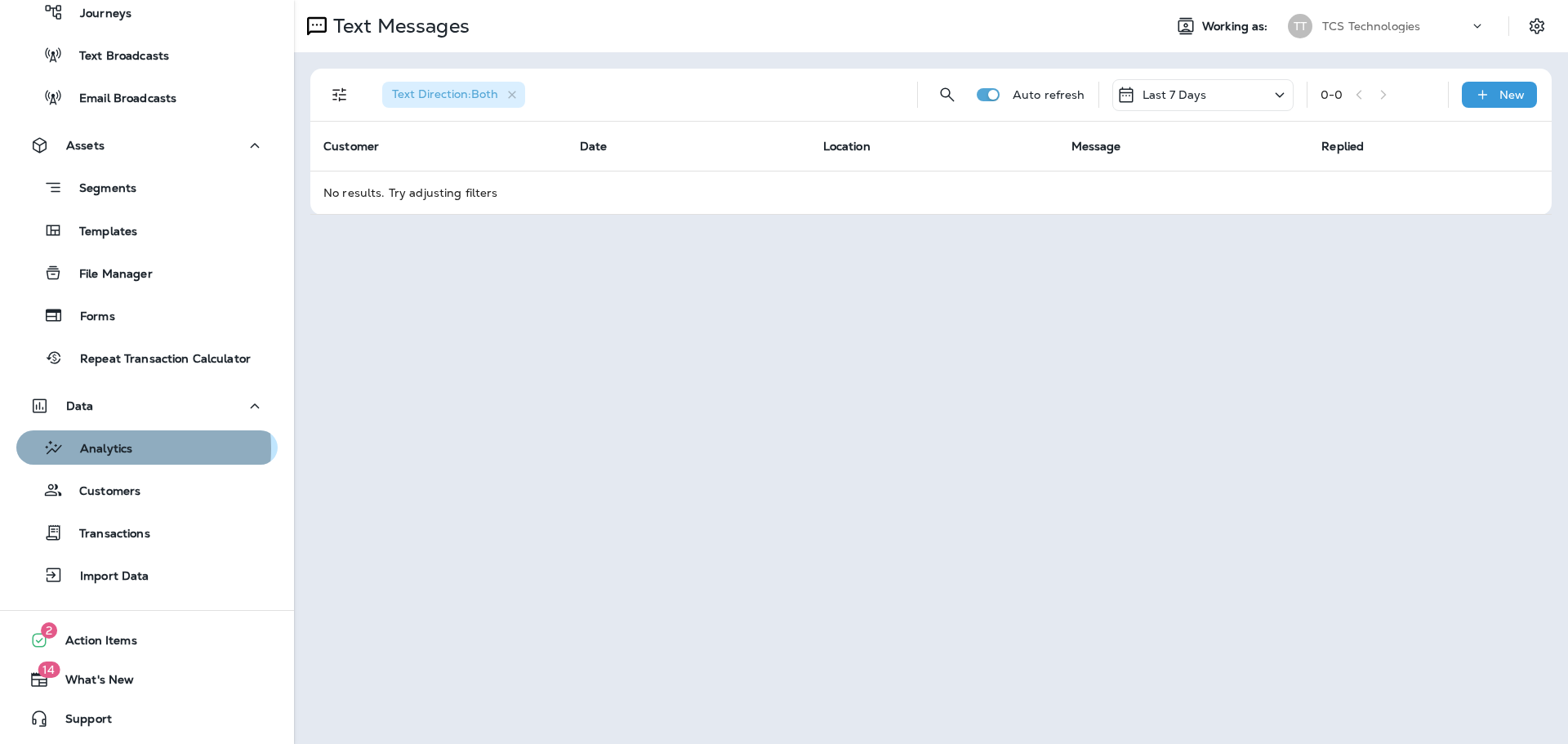
click at [103, 449] on p "Analytics" at bounding box center [98, 450] width 69 height 16
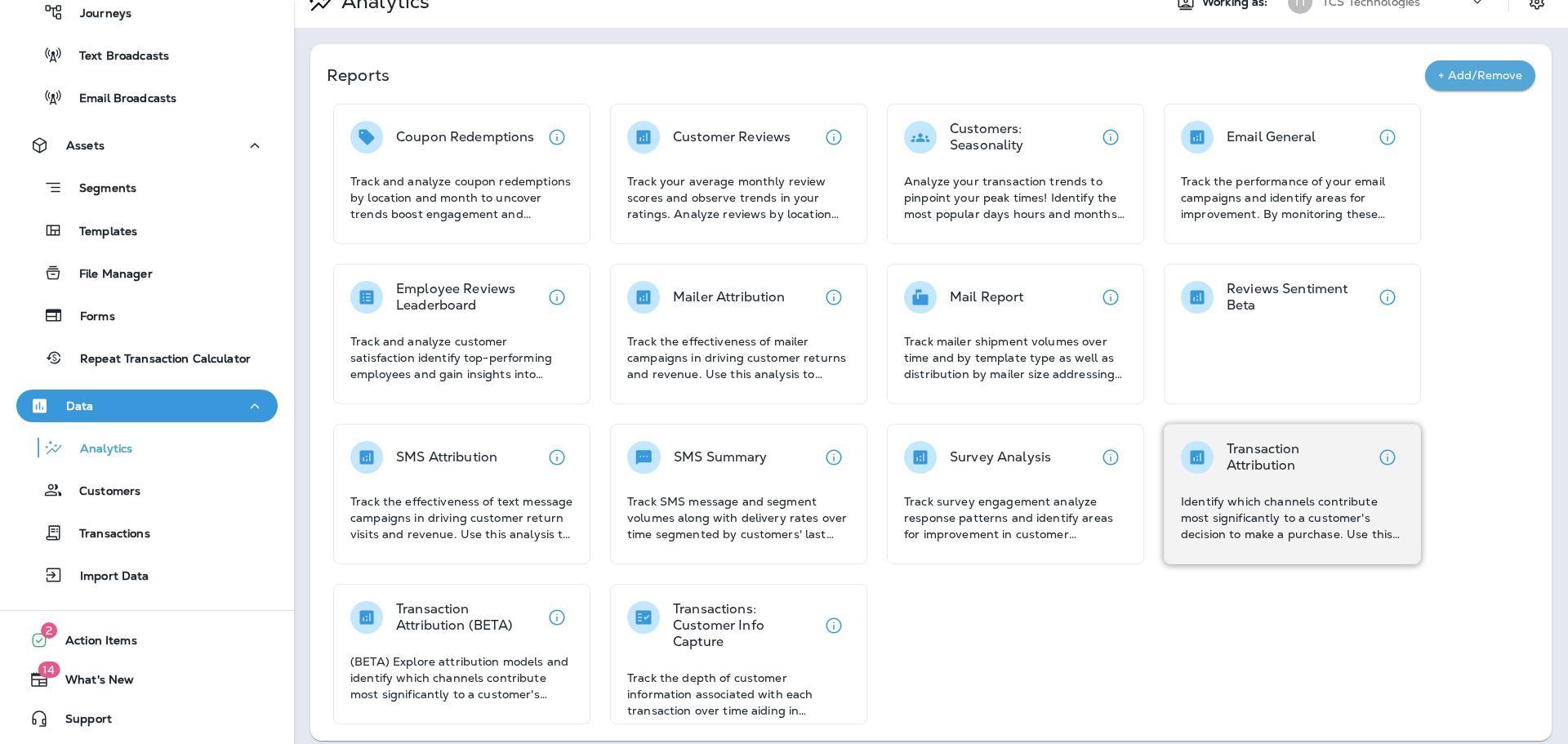
scroll to position [37, 0]
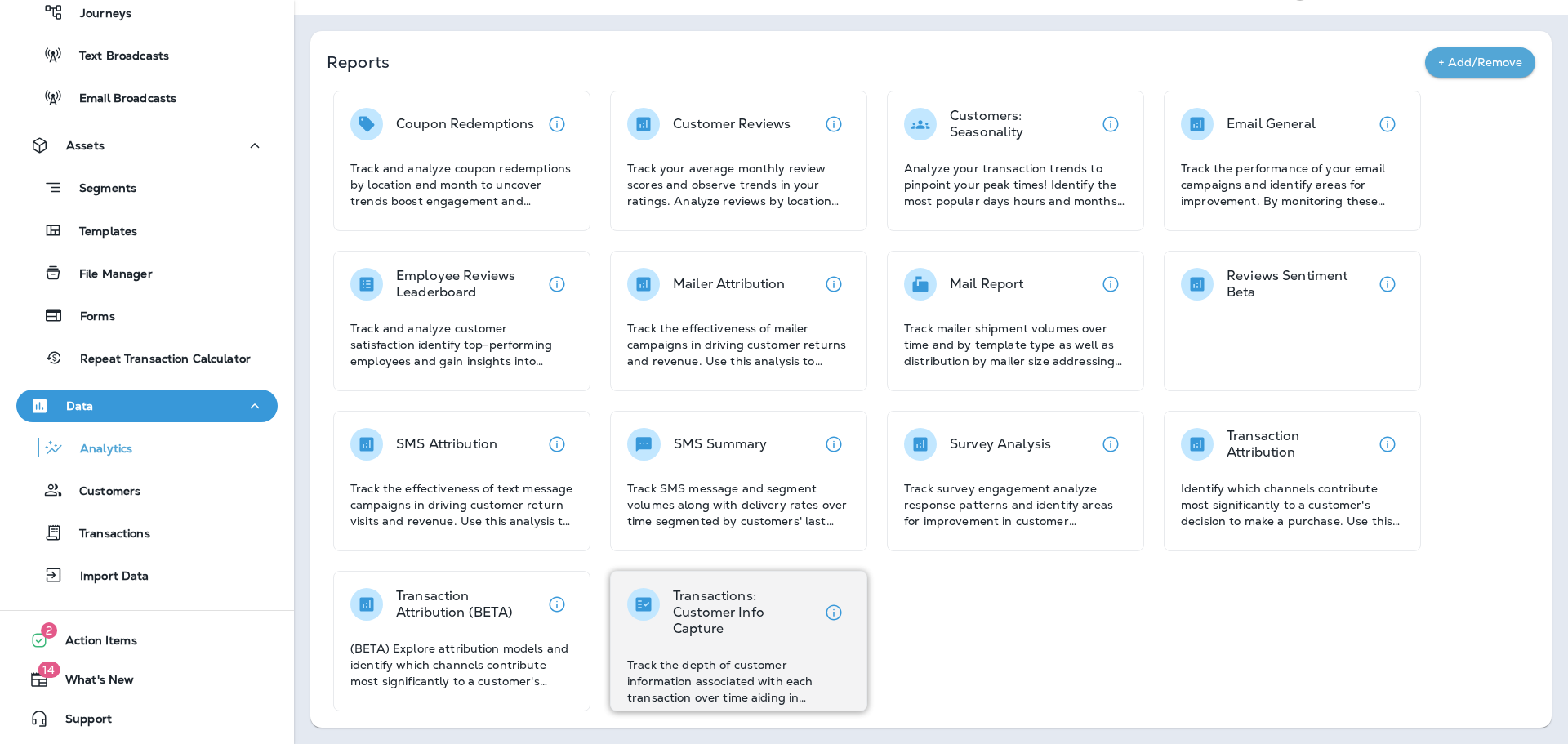
click at [727, 661] on p "Track the depth of customer information associated with each transaction over t…" at bounding box center [738, 681] width 223 height 49
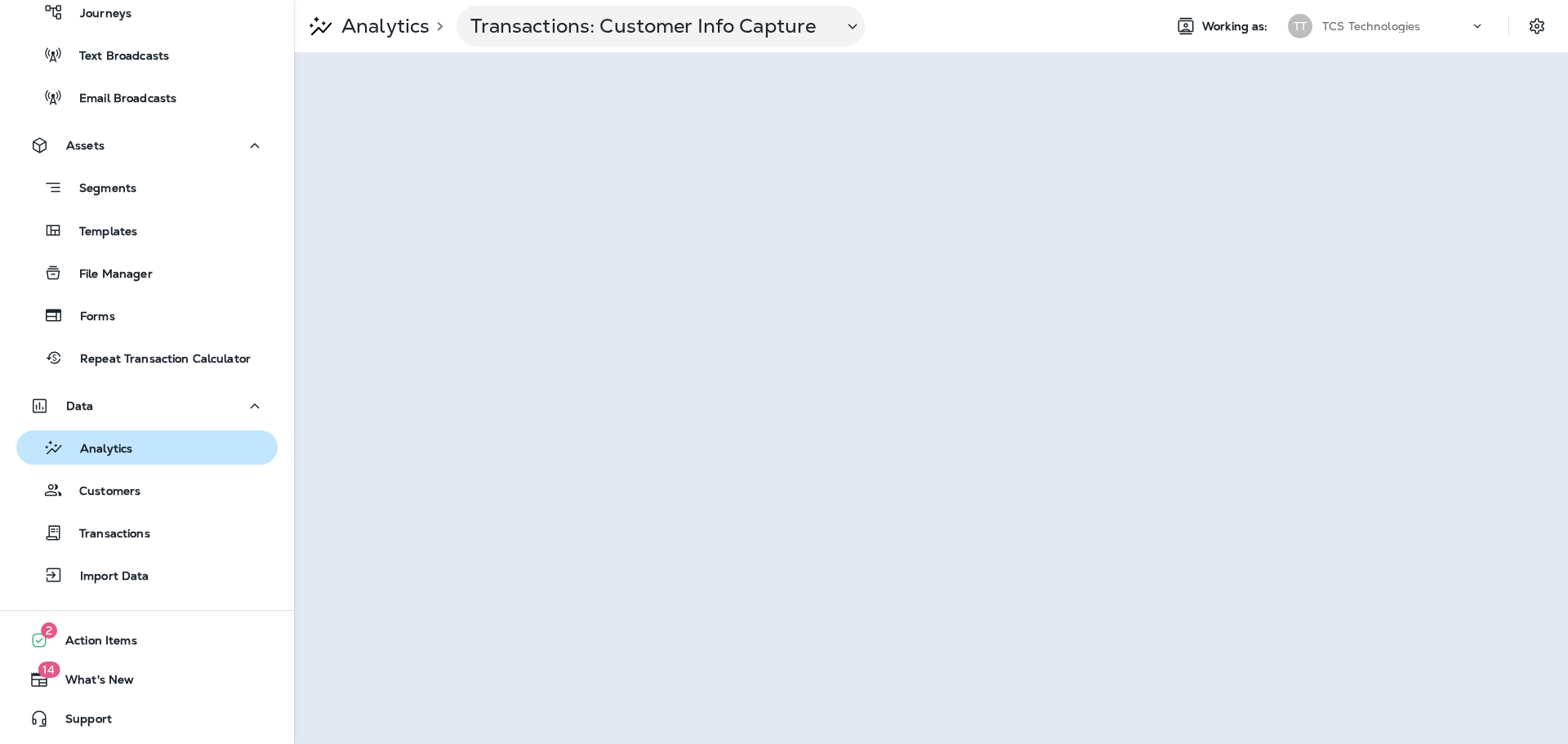
click at [98, 456] on p "Analytics" at bounding box center [98, 450] width 69 height 16
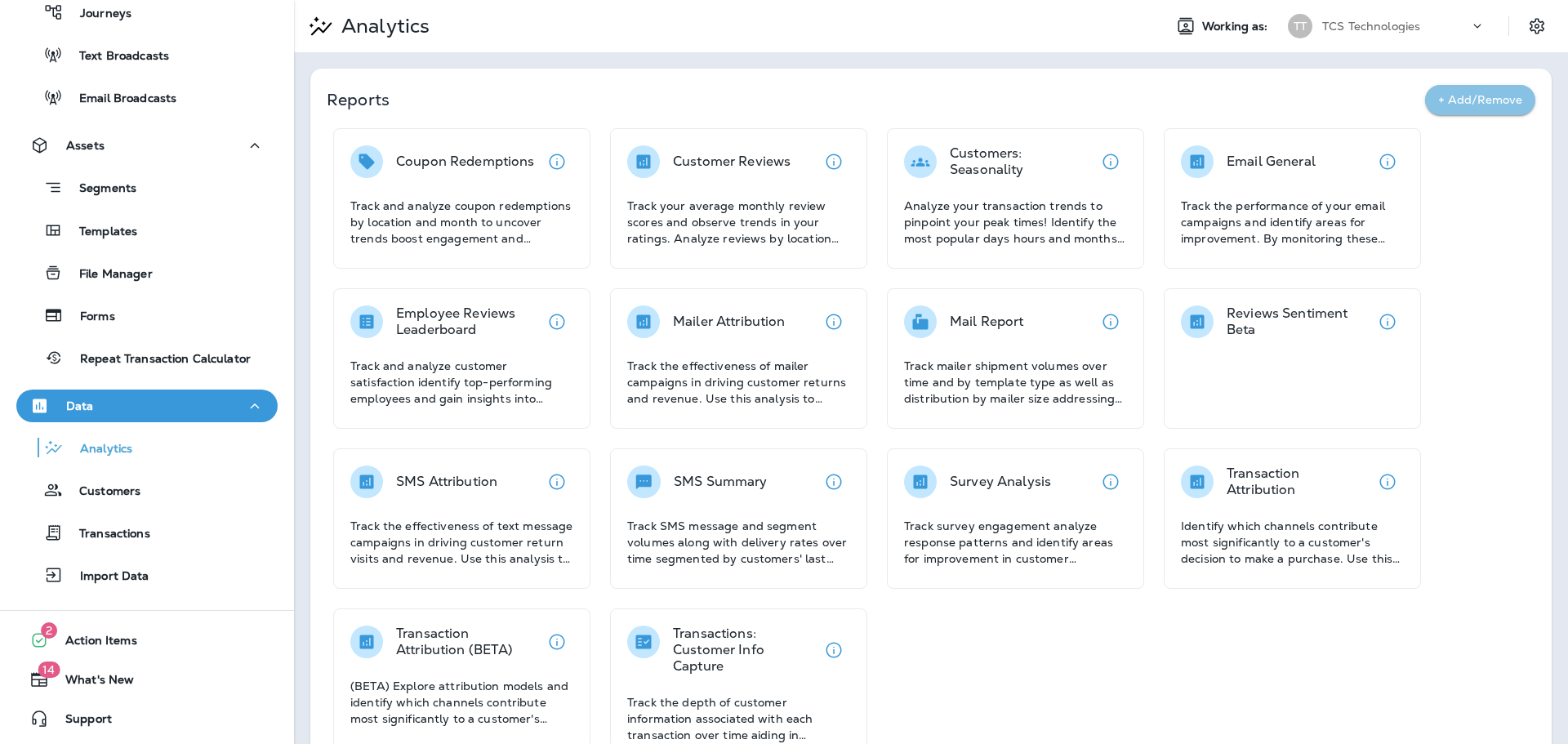
click at [1478, 95] on button "+ Add/Remove" at bounding box center [1479, 100] width 110 height 30
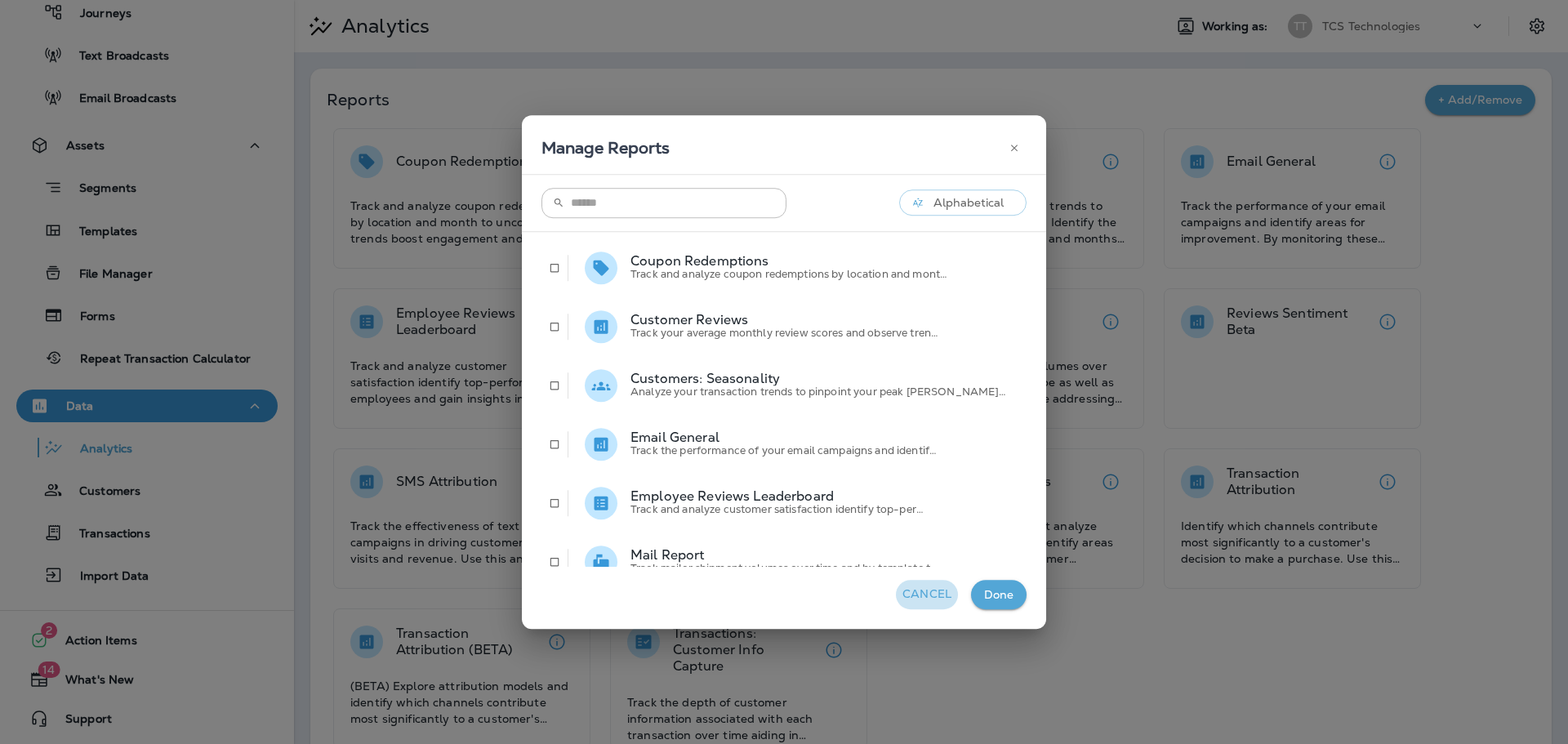
click at [898, 592] on button "Cancel" at bounding box center [926, 595] width 62 height 30
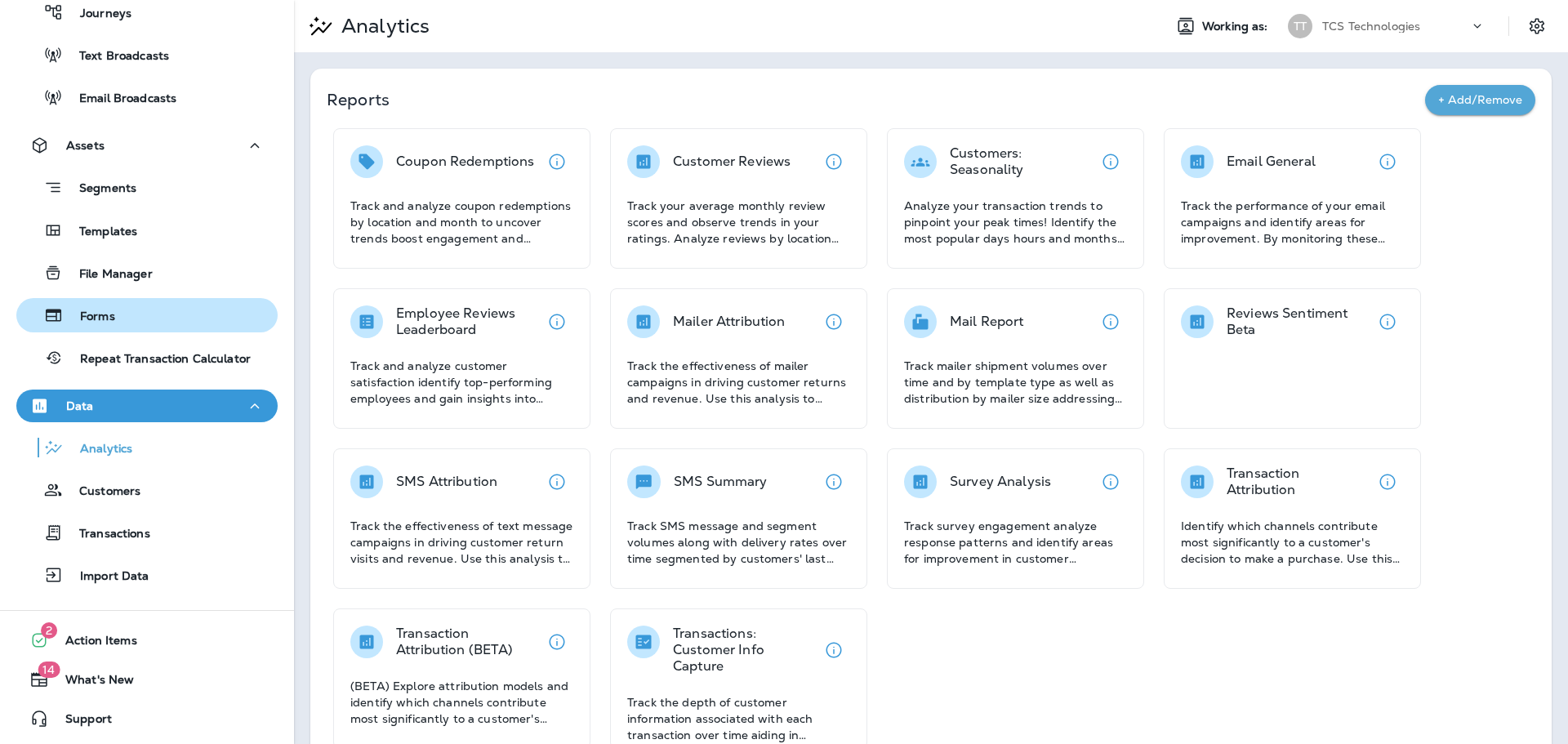
click at [104, 310] on p "Forms" at bounding box center [90, 317] width 51 height 16
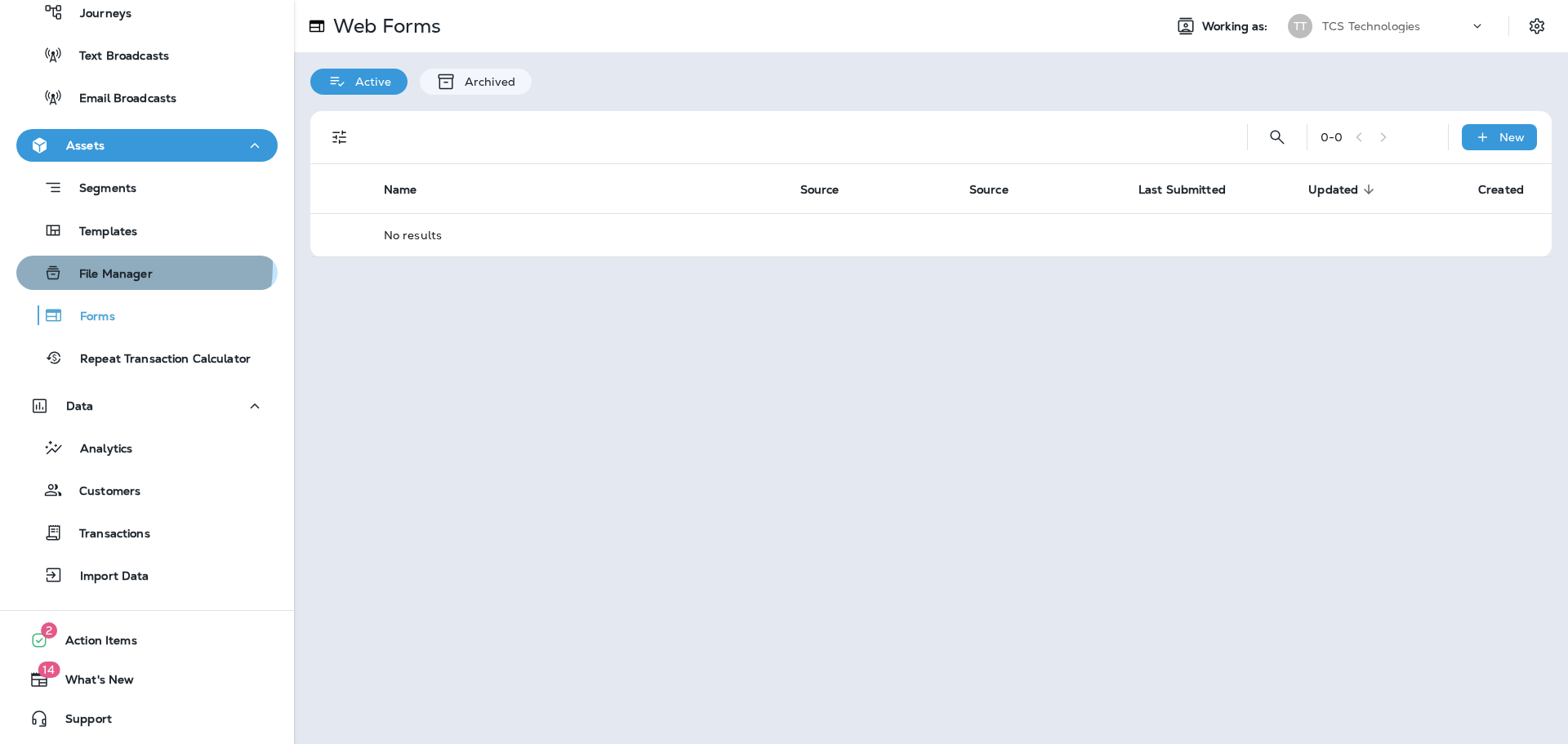
click at [109, 265] on div "File Manager" at bounding box center [88, 273] width 130 height 25
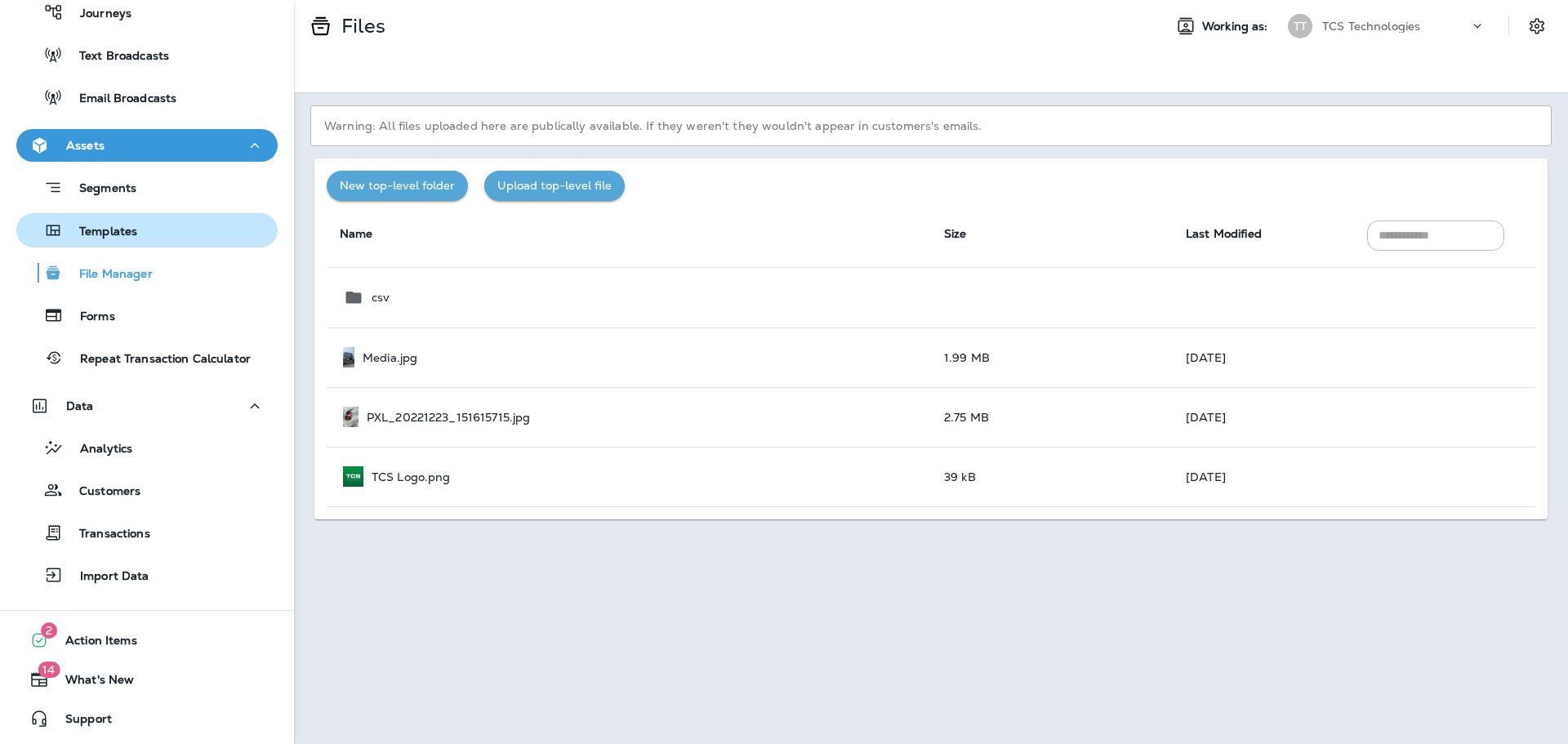
click at [115, 233] on p "Templates" at bounding box center [100, 232] width 75 height 16
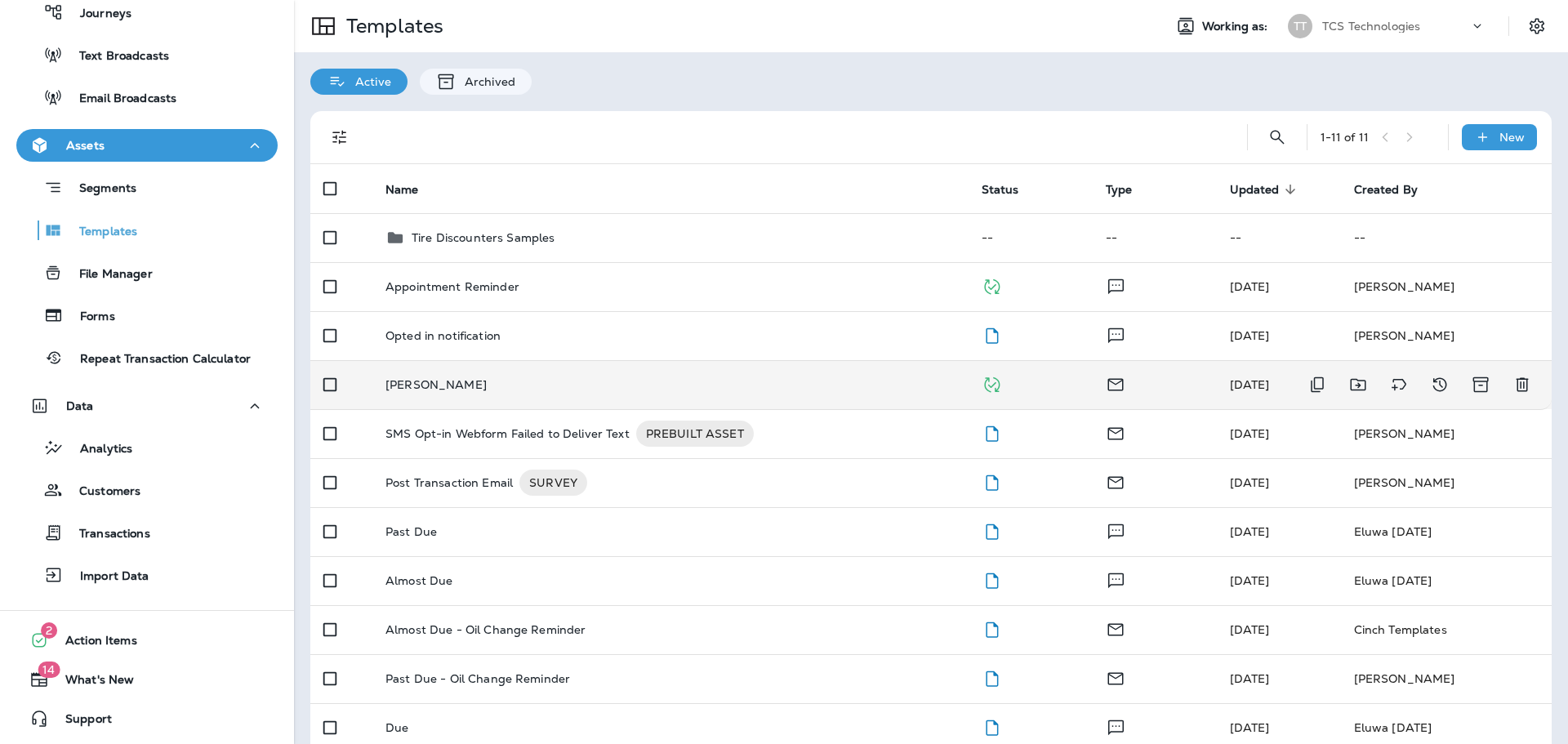
click at [442, 395] on td "[PERSON_NAME]" at bounding box center [670, 384] width 596 height 49
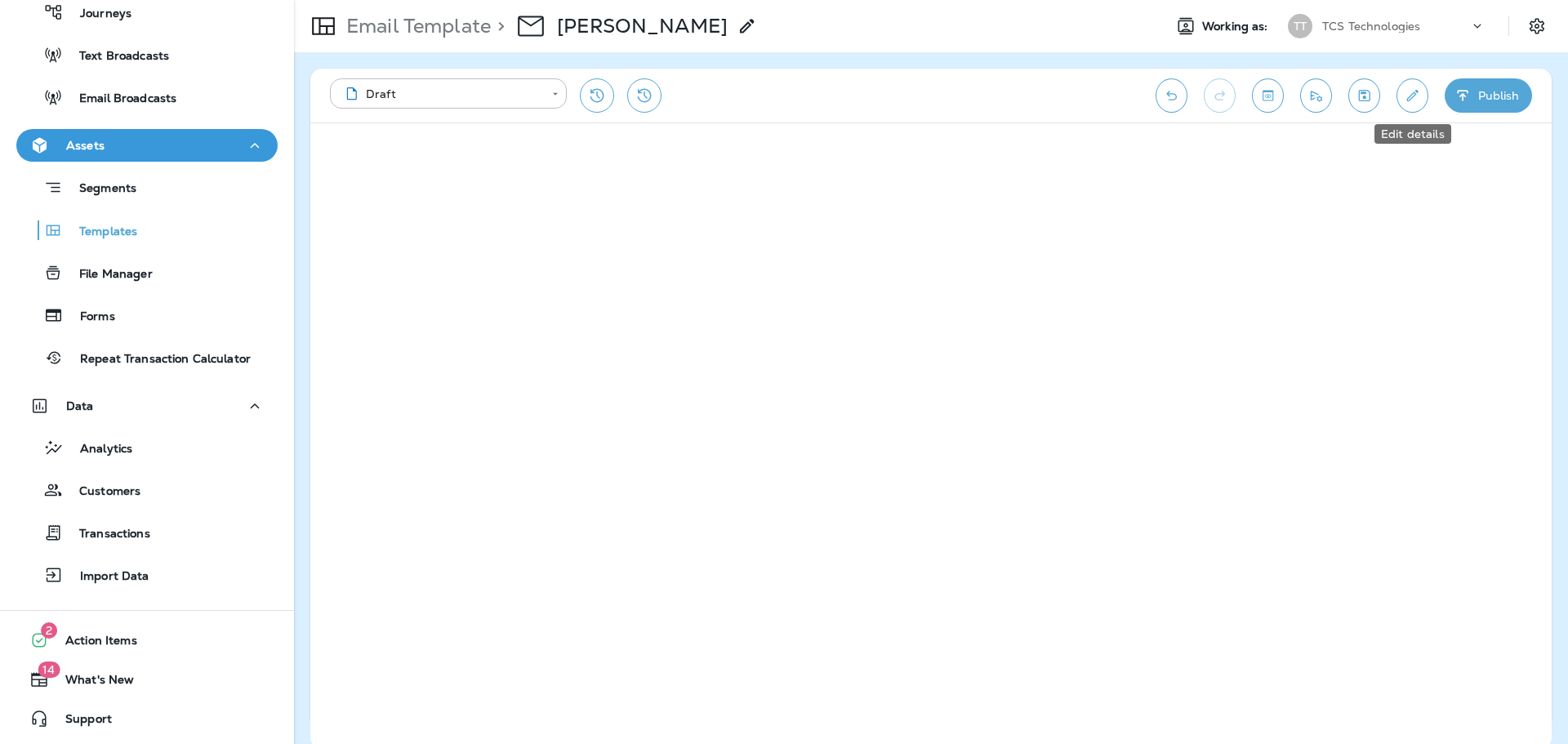
click at [1410, 95] on icon "Edit details" at bounding box center [1413, 95] width 12 height 12
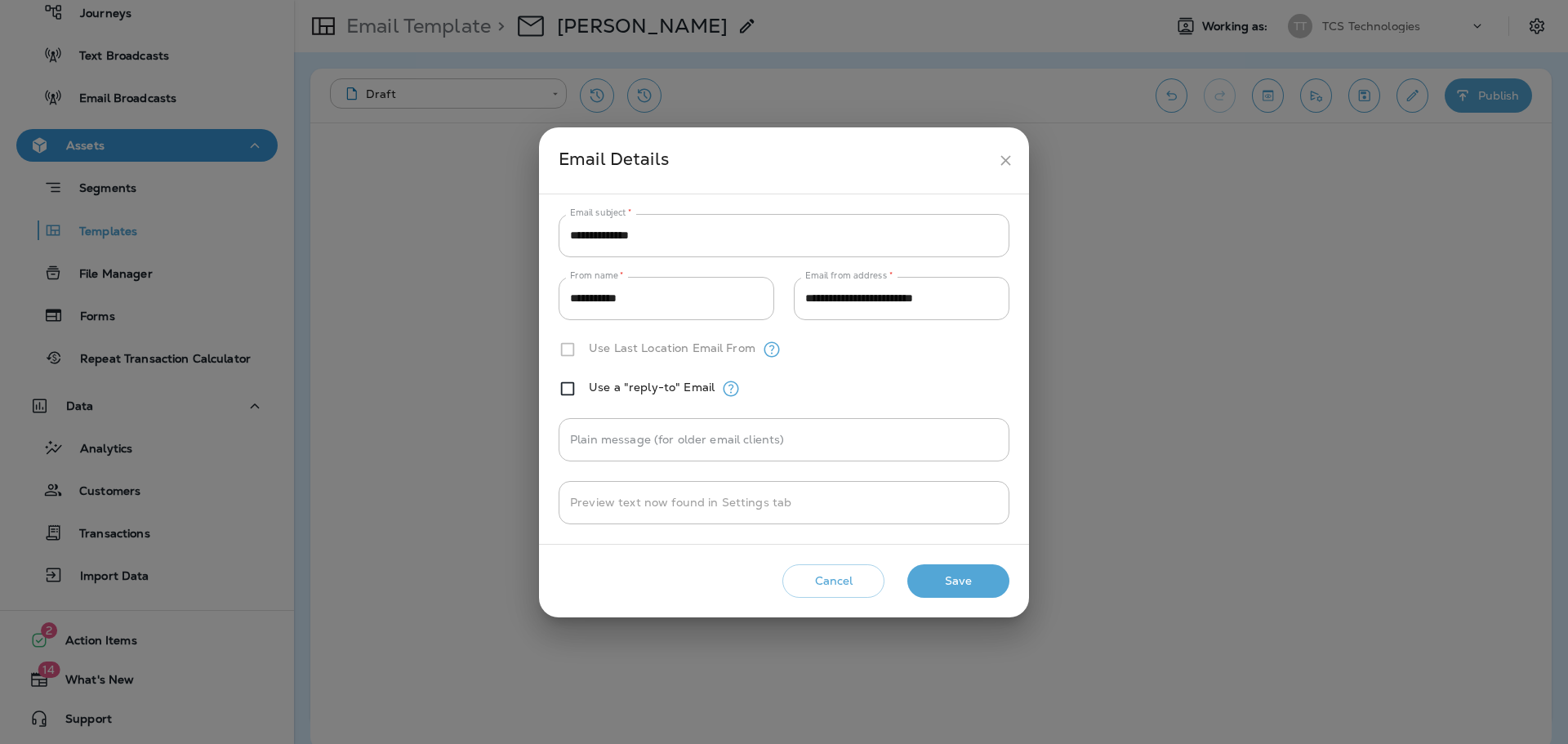
click at [820, 580] on button "Cancel" at bounding box center [833, 581] width 102 height 33
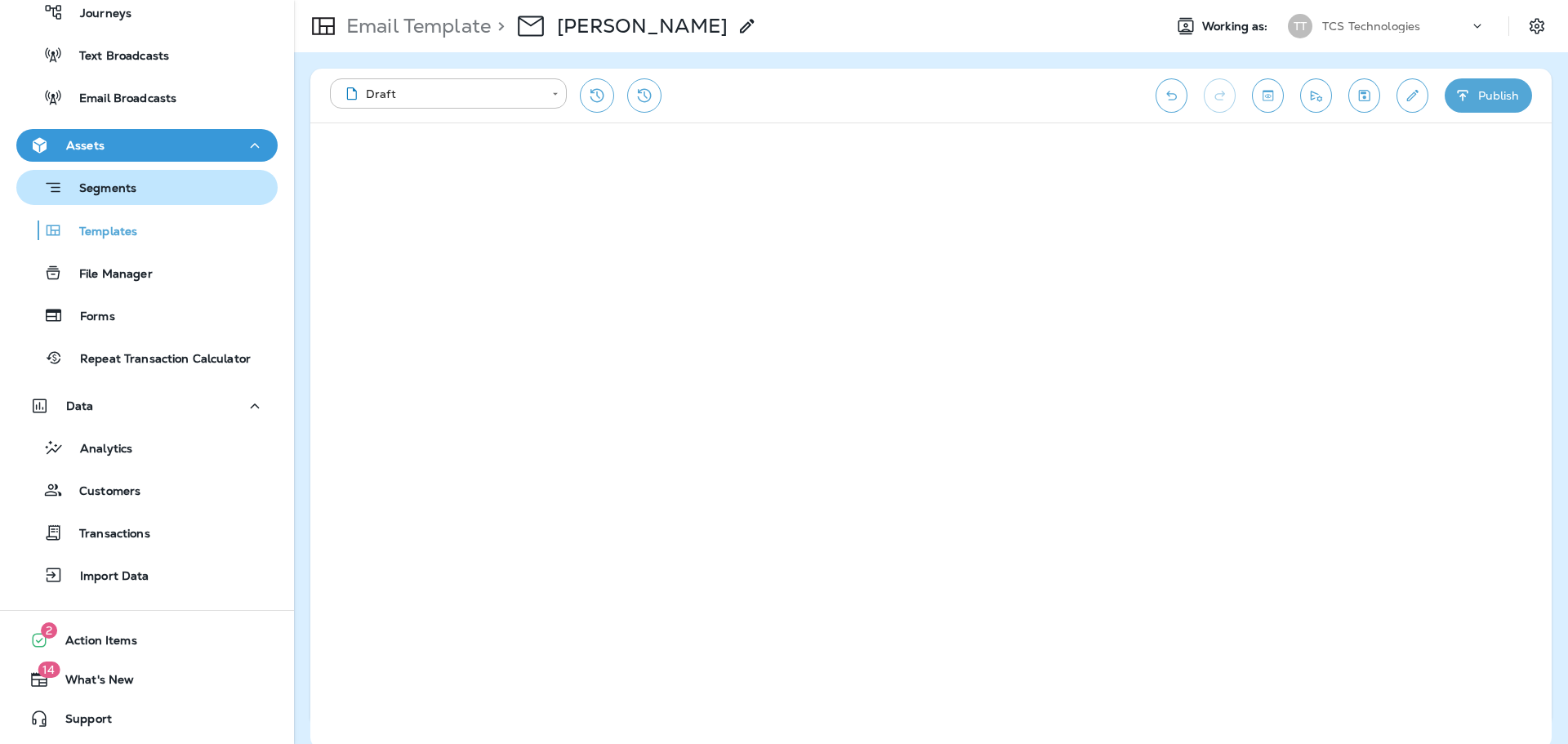
click at [117, 187] on p "Segments" at bounding box center [100, 190] width 74 height 17
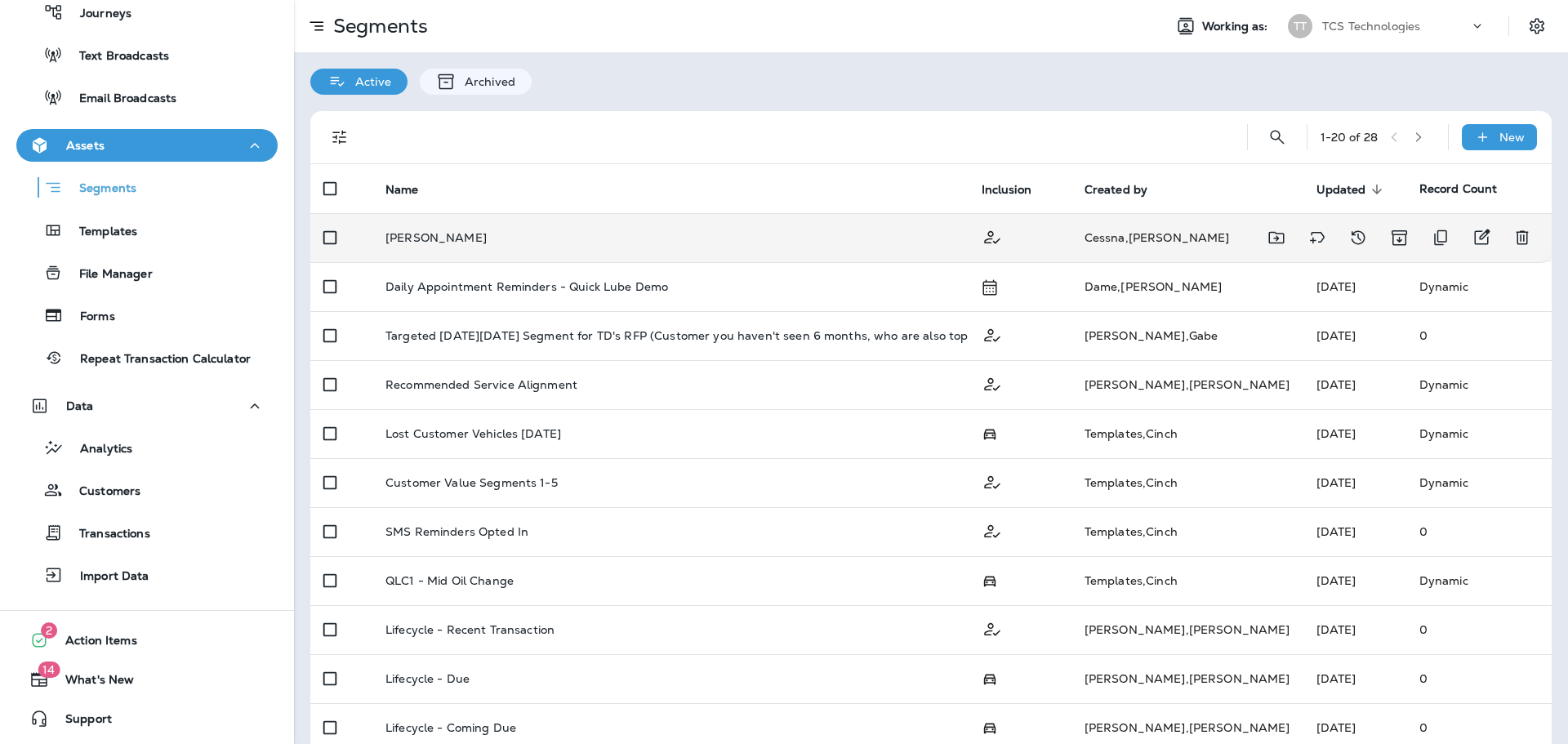
click at [459, 239] on p "[PERSON_NAME]" at bounding box center [436, 238] width 101 height 13
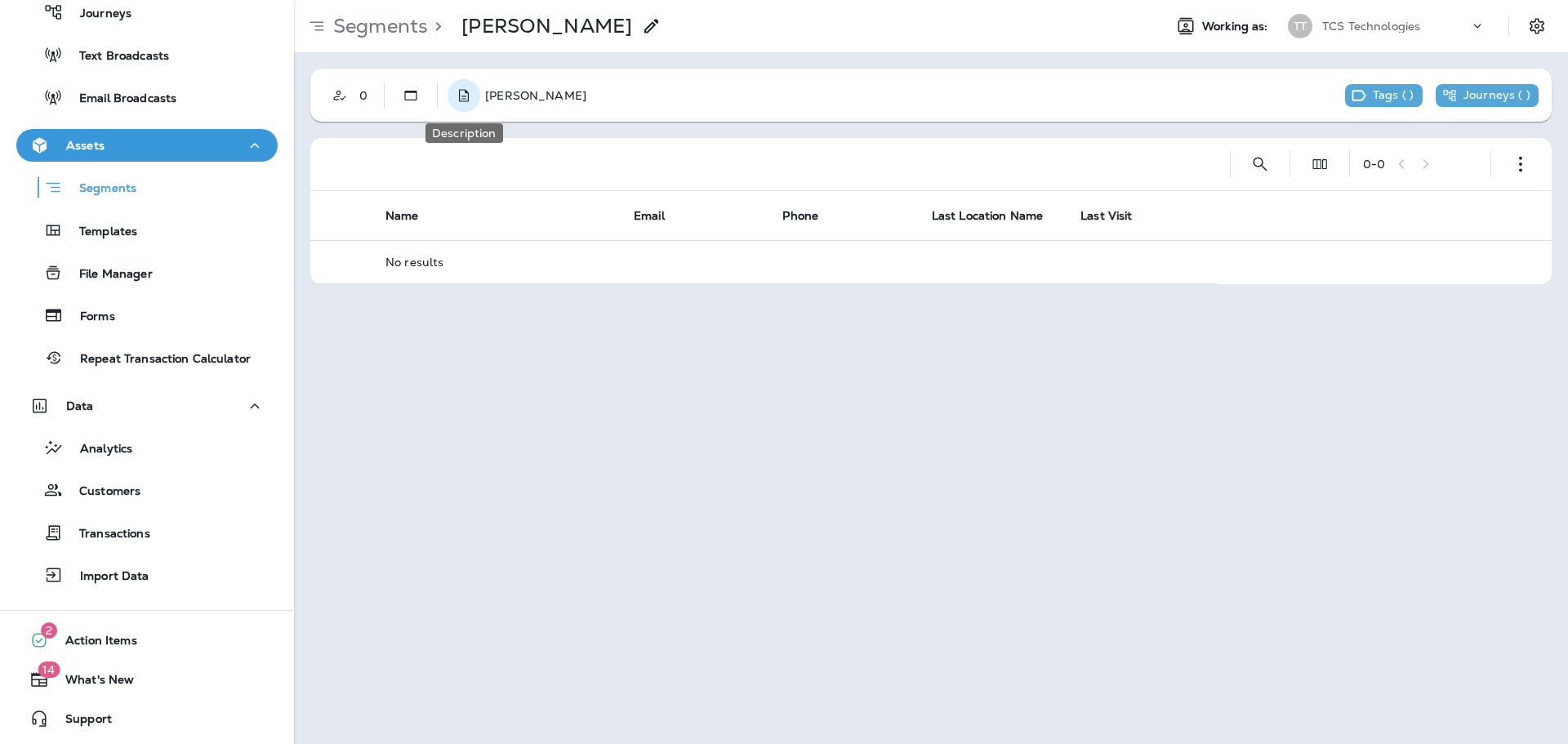
click at [464, 90] on icon "Description" at bounding box center [464, 95] width 17 height 17
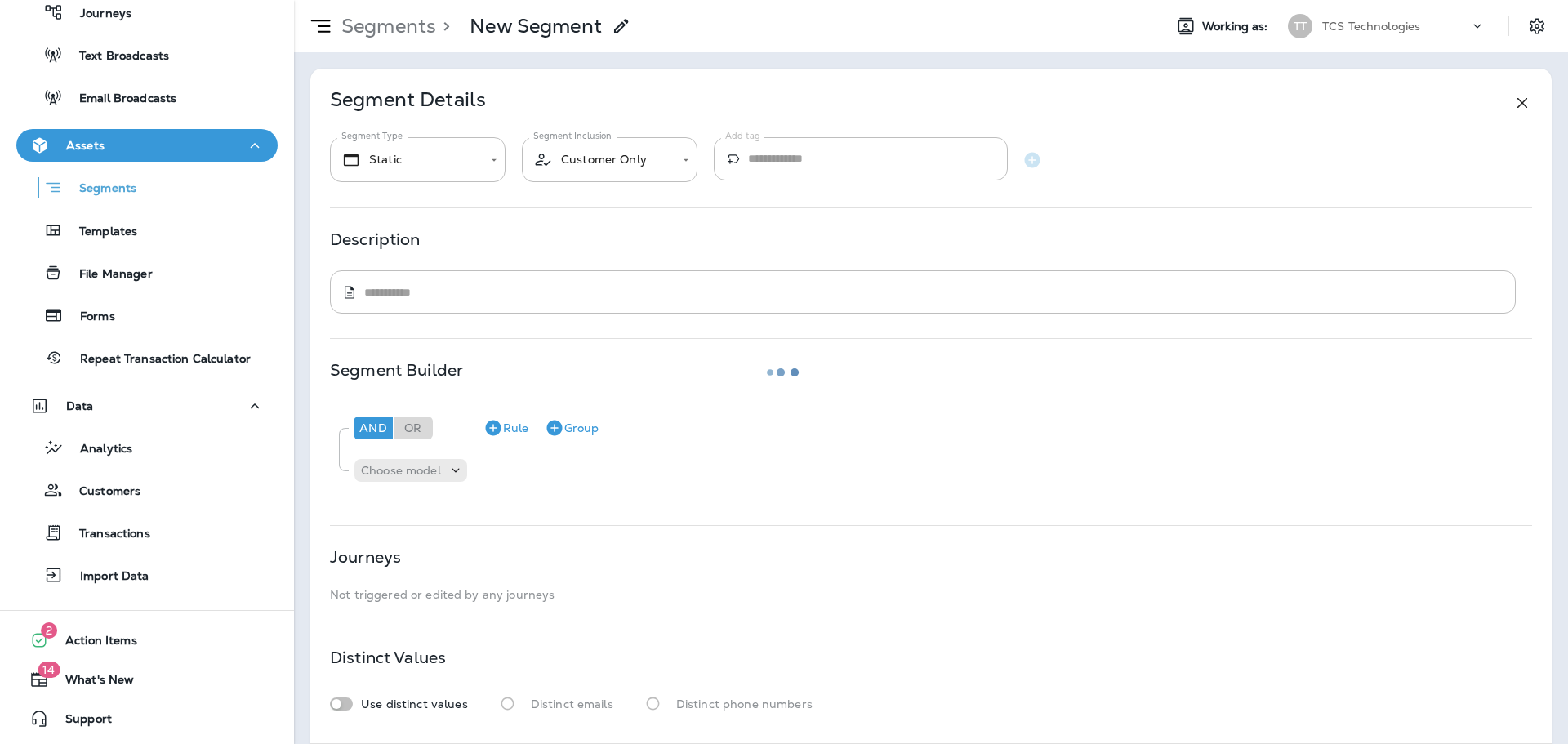
type textarea "**********"
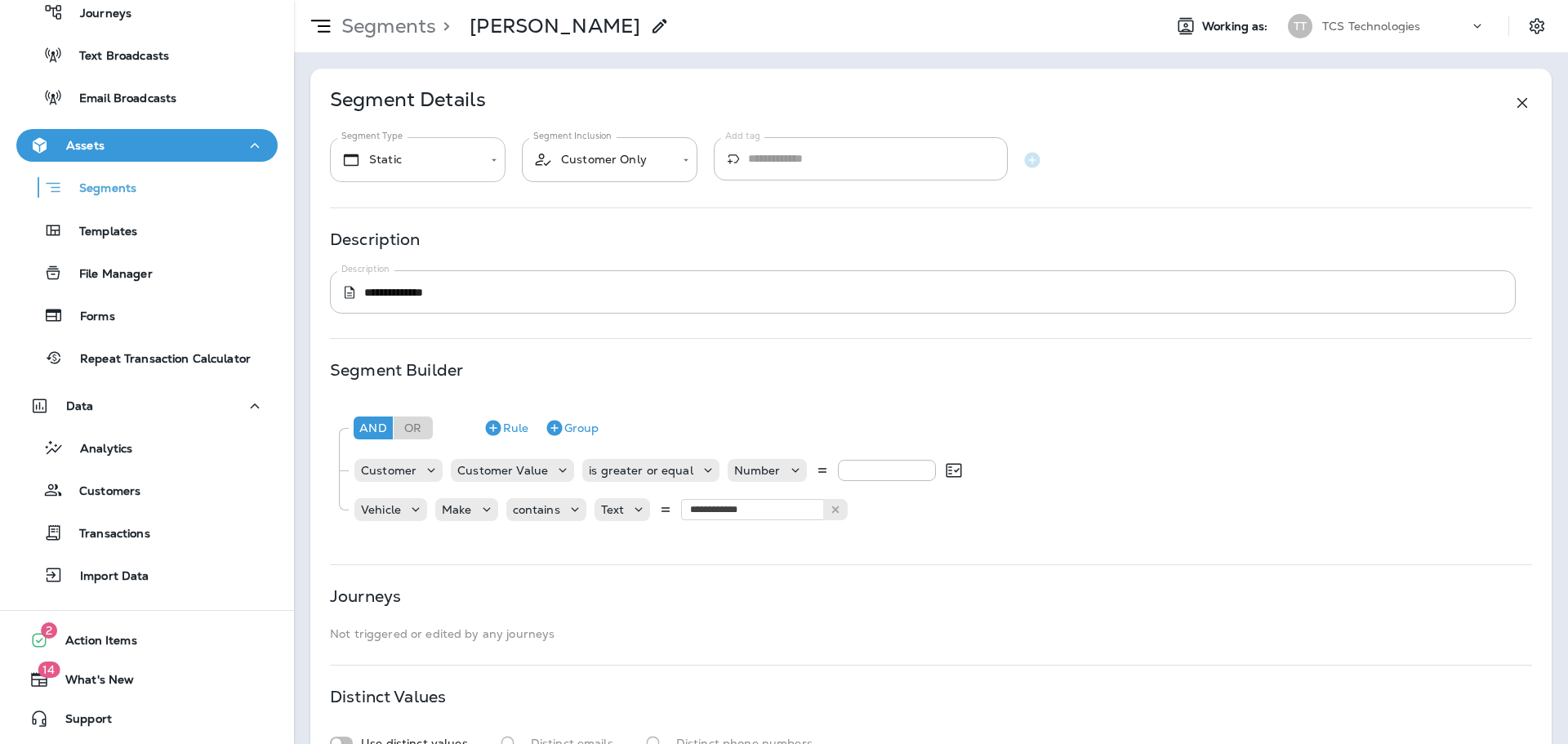
click at [492, 0] on body "**********" at bounding box center [784, 0] width 1568 height 0
click at [422, 244] on li "Dynamic" at bounding box center [418, 250] width 176 height 39
type input "*******"
click at [606, 221] on div "**********" at bounding box center [930, 425] width 1241 height 714
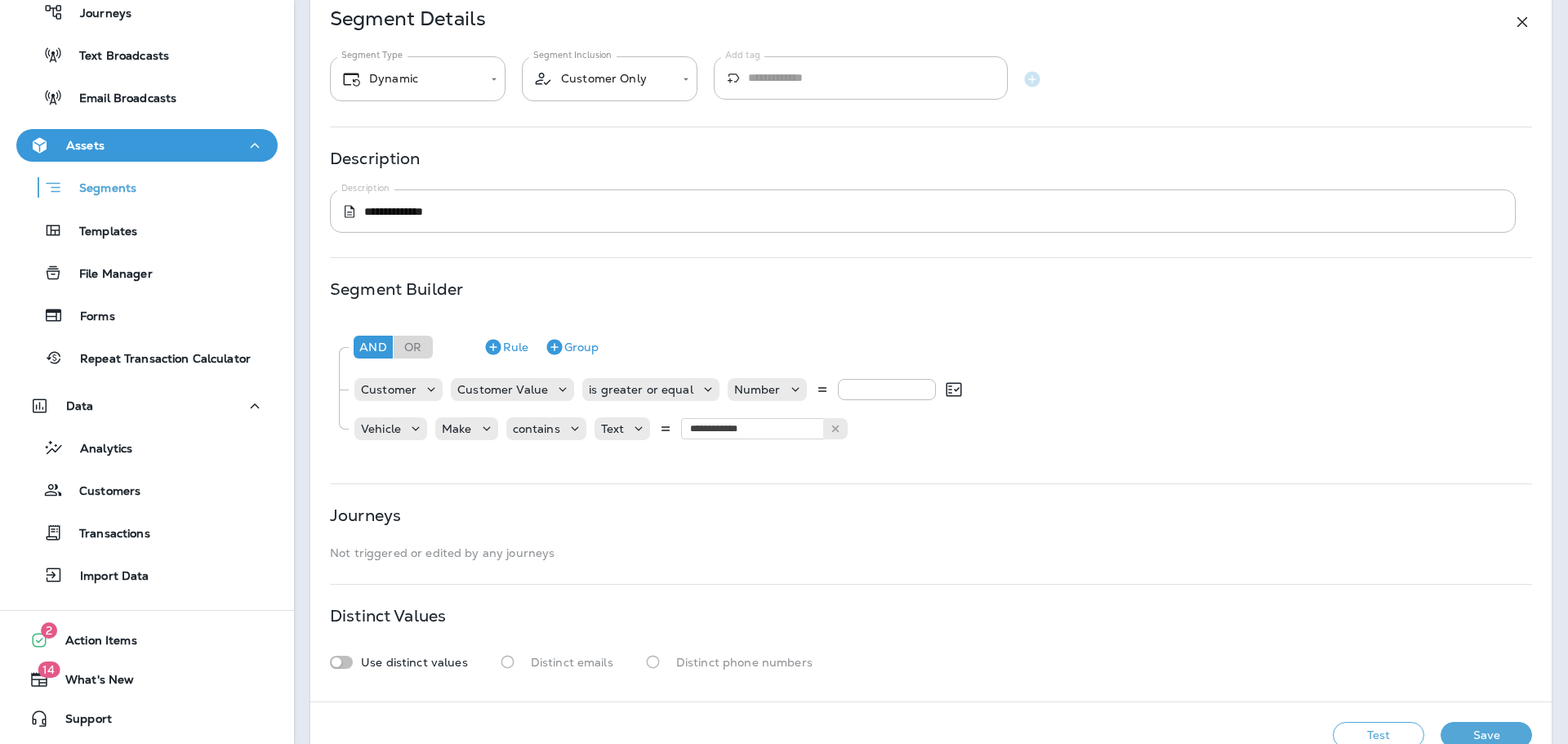
scroll to position [121, 0]
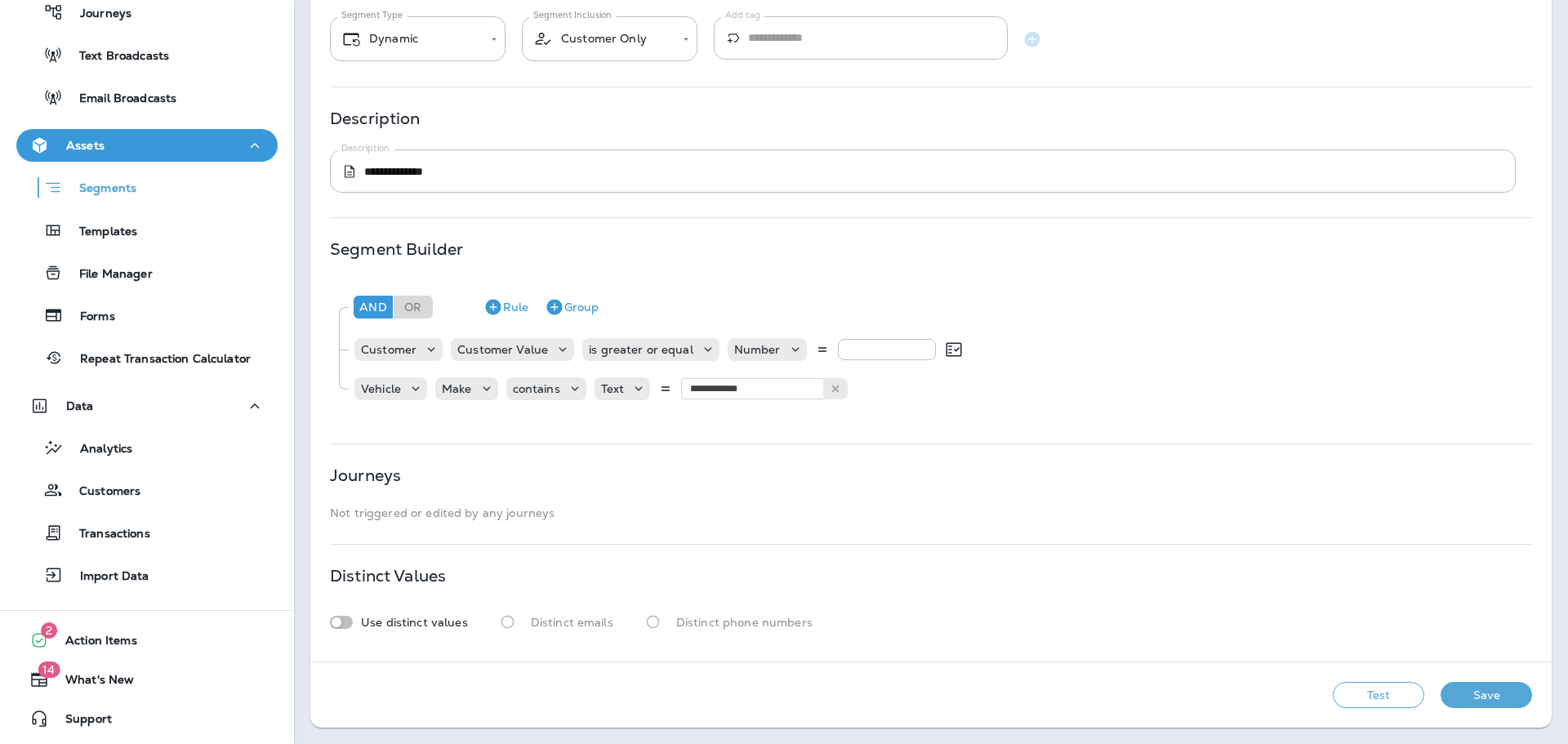
click at [1490, 699] on button "Save" at bounding box center [1486, 695] width 91 height 27
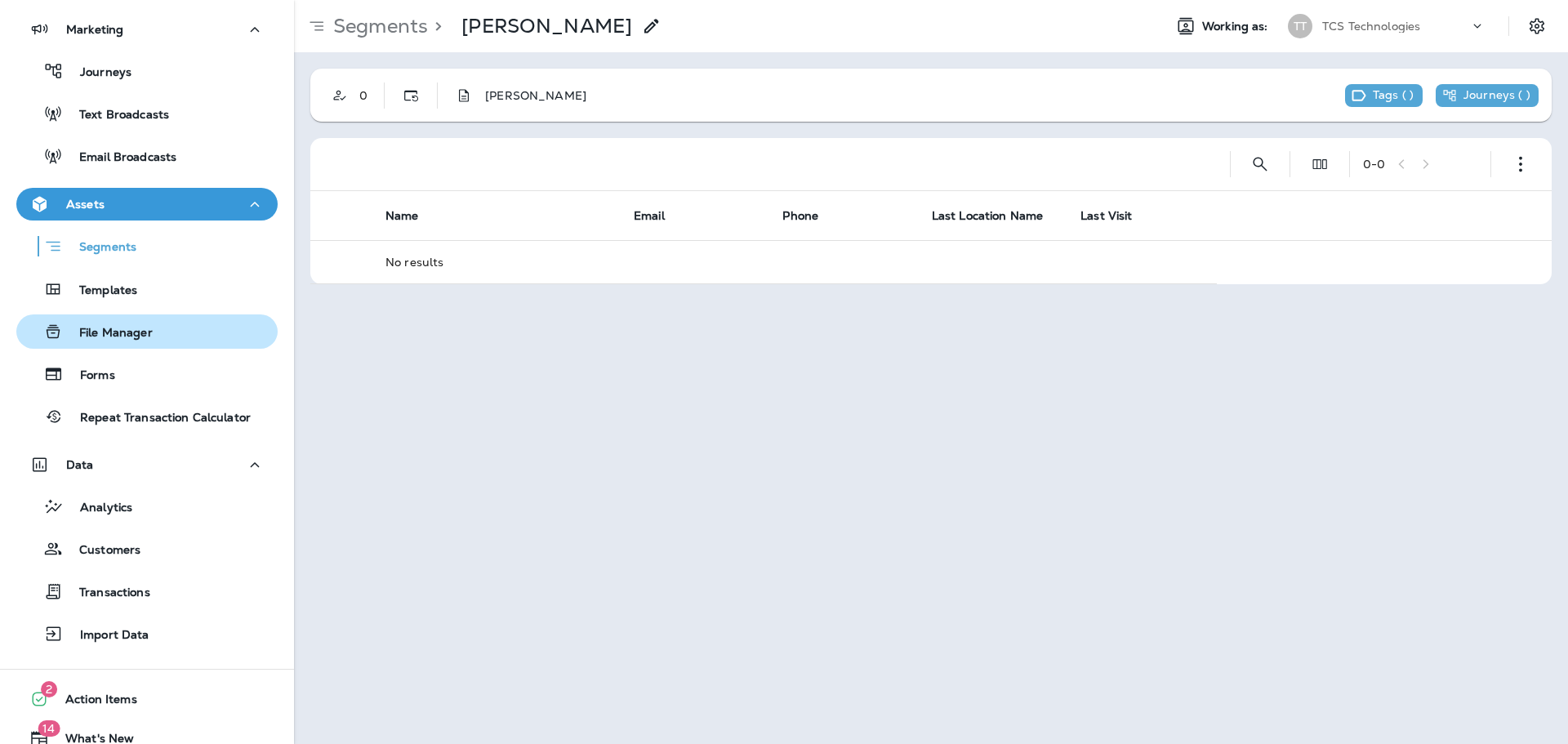
scroll to position [85, 0]
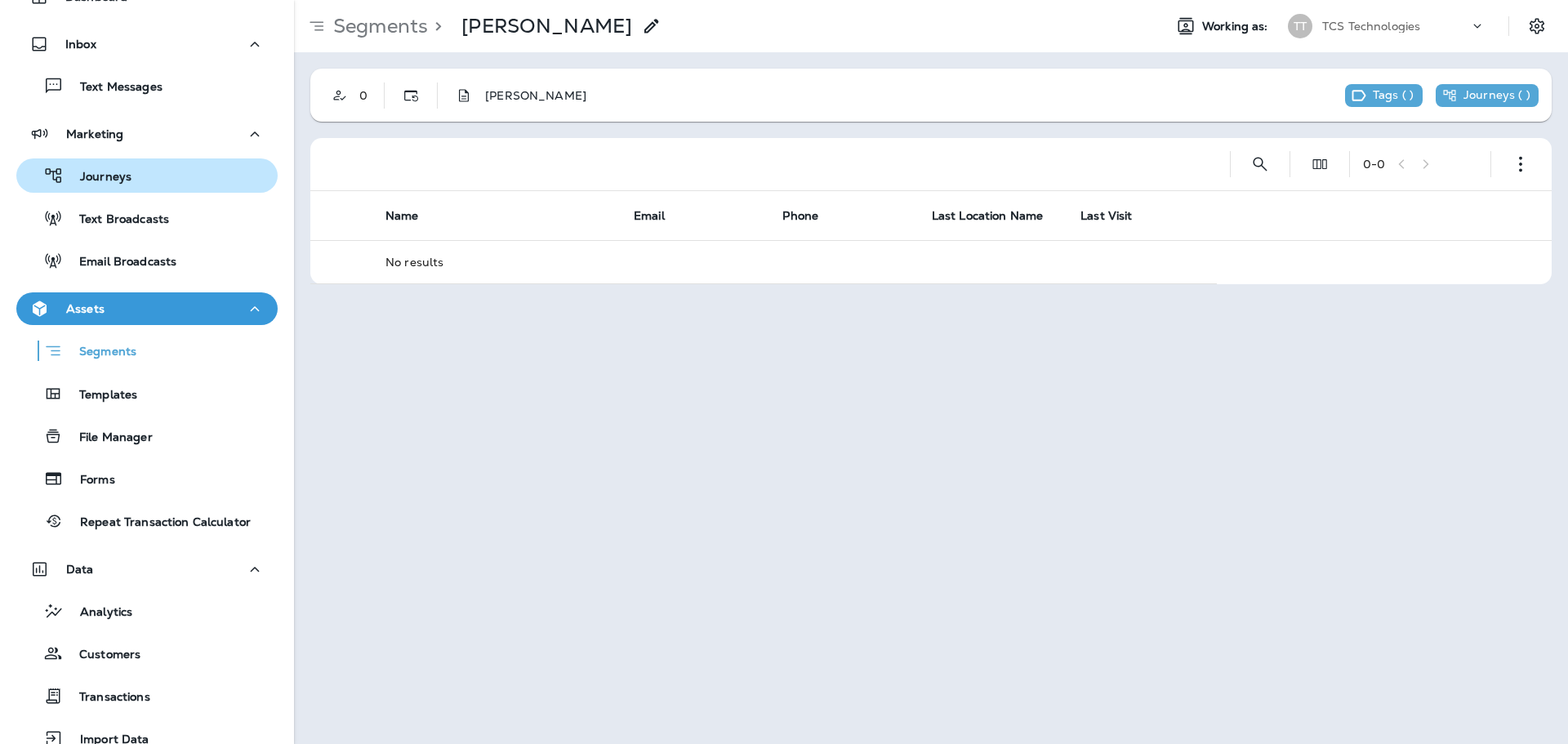
click at [100, 173] on p "Journeys" at bounding box center [98, 177] width 68 height 16
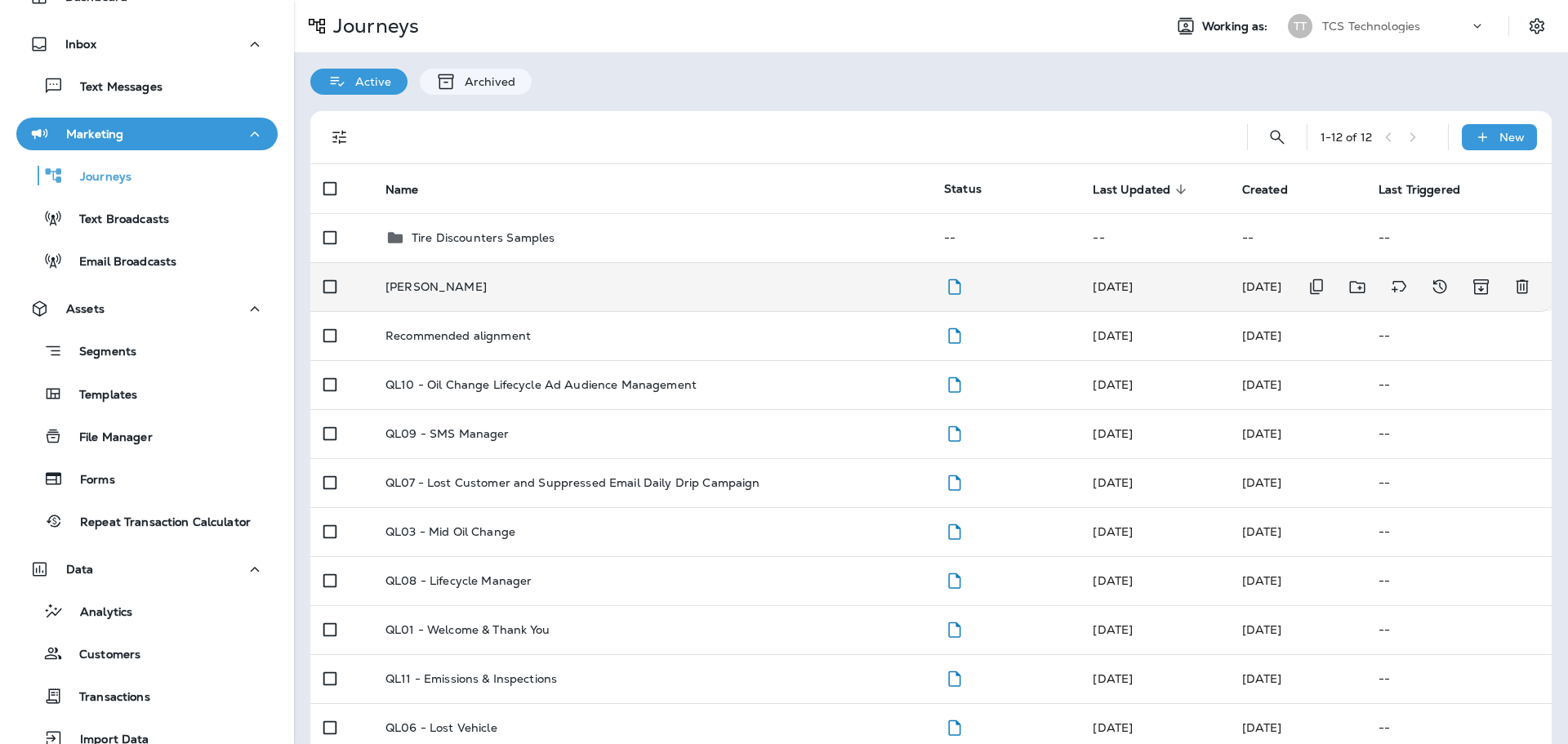
click at [447, 292] on p "[PERSON_NAME]" at bounding box center [436, 287] width 101 height 13
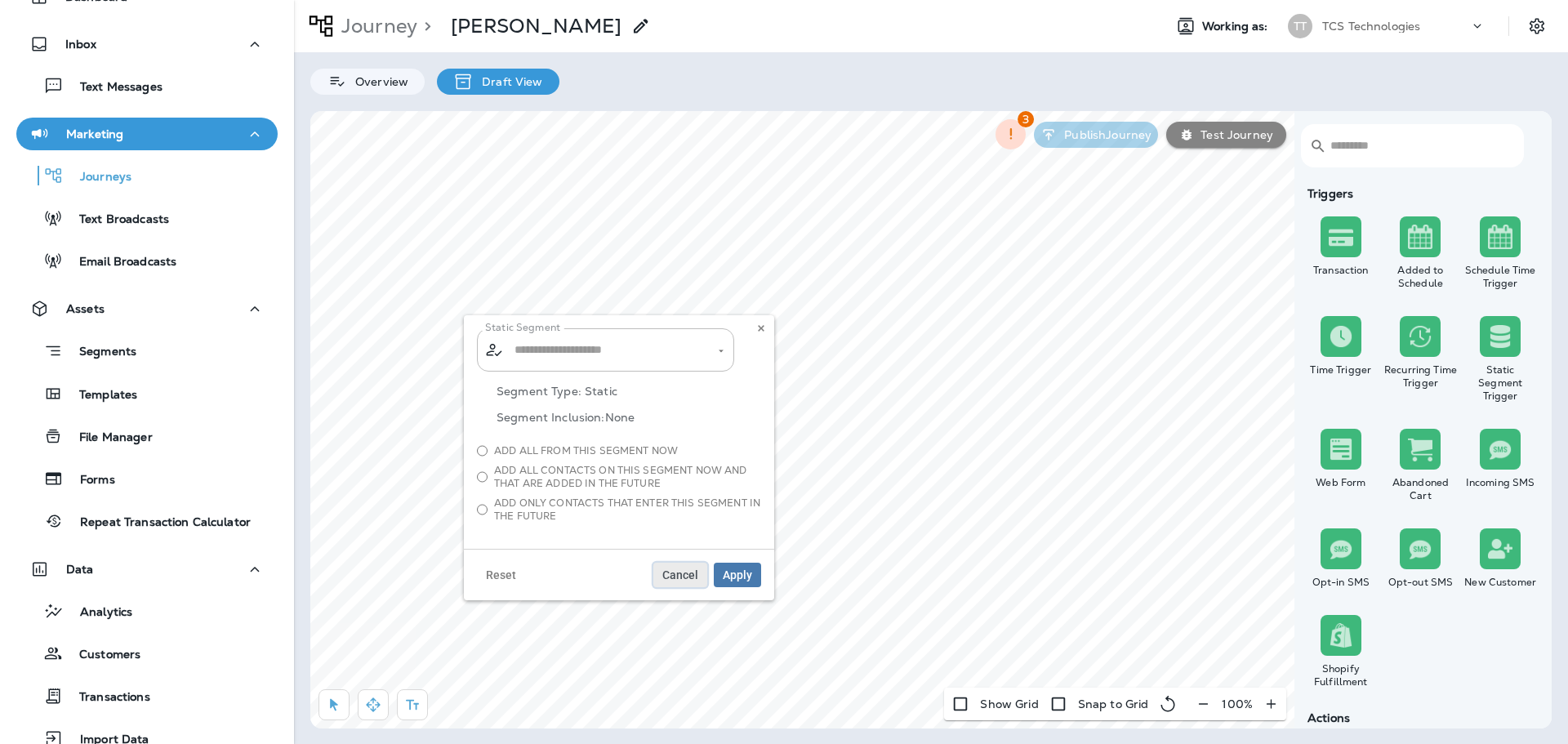
click at [673, 573] on span "Cancel" at bounding box center [680, 575] width 36 height 12
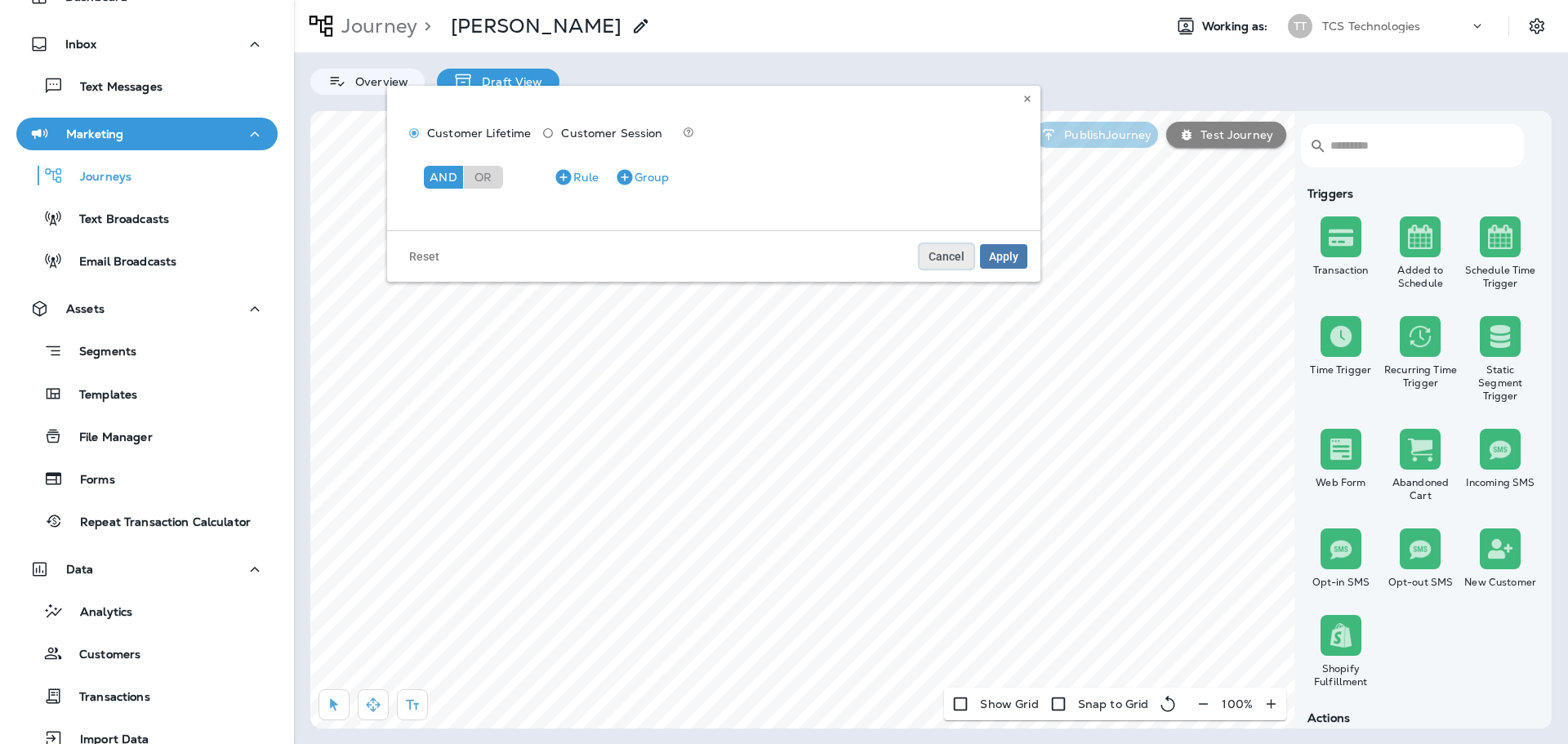
click at [946, 255] on span "Cancel" at bounding box center [946, 256] width 36 height 12
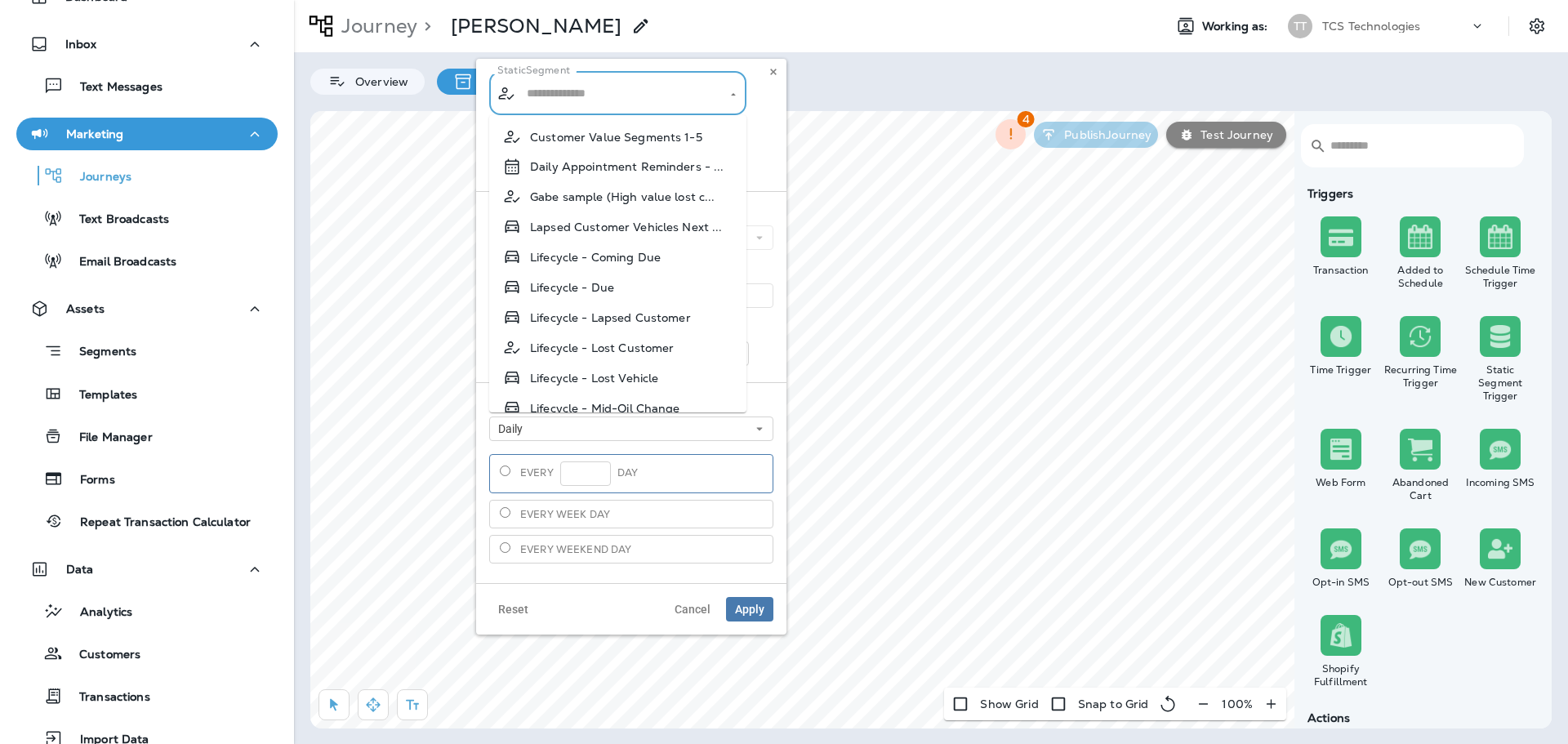
click at [602, 95] on input "text" at bounding box center [618, 94] width 192 height 28
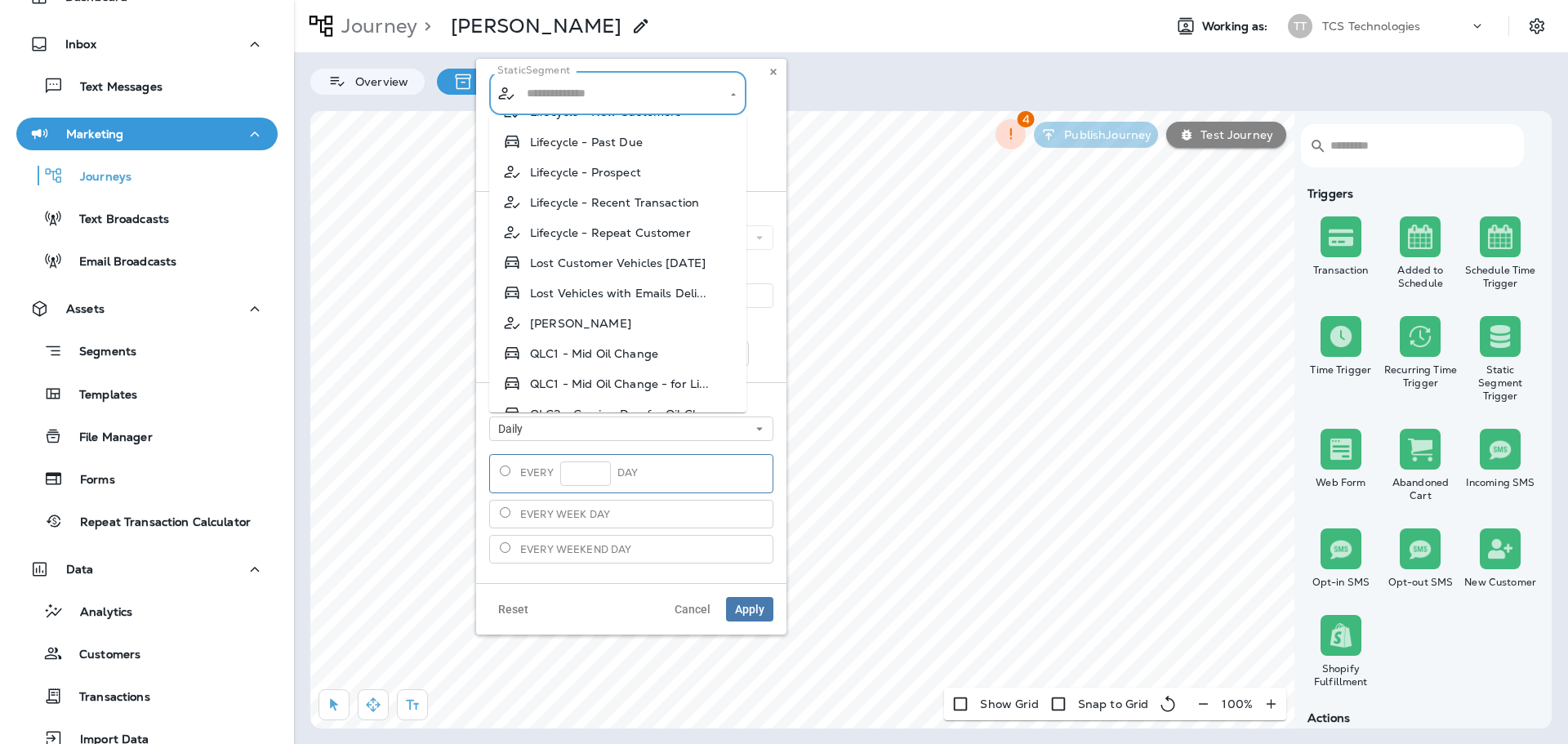
click at [594, 324] on span "[PERSON_NAME]" at bounding box center [580, 323] width 101 height 13
type input "**********"
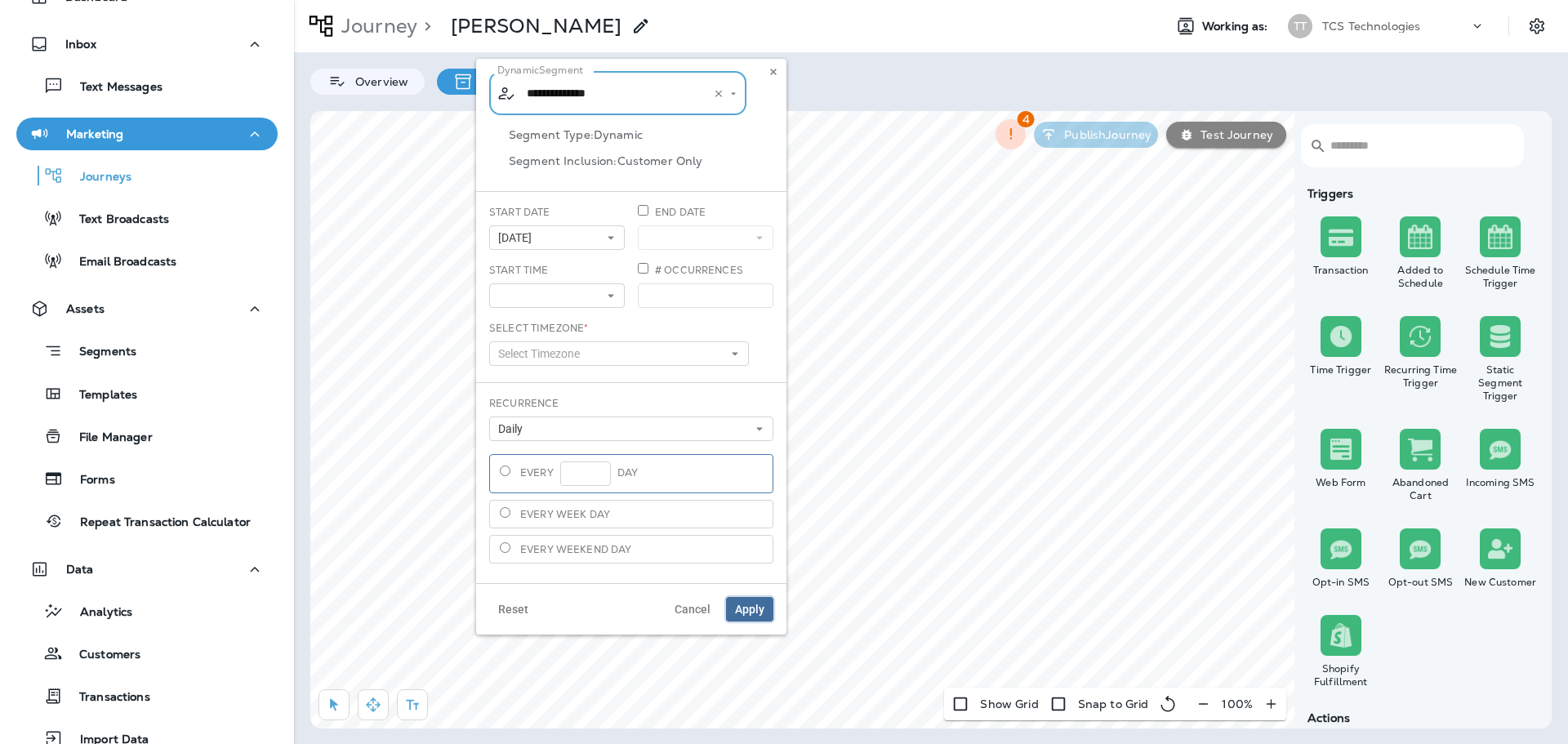
click at [755, 611] on span "Apply" at bounding box center [749, 610] width 29 height 12
type input "**********"
click at [611, 295] on use at bounding box center [611, 296] width 6 height 3
click at [657, 319] on div "# Occurrences" at bounding box center [705, 292] width 148 height 58
click at [572, 426] on button "Daily" at bounding box center [631, 429] width 284 height 25
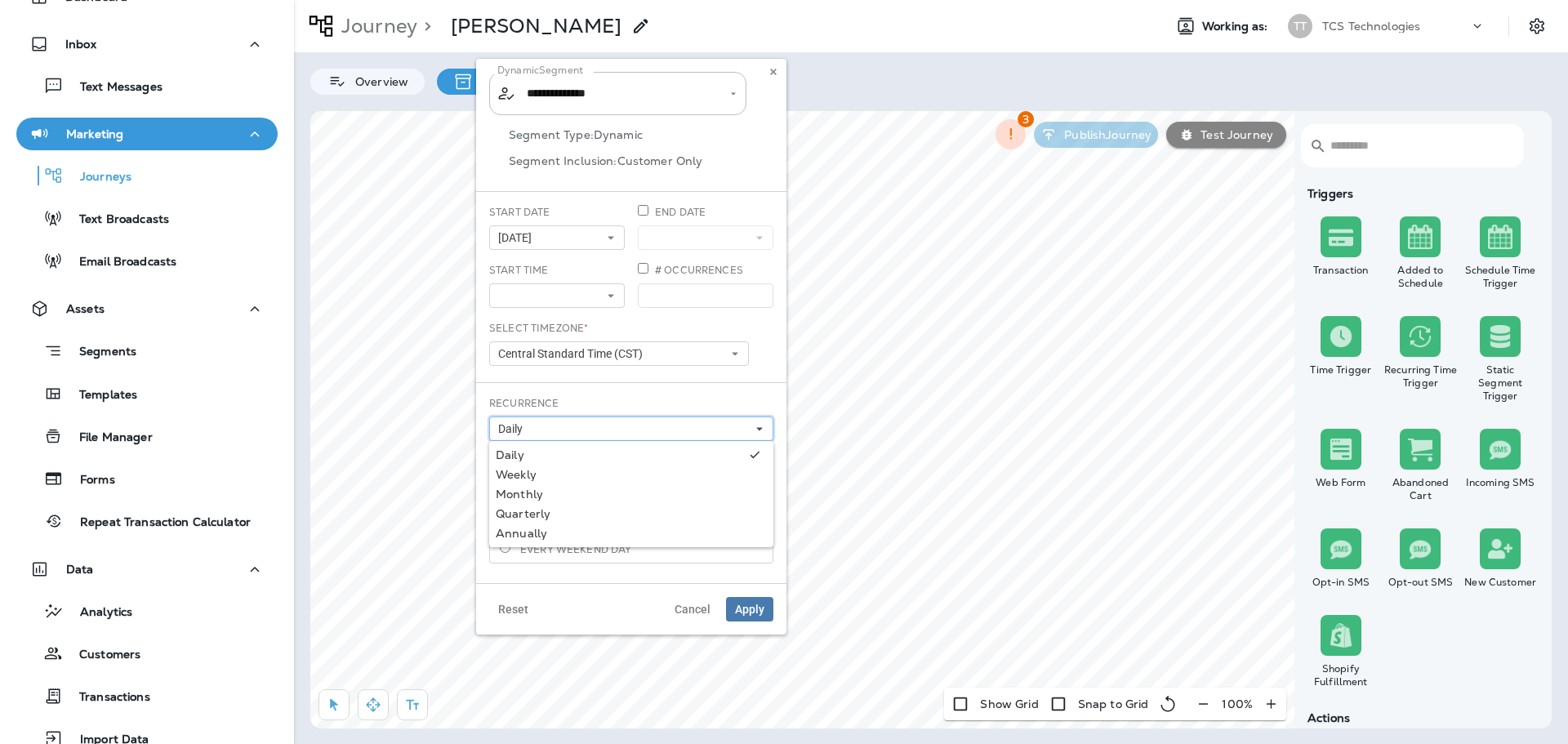
click at [572, 426] on button "Daily" at bounding box center [631, 429] width 284 height 25
click at [697, 610] on span "Cancel" at bounding box center [692, 610] width 36 height 12
type input "**********"
click at [697, 614] on span "Cancel" at bounding box center [692, 610] width 36 height 12
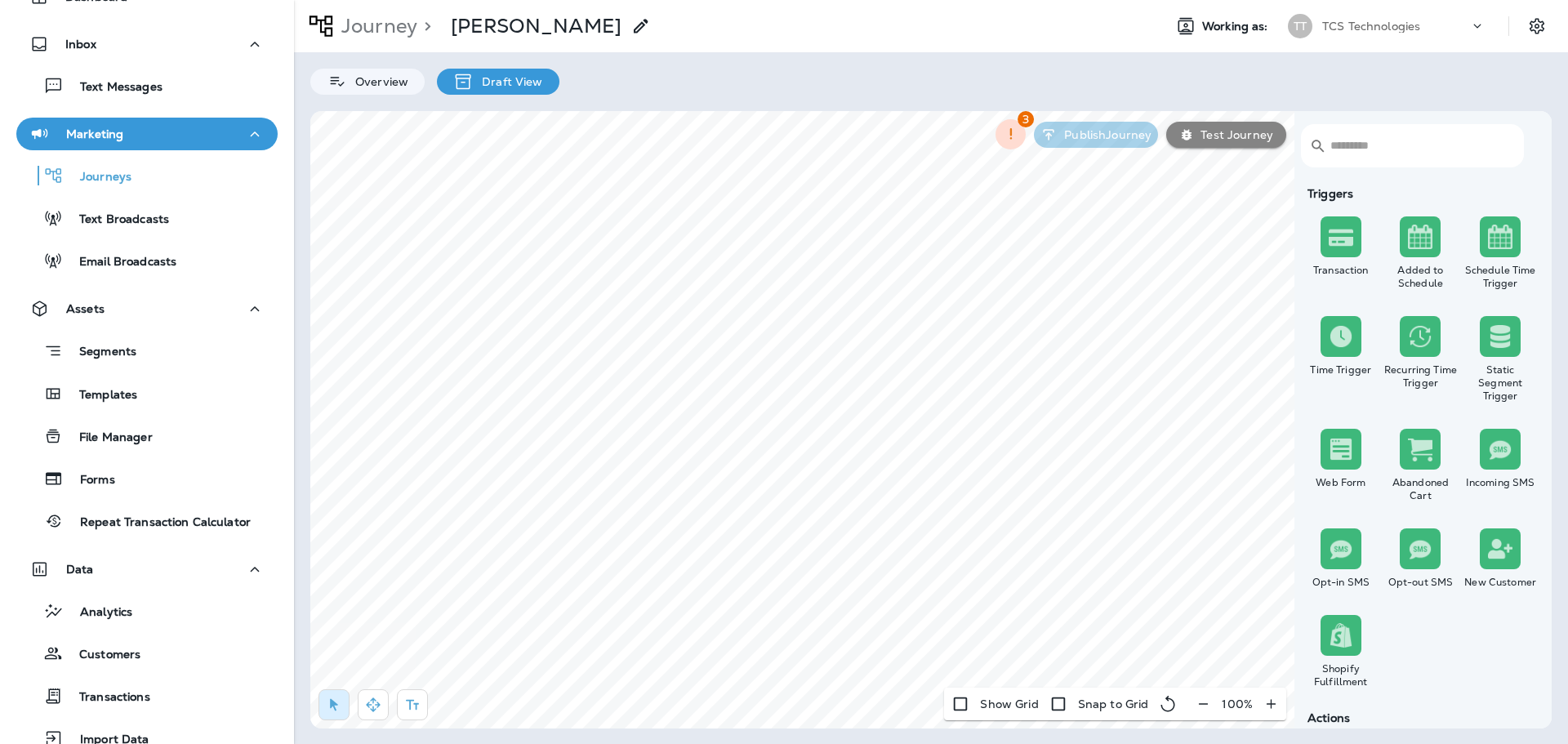
click at [1348, 328] on img at bounding box center [1341, 337] width 25 height 25
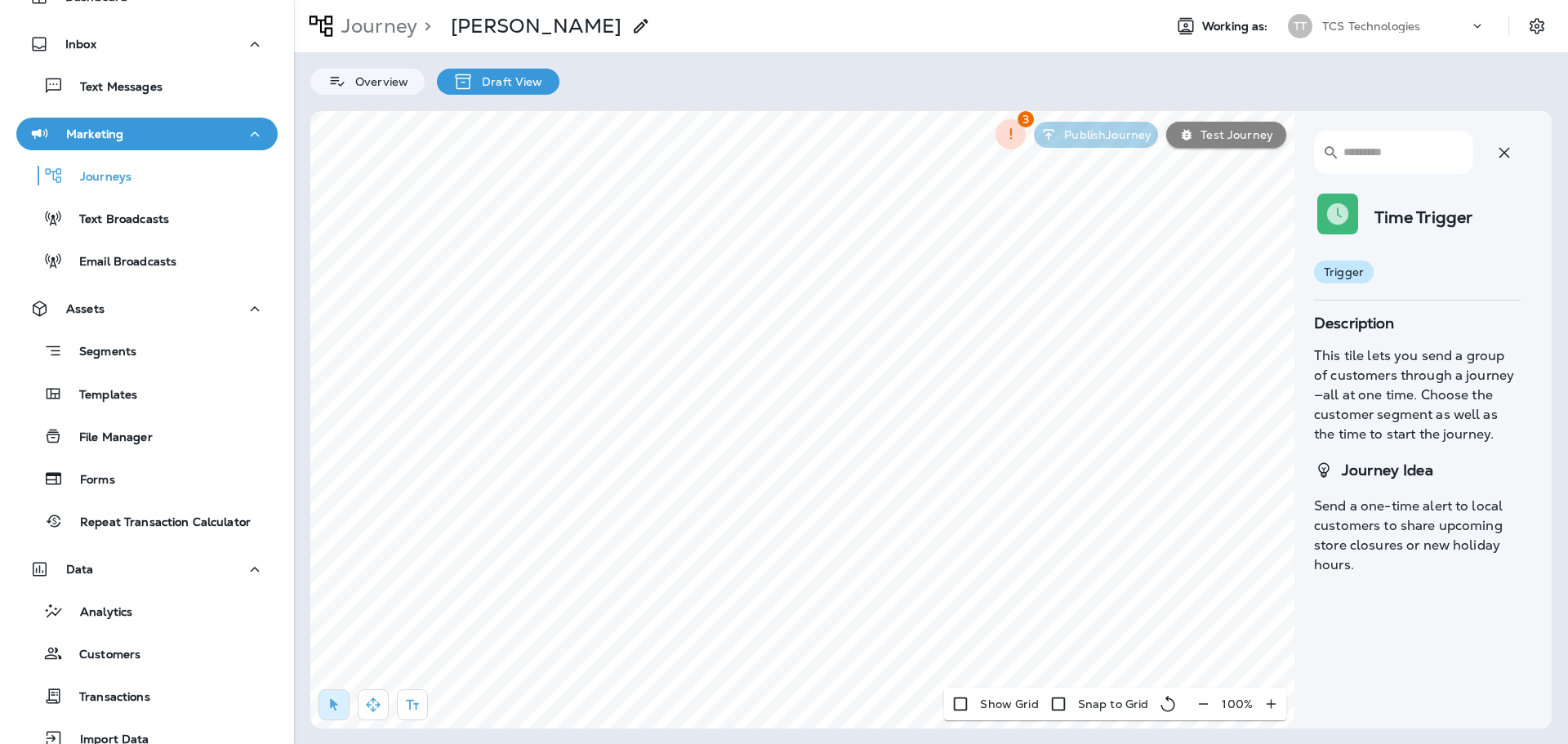
click at [1507, 143] on icon "button" at bounding box center [1504, 153] width 20 height 20
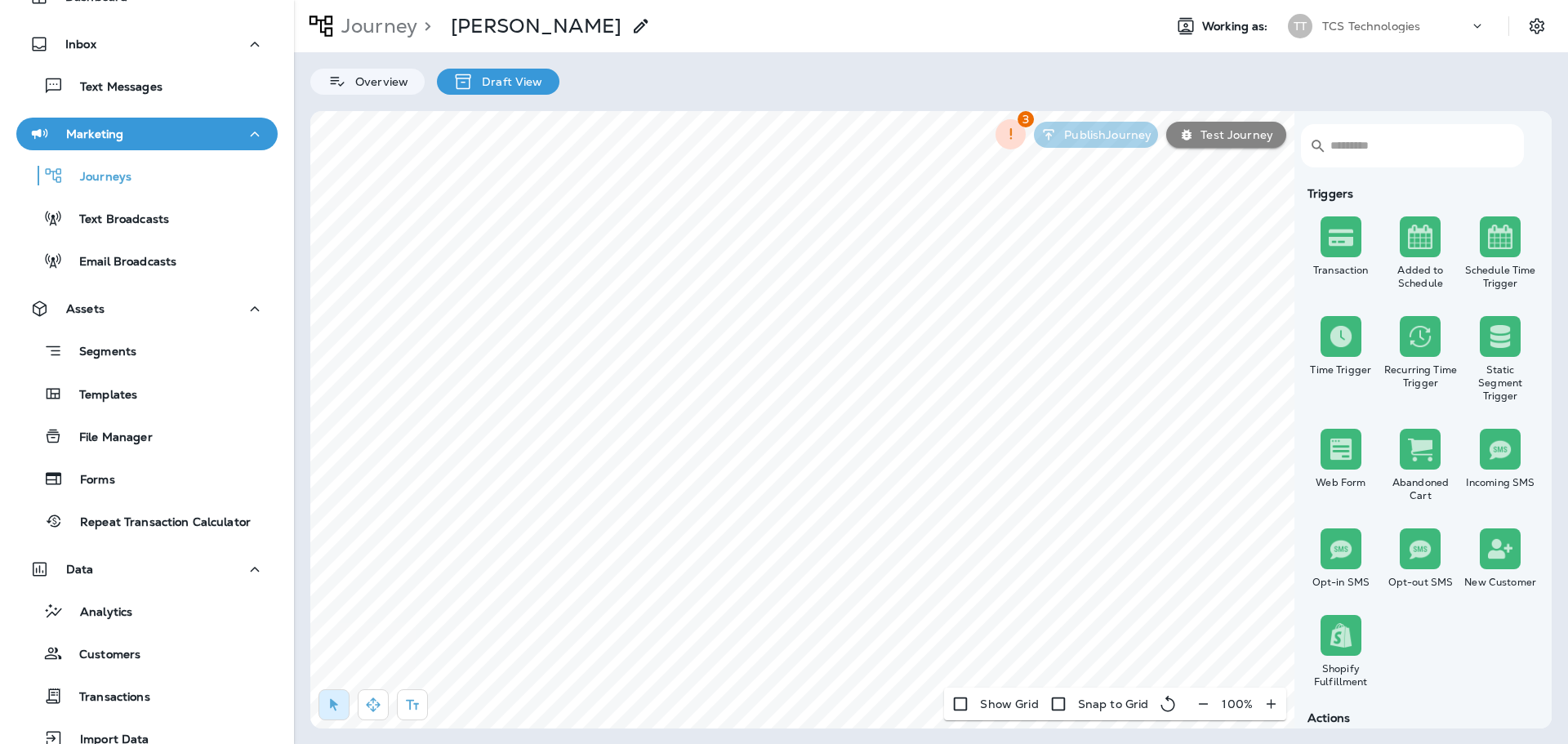
click at [1428, 343] on img at bounding box center [1420, 337] width 25 height 25
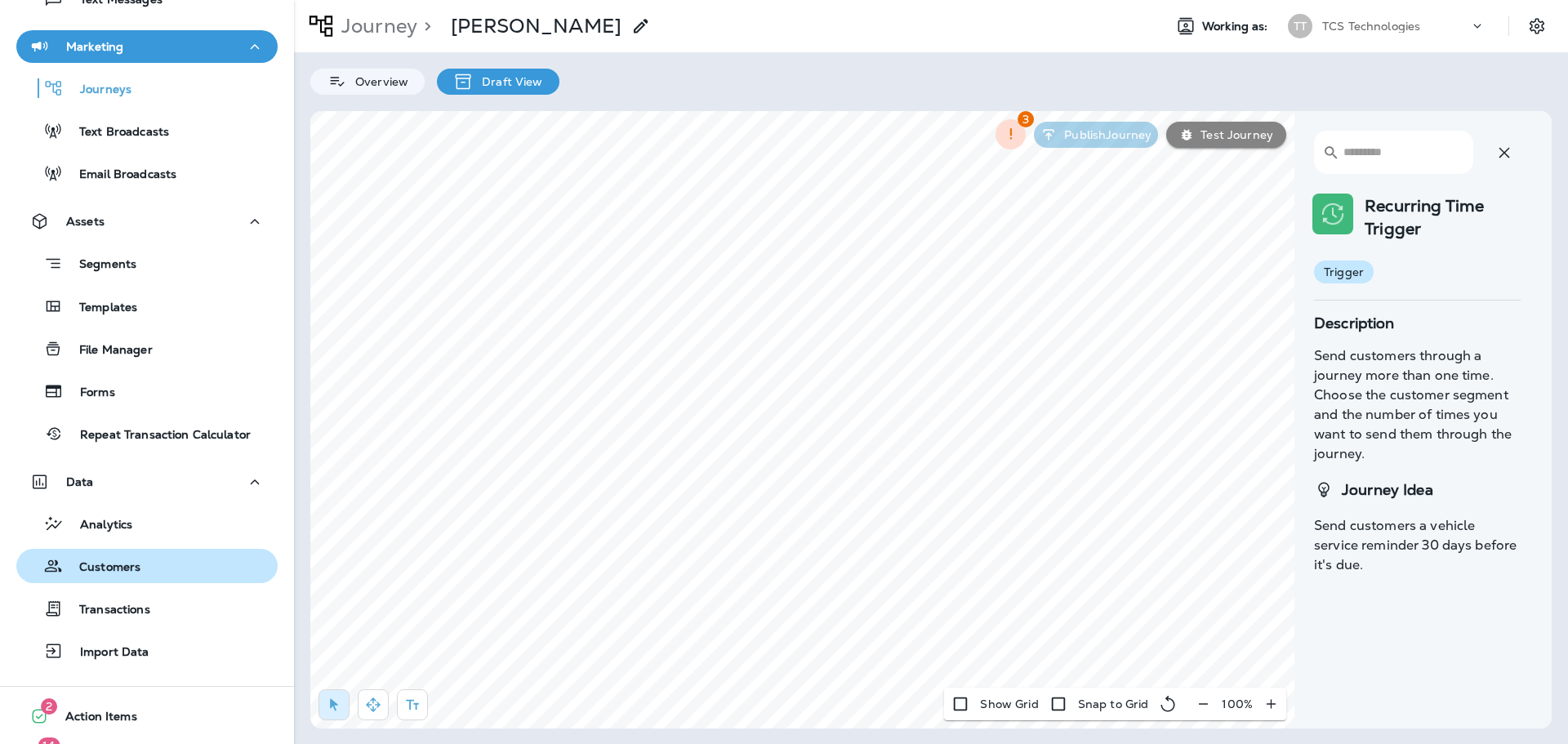
scroll to position [248, 0]
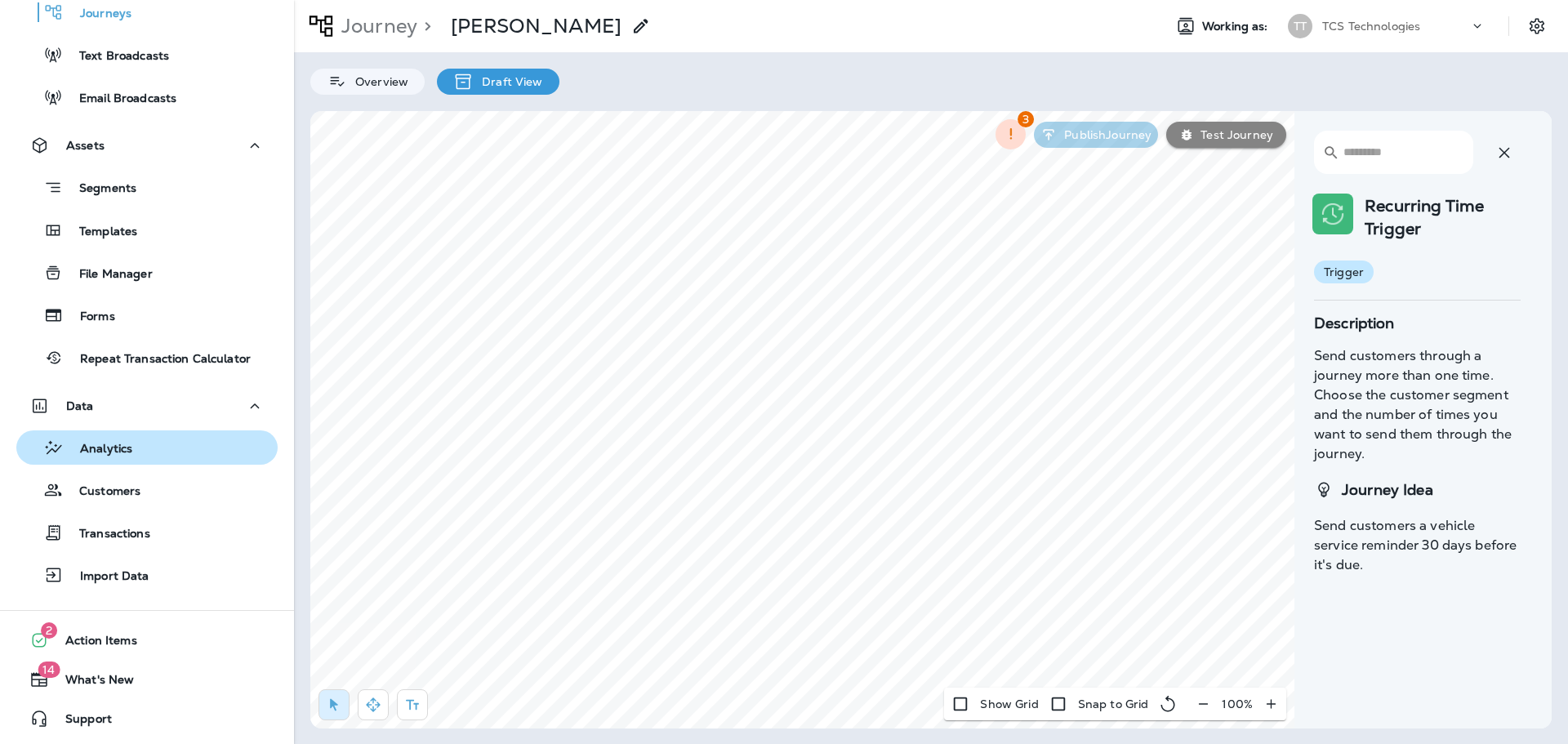
click at [112, 445] on p "Analytics" at bounding box center [98, 450] width 69 height 16
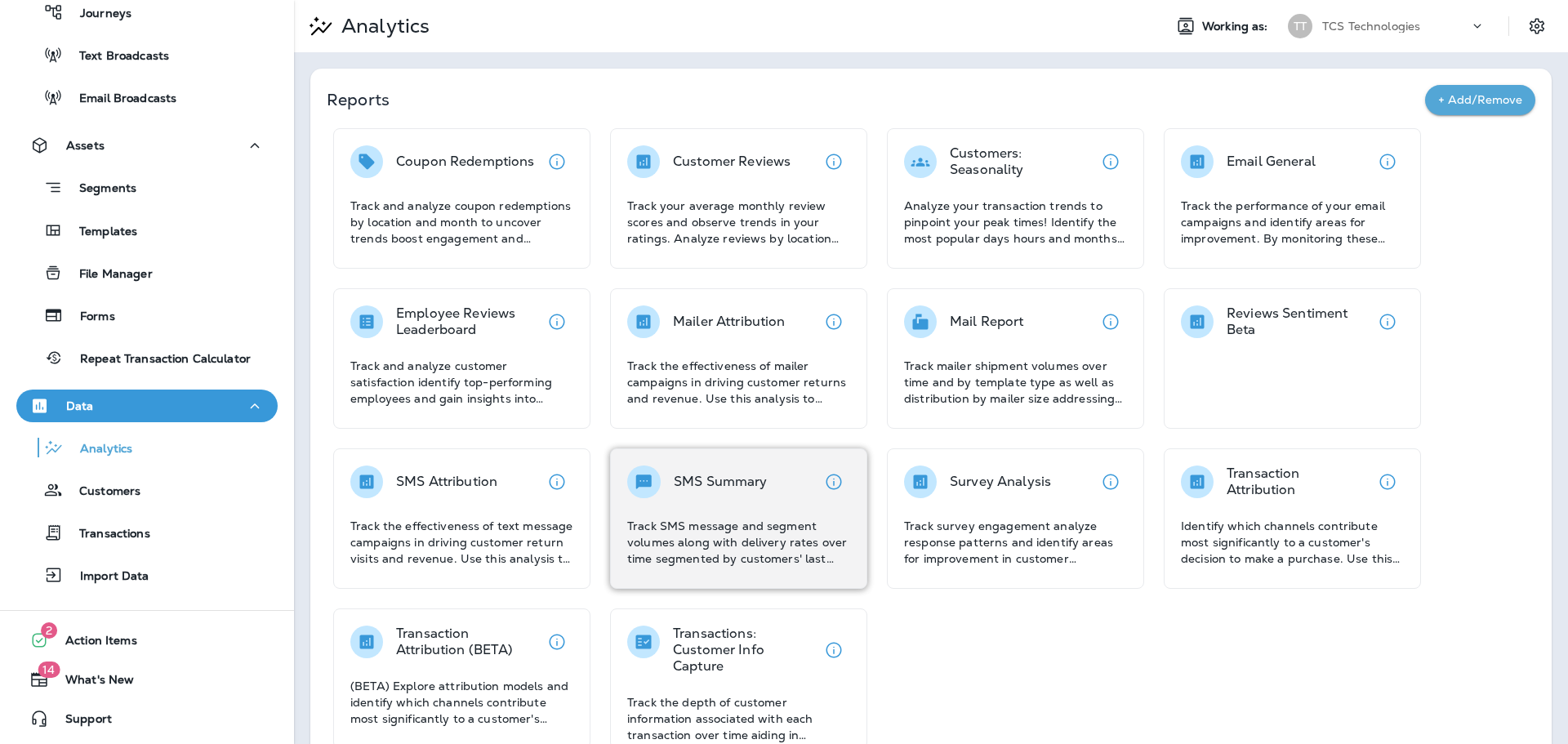
click at [716, 495] on div "SMS Summary" at bounding box center [720, 481] width 94 height 32
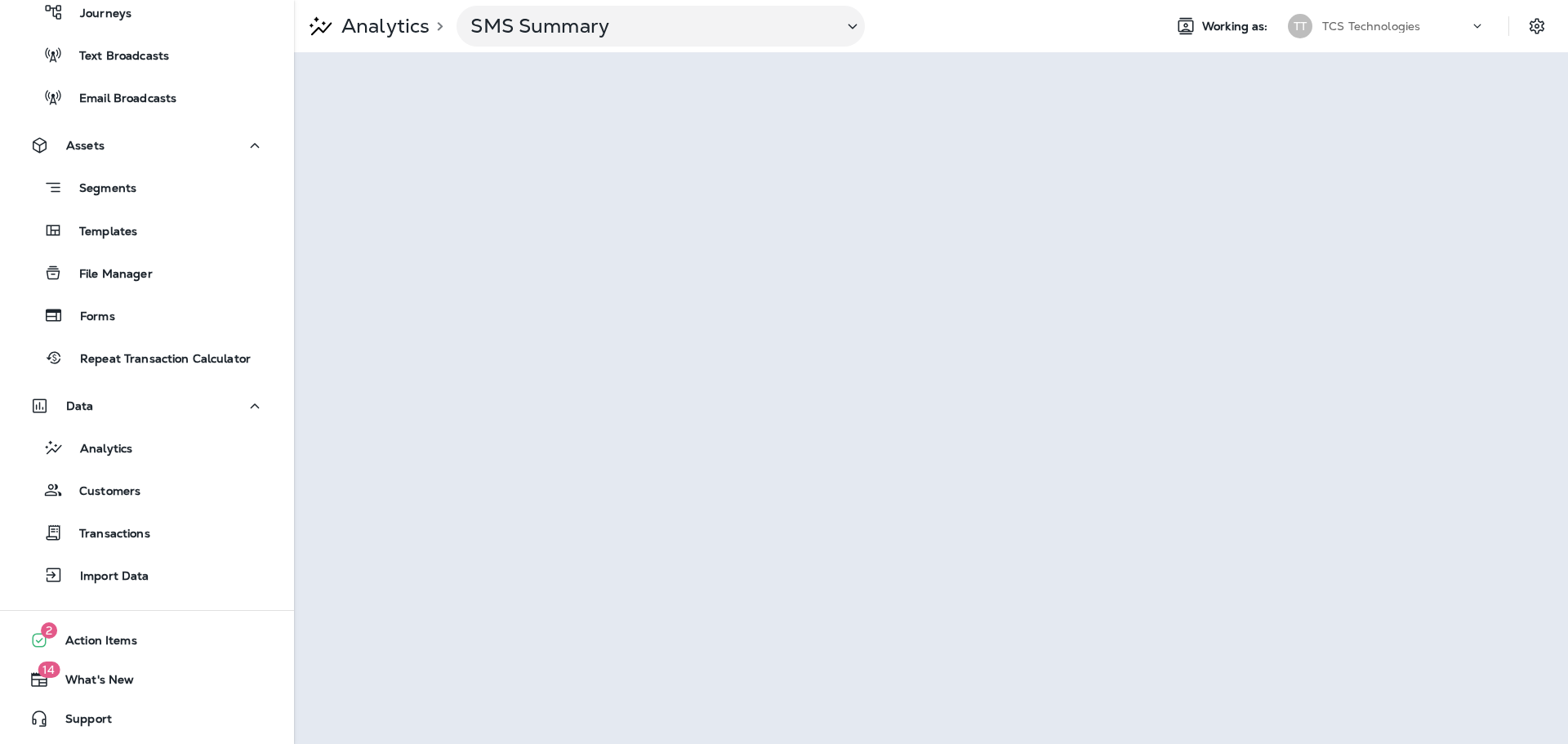
click at [396, 25] on p "Analytics" at bounding box center [382, 27] width 95 height 25
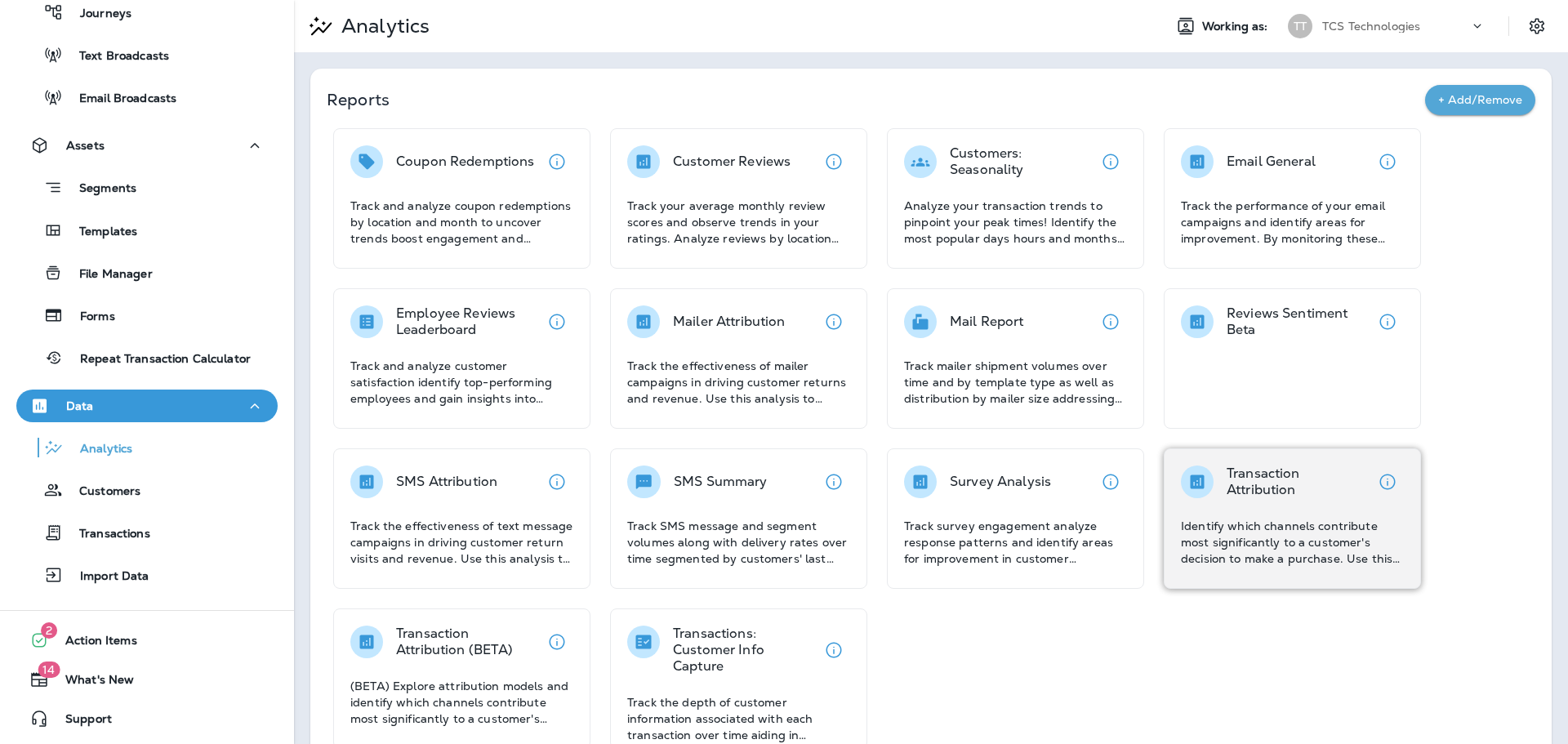
click at [1313, 494] on p "Transaction Attribution" at bounding box center [1299, 481] width 144 height 32
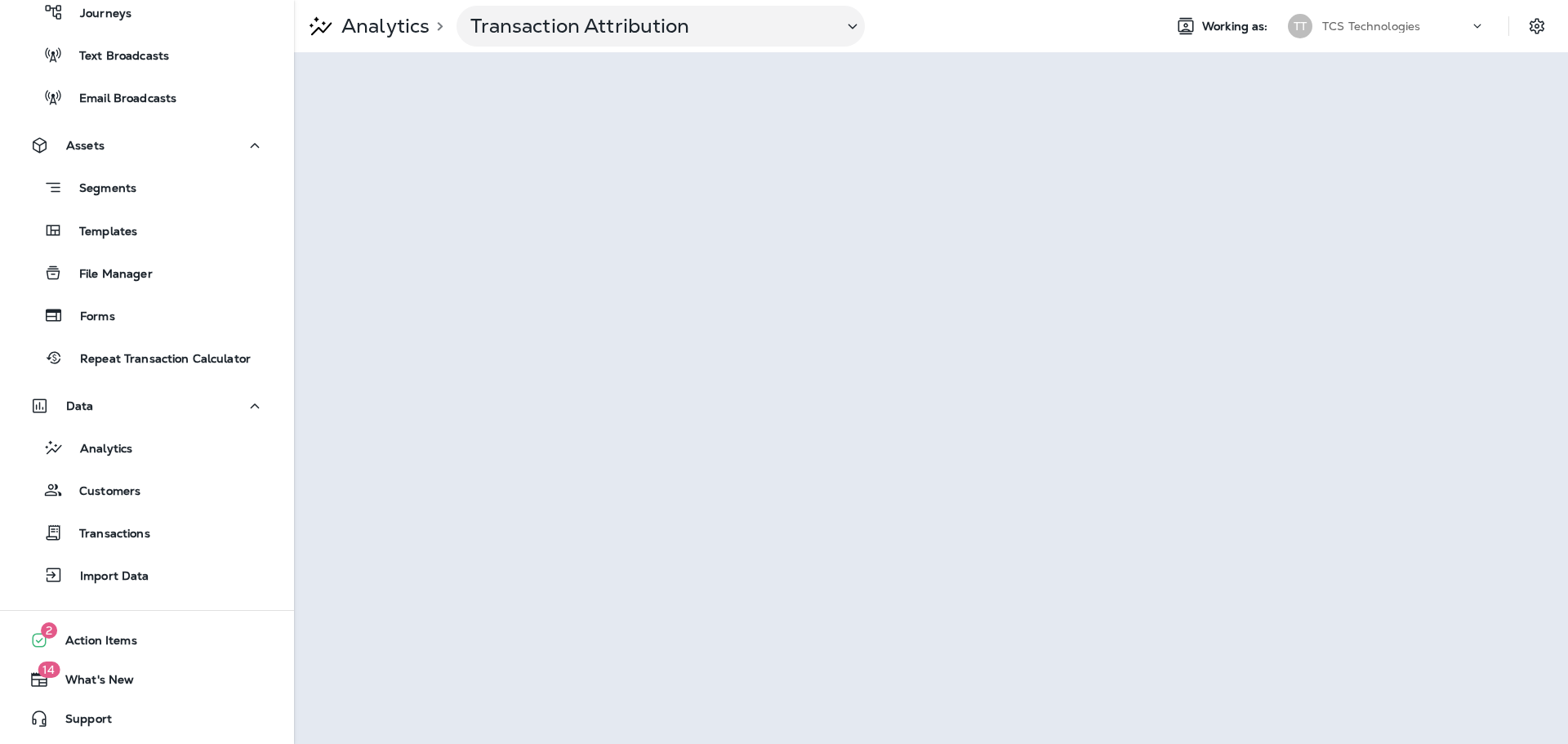
click at [407, 25] on p "Analytics" at bounding box center [382, 27] width 95 height 25
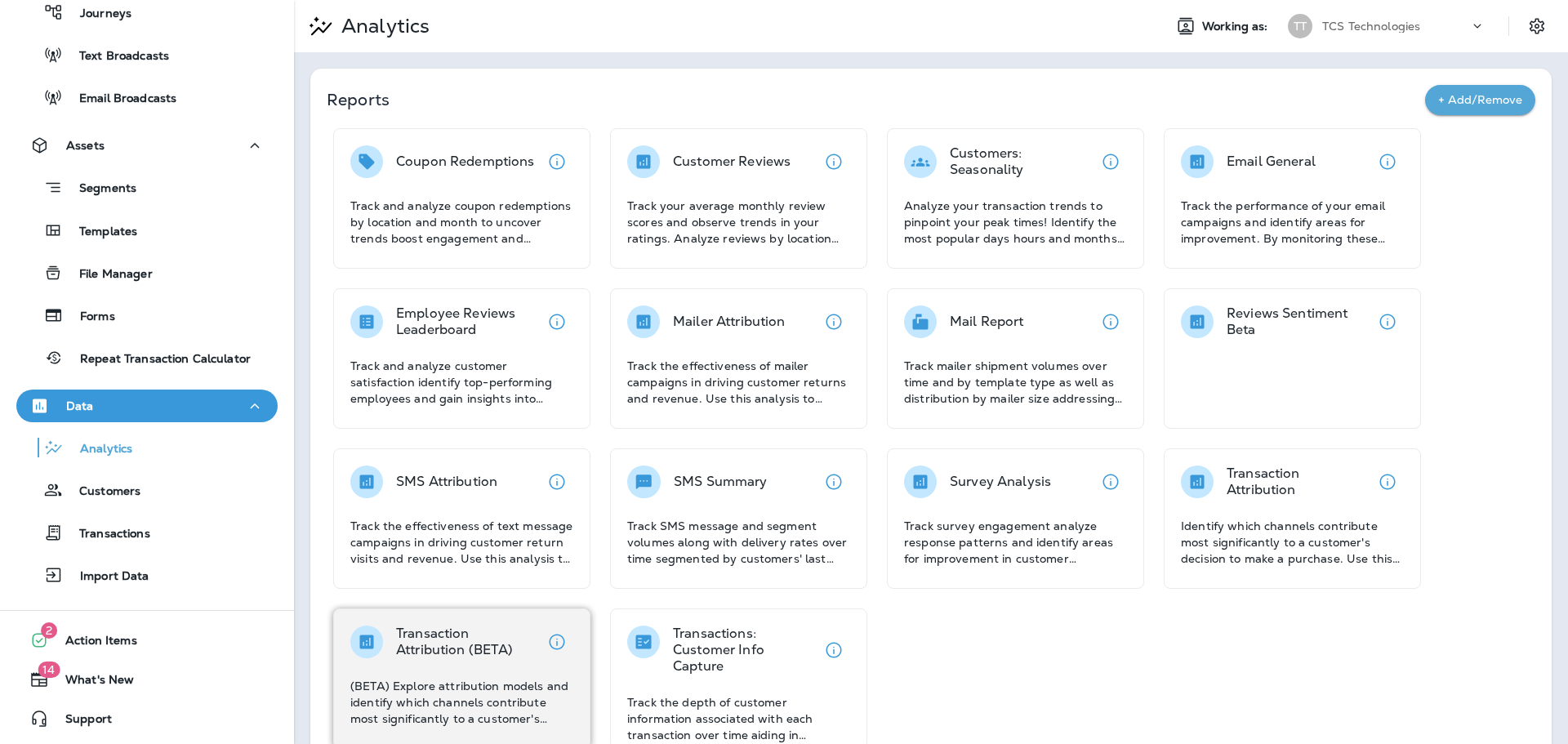
click at [460, 682] on p "(BETA) Explore attribution models and identify which channels contribute most s…" at bounding box center [461, 702] width 223 height 49
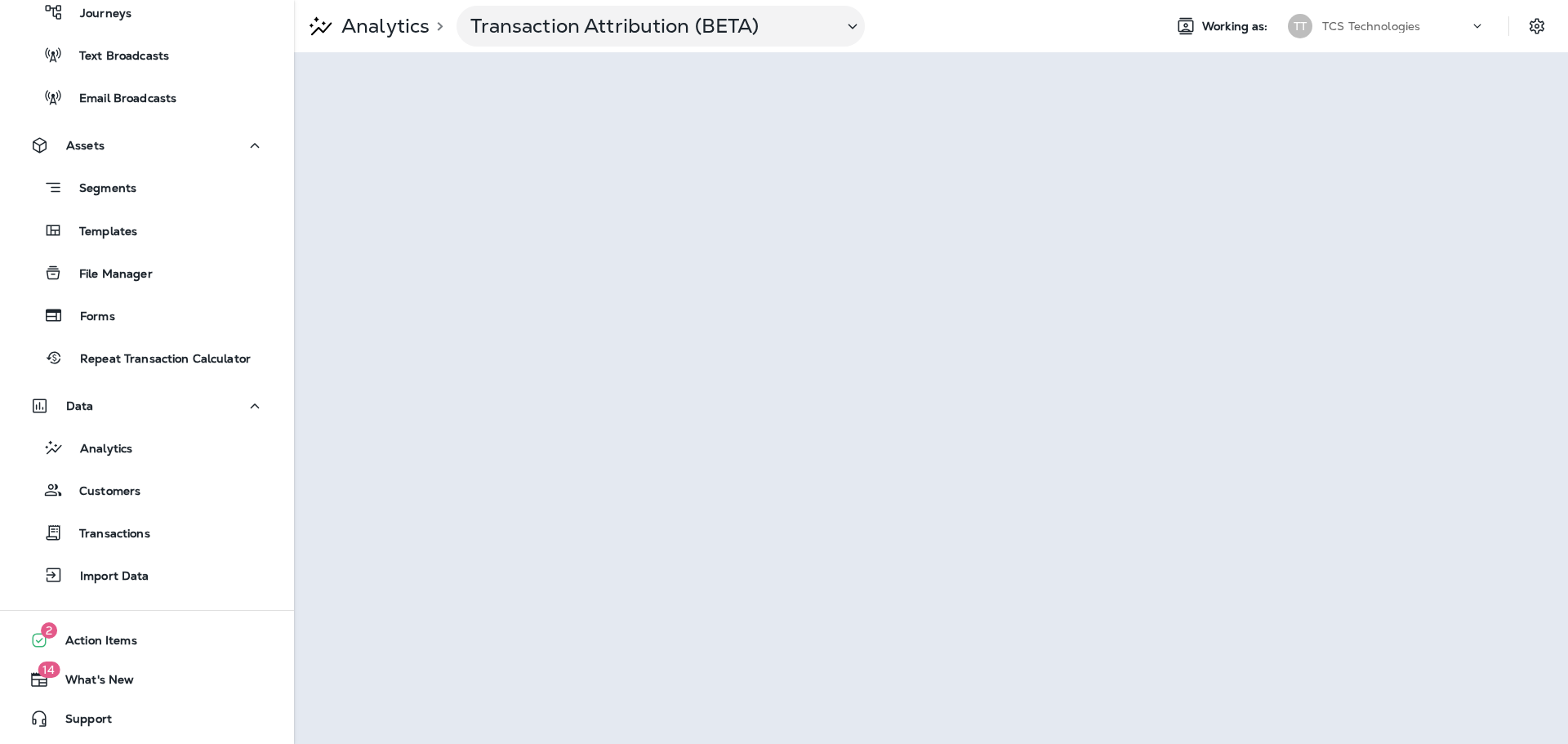
click at [371, 27] on p "Analytics" at bounding box center [382, 27] width 95 height 25
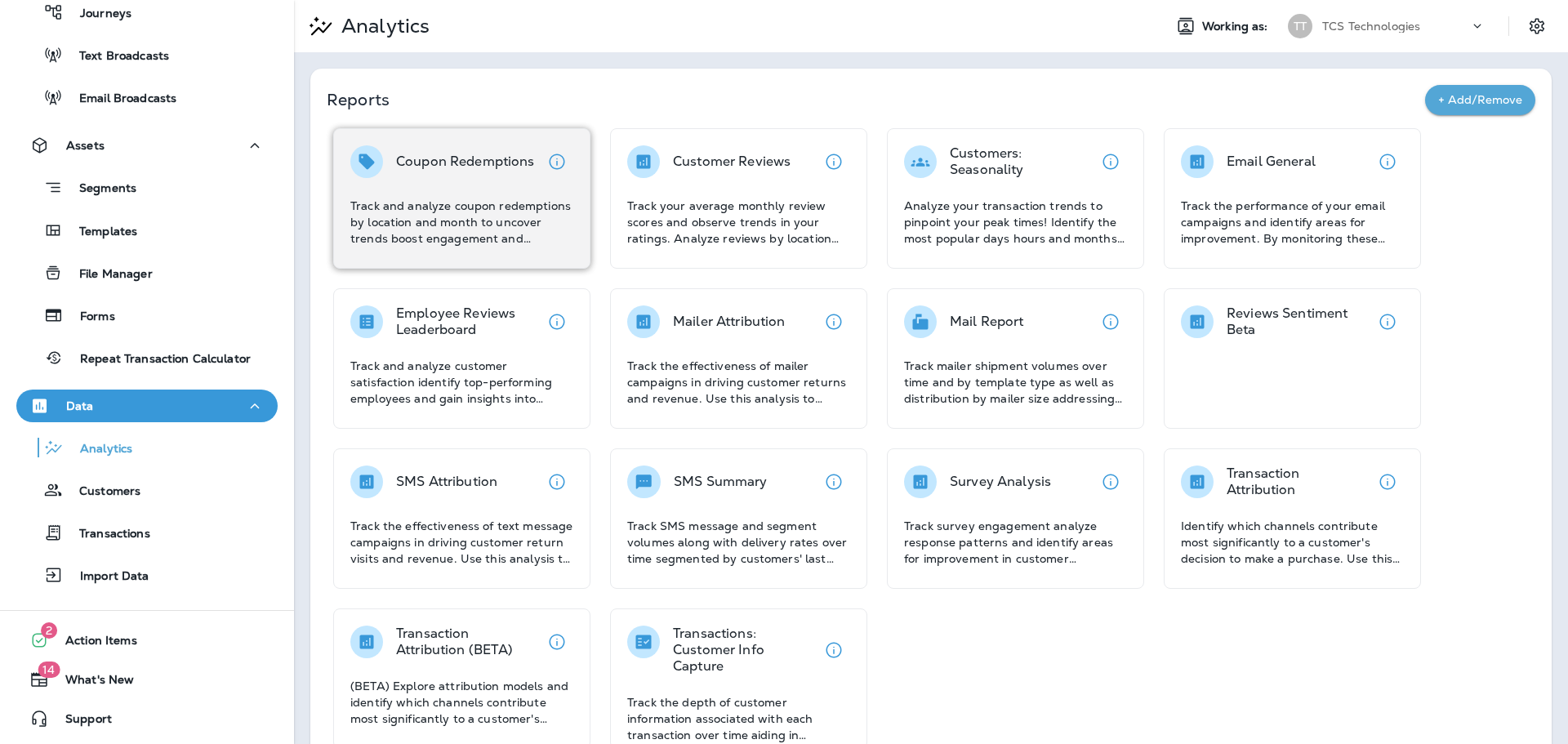
click at [472, 226] on p "Track and analyze coupon redemptions by location and month to uncover trends bo…" at bounding box center [461, 221] width 223 height 49
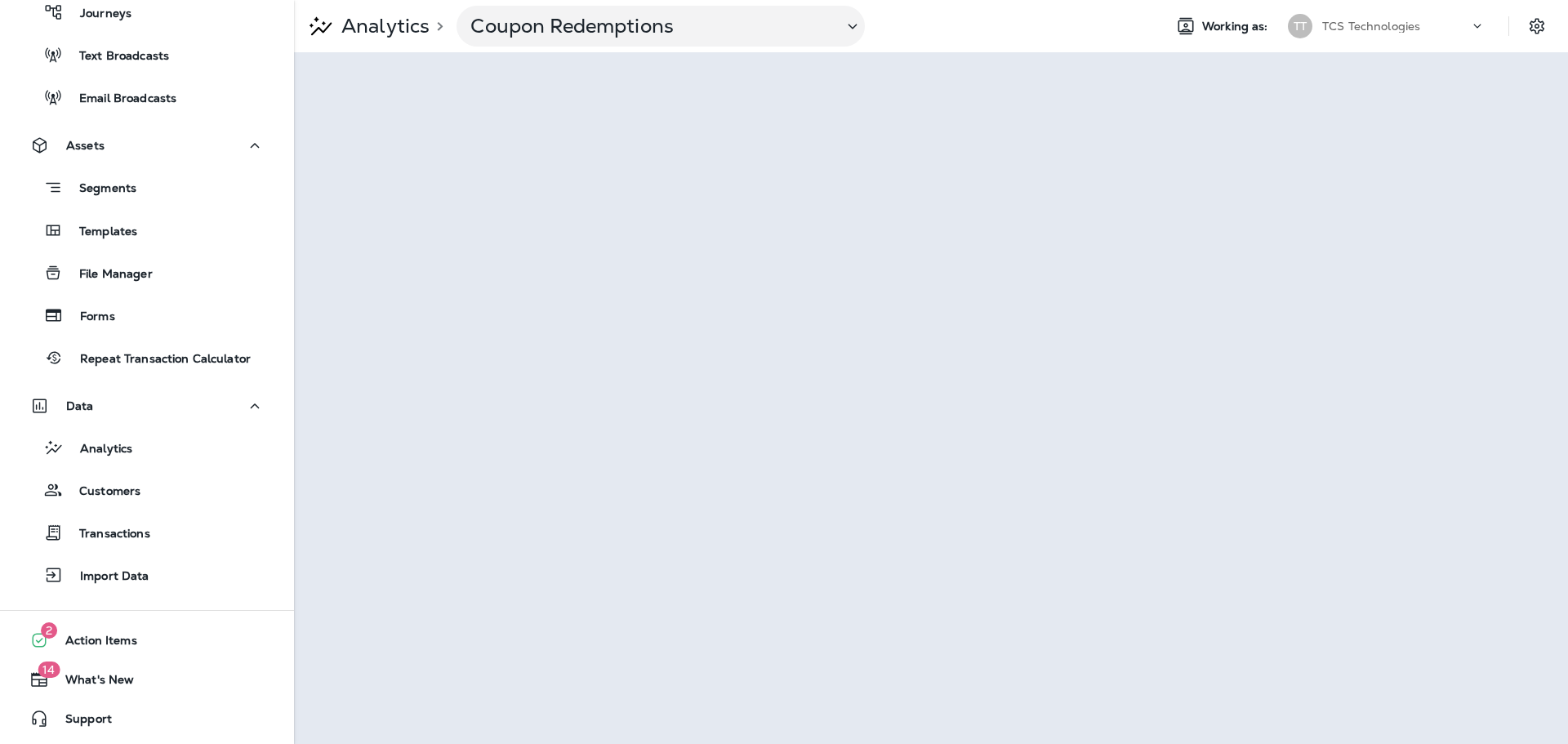
click at [384, 16] on p "Analytics" at bounding box center [382, 27] width 95 height 25
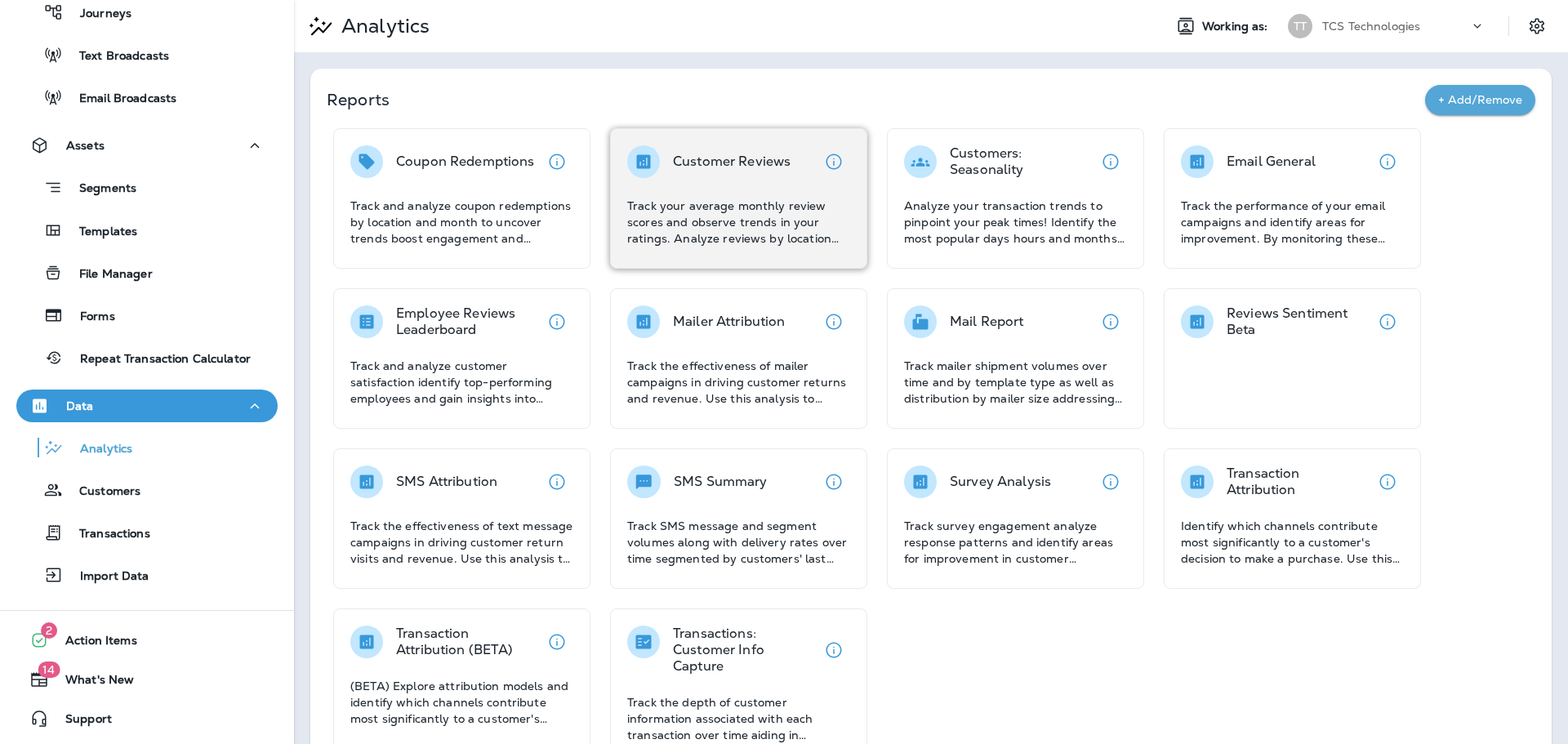
click at [727, 162] on p "Customer Reviews" at bounding box center [731, 162] width 118 height 17
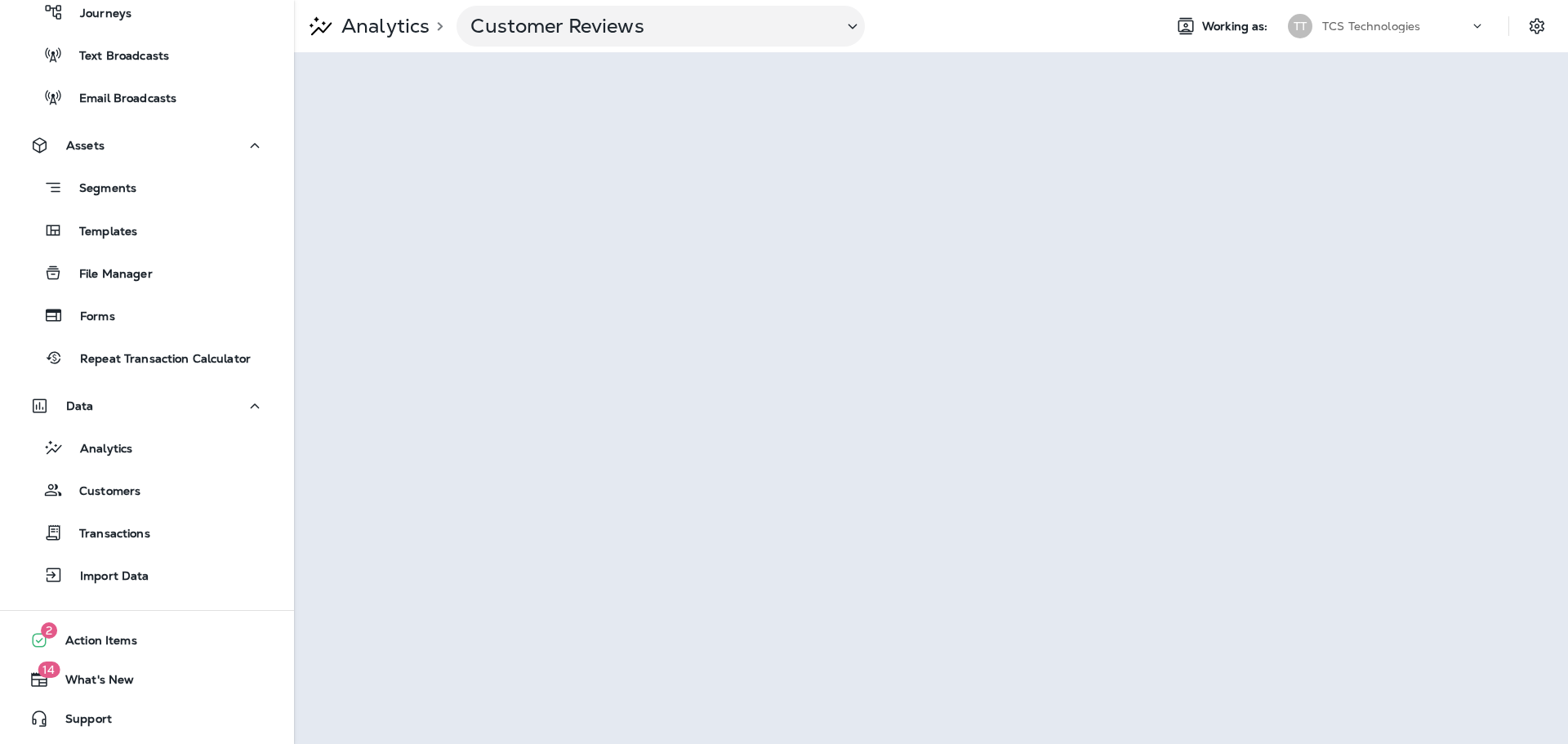
click at [400, 28] on p "Analytics" at bounding box center [382, 27] width 95 height 25
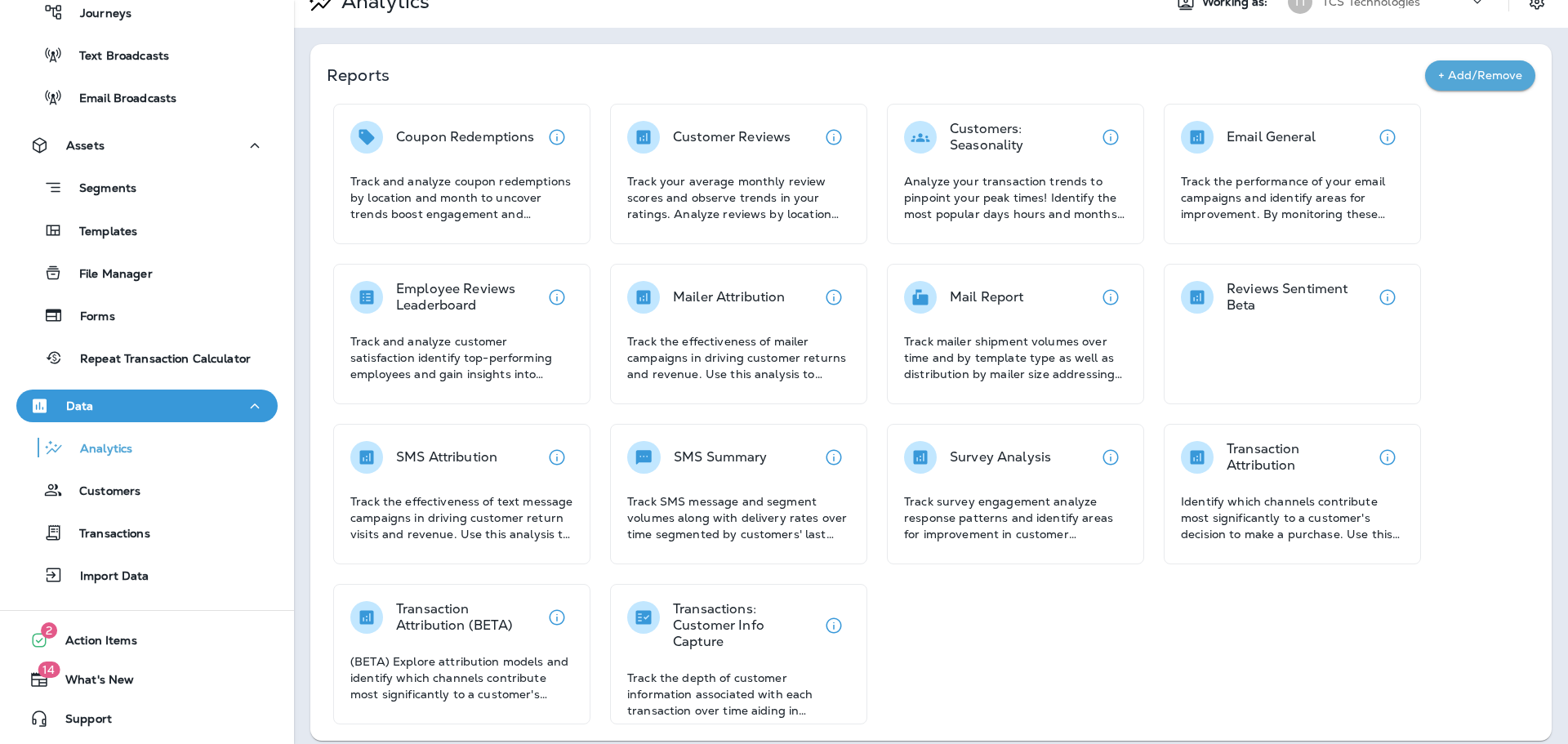
scroll to position [37, 0]
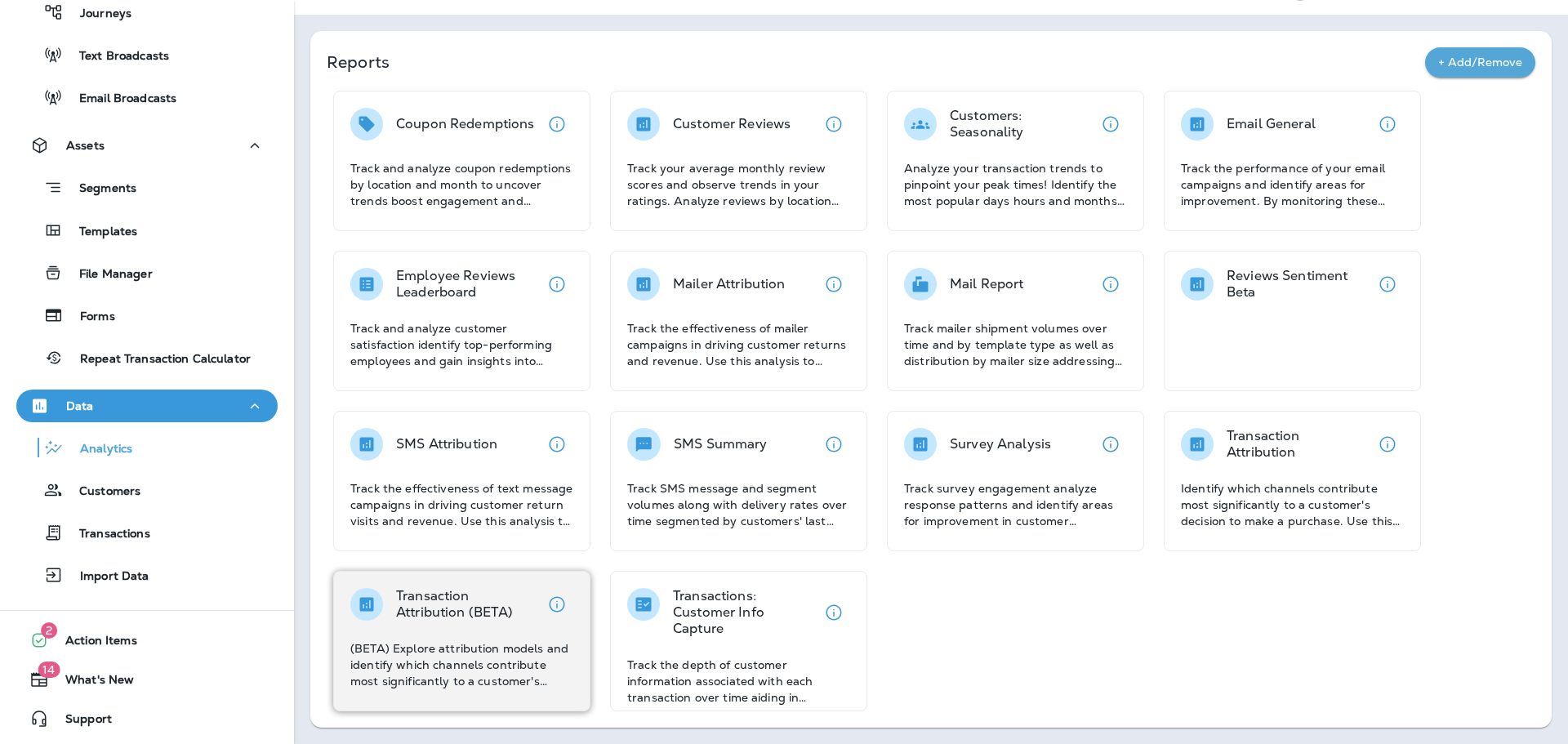
click at [459, 609] on p "Transaction Attribution (BETA)" at bounding box center [468, 604] width 144 height 32
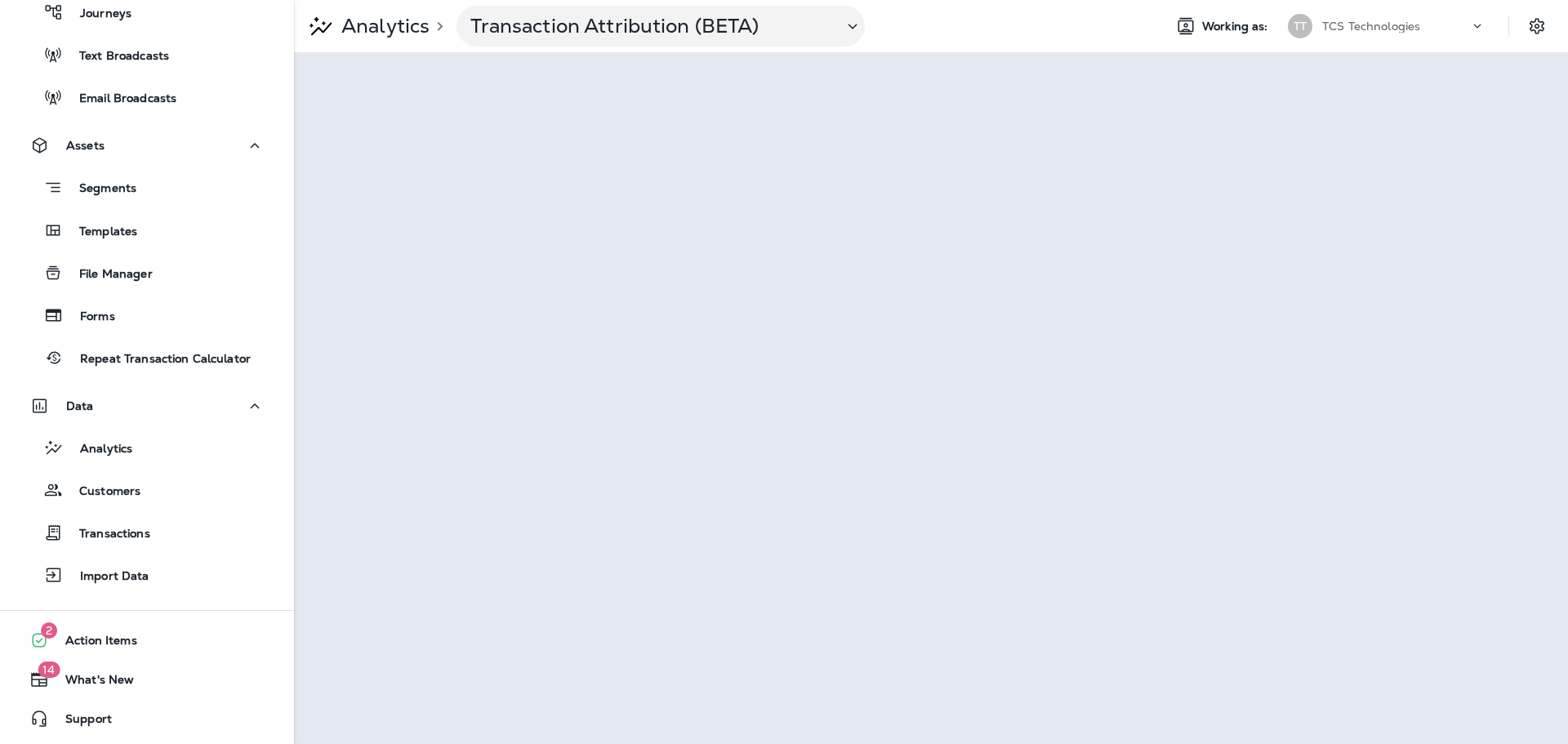
click at [376, 27] on p "Analytics" at bounding box center [382, 27] width 95 height 25
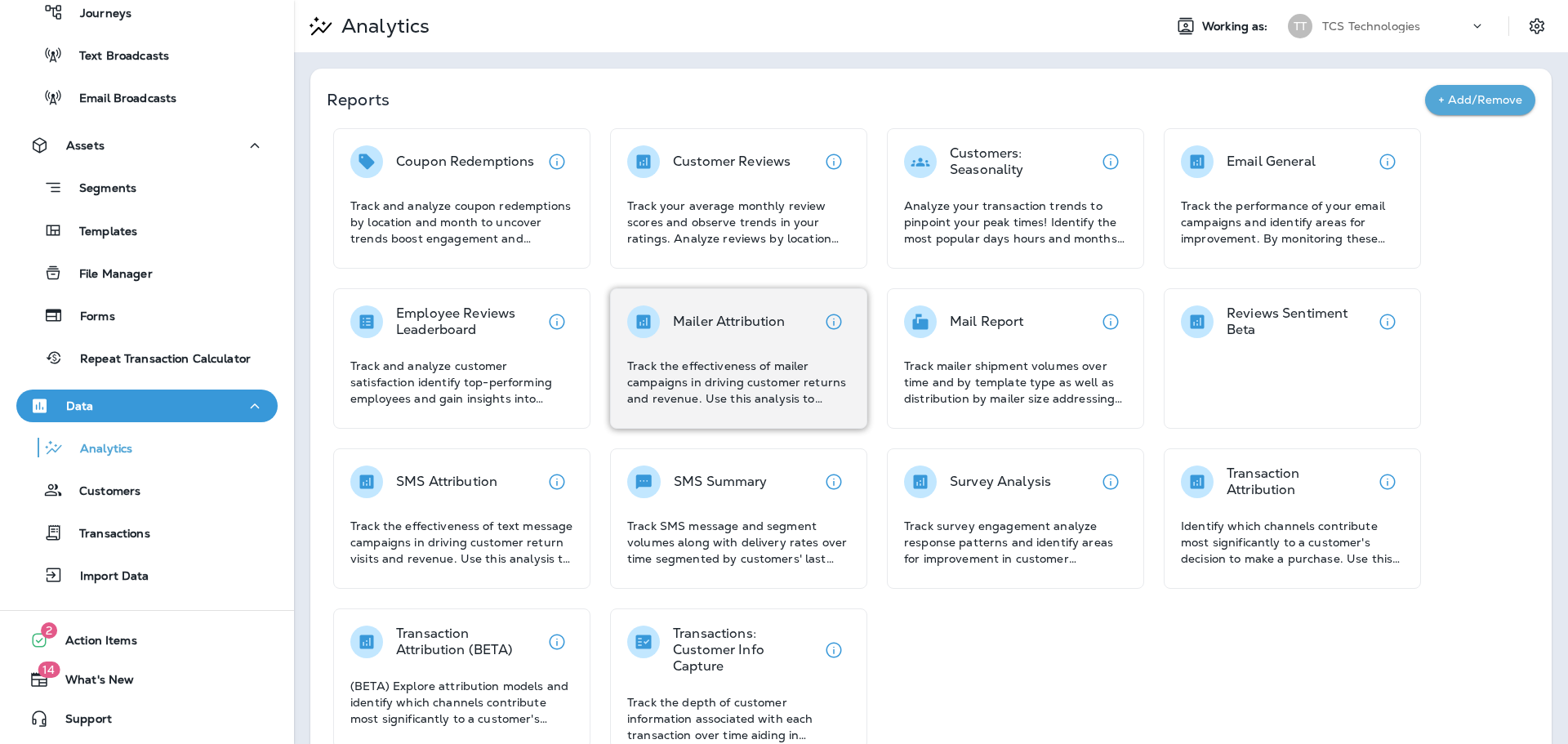
scroll to position [37, 0]
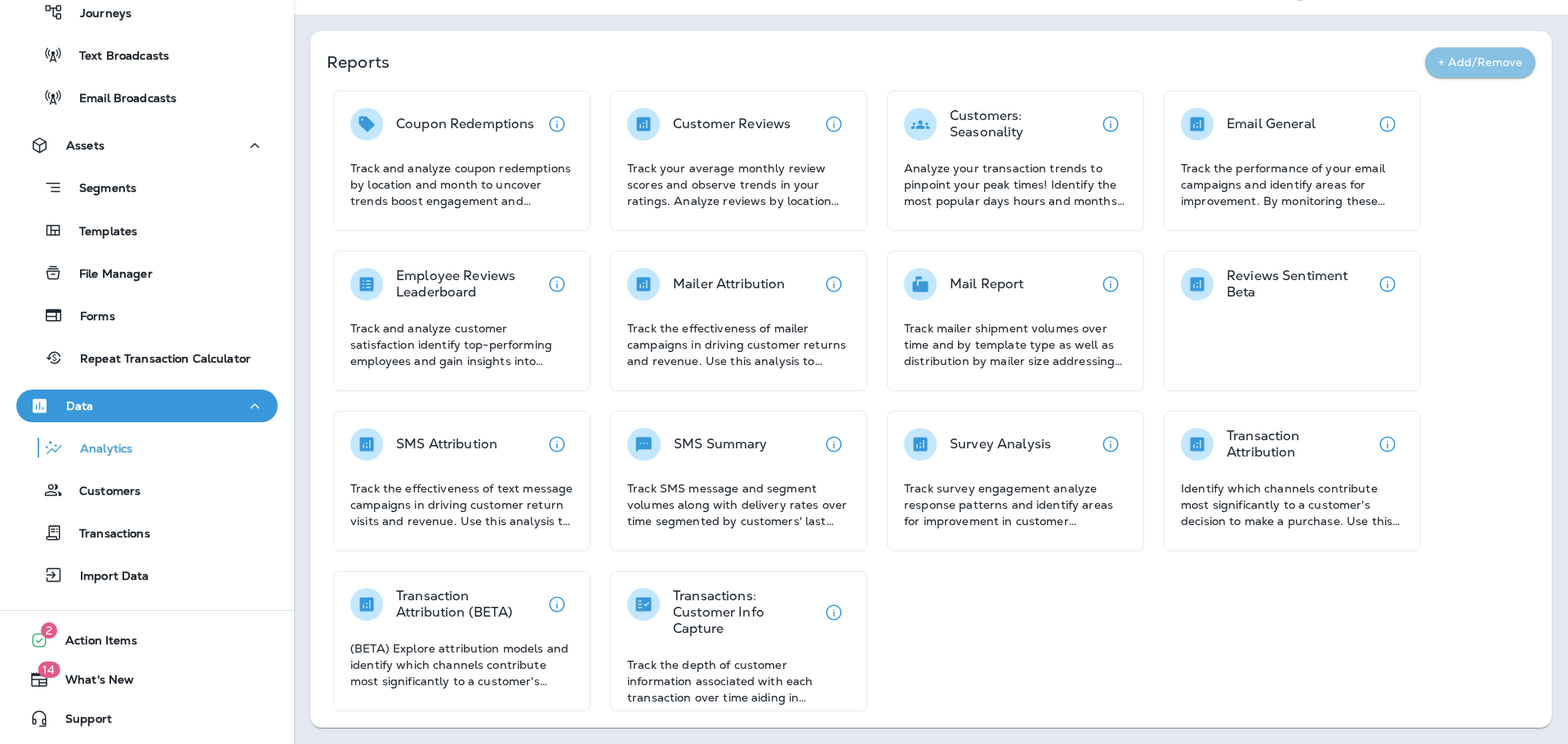
click at [1448, 52] on button "+ Add/Remove" at bounding box center [1479, 62] width 110 height 30
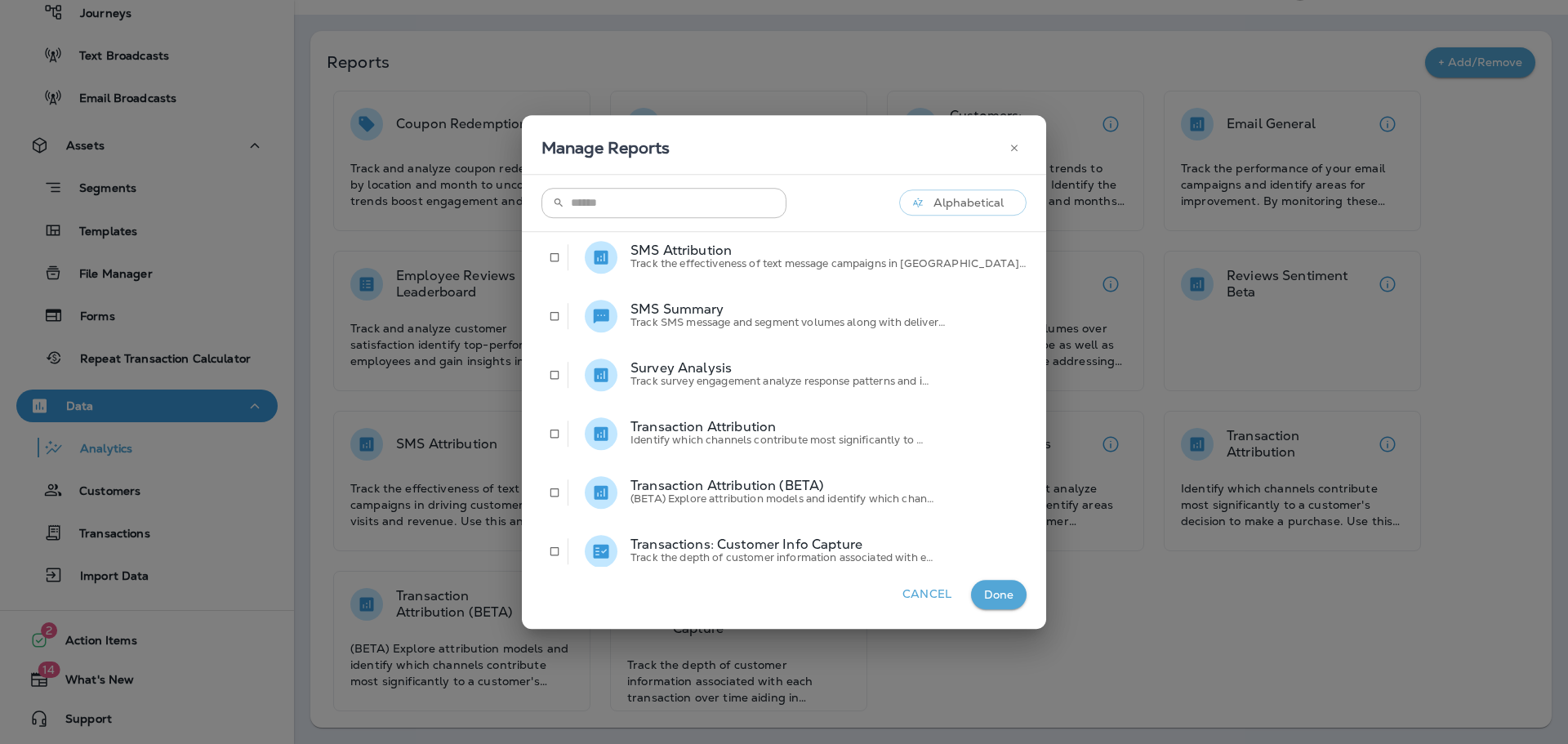
scroll to position [484, 0]
click at [901, 596] on button "Cancel" at bounding box center [926, 595] width 62 height 30
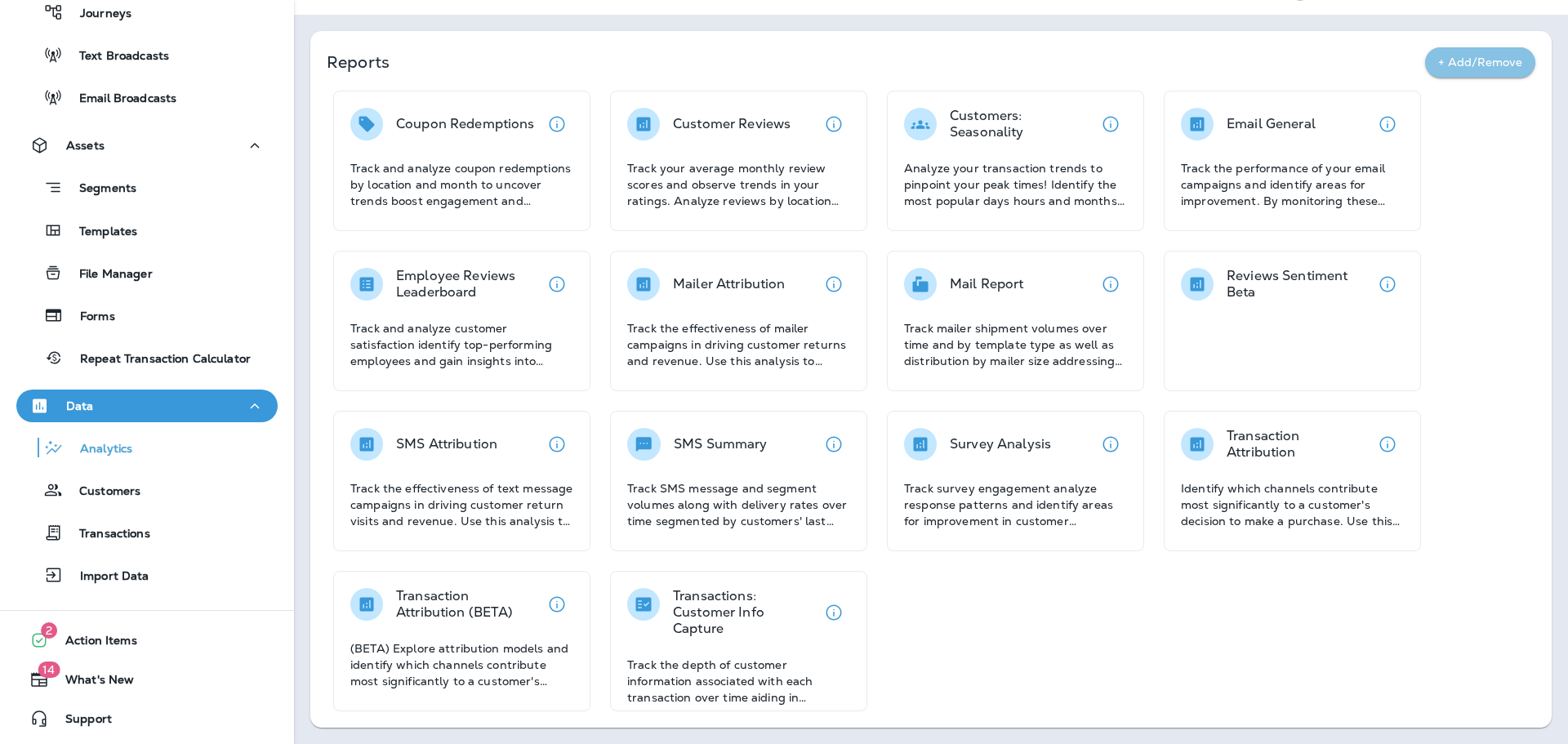
click at [1449, 61] on button "+ Add/Remove" at bounding box center [1479, 62] width 110 height 30
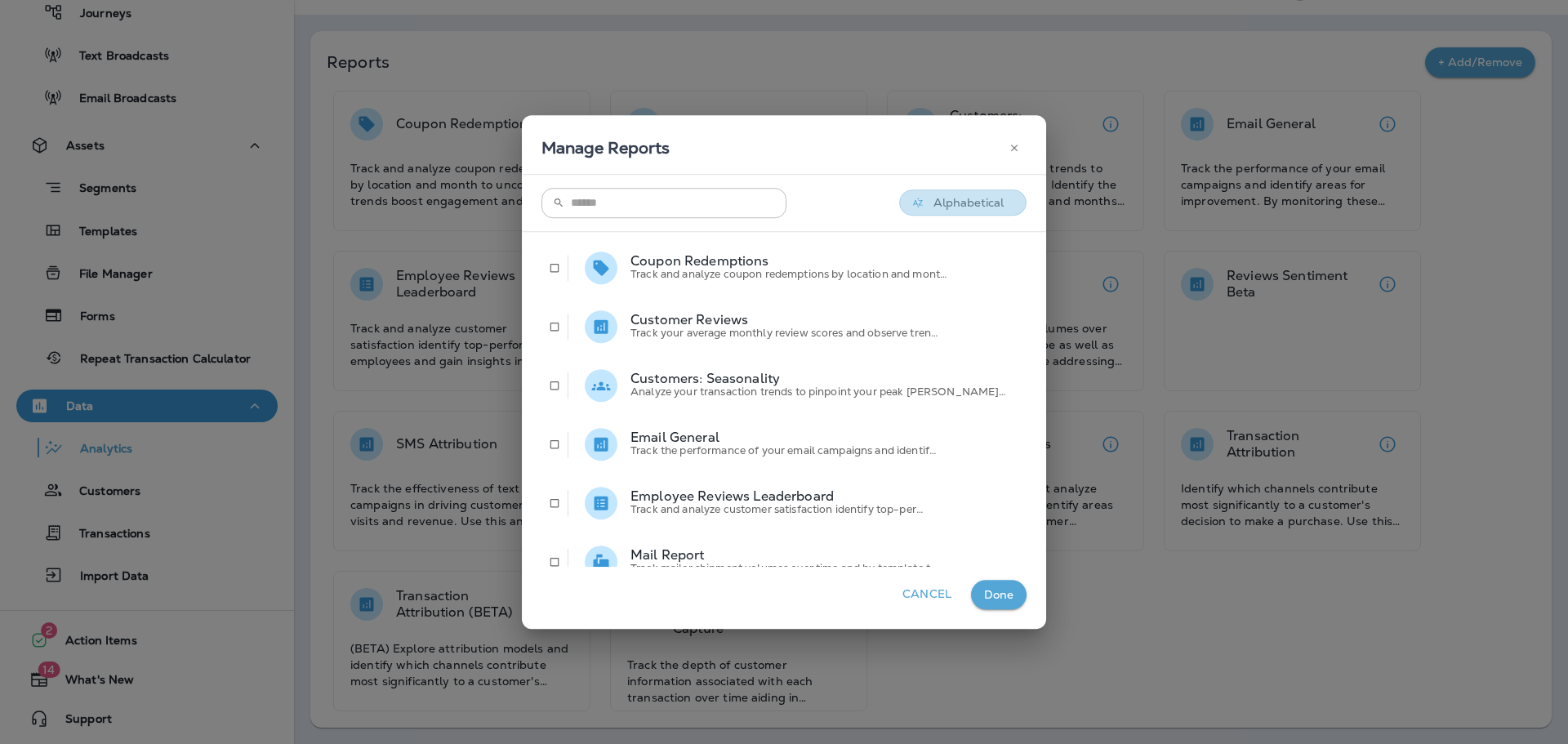
click at [946, 199] on p "Alphabetical" at bounding box center [968, 202] width 90 height 17
click at [942, 288] on li "Recently Updated" at bounding box center [932, 284] width 129 height 39
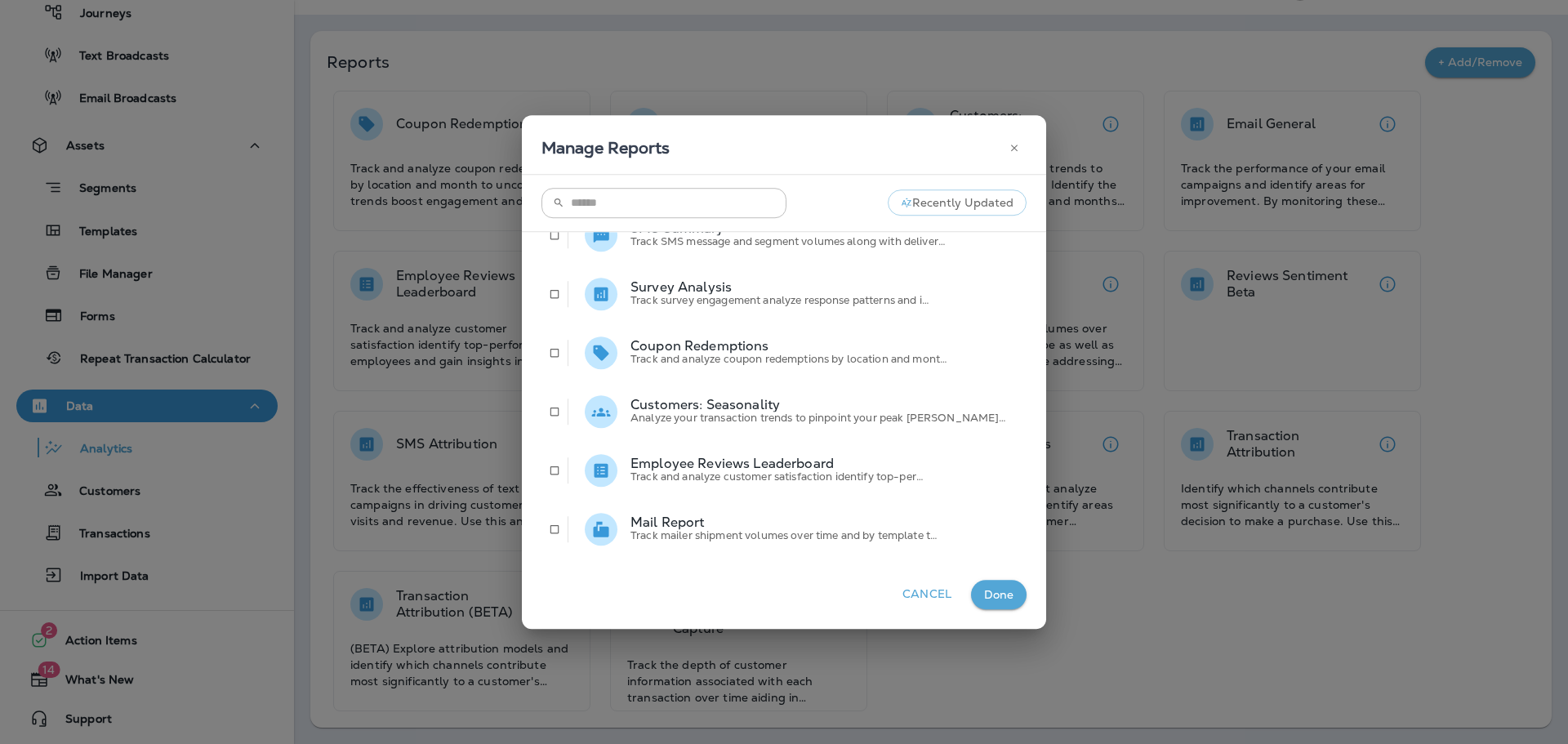
click at [897, 597] on button "Cancel" at bounding box center [926, 595] width 62 height 30
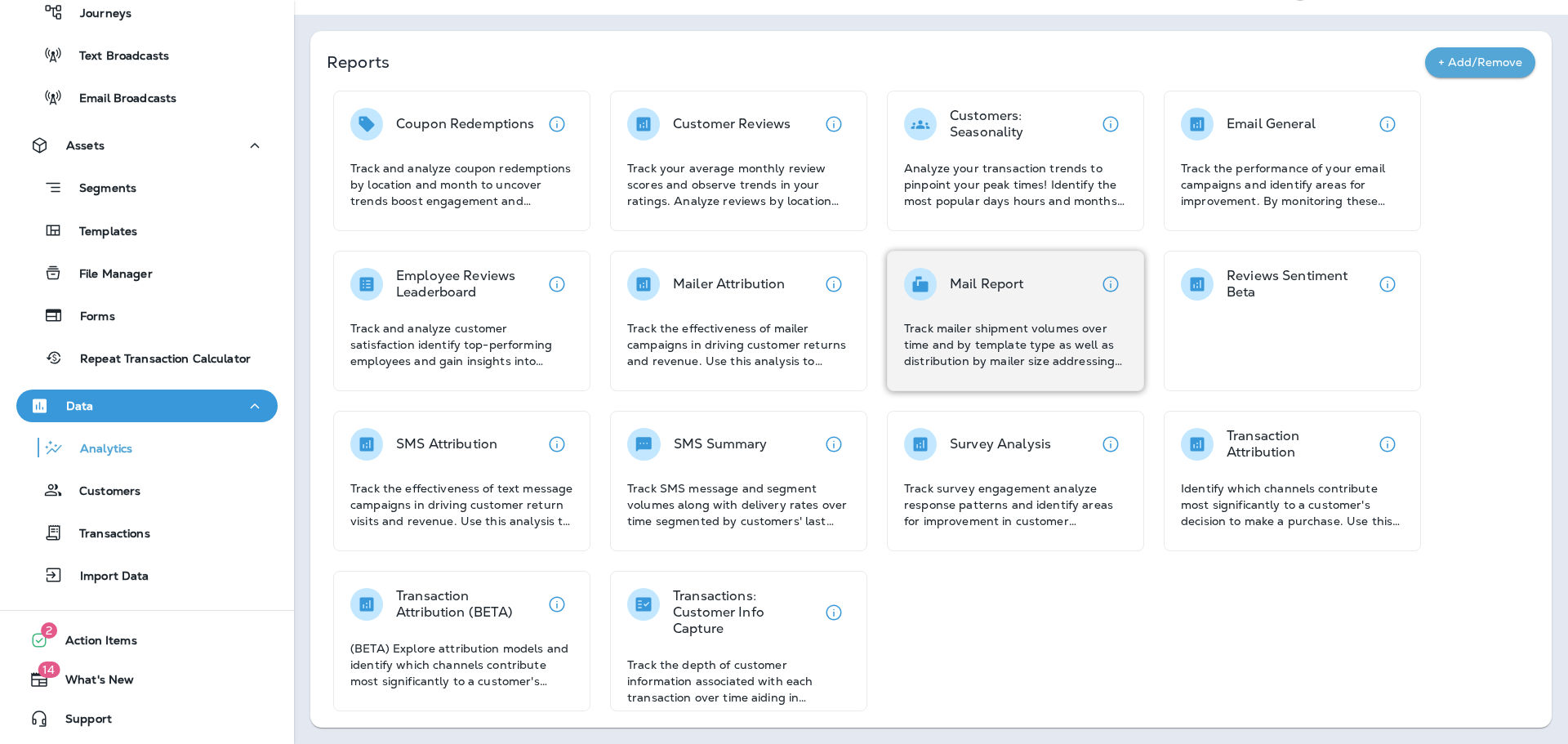
scroll to position [0, 0]
